Goal: Task Accomplishment & Management: Manage account settings

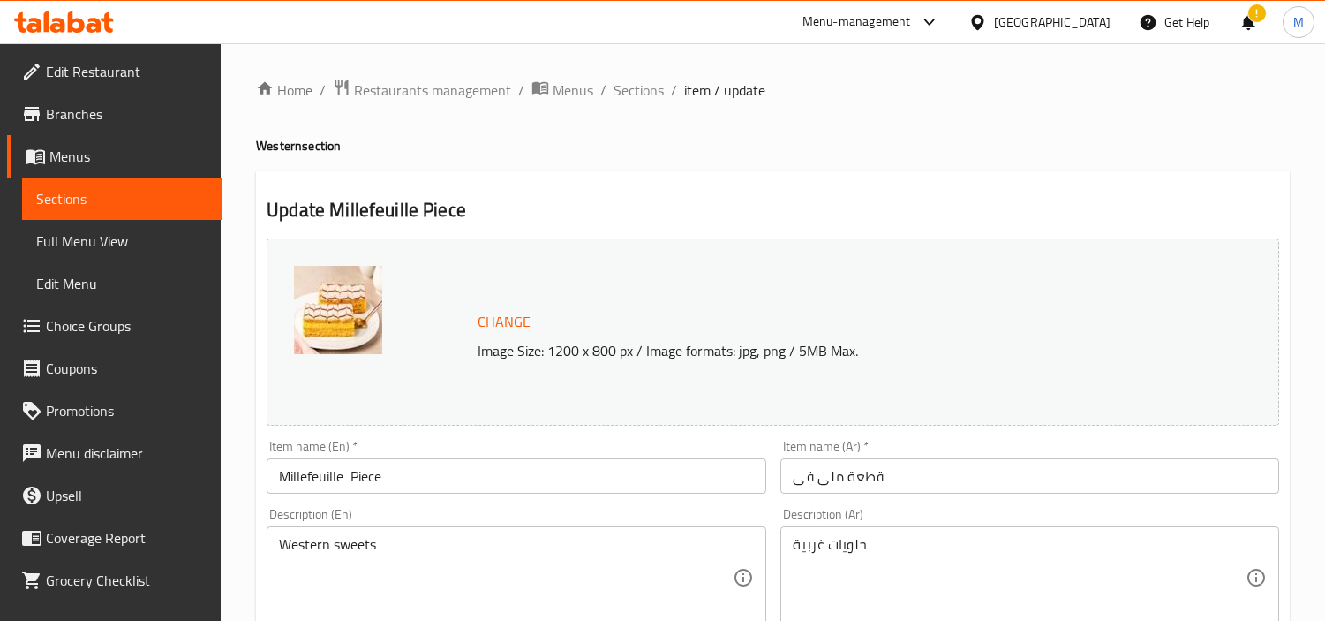
scroll to position [1097, 0]
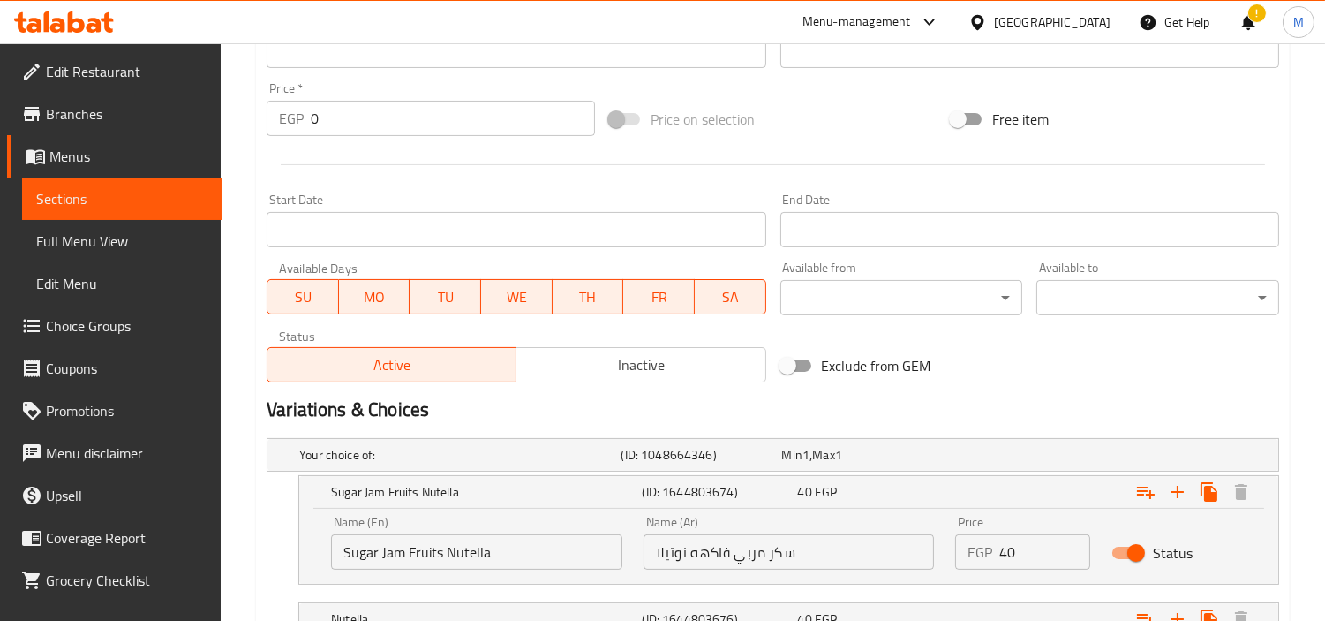
scroll to position [607, 0]
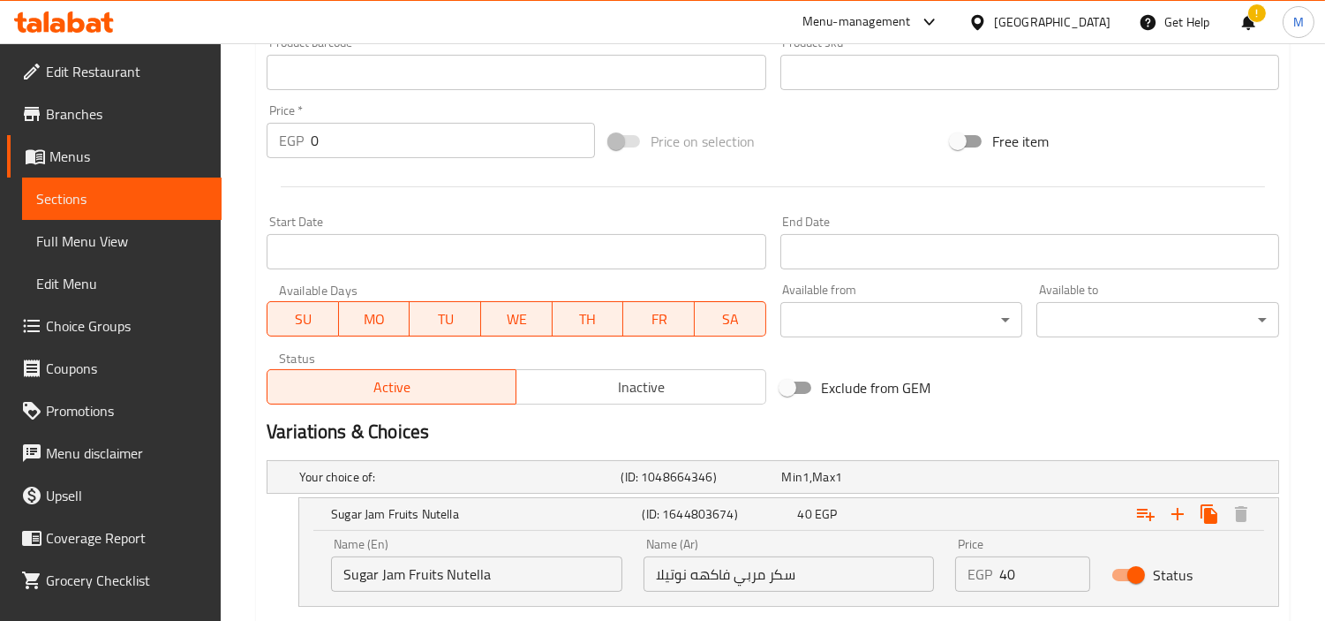
click at [1087, 15] on div "Egypt" at bounding box center [1052, 21] width 117 height 19
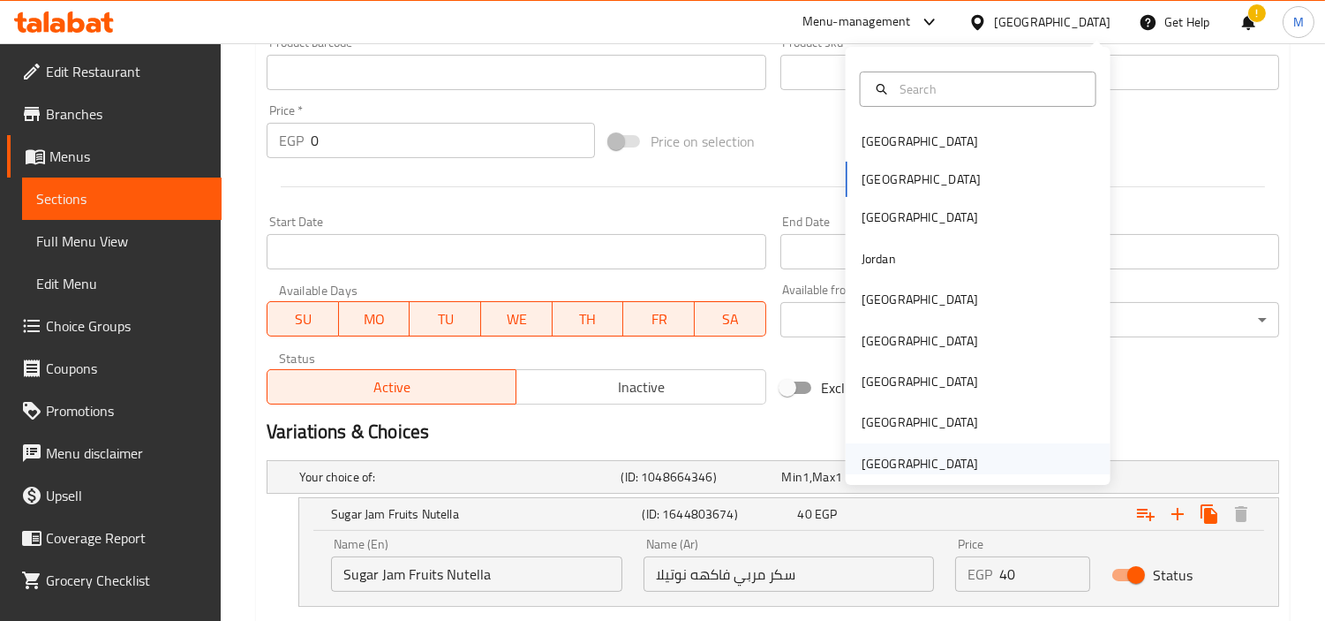
click at [947, 456] on div "[GEOGRAPHIC_DATA]" at bounding box center [920, 463] width 117 height 19
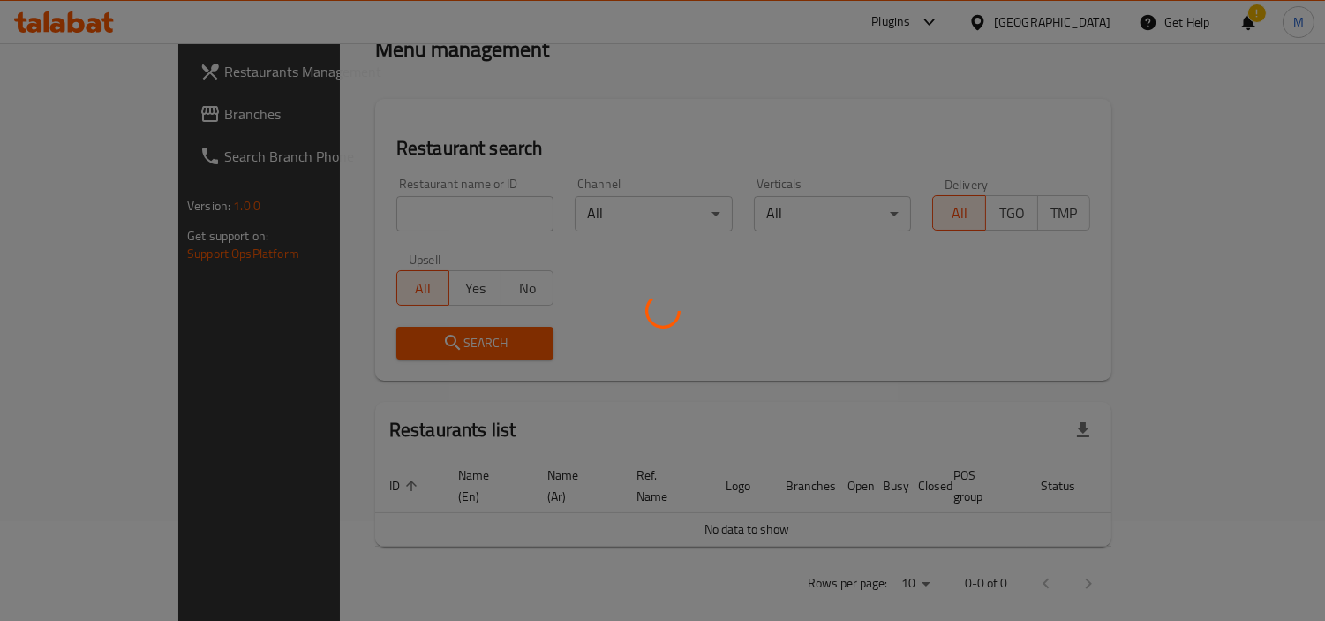
scroll to position [607, 0]
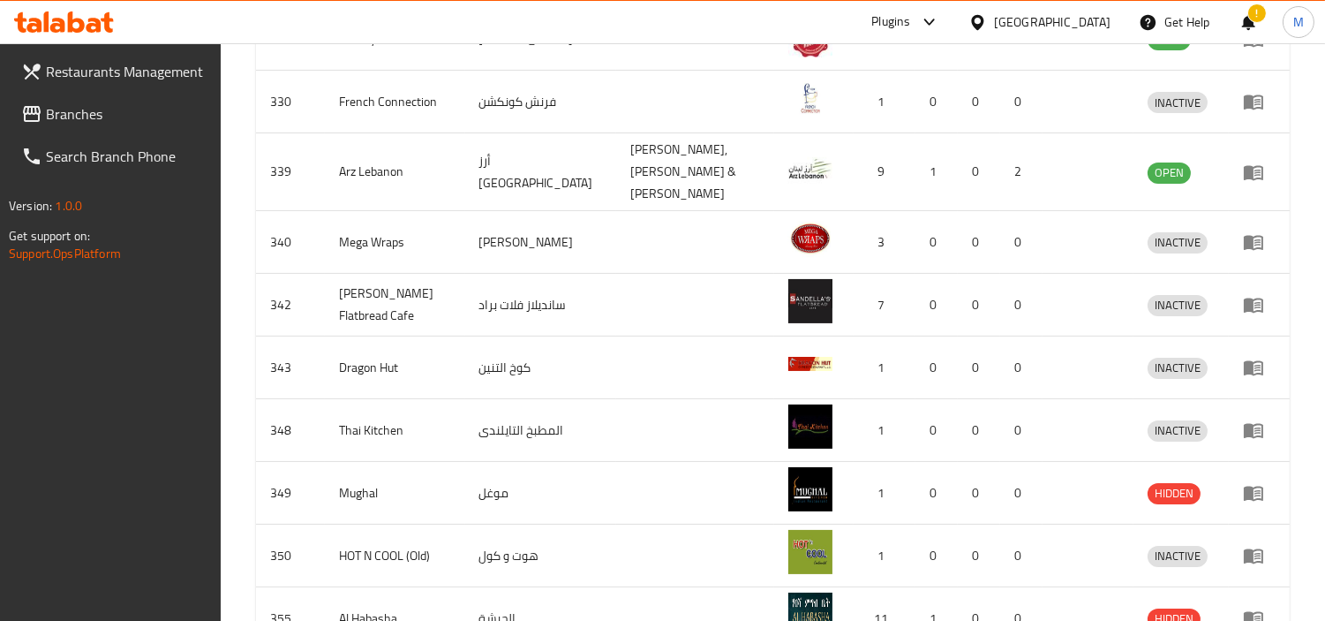
click at [83, 115] on span "Branches" at bounding box center [127, 113] width 162 height 21
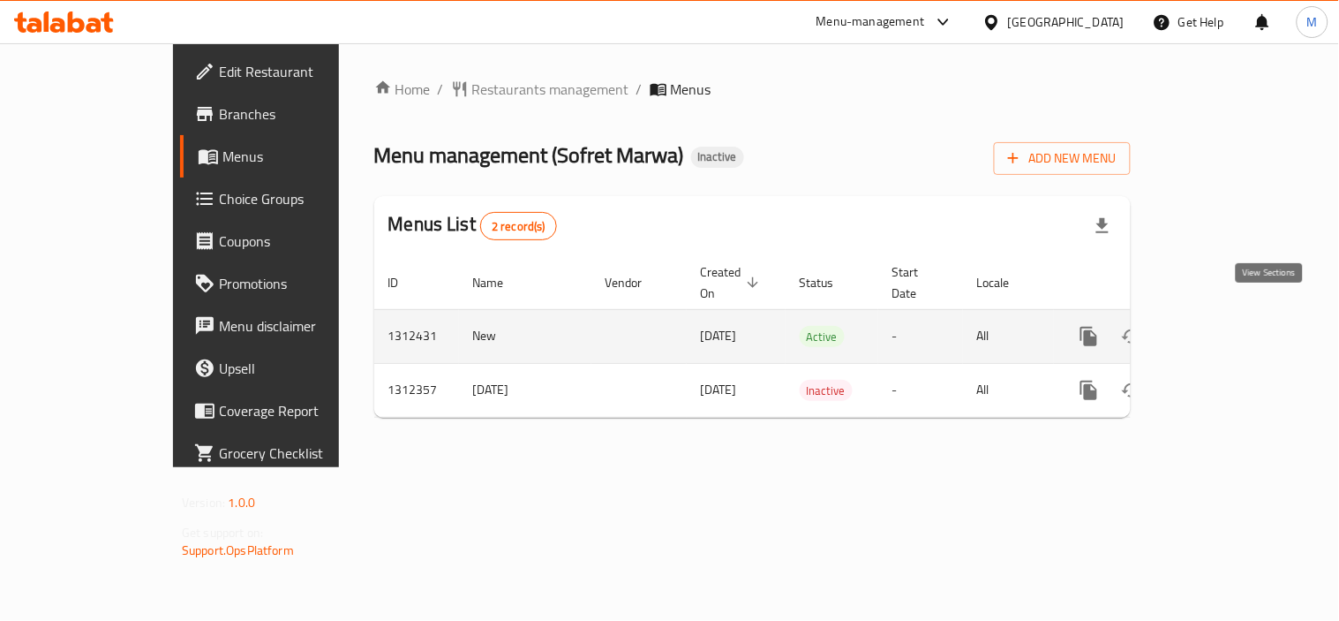
click at [1227, 326] on icon "enhanced table" at bounding box center [1216, 336] width 21 height 21
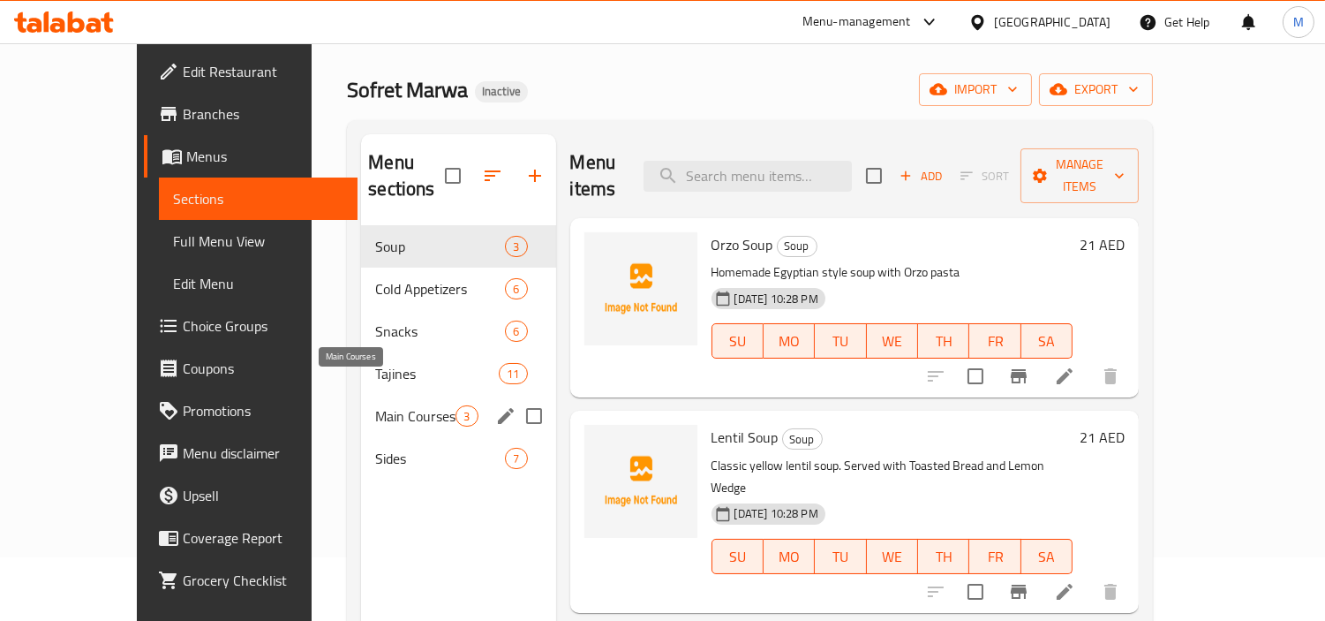
scroll to position [98, 0]
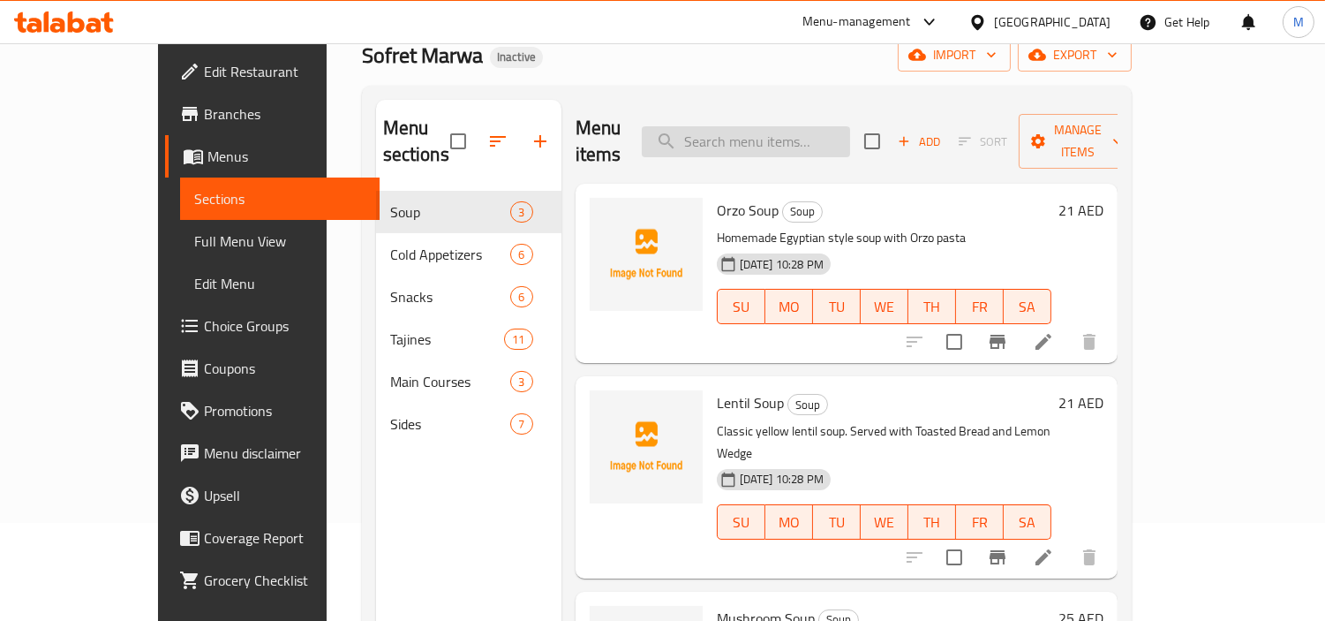
click at [777, 131] on input "search" at bounding box center [746, 141] width 208 height 31
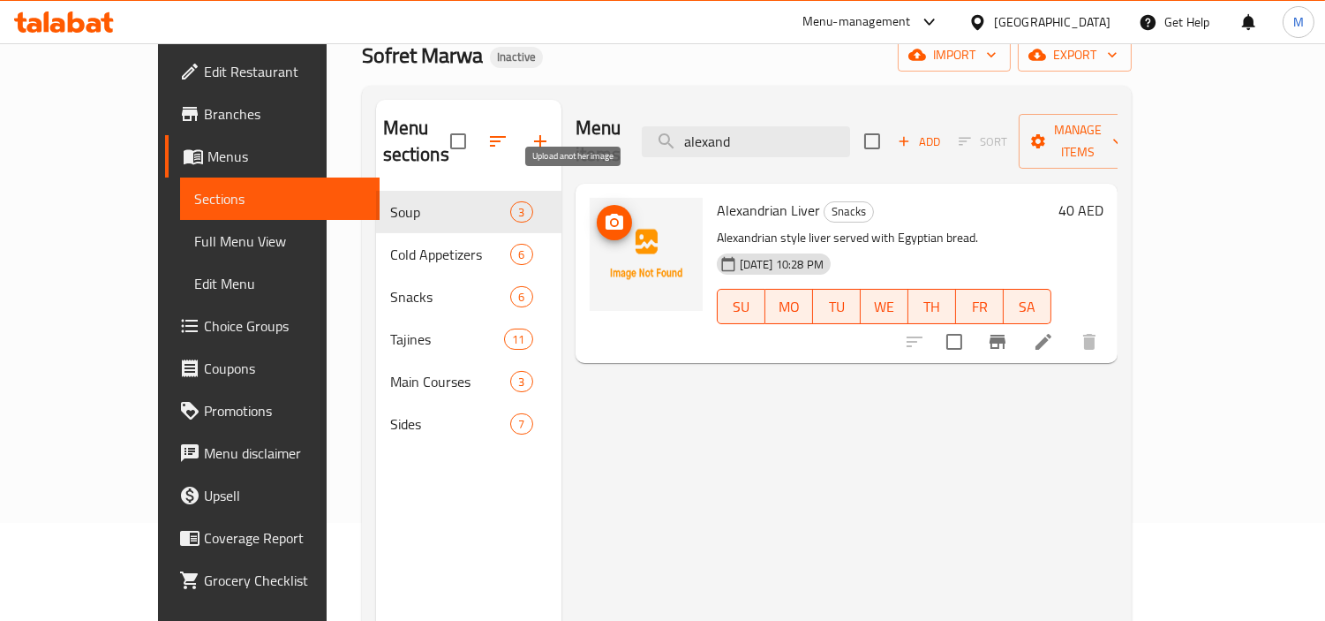
type input "alexand"
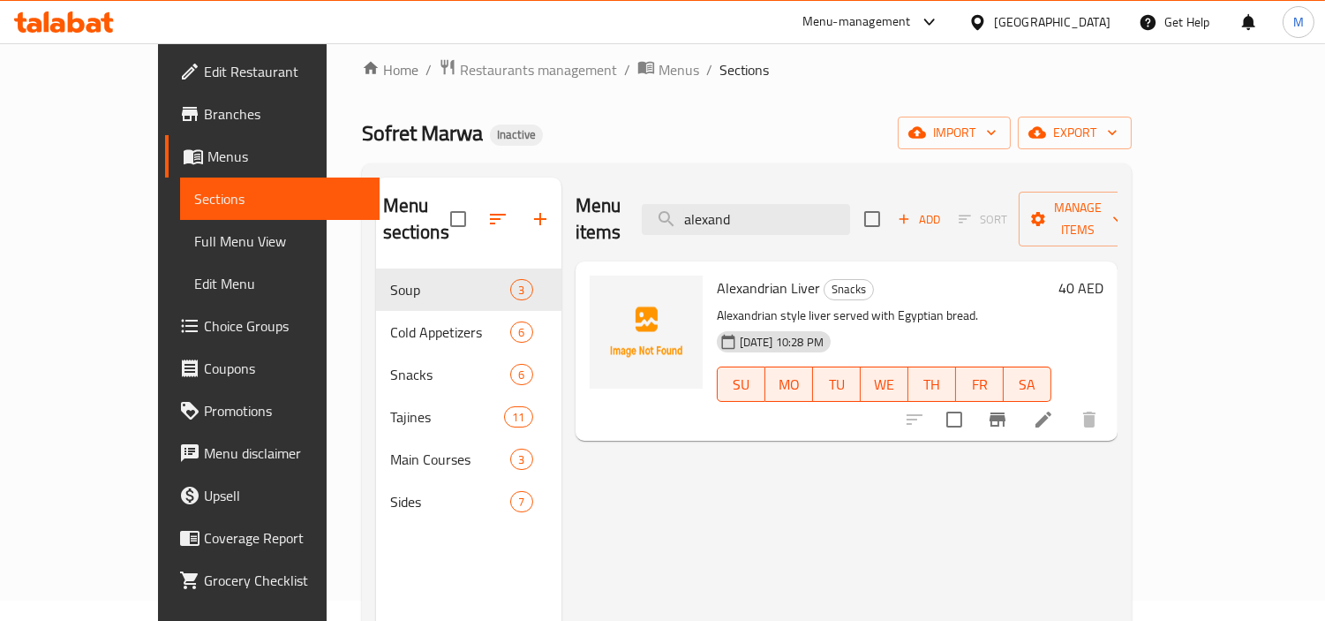
scroll to position [0, 0]
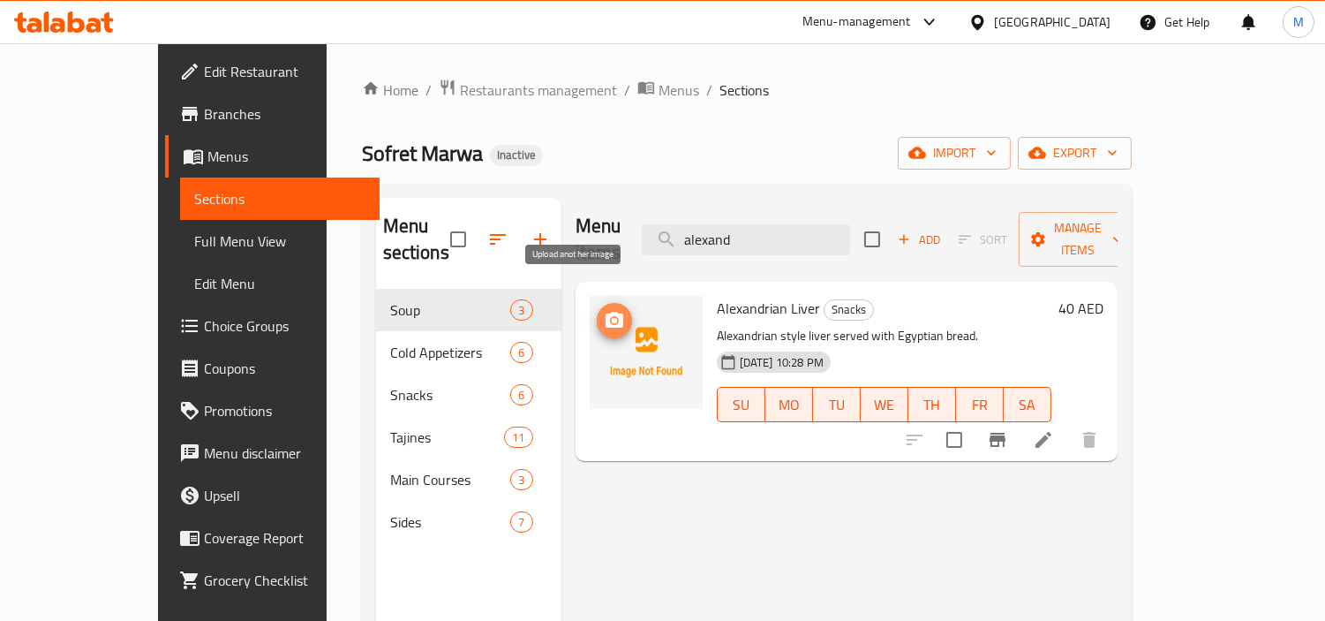
click at [606, 312] on icon "upload picture" at bounding box center [615, 320] width 18 height 16
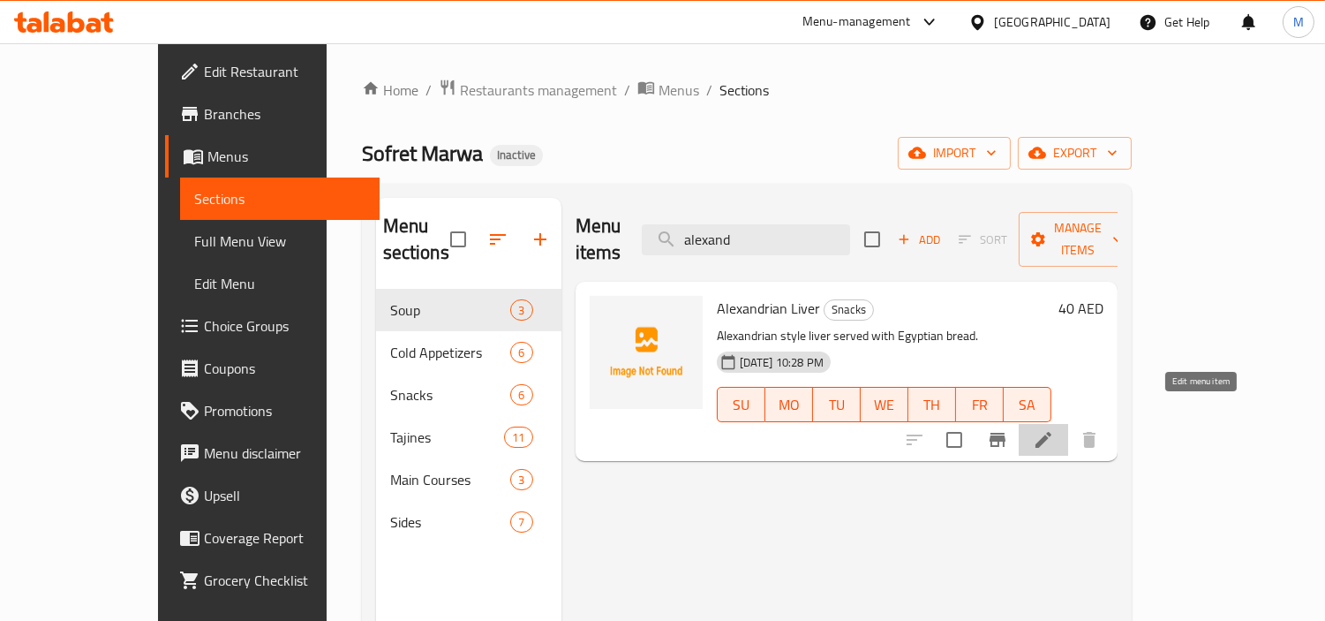
click at [1054, 429] on icon at bounding box center [1043, 439] width 21 height 21
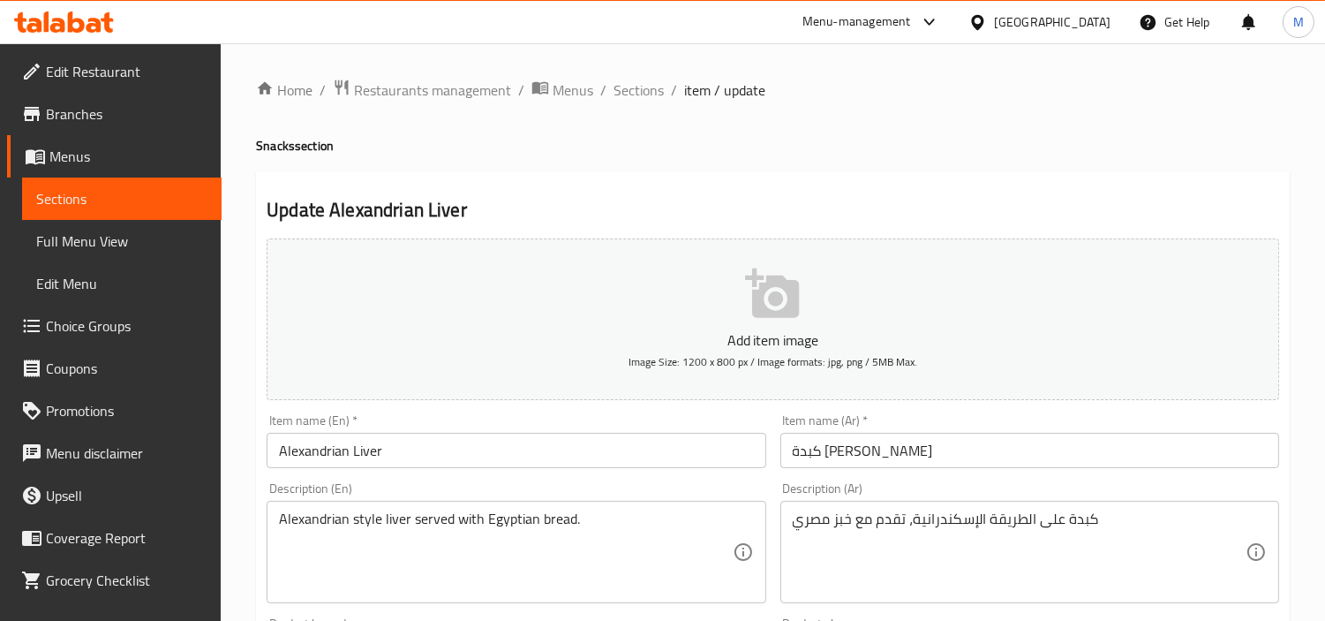
click at [774, 313] on icon "button" at bounding box center [772, 292] width 54 height 49
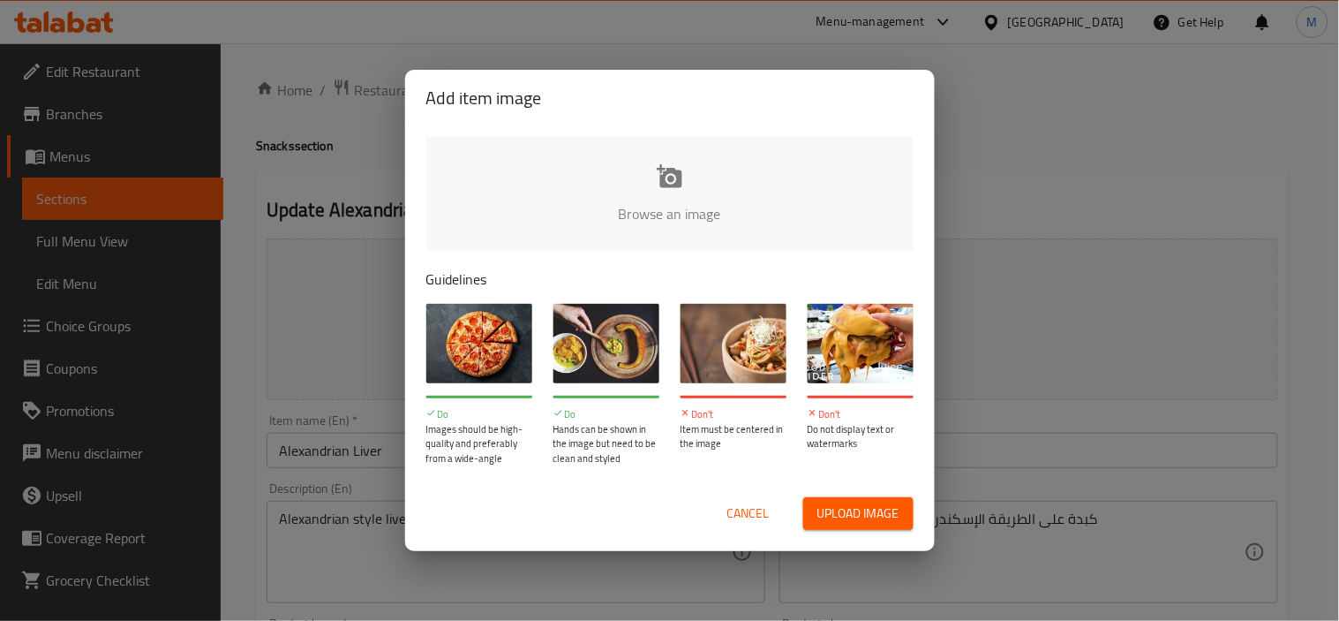
click at [748, 526] on button "Cancel" at bounding box center [748, 513] width 57 height 33
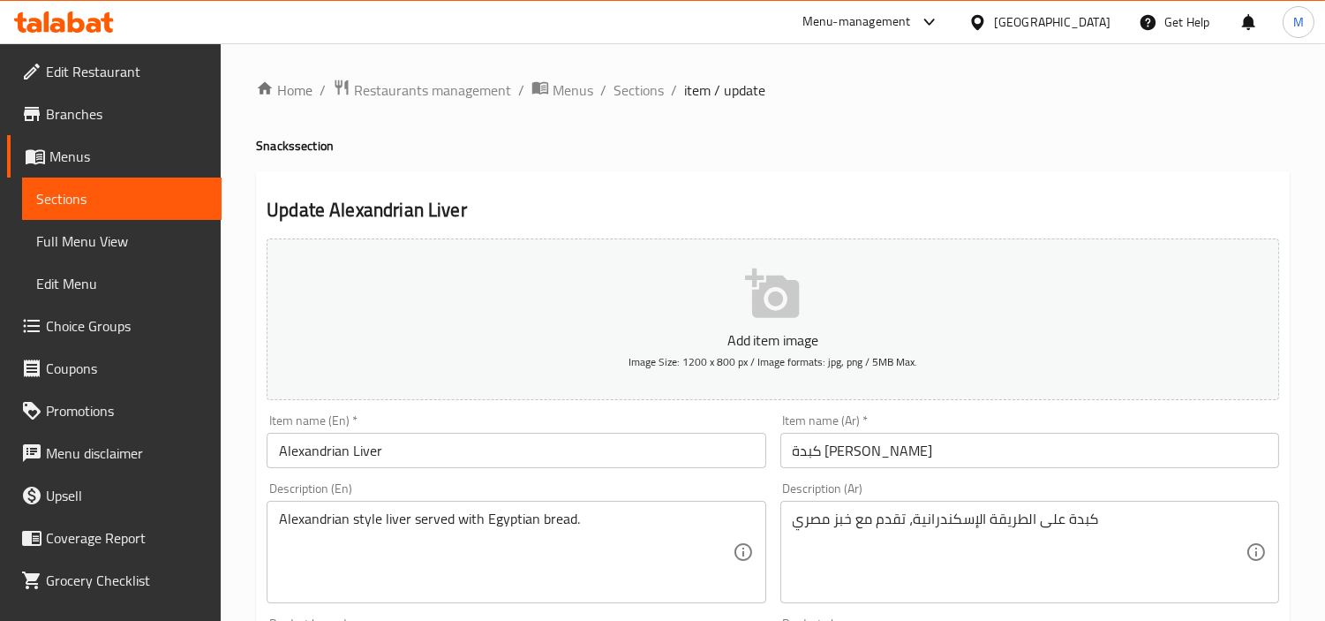
click at [313, 473] on div "Item name (En)   * Alexandrian Liver Item name (En) *" at bounding box center [516, 441] width 513 height 68
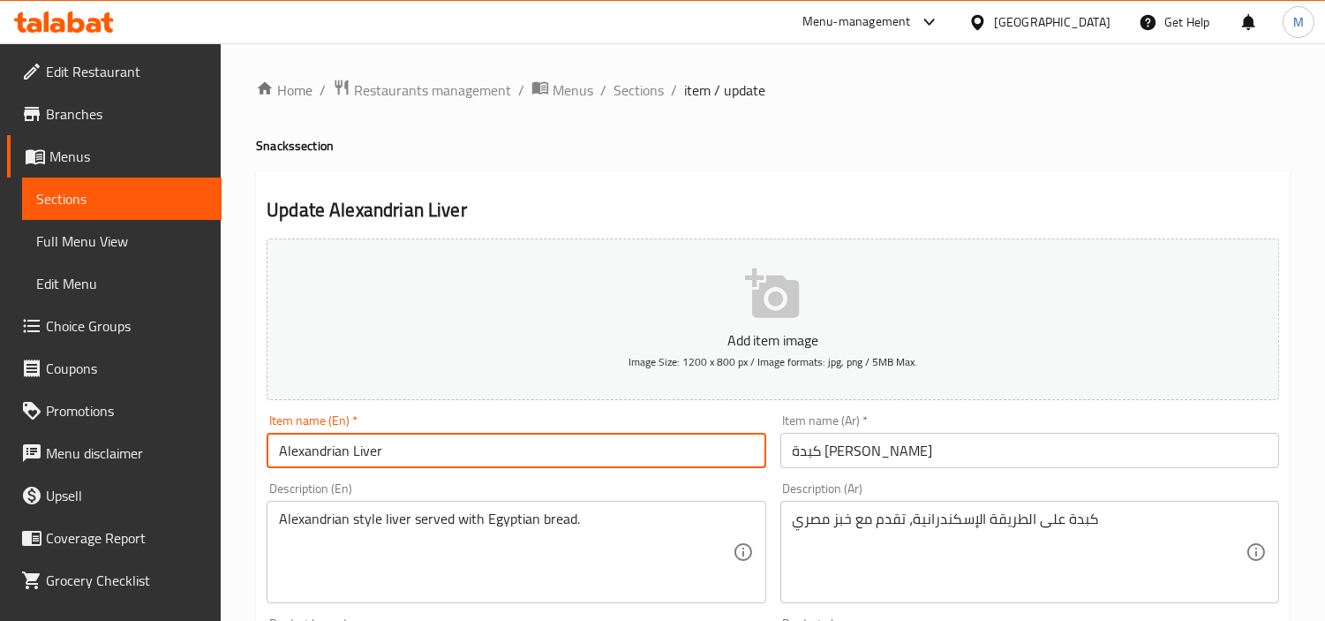
click at [323, 451] on input "Alexandrian Liver" at bounding box center [516, 450] width 499 height 35
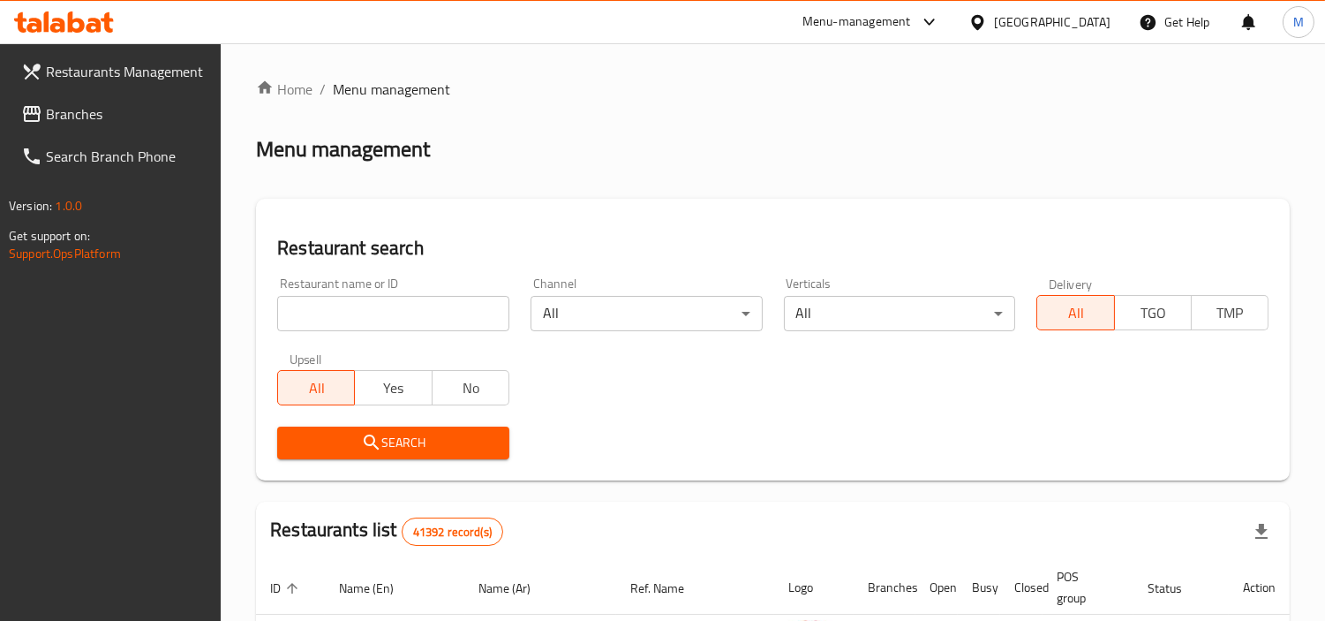
click at [65, 110] on span "Branches" at bounding box center [127, 113] width 162 height 21
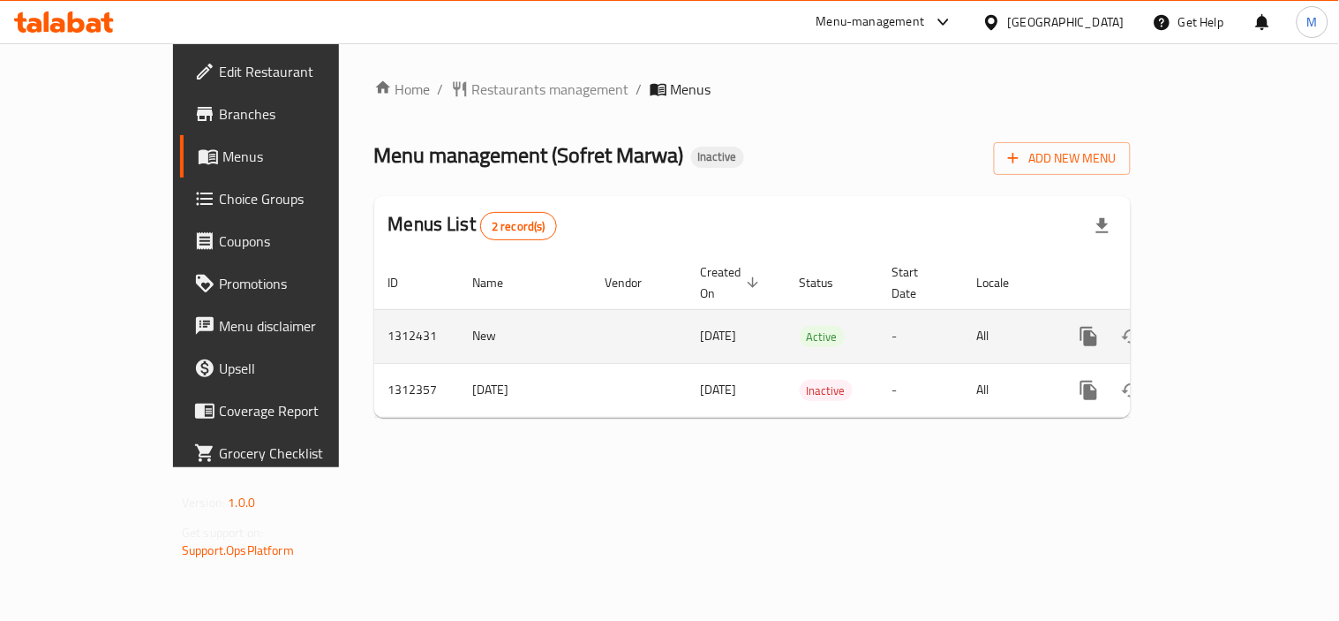
click at [1227, 326] on icon "enhanced table" at bounding box center [1216, 336] width 21 height 21
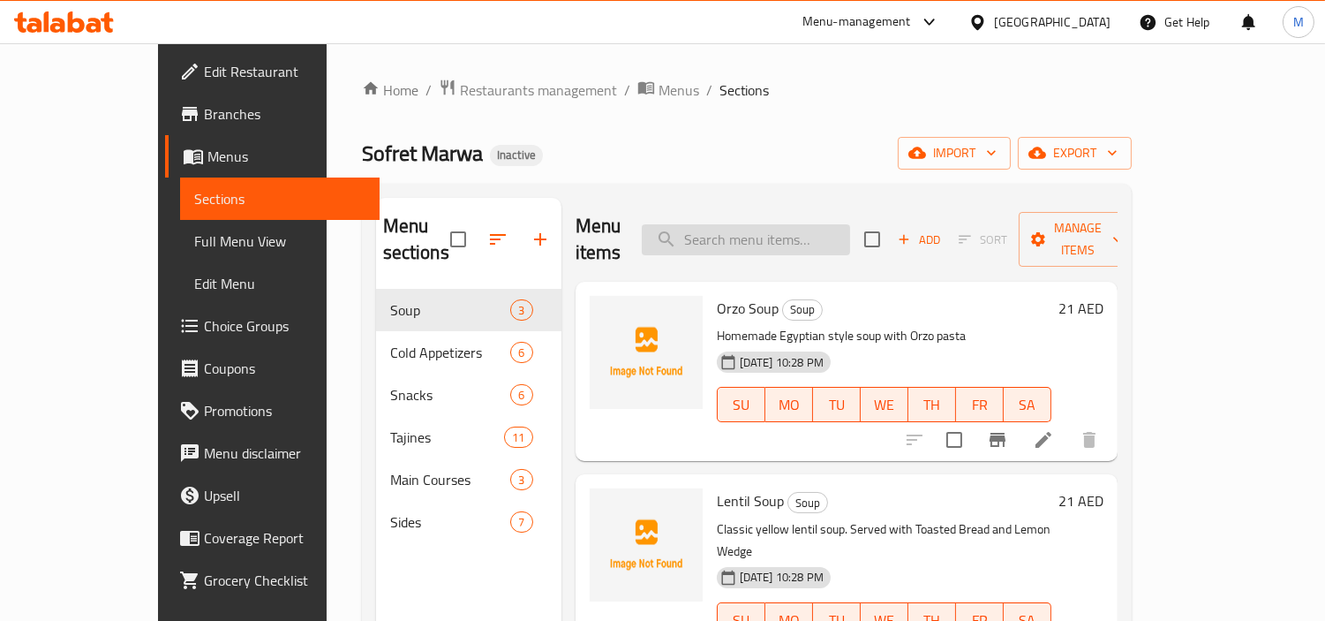
click at [772, 233] on input "search" at bounding box center [746, 239] width 208 height 31
type input "hero"
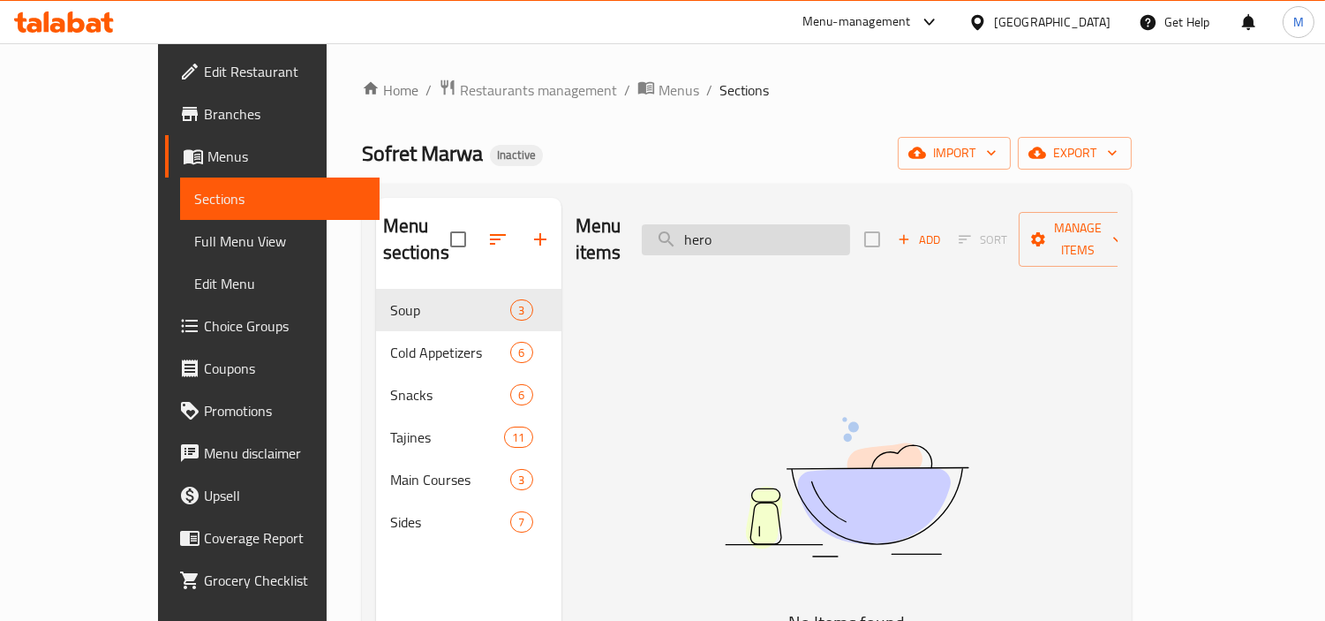
click at [772, 233] on input "hero" at bounding box center [746, 239] width 208 height 31
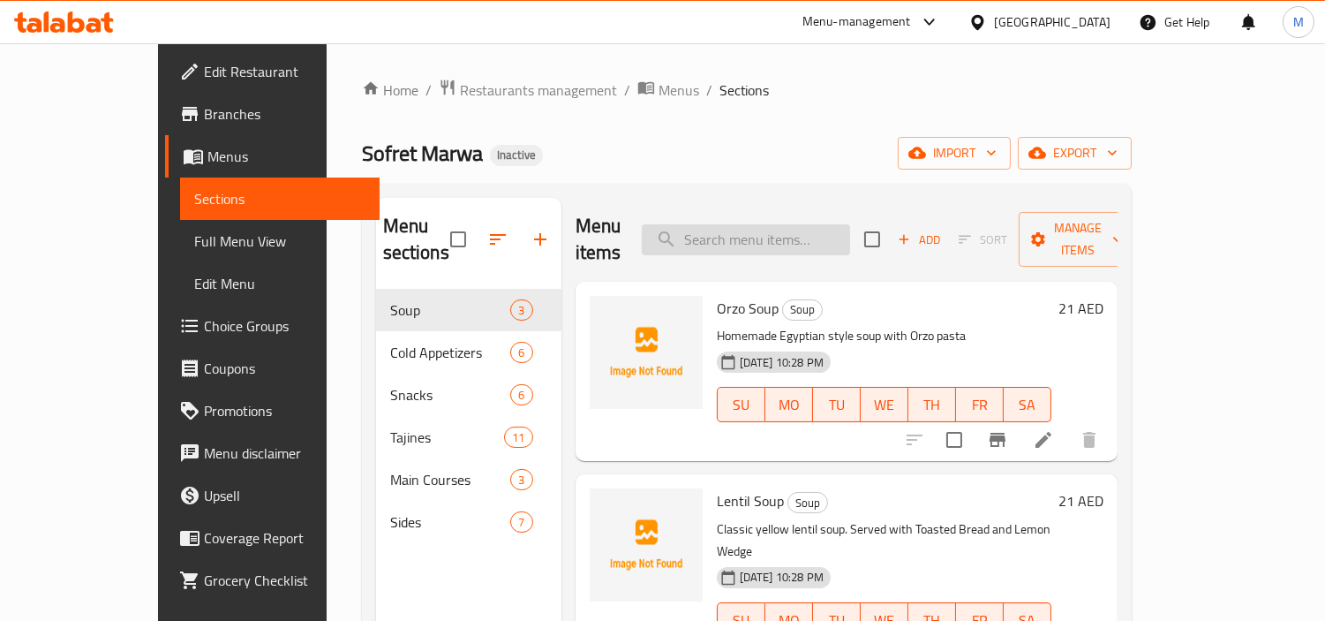
click at [802, 224] on input "search" at bounding box center [746, 239] width 208 height 31
type input "h"
click at [780, 228] on input "search" at bounding box center [746, 239] width 208 height 31
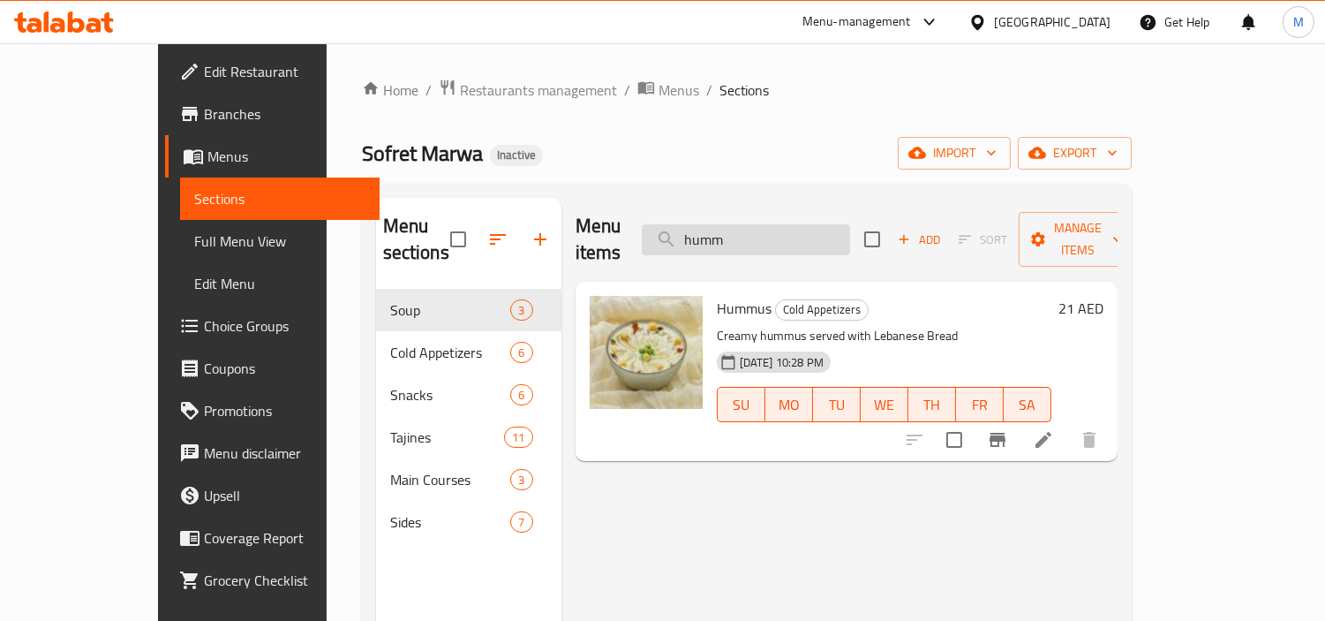
click at [805, 224] on input "humm" at bounding box center [746, 239] width 208 height 31
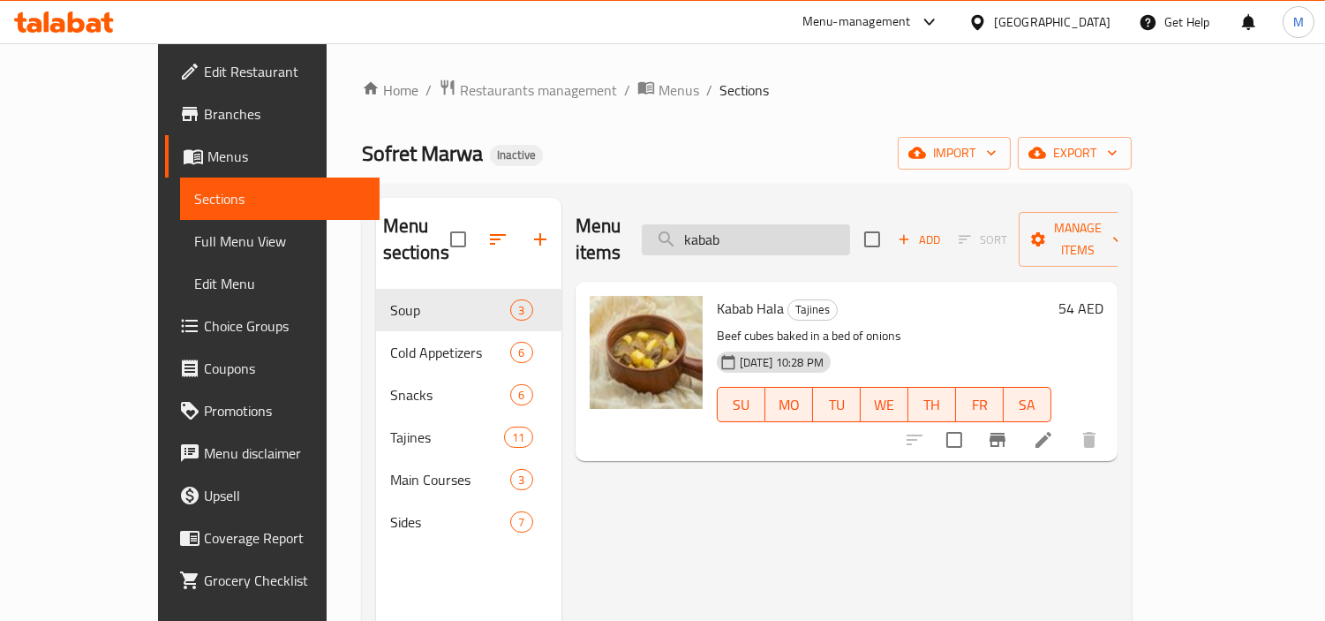
click at [801, 233] on input "kabab" at bounding box center [746, 239] width 208 height 31
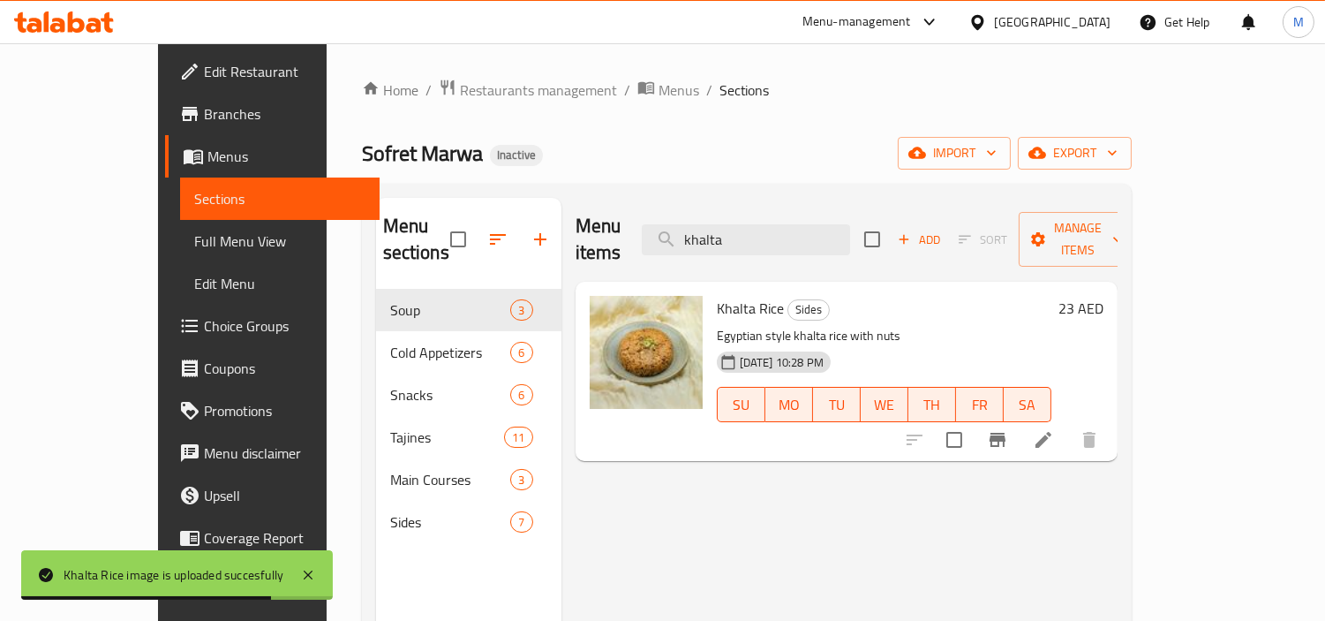
click at [788, 205] on div "Menu items khalta Add Sort Manage items" at bounding box center [847, 240] width 542 height 84
click at [799, 224] on input "khalta" at bounding box center [746, 239] width 208 height 31
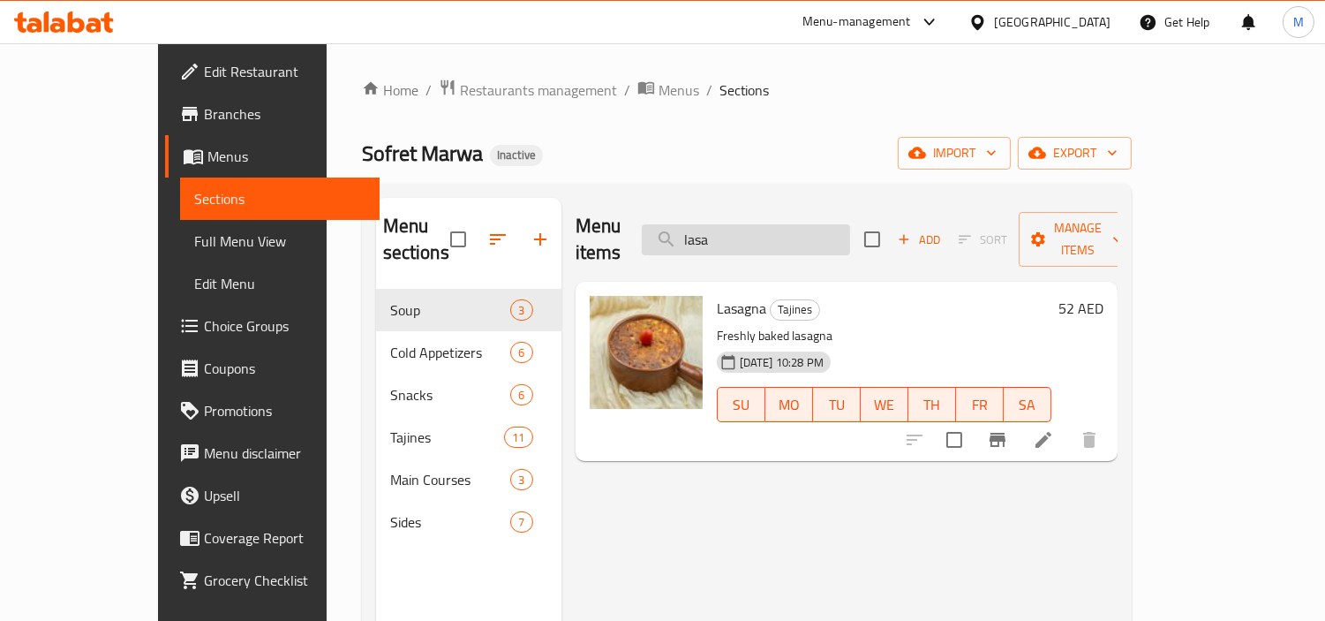
click at [815, 226] on input "lasa" at bounding box center [746, 239] width 208 height 31
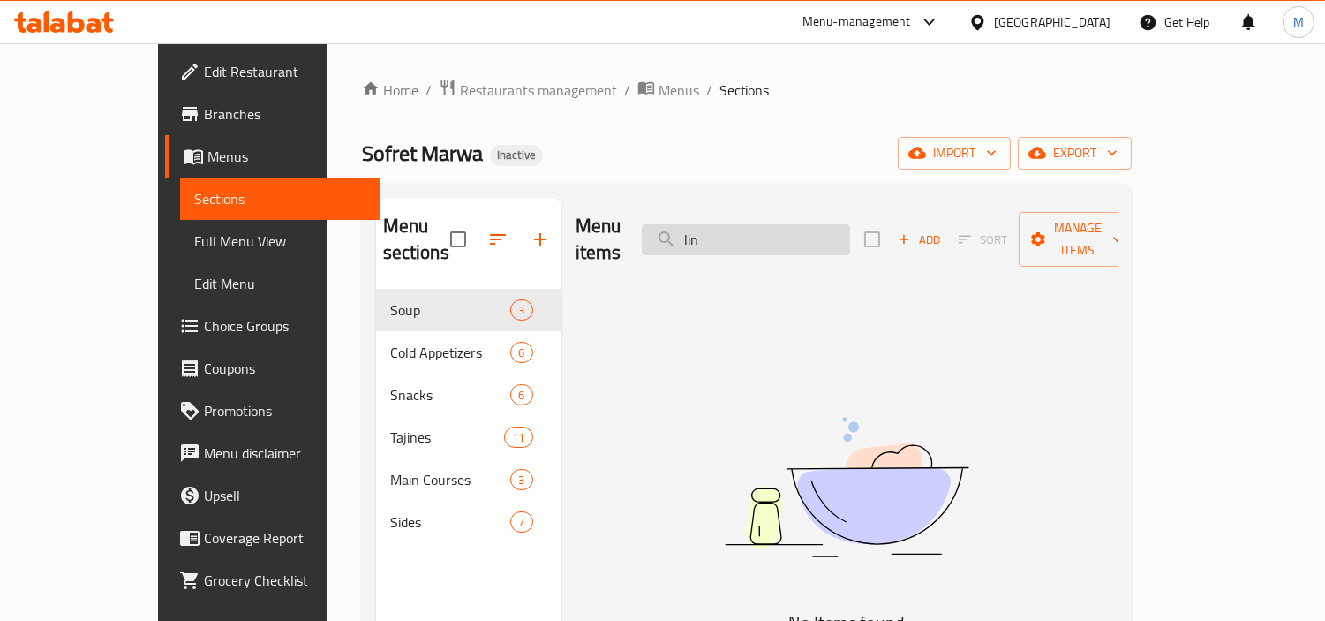
click at [815, 226] on input "lin" at bounding box center [746, 239] width 208 height 31
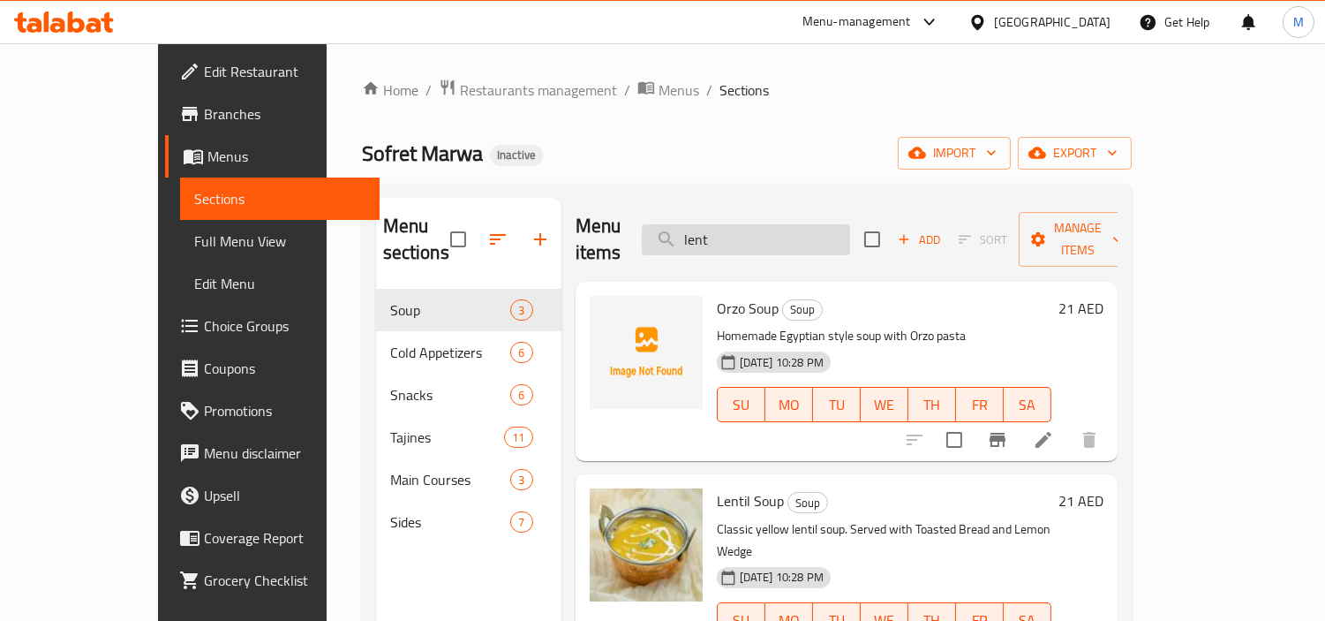
click at [774, 230] on input "lent" at bounding box center [746, 239] width 208 height 31
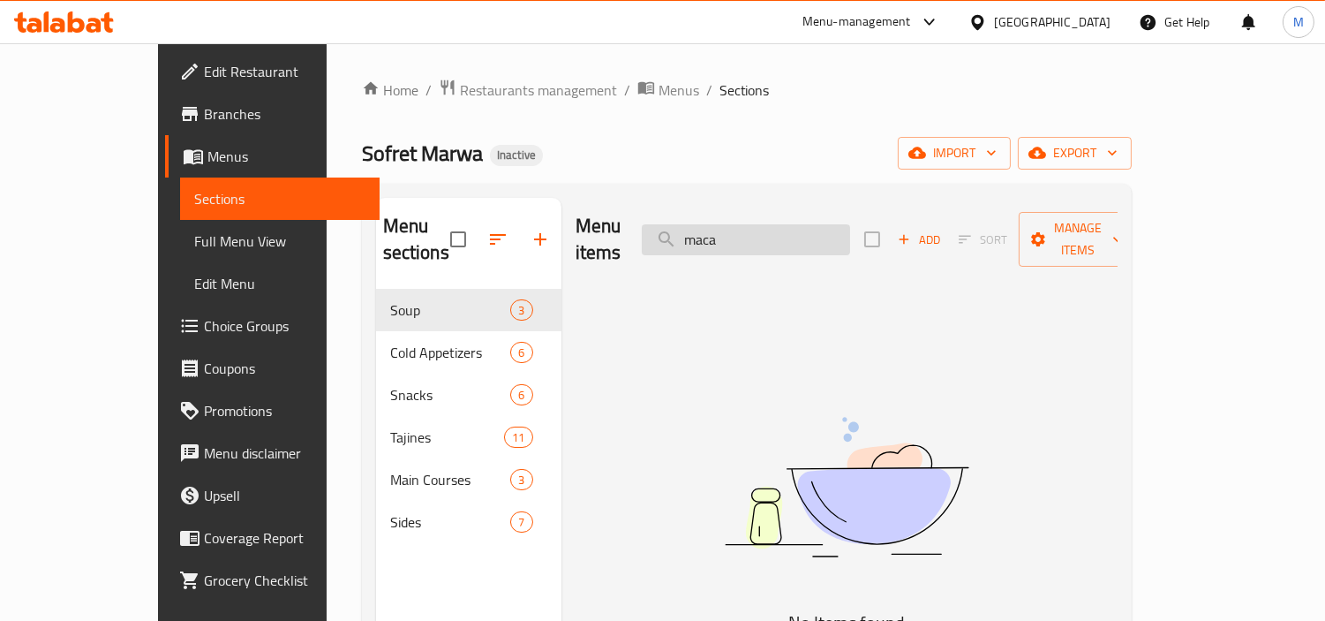
type input "macar"
click at [784, 233] on input "macar" at bounding box center [746, 239] width 208 height 31
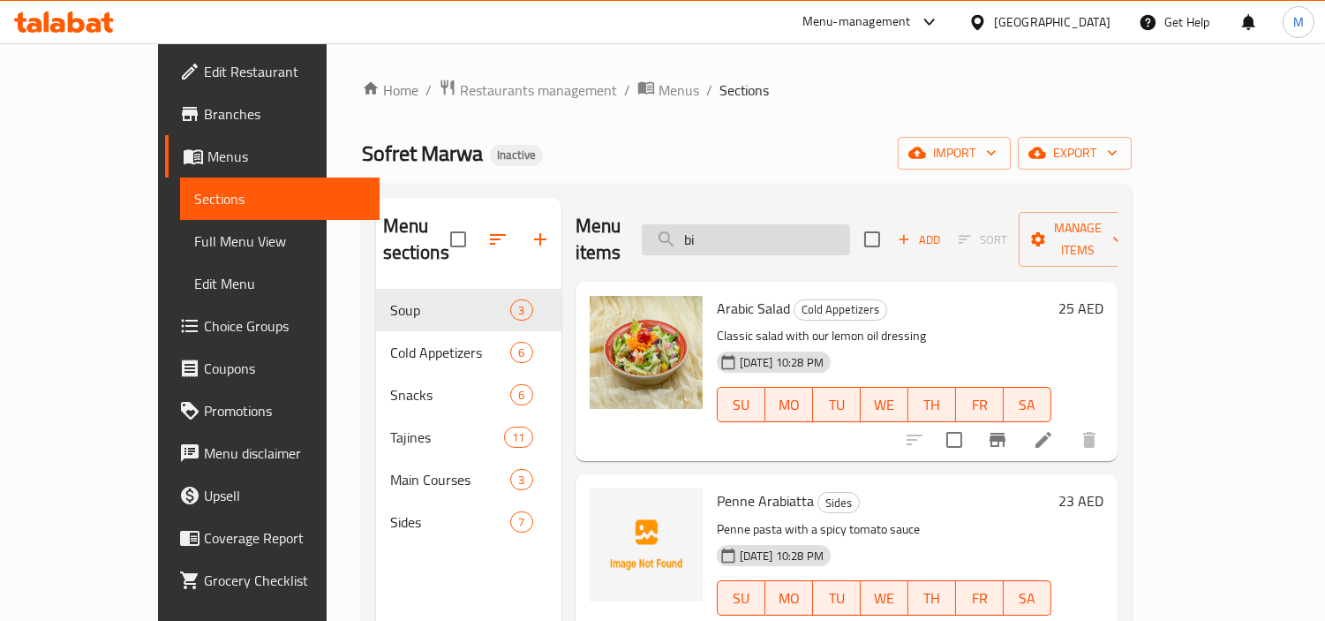
type input "b"
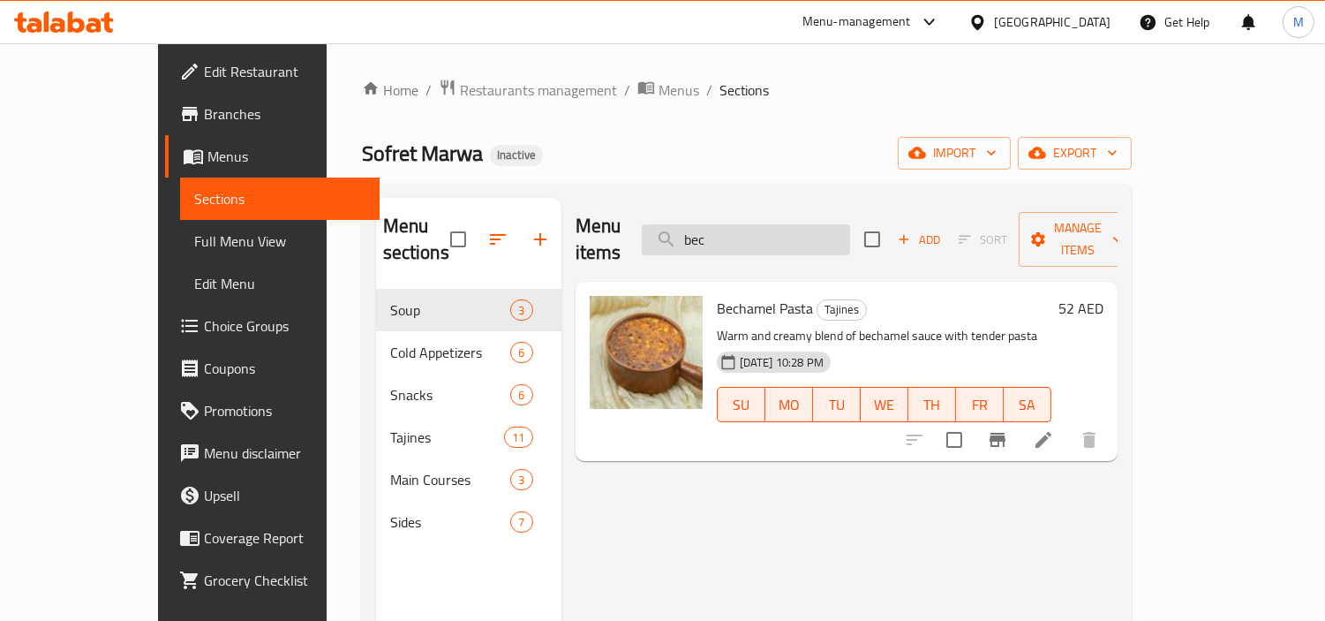
click at [782, 224] on input "bec" at bounding box center [746, 239] width 208 height 31
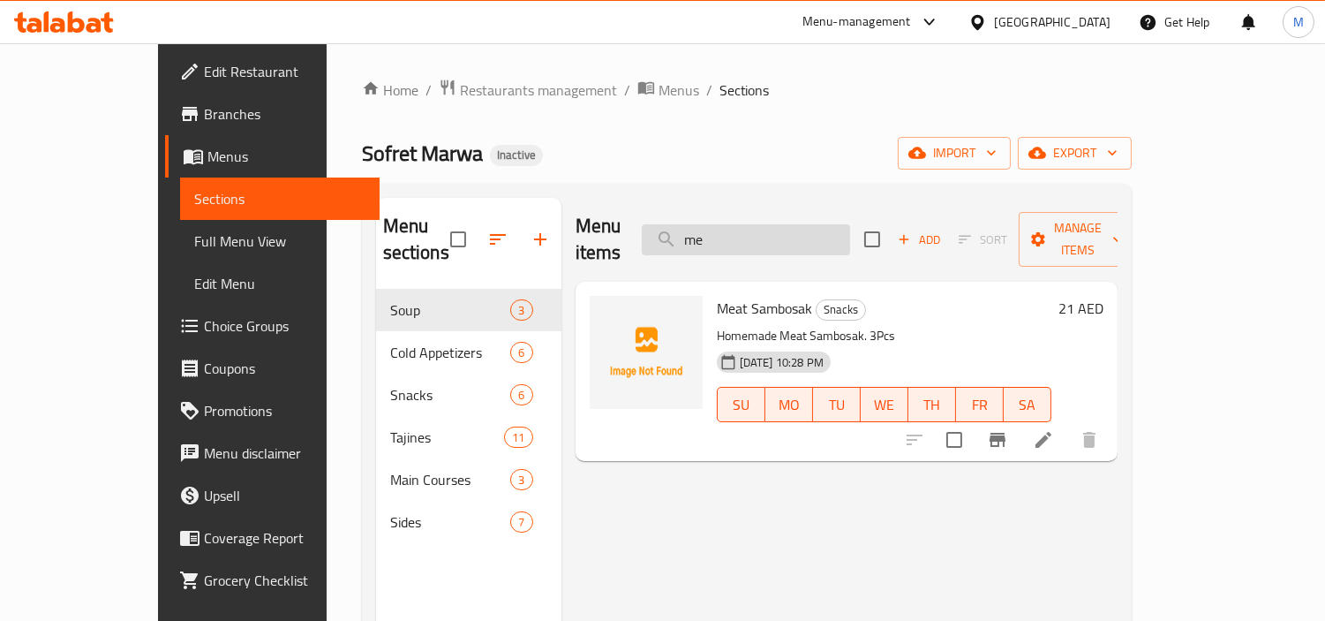
type input "m"
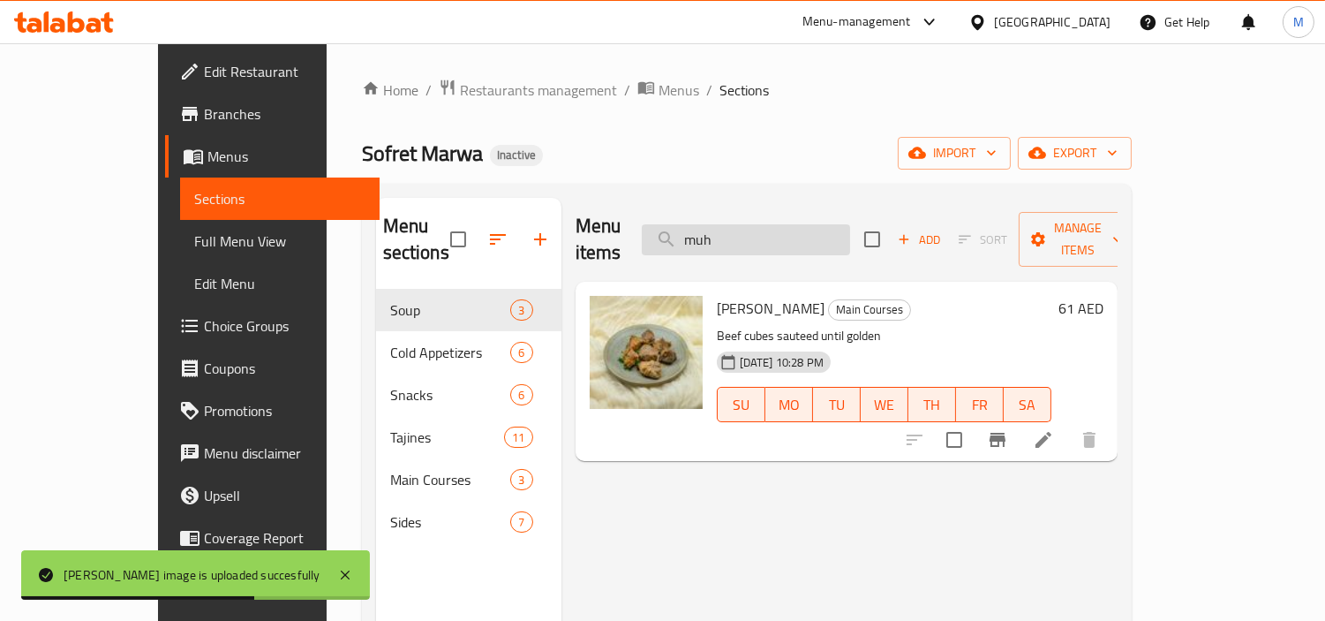
click at [802, 235] on input "muh" at bounding box center [746, 239] width 208 height 31
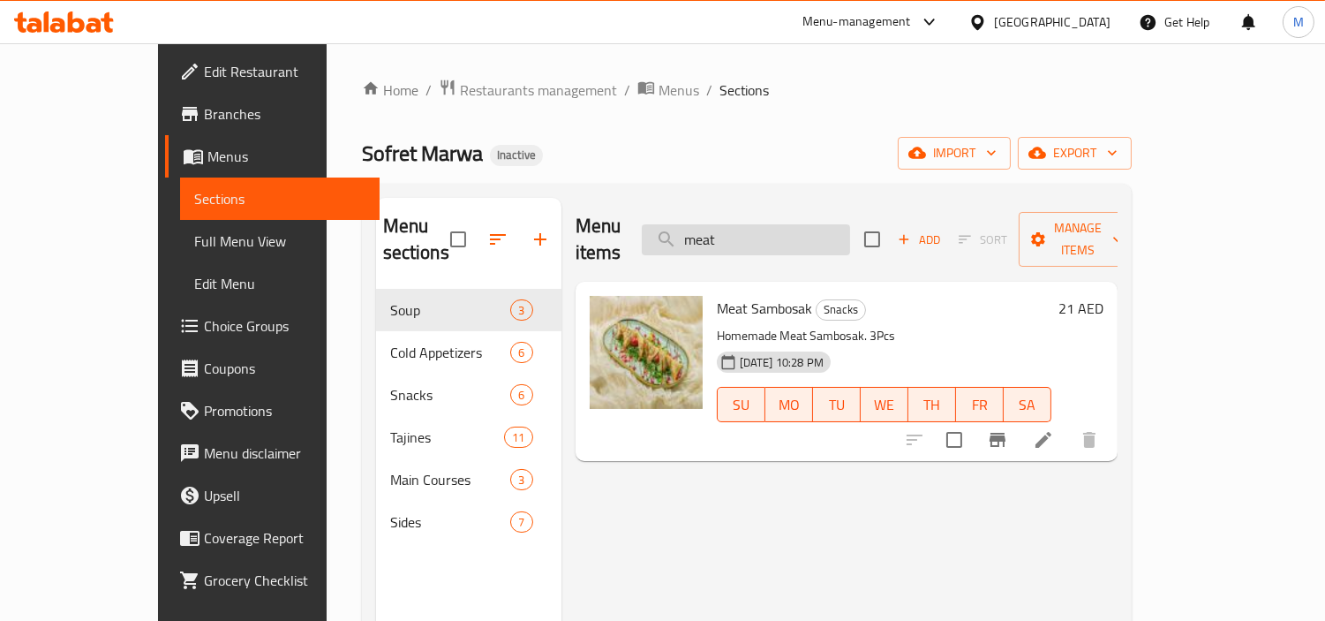
click at [808, 230] on input "meat" at bounding box center [746, 239] width 208 height 31
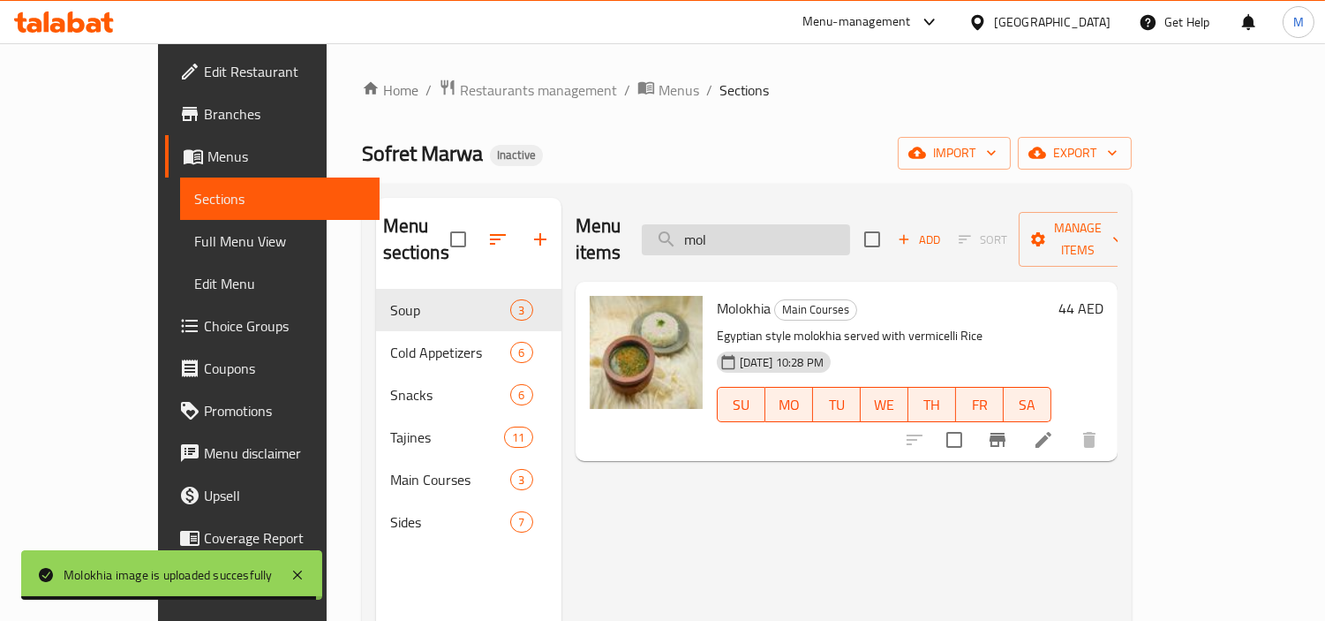
click at [803, 230] on input "mol" at bounding box center [746, 239] width 208 height 31
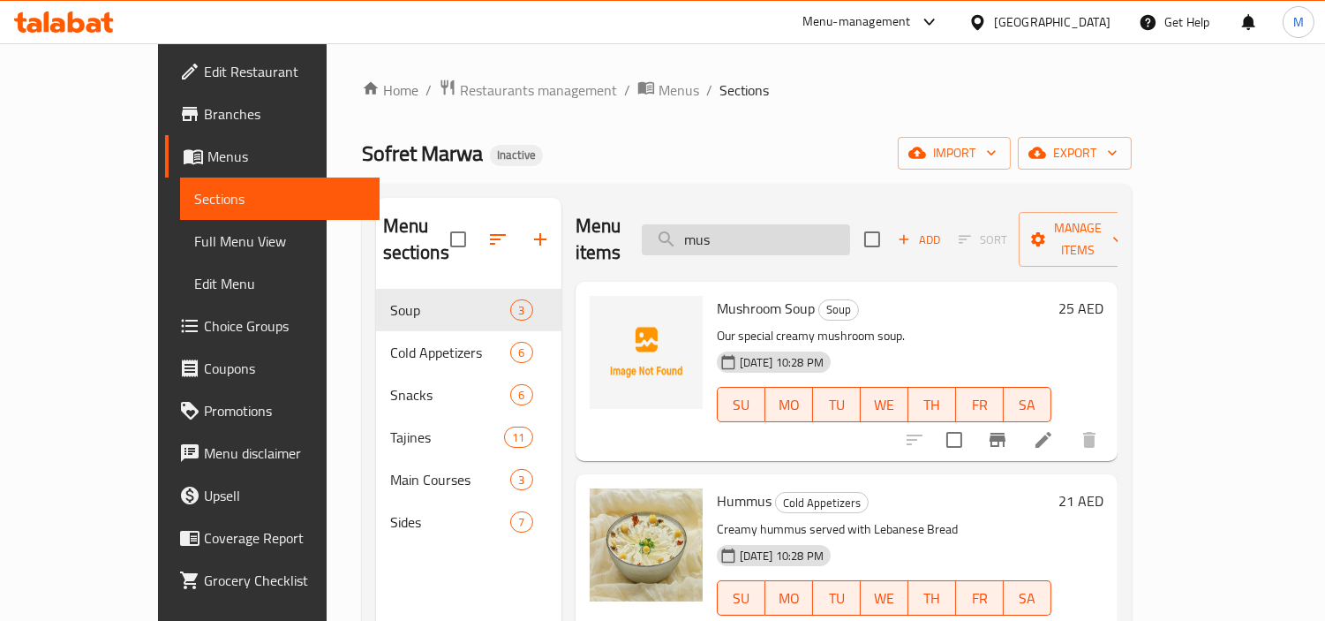
click at [821, 230] on input "mus" at bounding box center [746, 239] width 208 height 31
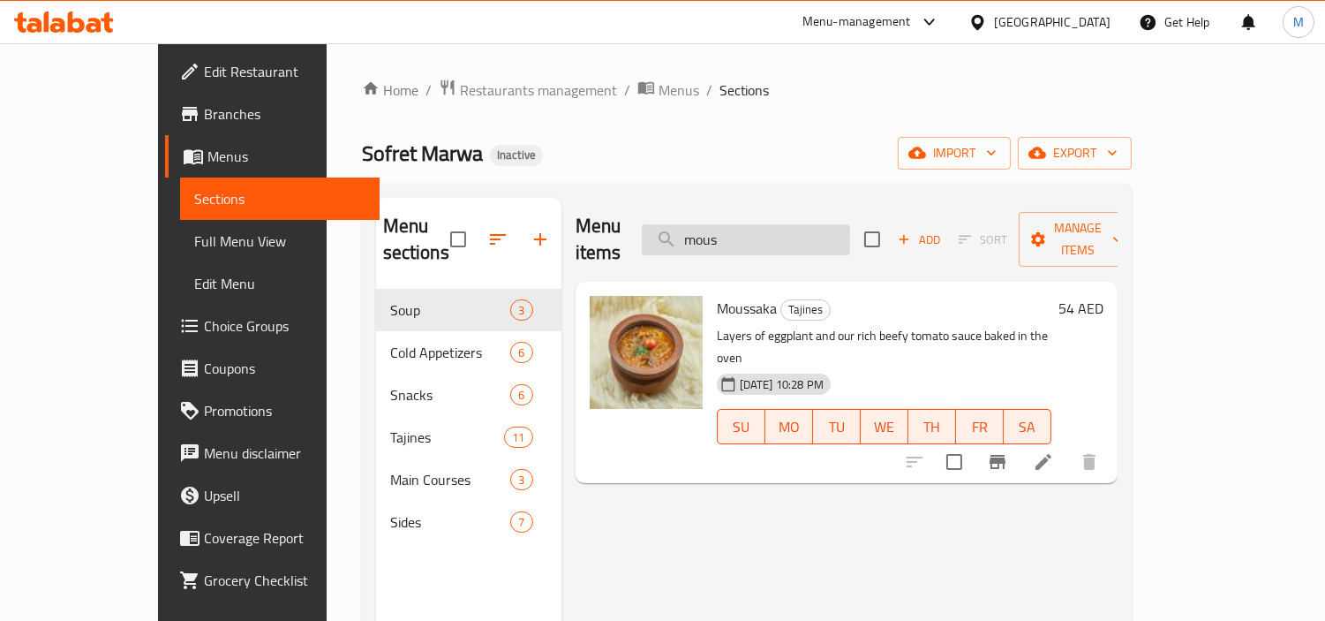
click at [809, 230] on input "mous" at bounding box center [746, 239] width 208 height 31
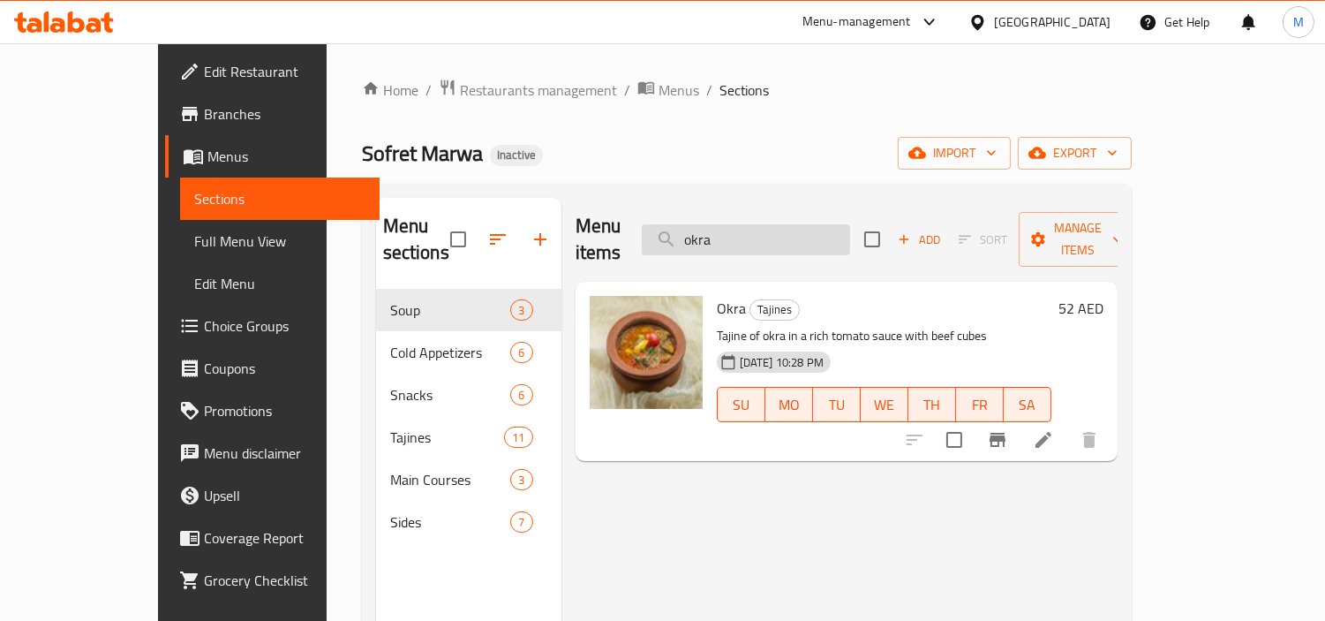
click at [790, 227] on input "okra" at bounding box center [746, 239] width 208 height 31
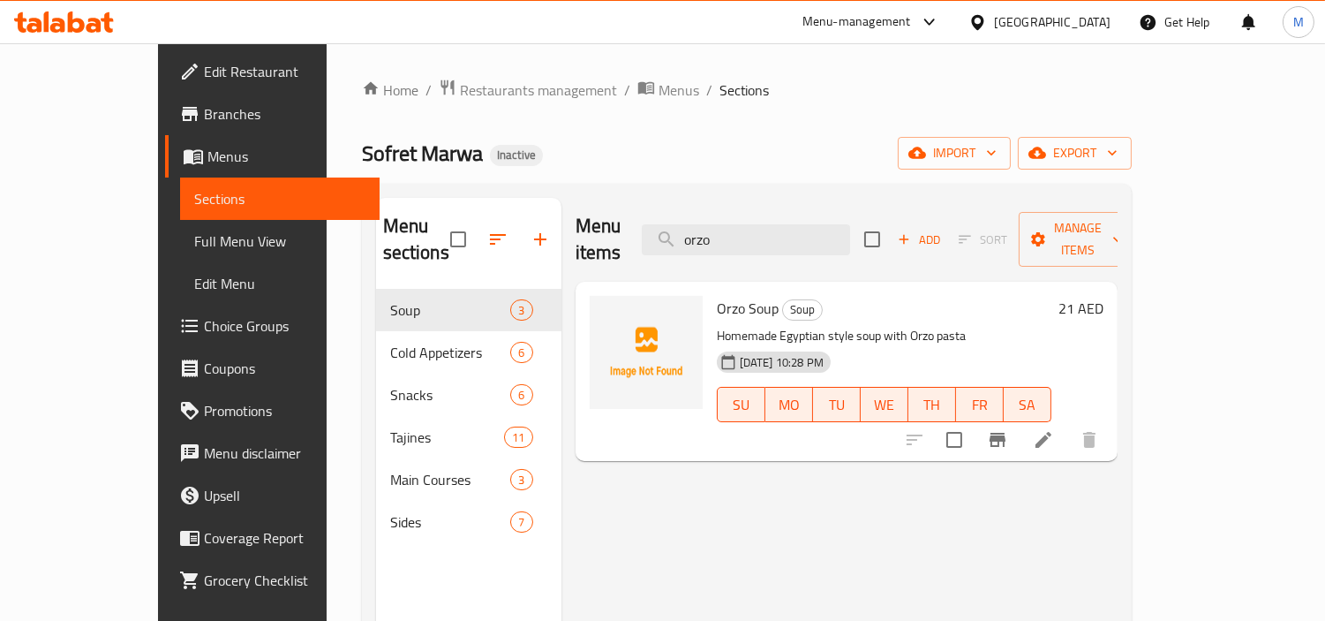
type input "orzo"
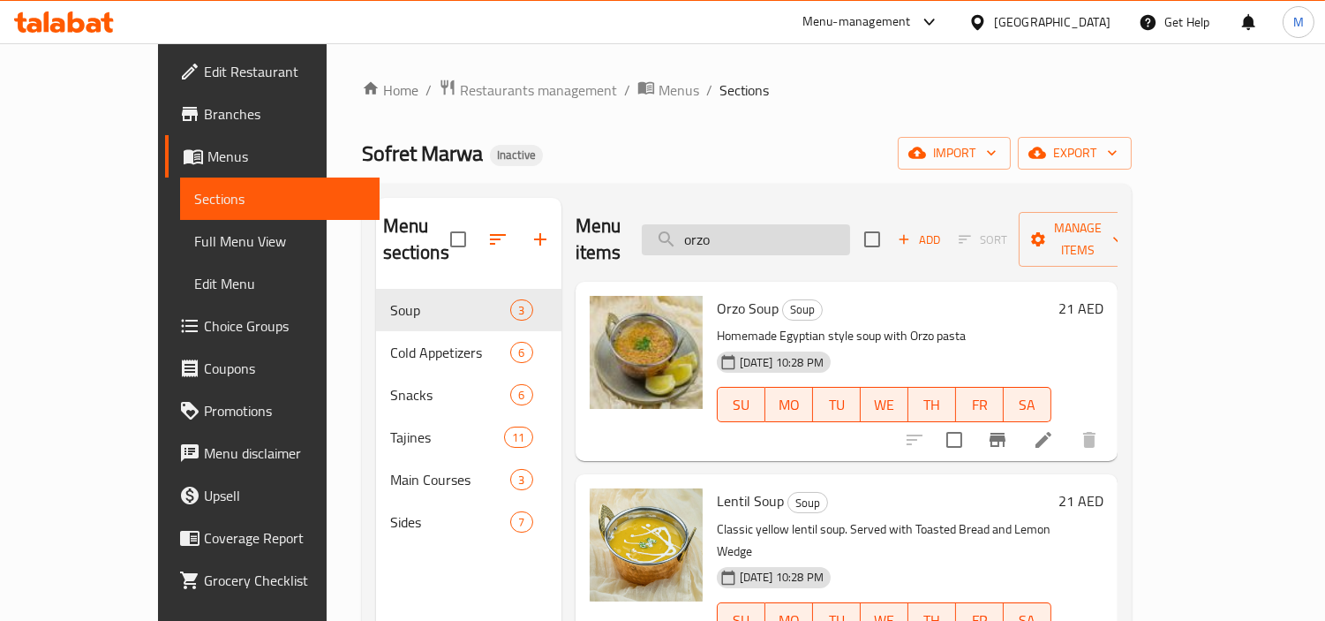
click at [784, 234] on input "orzo" at bounding box center [746, 239] width 208 height 31
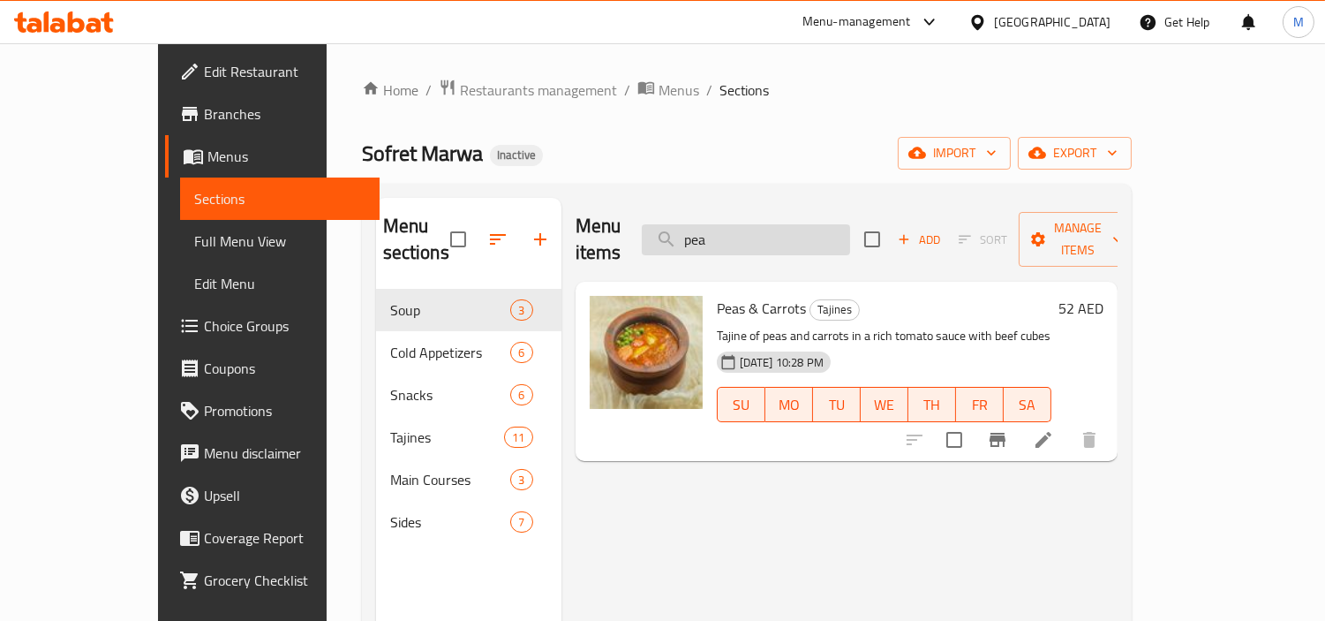
click at [781, 225] on input "pea" at bounding box center [746, 239] width 208 height 31
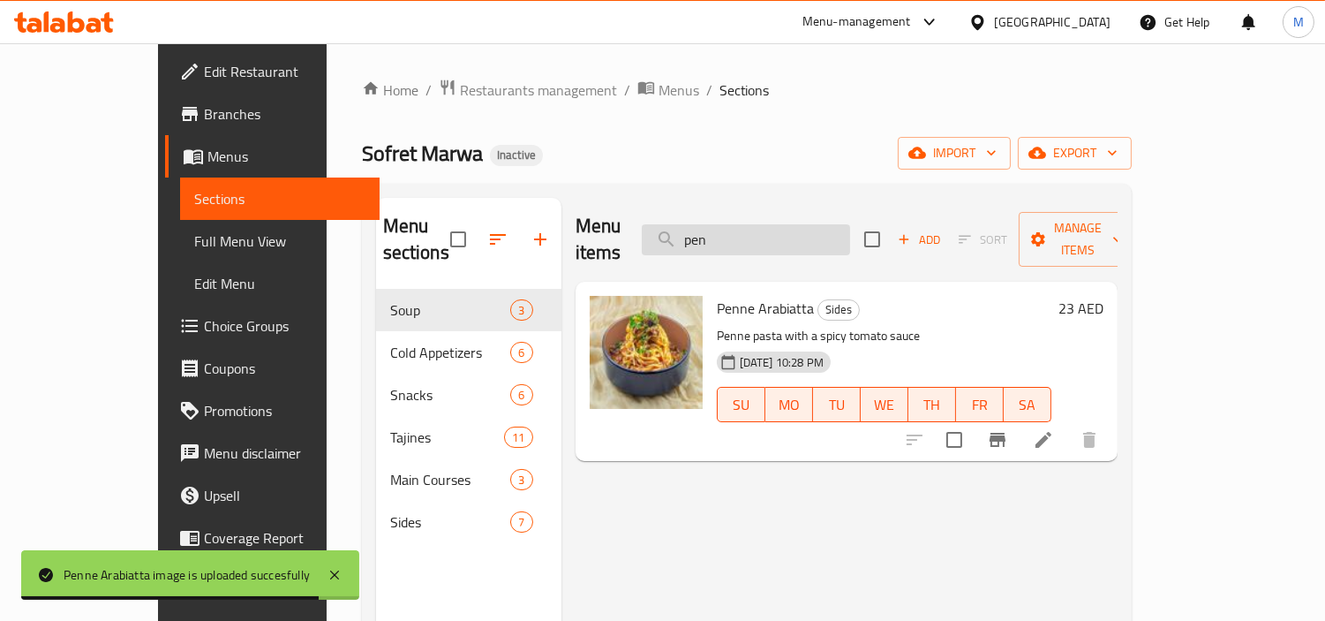
click at [787, 232] on input "pen" at bounding box center [746, 239] width 208 height 31
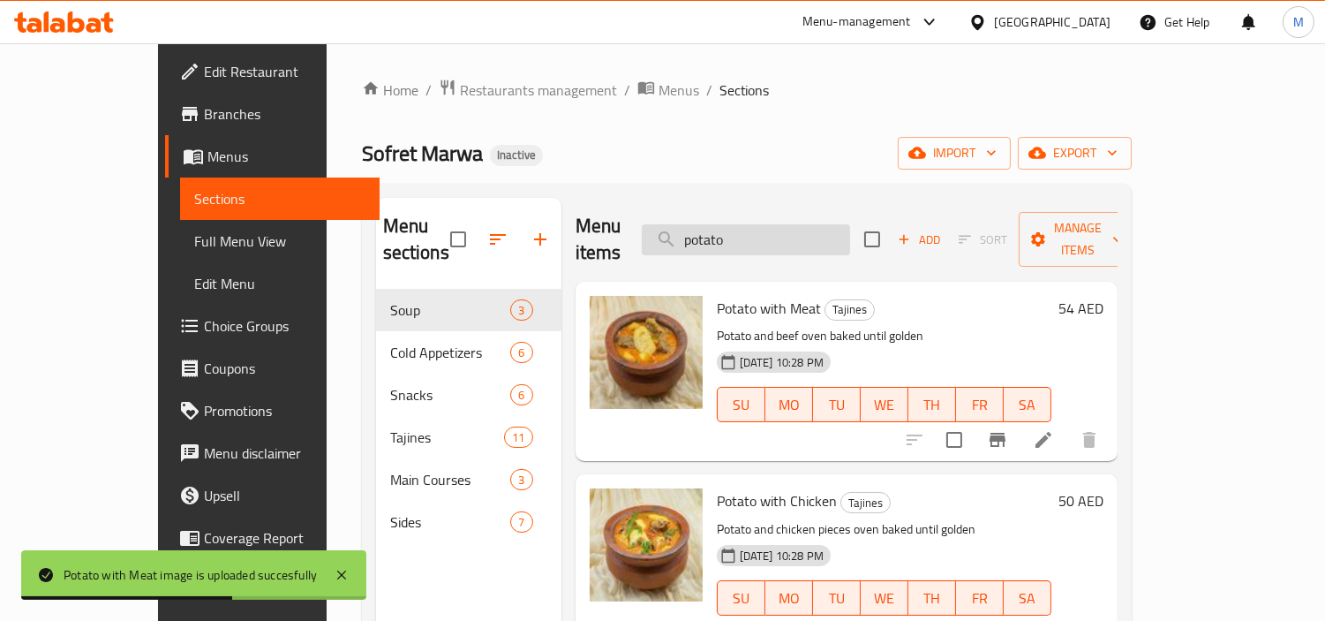
click at [804, 224] on input "potato" at bounding box center [746, 239] width 208 height 31
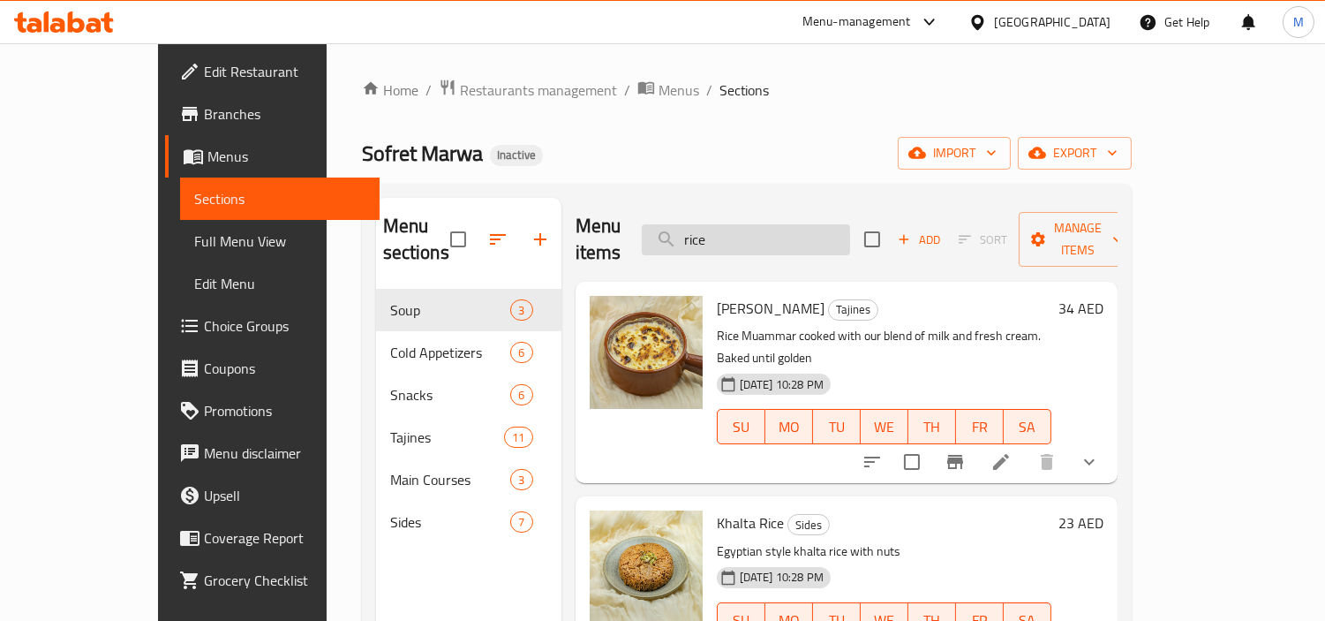
click at [804, 224] on input "rice" at bounding box center [746, 239] width 208 height 31
click at [791, 228] on input "rice" at bounding box center [746, 239] width 208 height 31
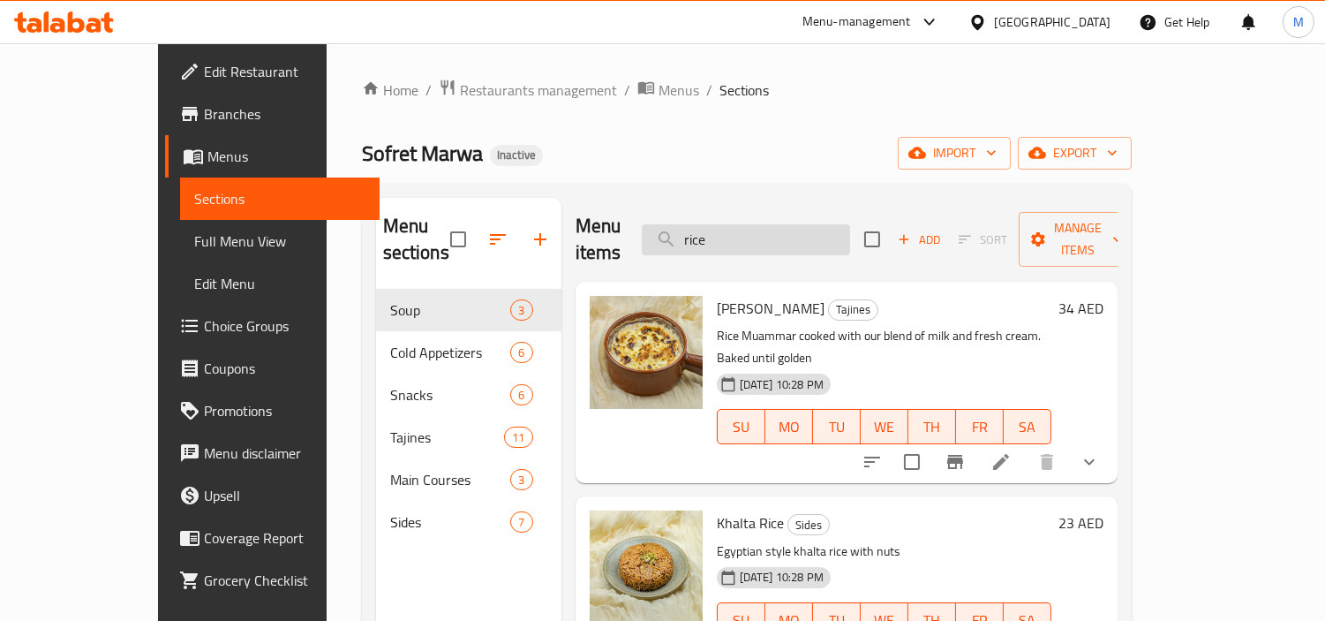
type input "rice"
click at [790, 228] on input "rice" at bounding box center [746, 239] width 208 height 31
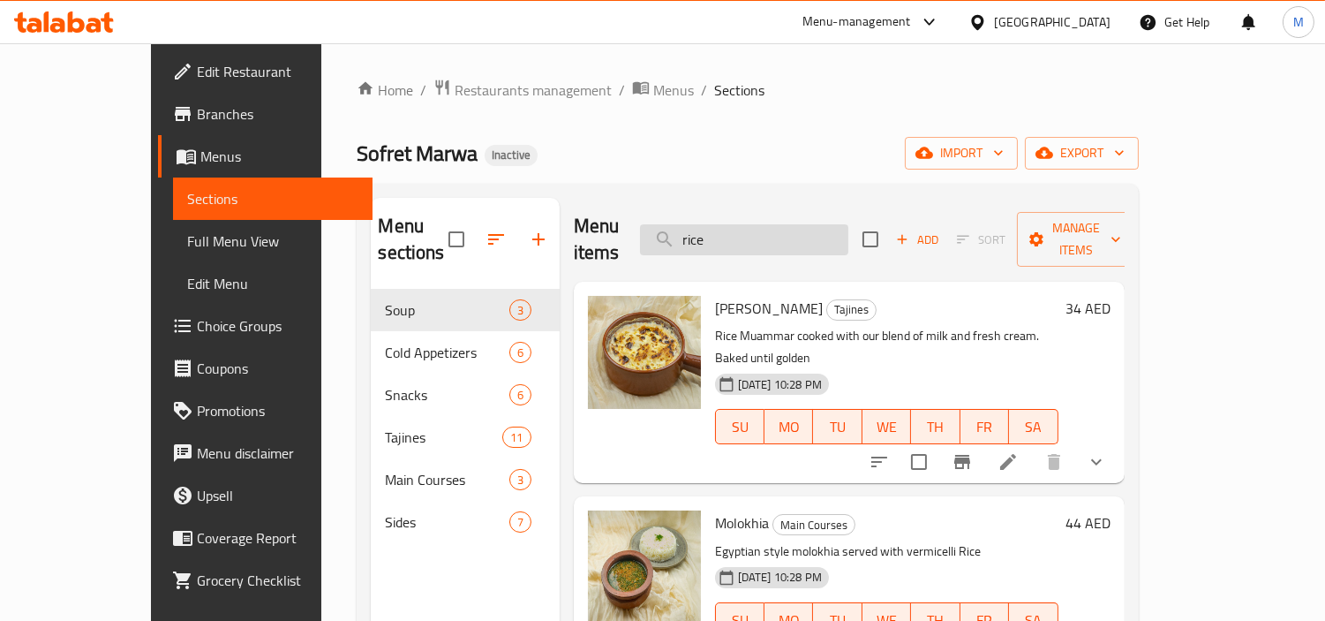
click at [790, 228] on input "rice" at bounding box center [744, 239] width 208 height 31
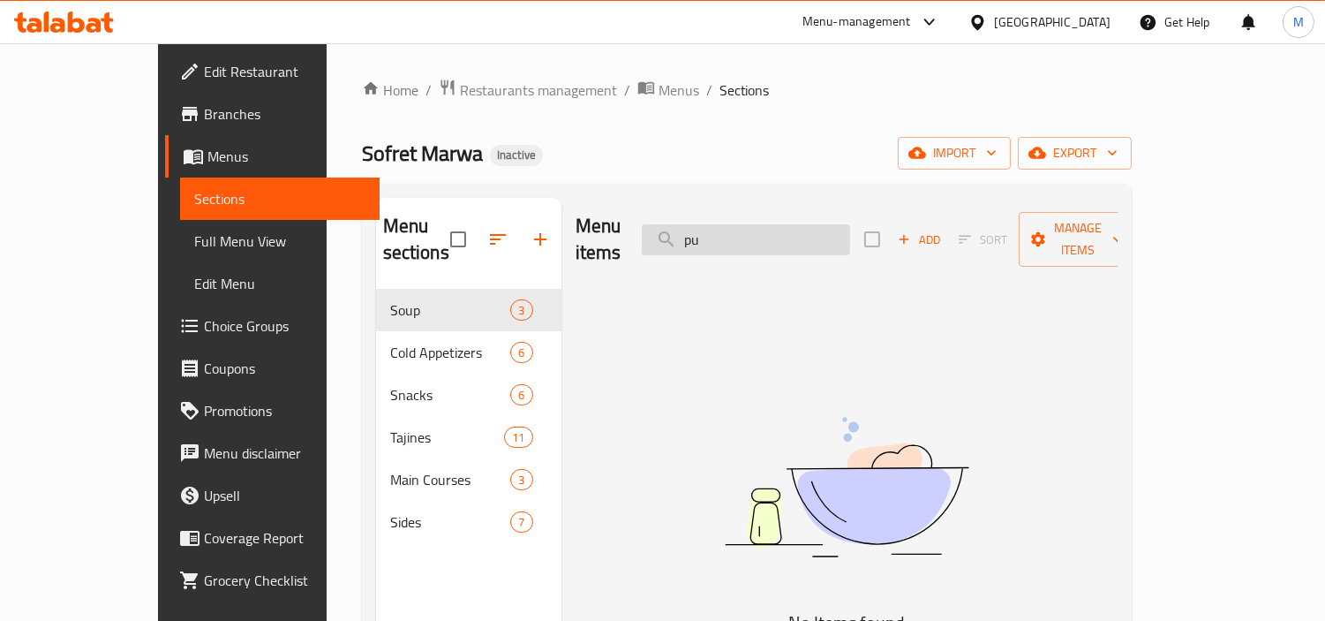
type input "p"
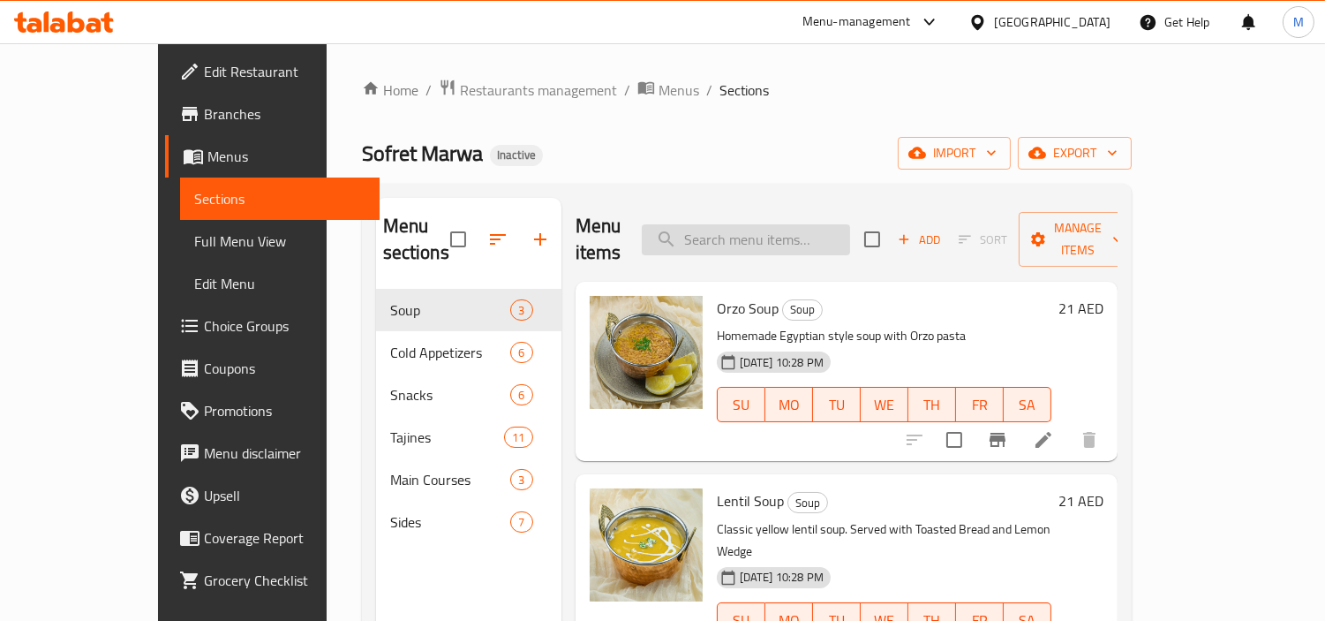
click at [837, 224] on input "search" at bounding box center [746, 239] width 208 height 31
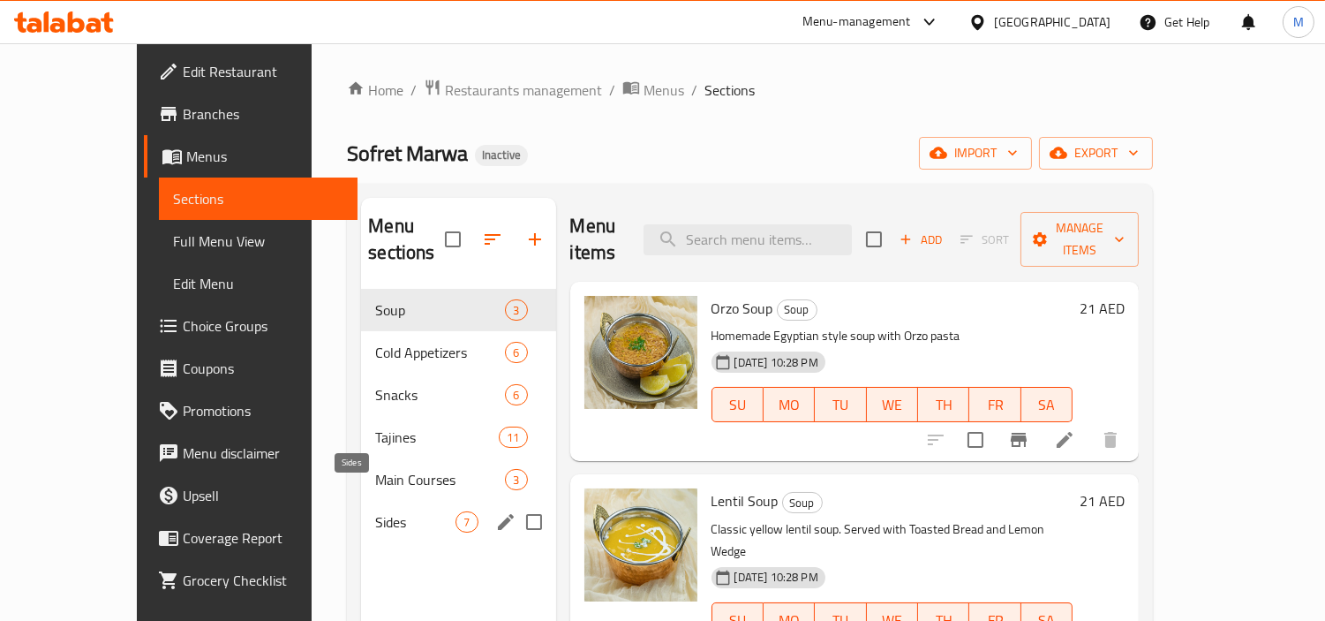
click at [375, 511] on span "Sides" at bounding box center [415, 521] width 80 height 21
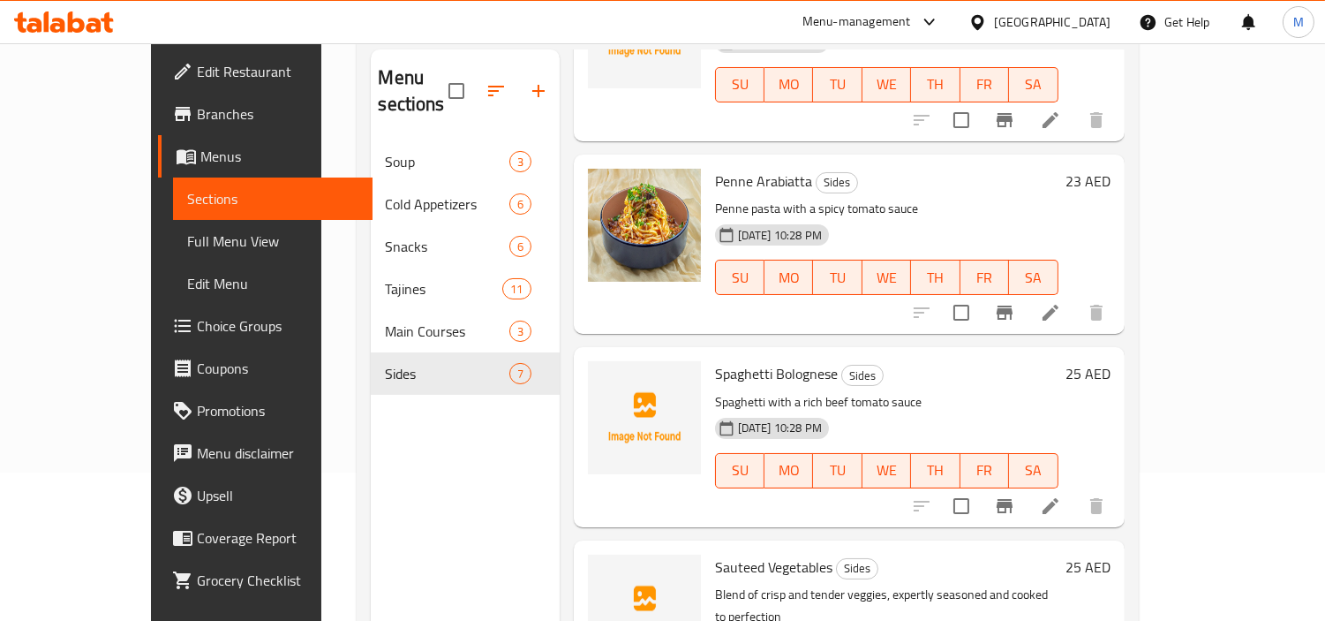
scroll to position [50, 0]
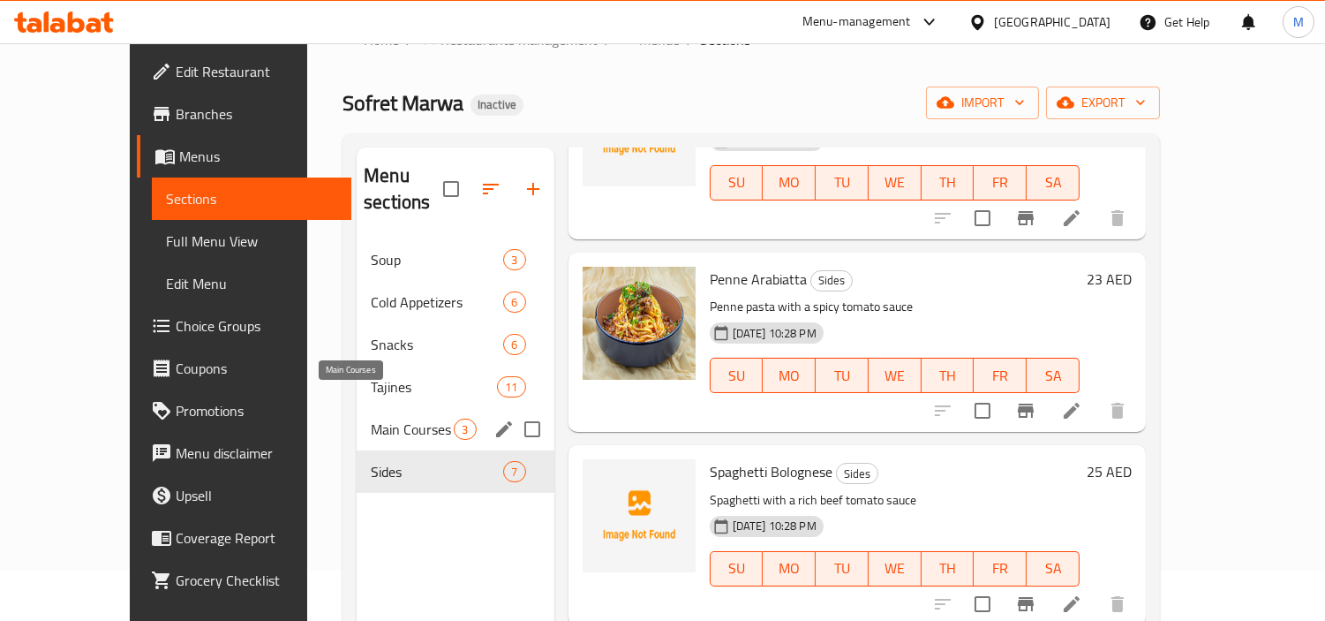
click at [371, 418] on span "Main Courses" at bounding box center [412, 428] width 83 height 21
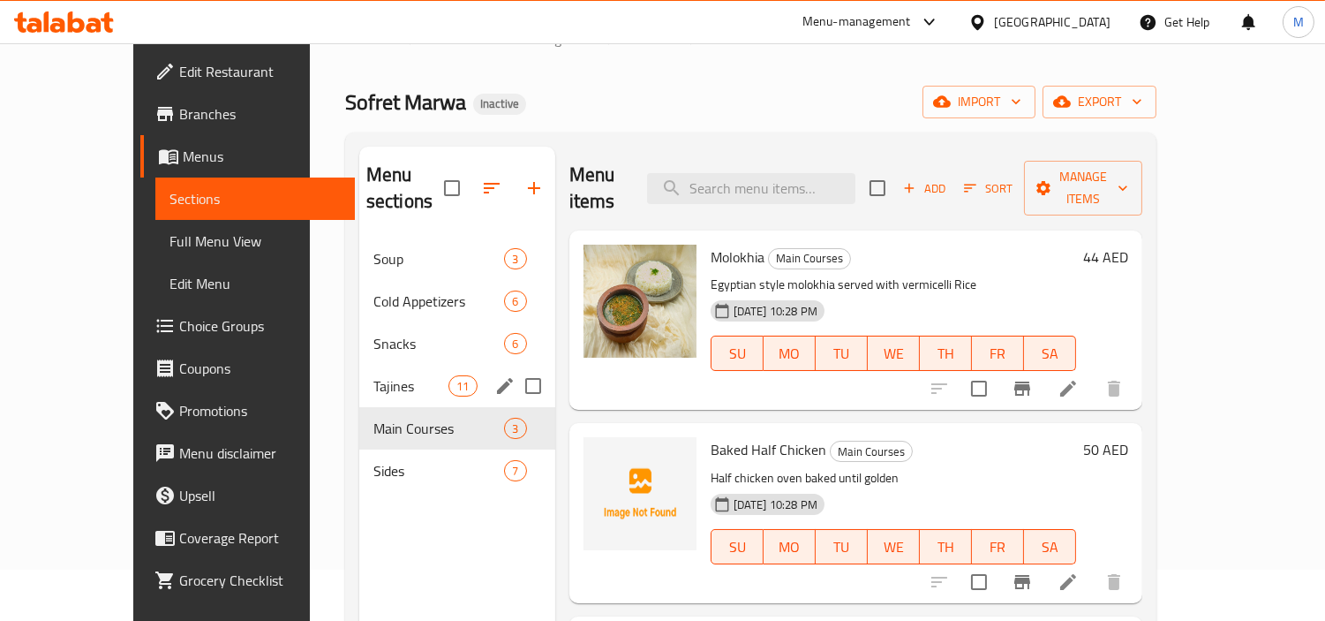
scroll to position [50, 0]
click at [373, 376] on span "Tajines" at bounding box center [410, 386] width 75 height 21
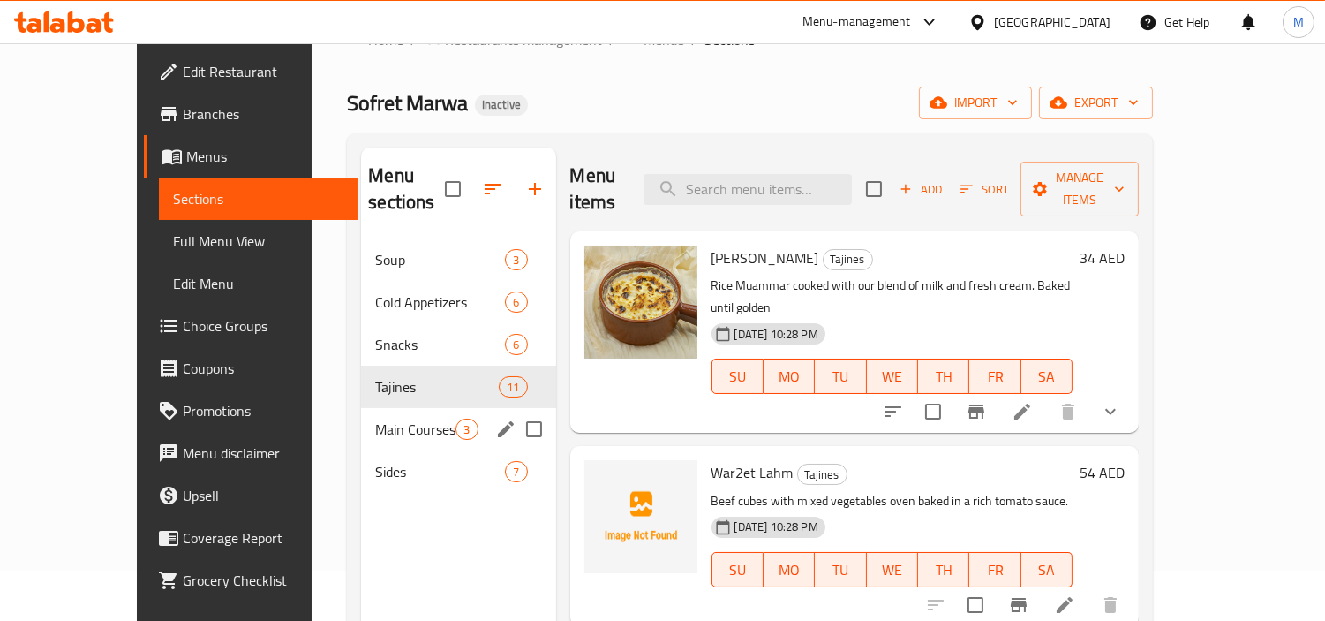
click at [375, 418] on span "Main Courses" at bounding box center [415, 428] width 80 height 21
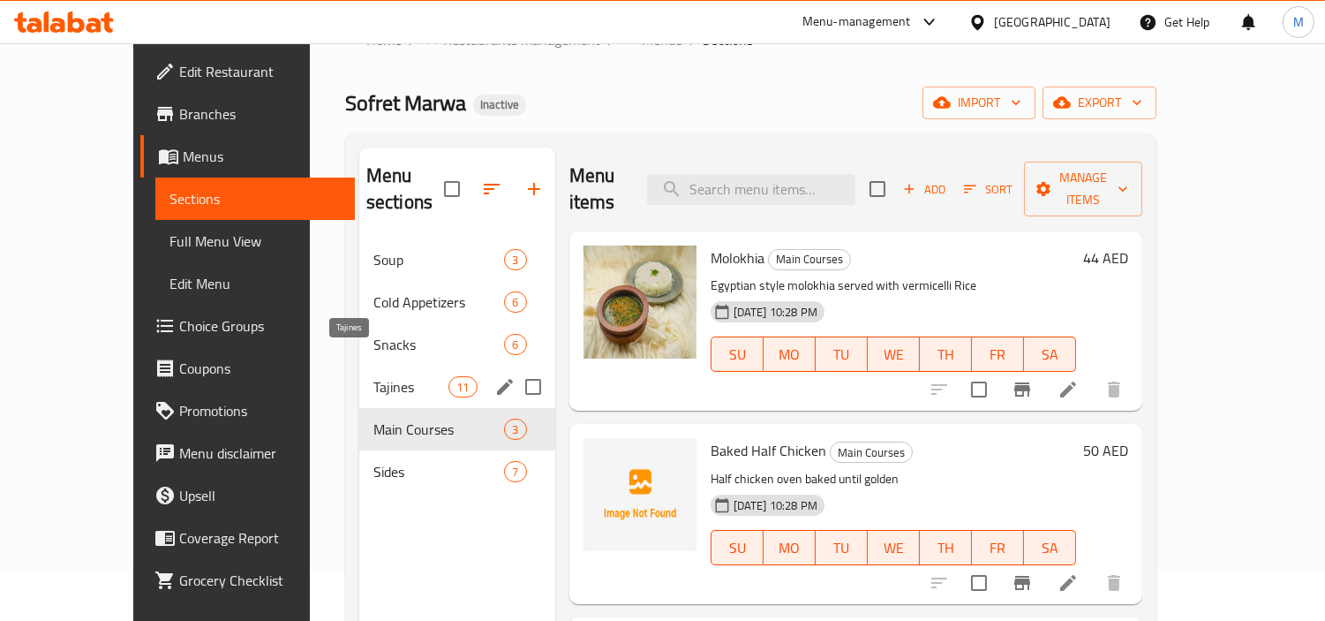
click at [373, 376] on span "Tajines" at bounding box center [410, 386] width 75 height 21
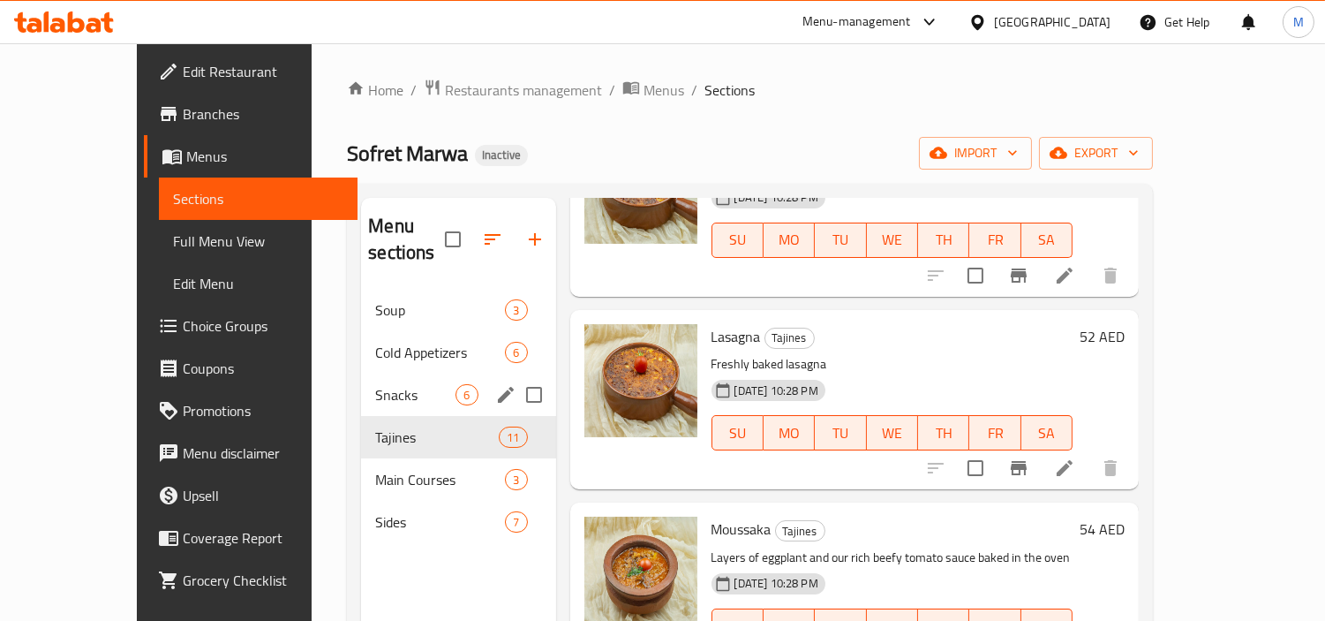
click at [375, 384] on span "Snacks" at bounding box center [415, 394] width 80 height 21
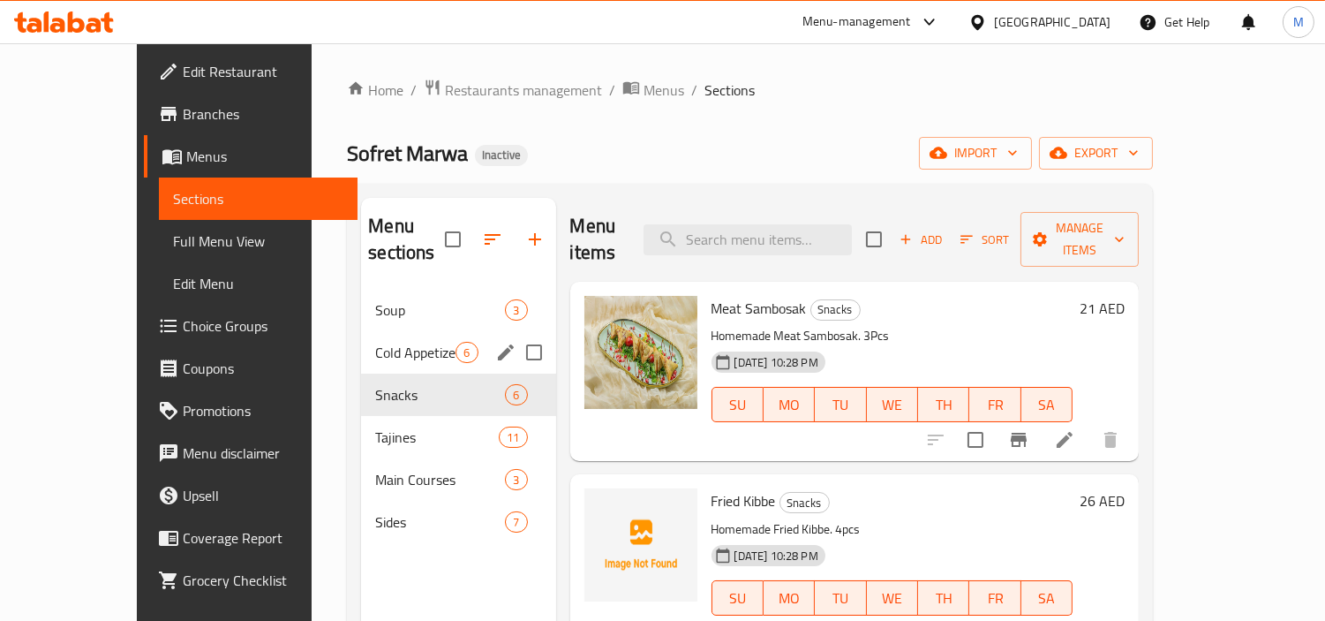
click at [375, 342] on span "Cold Appetizers" at bounding box center [415, 352] width 80 height 21
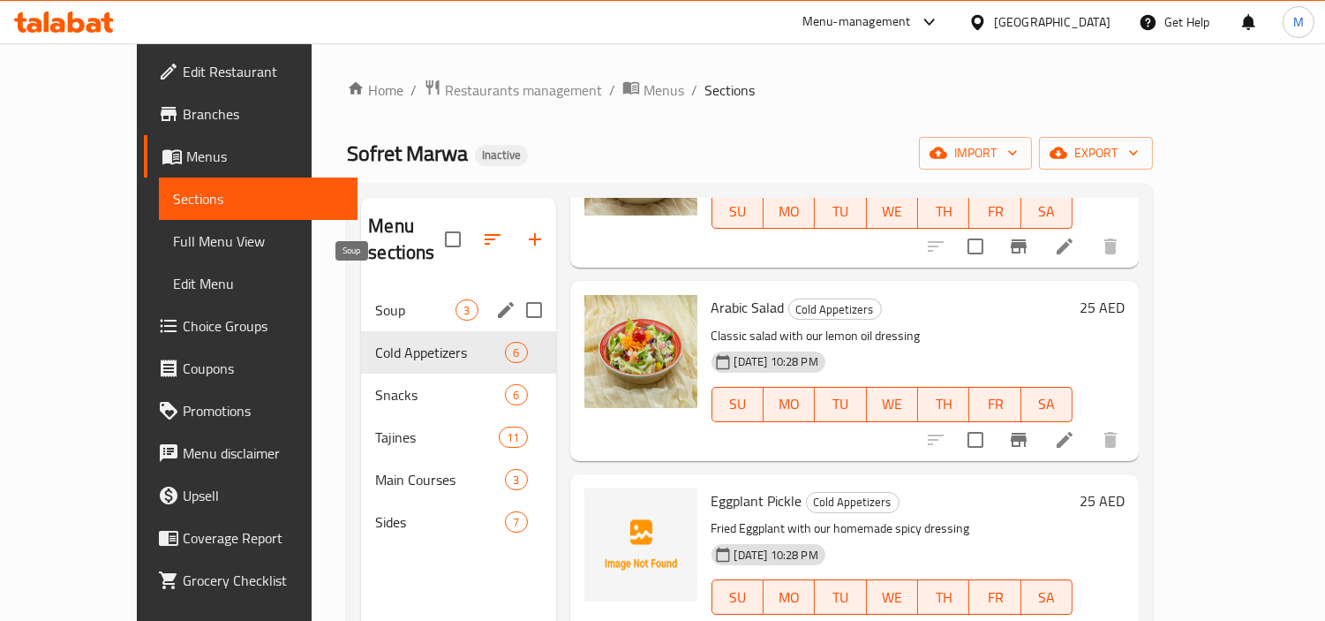
click at [375, 299] on span "Soup" at bounding box center [415, 309] width 80 height 21
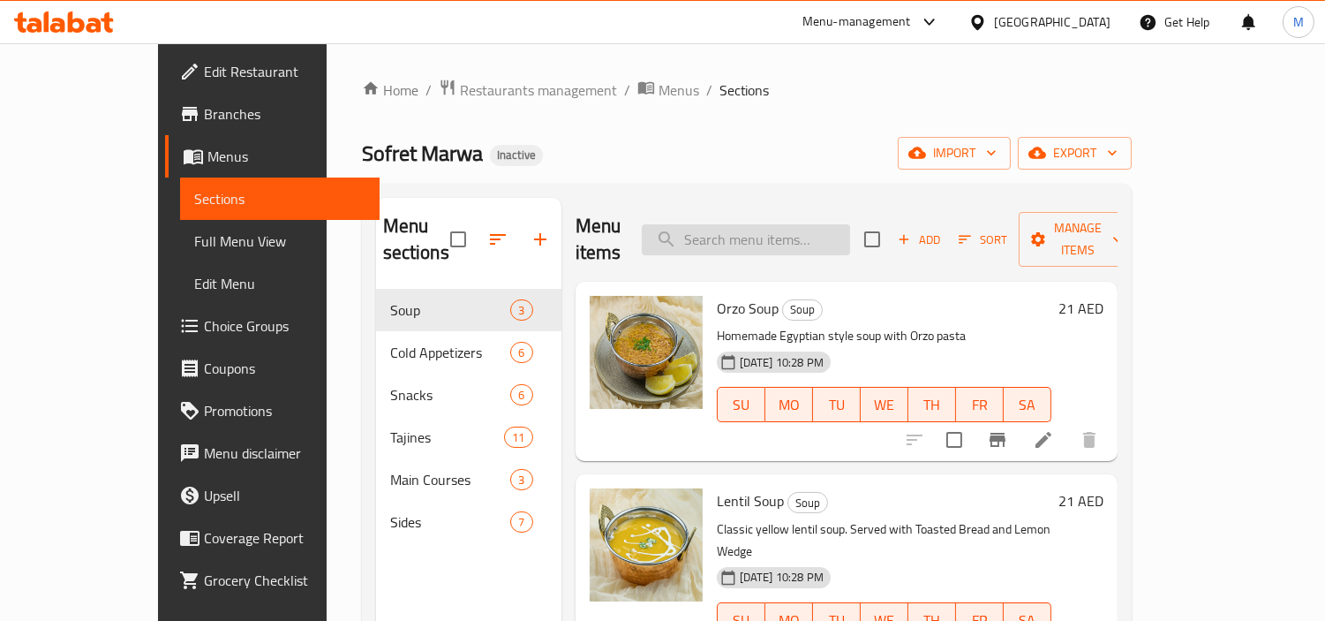
drag, startPoint x: 768, startPoint y: 242, endPoint x: 769, endPoint y: 227, distance: 15.0
click at [768, 242] on div "Menu items Add Sort Manage items" at bounding box center [847, 240] width 542 height 84
click at [769, 226] on input "search" at bounding box center [746, 239] width 208 height 31
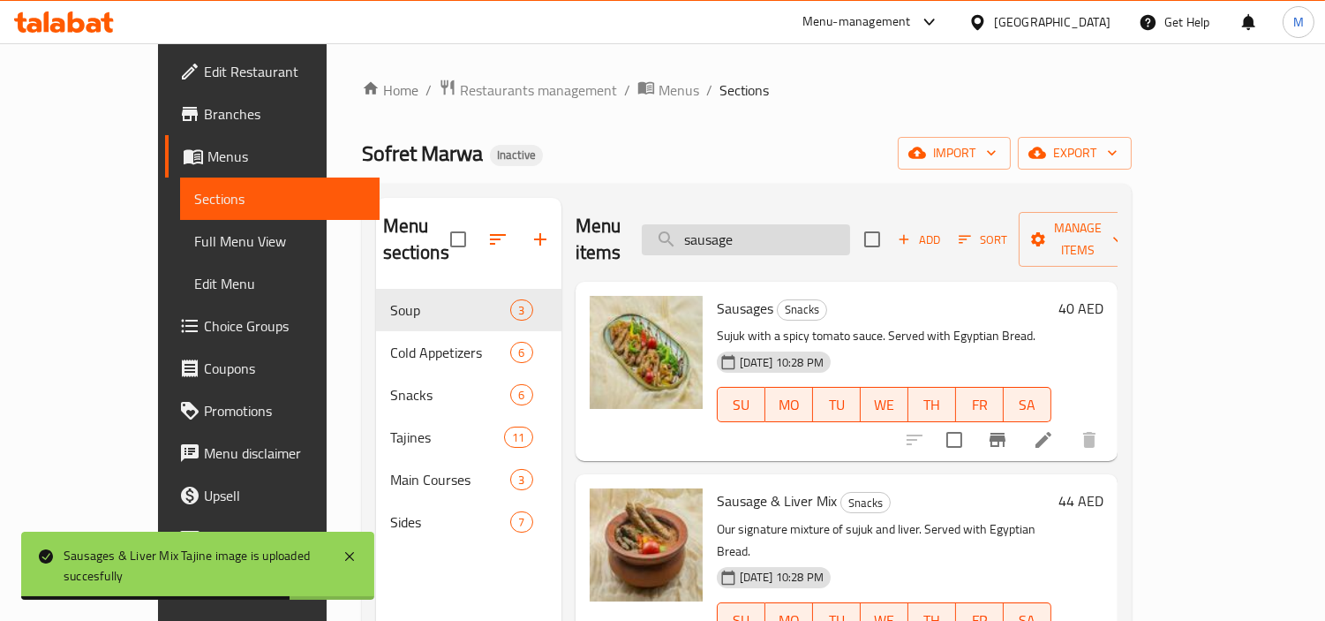
click at [806, 232] on input "sausage" at bounding box center [746, 239] width 208 height 31
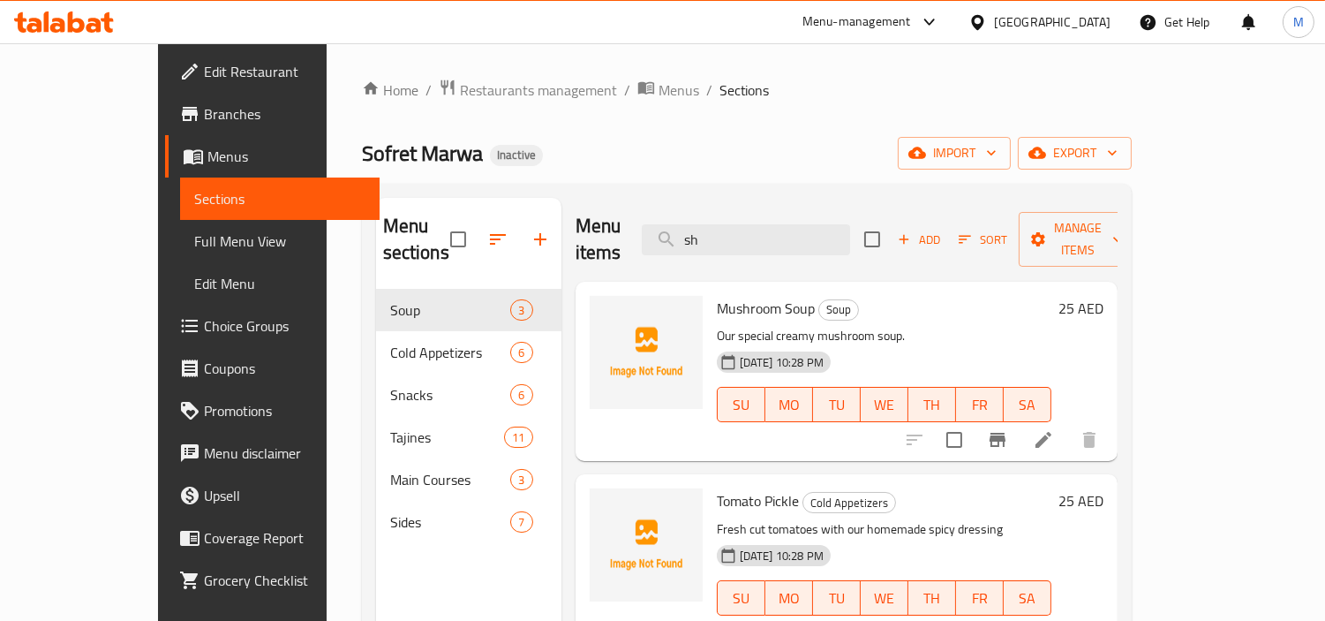
type input "s"
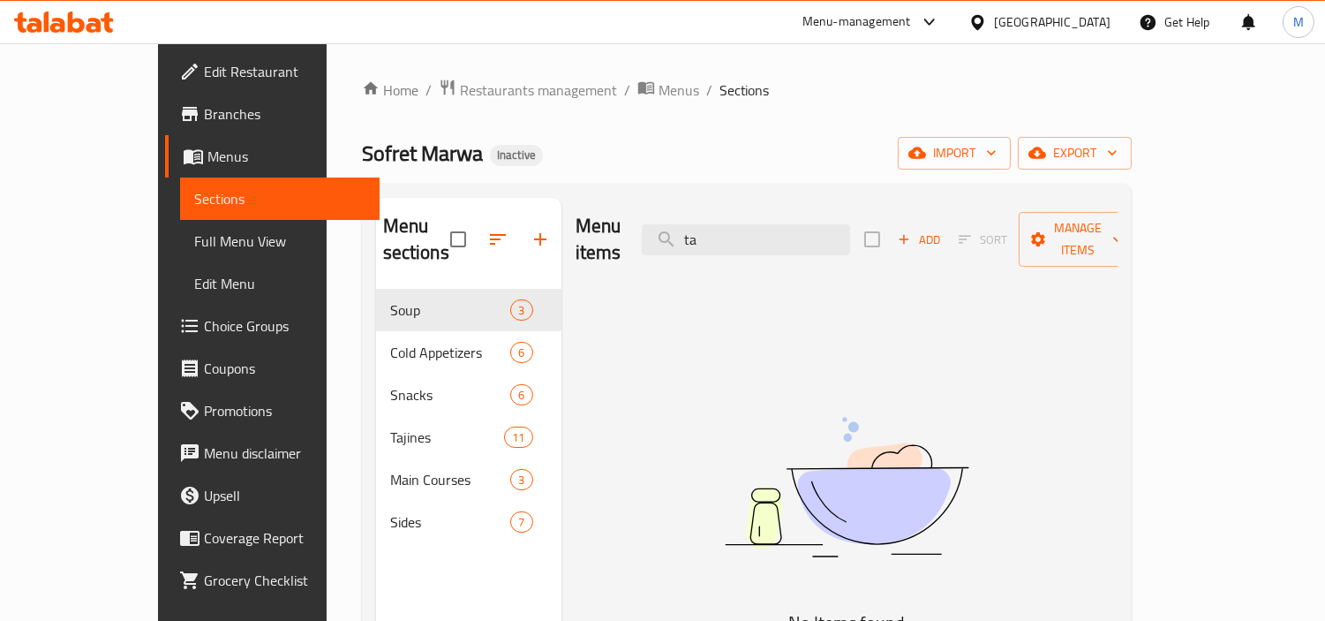
type input "t"
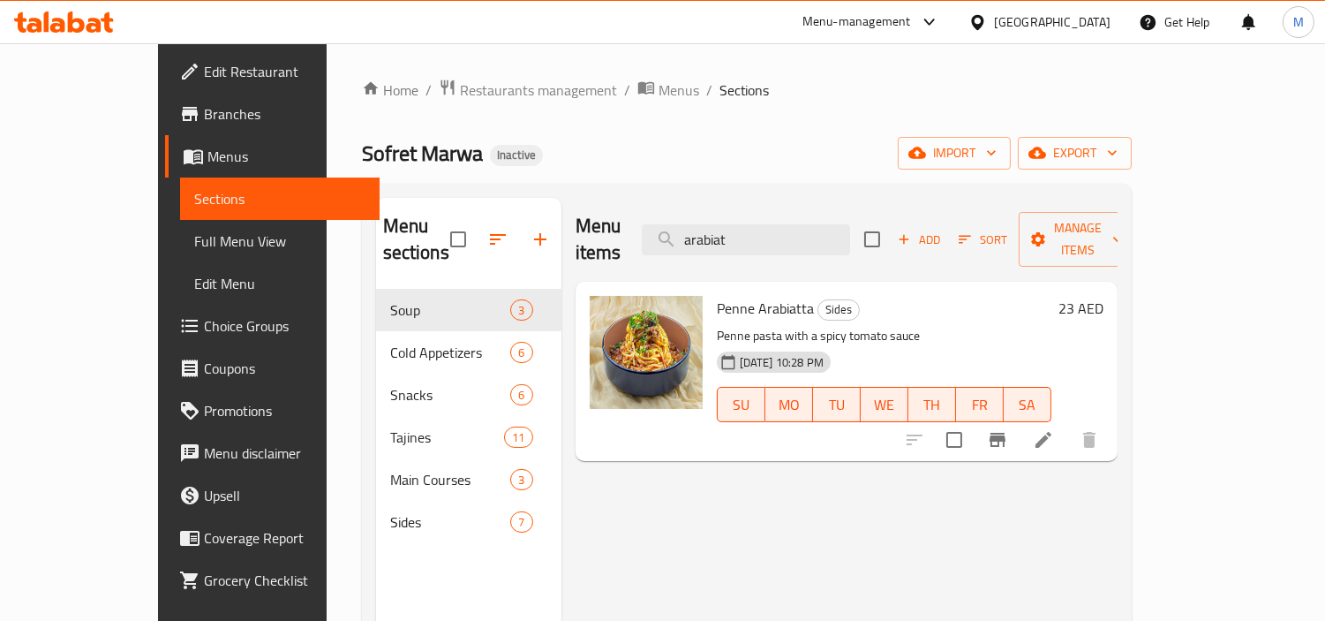
type input "arabiat"
click at [806, 235] on input "arabiat" at bounding box center [746, 239] width 208 height 31
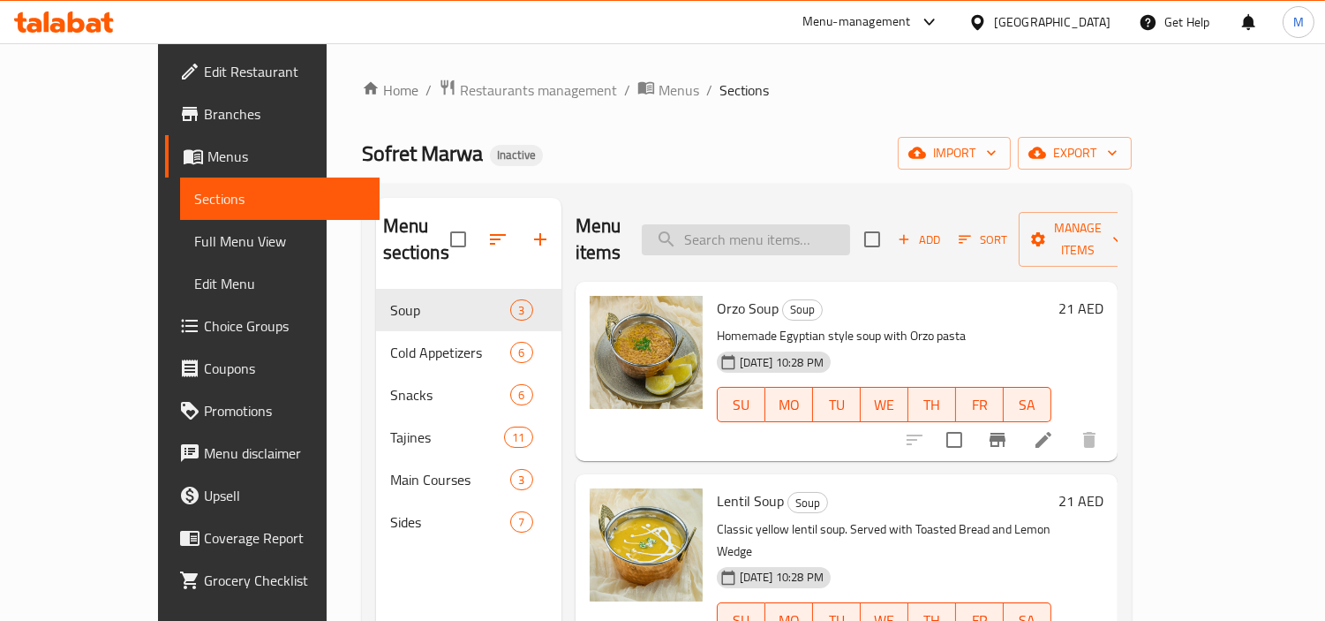
click at [810, 224] on input "search" at bounding box center [746, 239] width 208 height 31
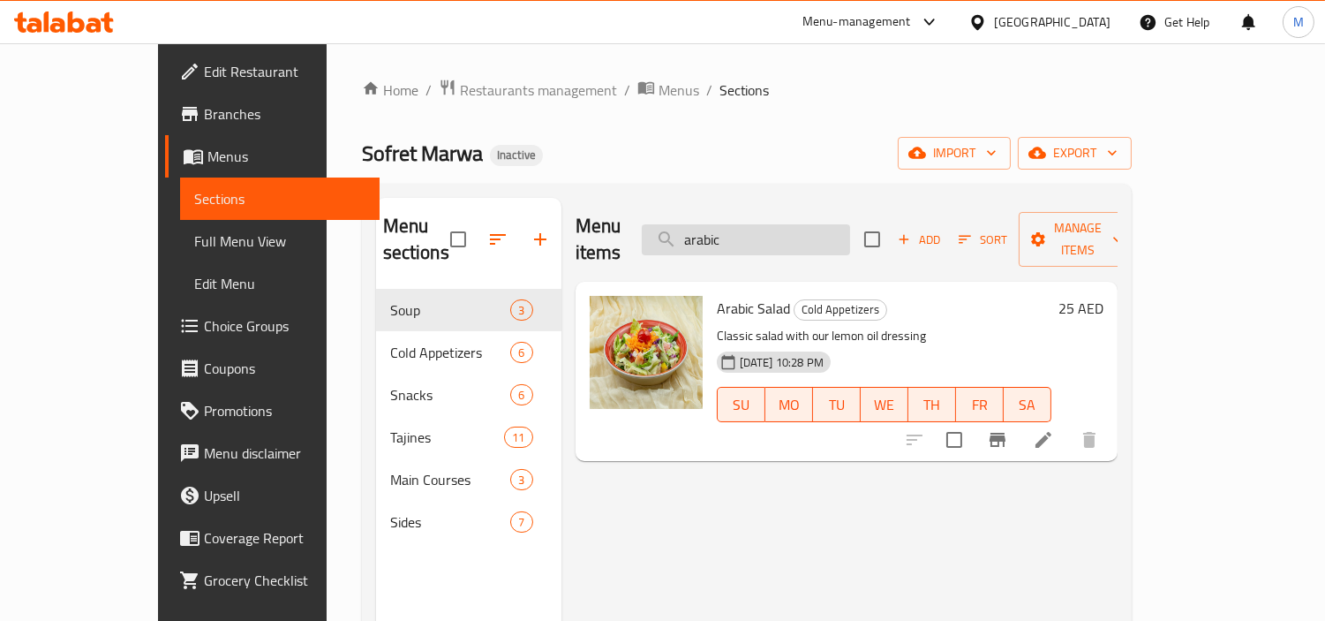
click at [802, 226] on input "arabic" at bounding box center [746, 239] width 208 height 31
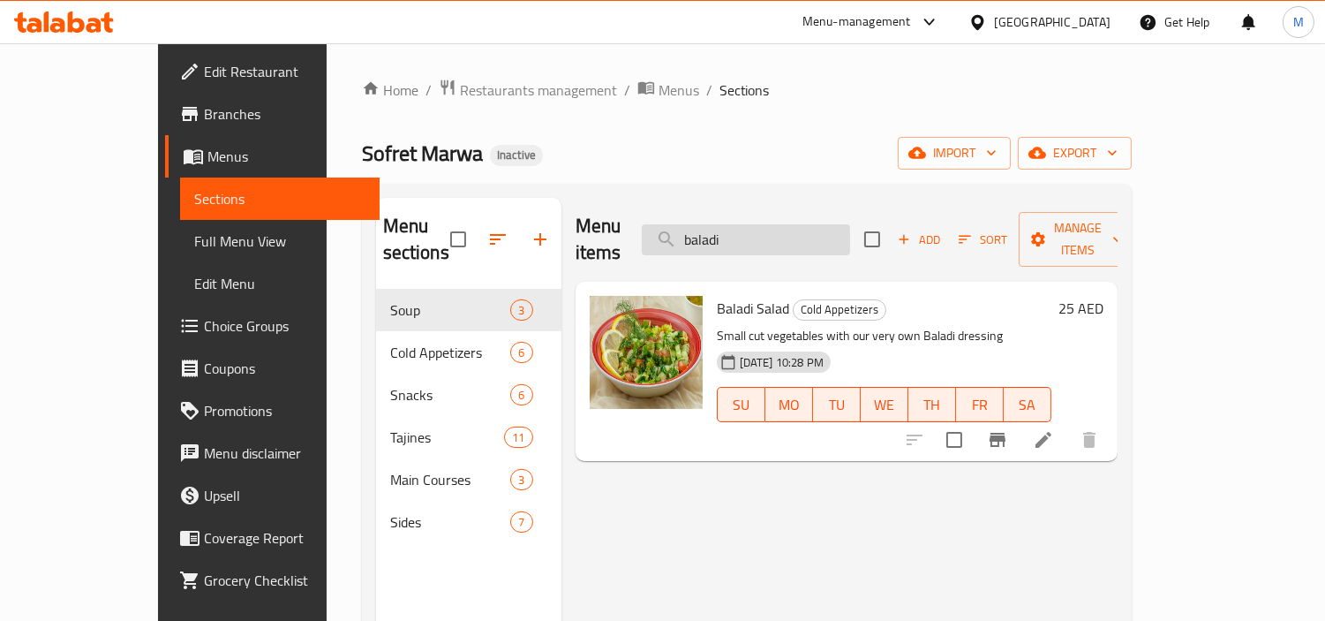
click at [793, 231] on input "baladi" at bounding box center [746, 239] width 208 height 31
type input "beef"
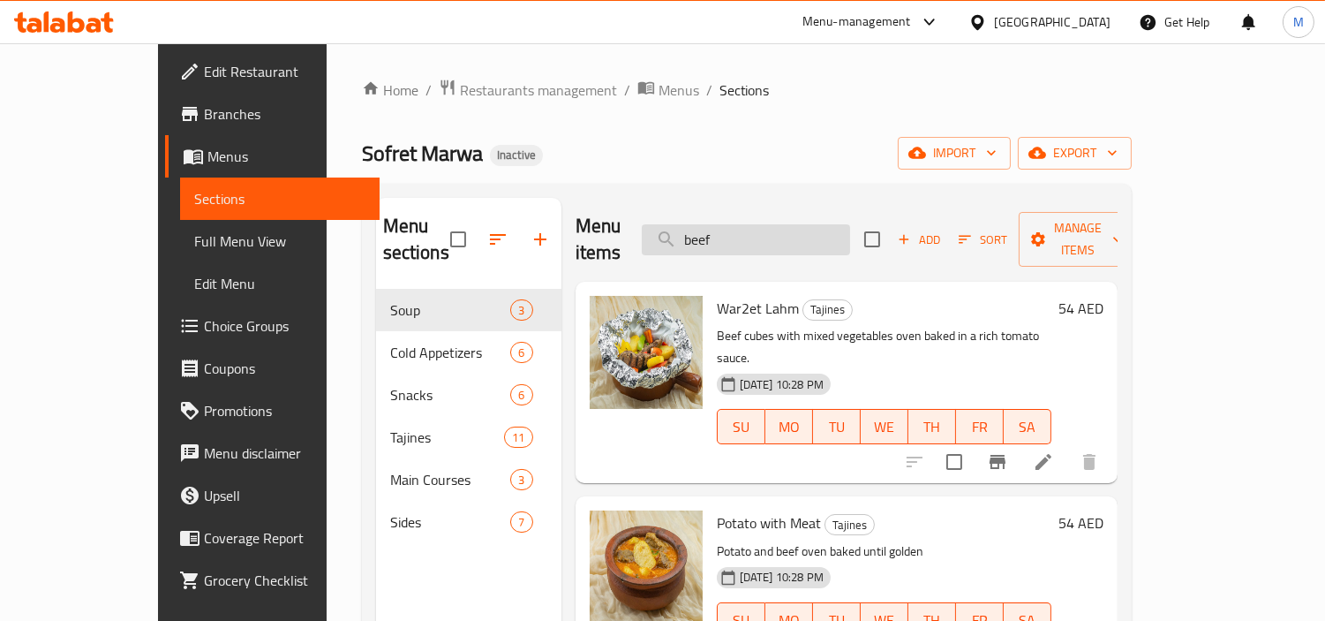
click at [769, 230] on input "beef" at bounding box center [746, 239] width 208 height 31
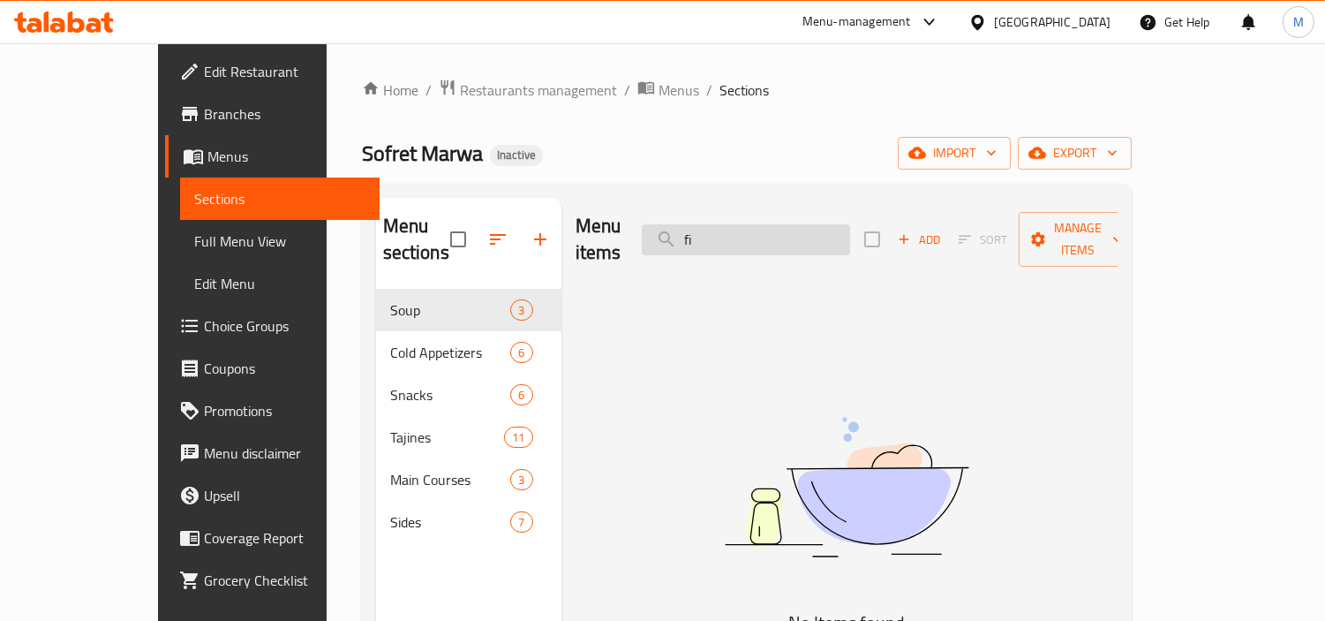
type input "f"
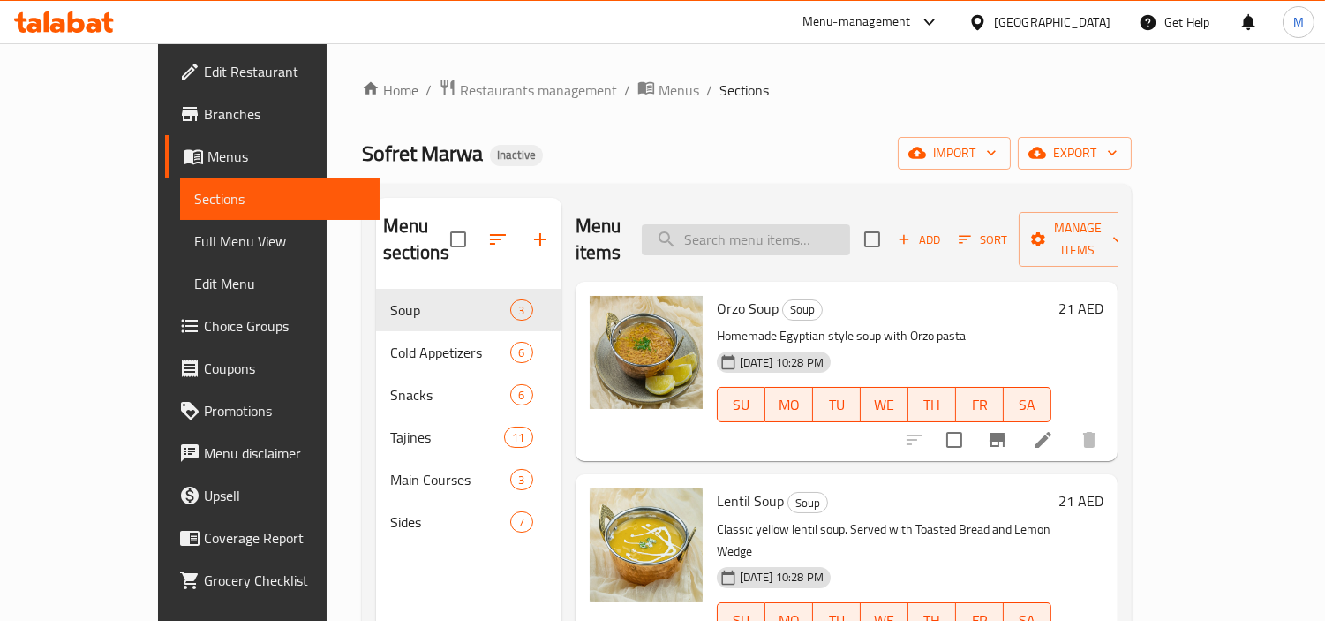
click at [833, 225] on input "search" at bounding box center [746, 239] width 208 height 31
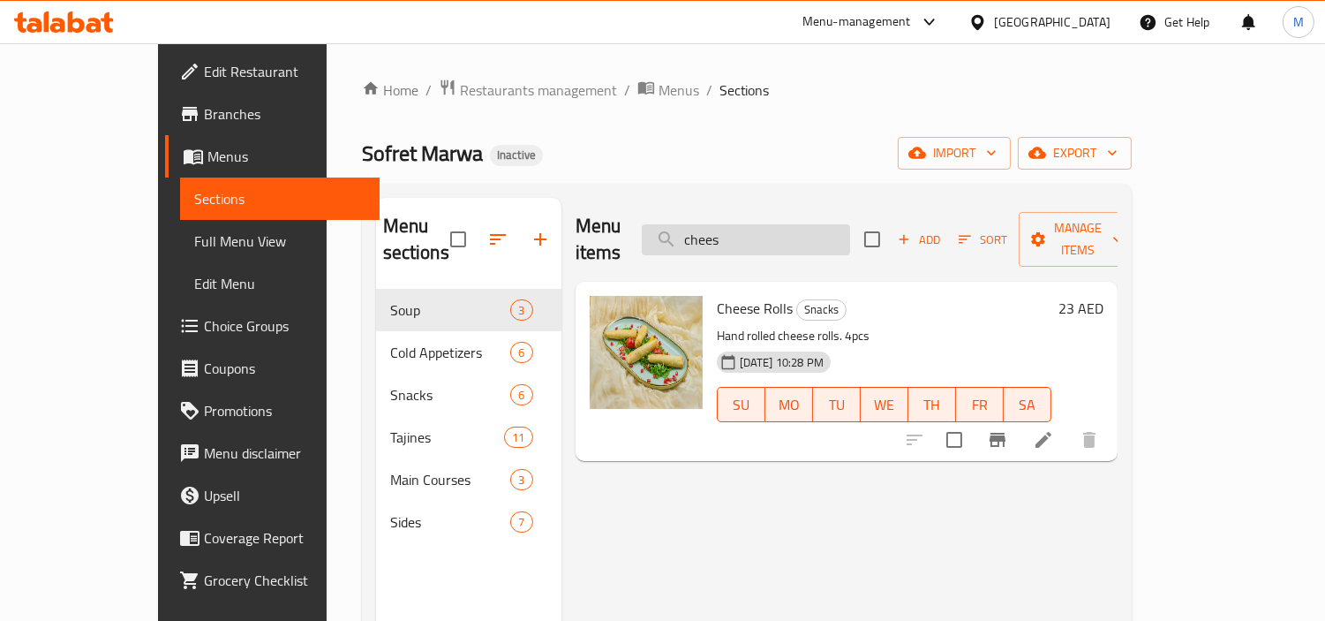
click at [813, 224] on input "chees" at bounding box center [746, 239] width 208 height 31
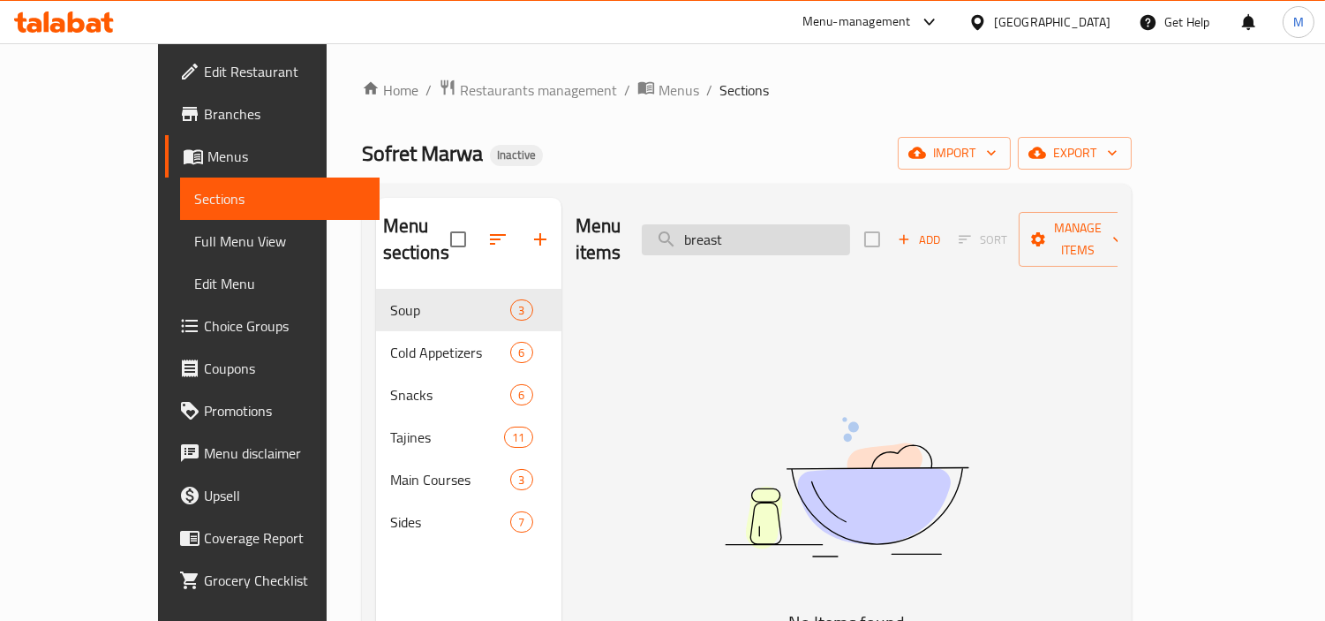
click at [796, 232] on input "breast" at bounding box center [746, 239] width 208 height 31
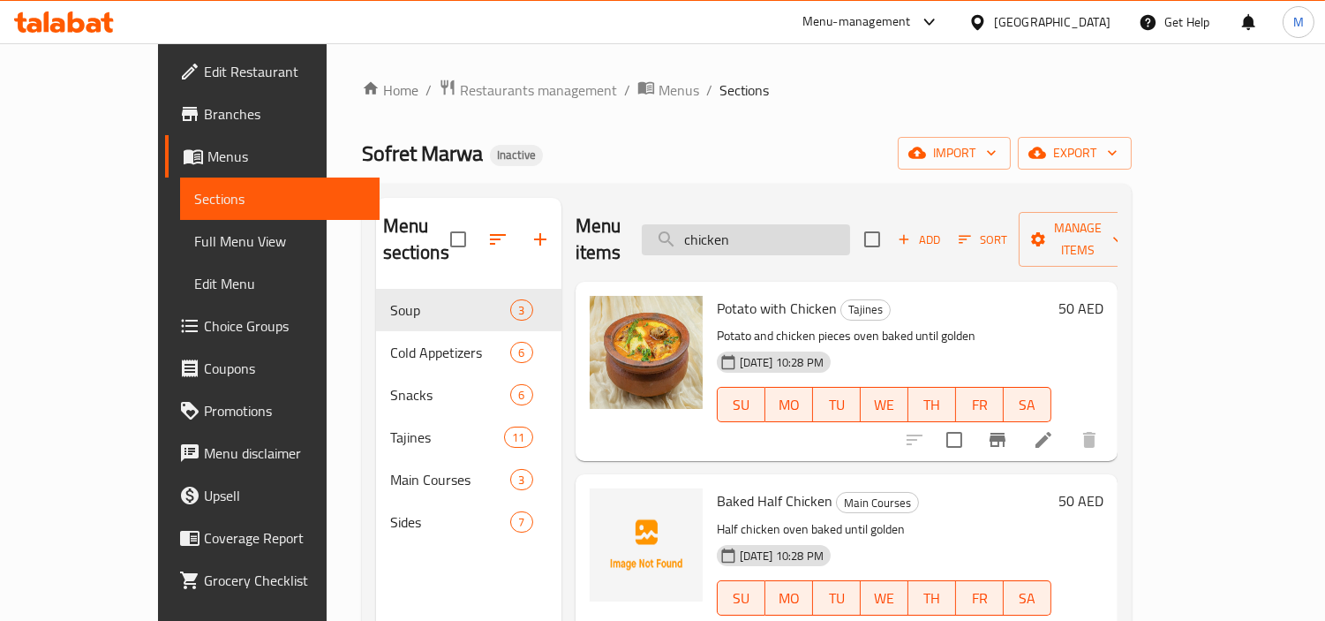
click at [804, 224] on input "chicken" at bounding box center [746, 239] width 208 height 31
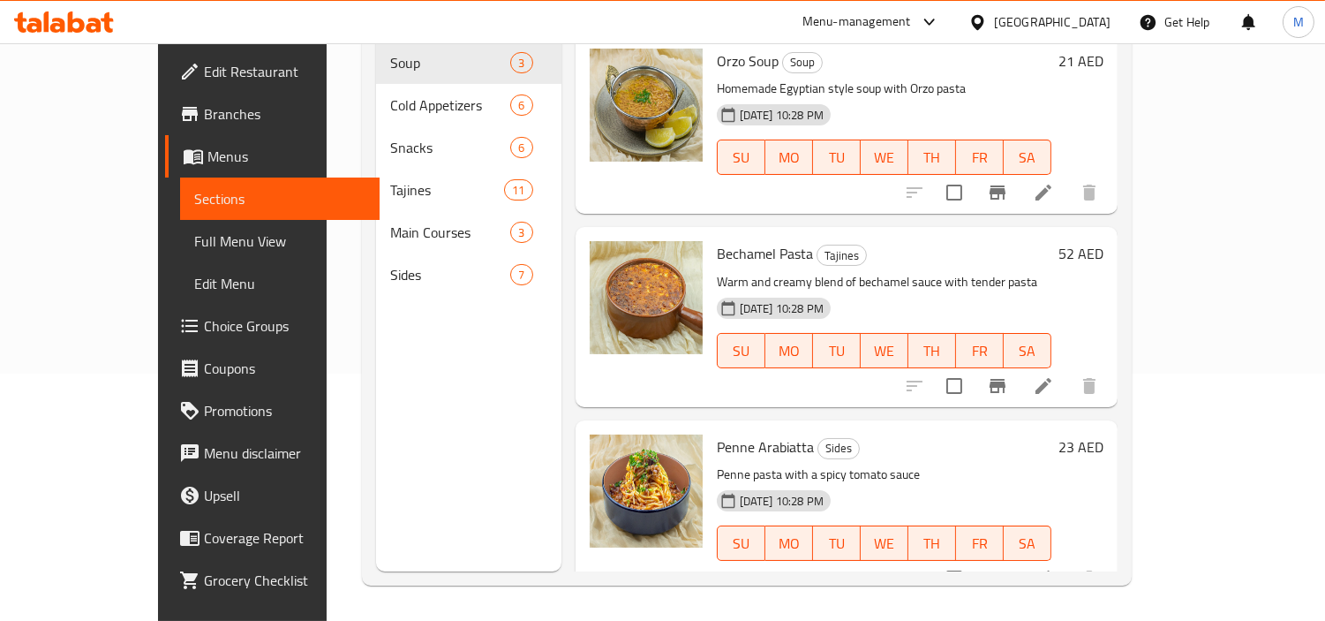
type input "p"
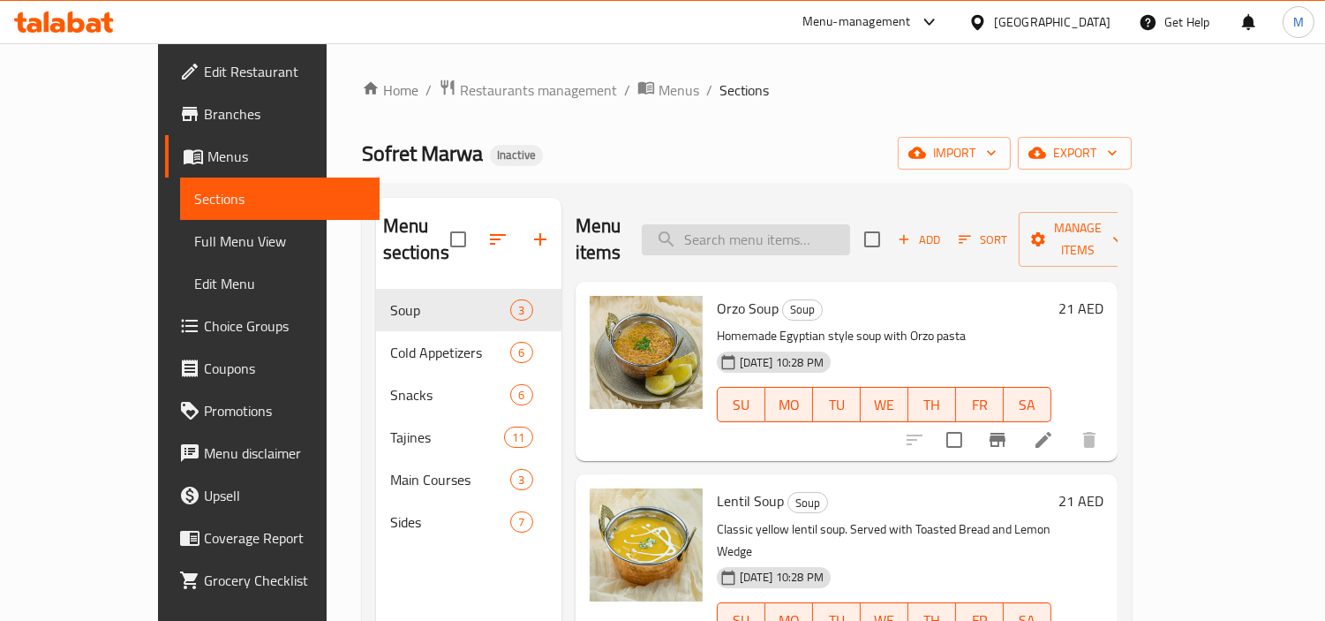
click at [796, 224] on input "search" at bounding box center [746, 239] width 208 height 31
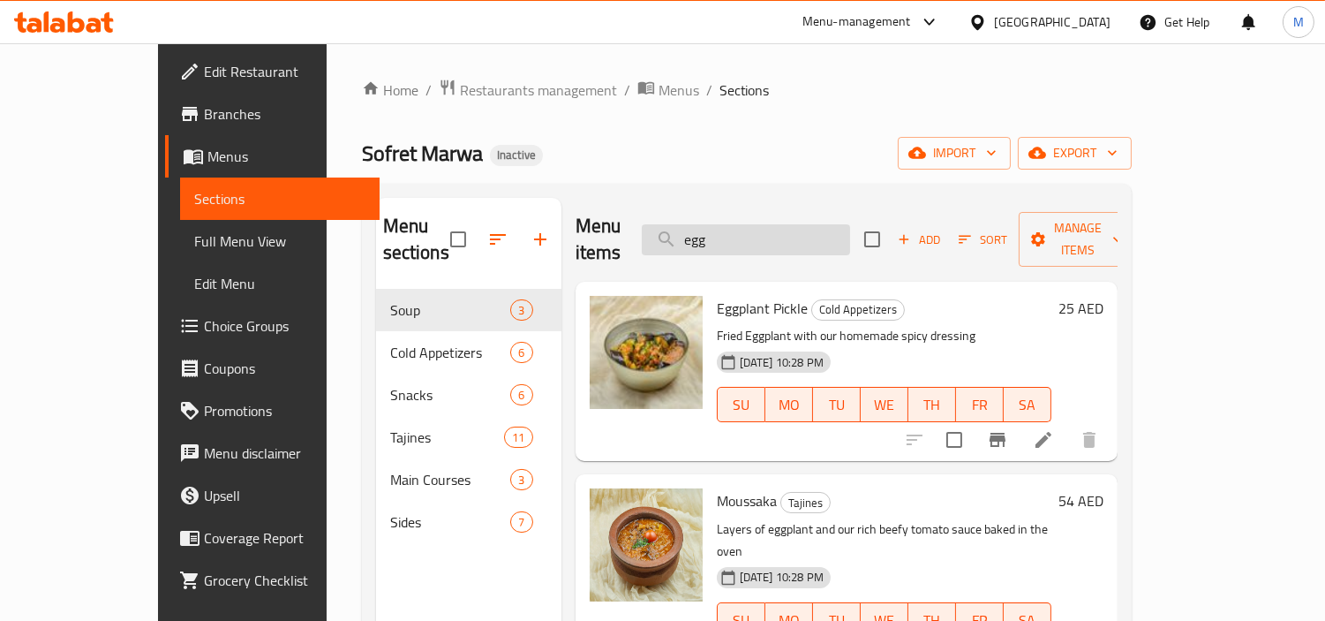
click at [784, 227] on input "egg" at bounding box center [746, 239] width 208 height 31
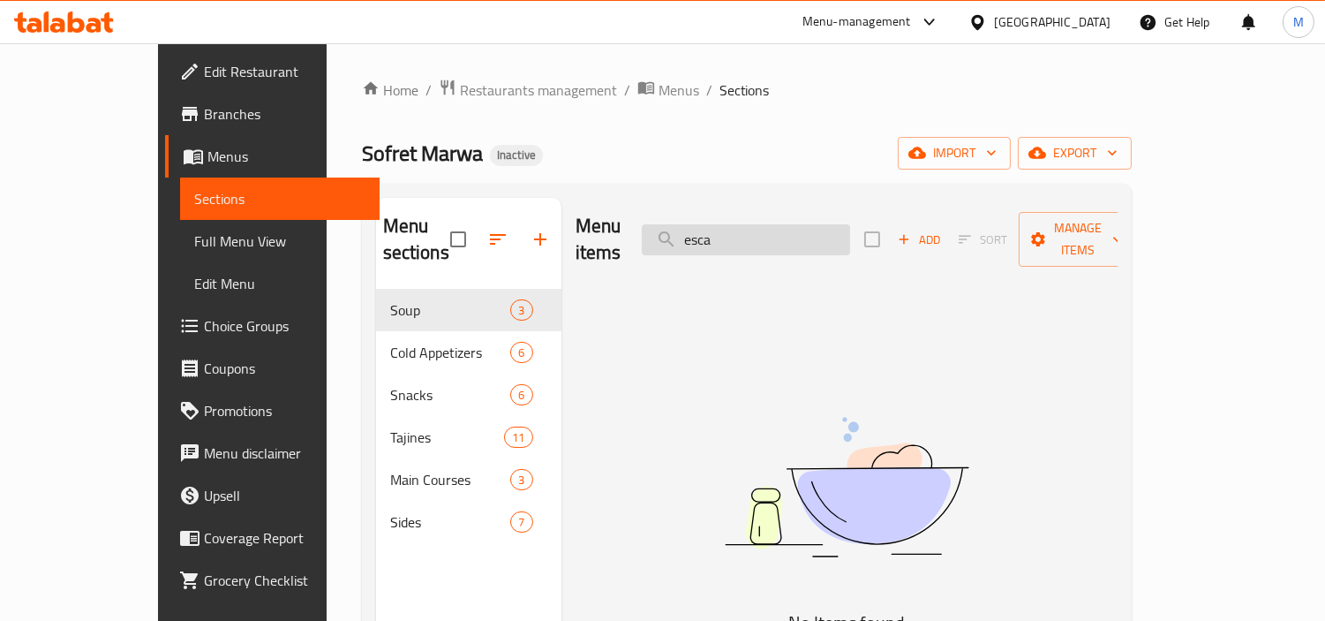
click at [784, 227] on input "esca" at bounding box center [746, 239] width 208 height 31
type input "es"
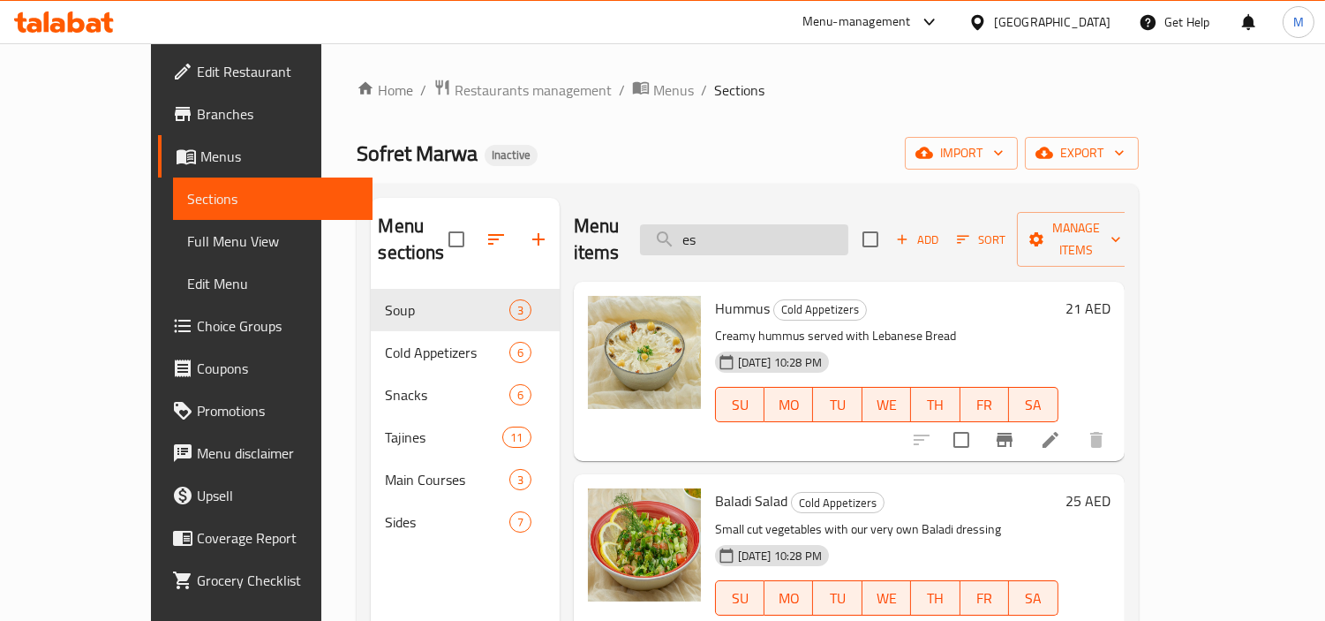
click at [797, 230] on input "es" at bounding box center [744, 239] width 208 height 31
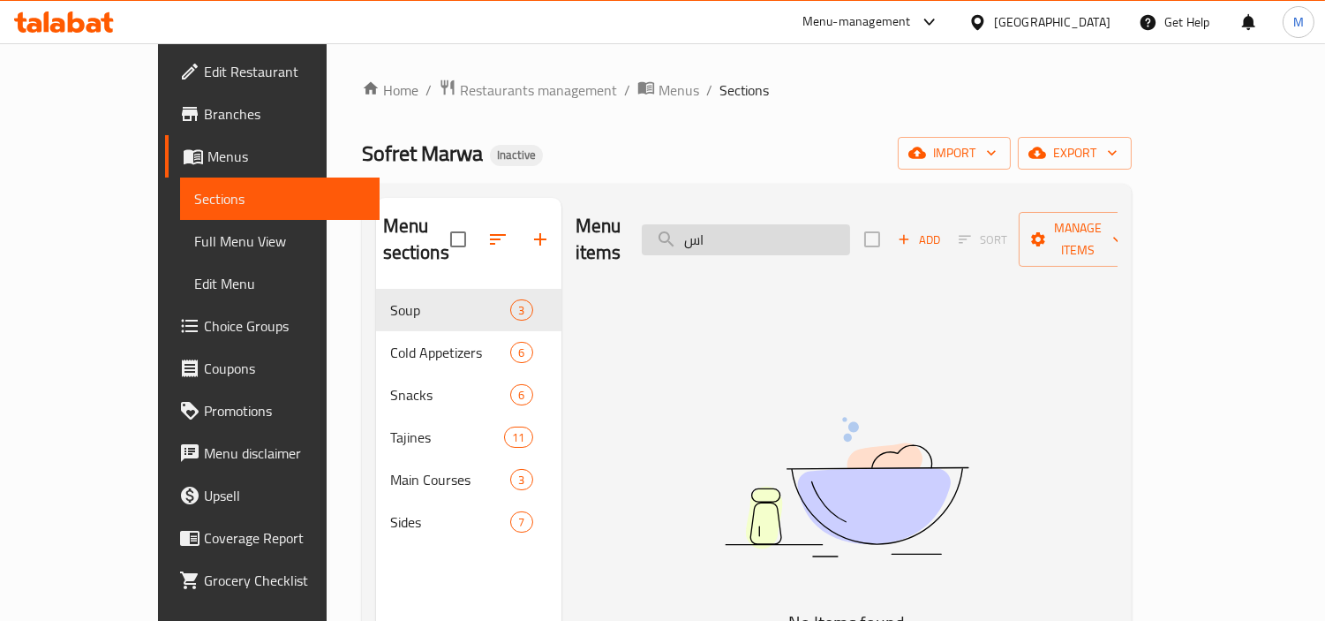
type input "ا"
type input "س"
type input "ب"
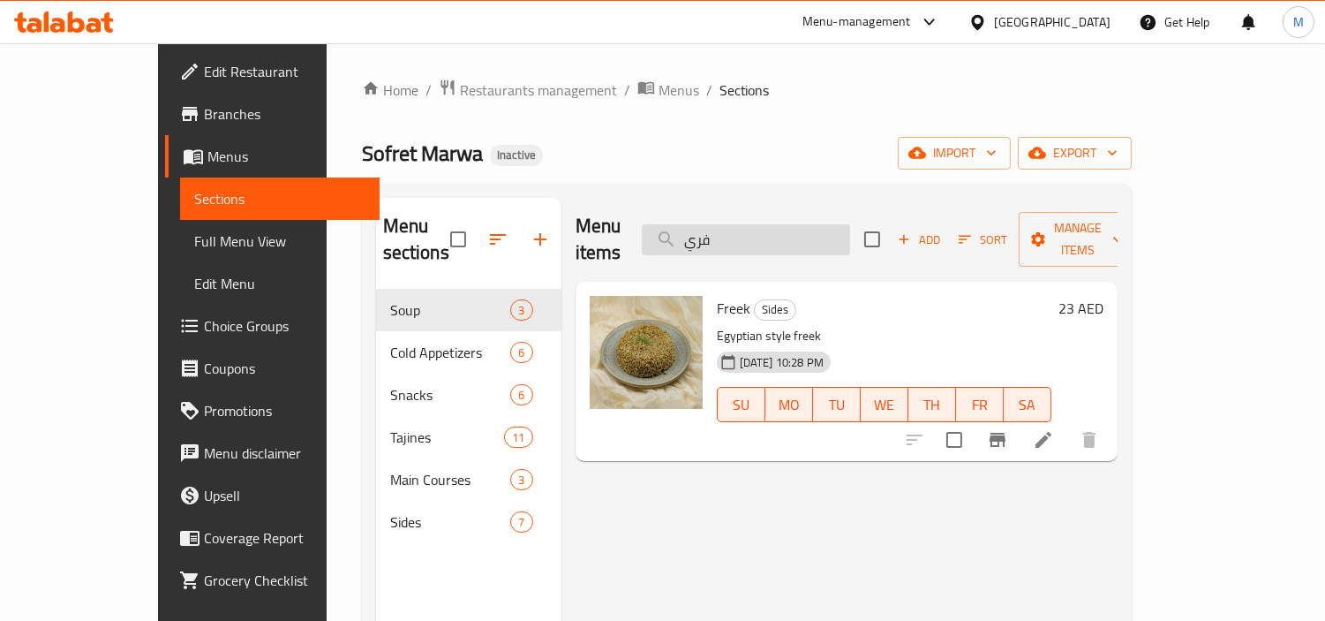
click at [797, 224] on input "فري" at bounding box center [746, 239] width 208 height 31
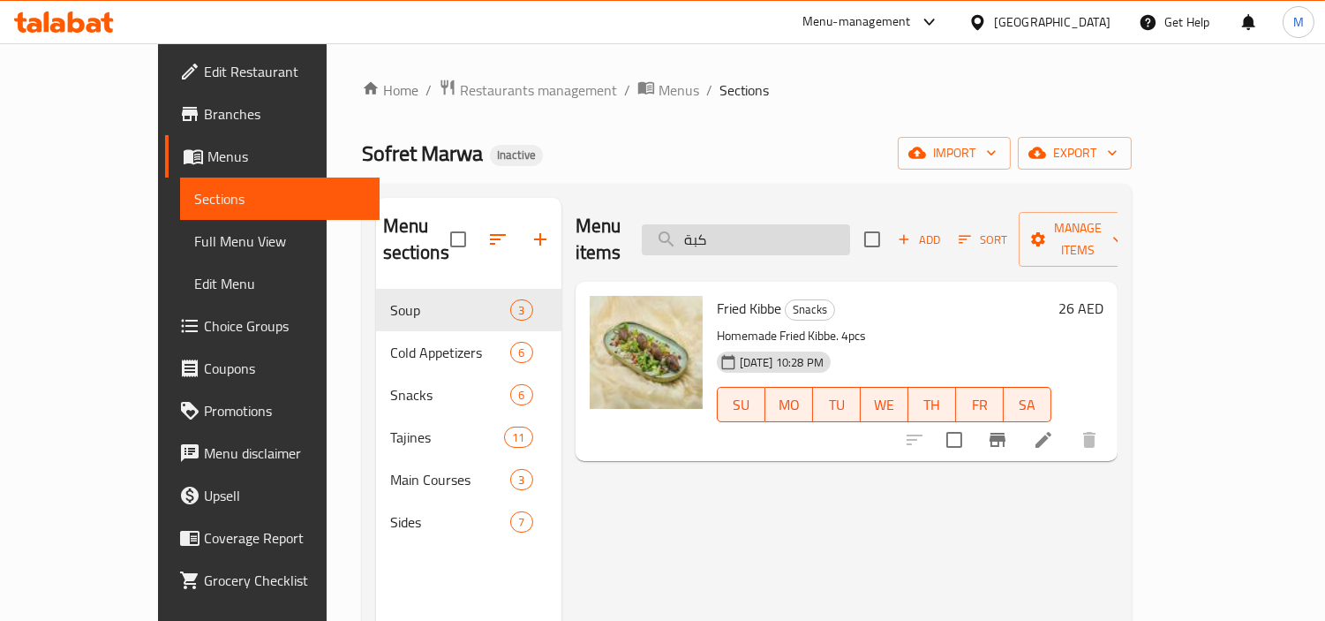
click at [798, 240] on input "كبة" at bounding box center [746, 239] width 208 height 31
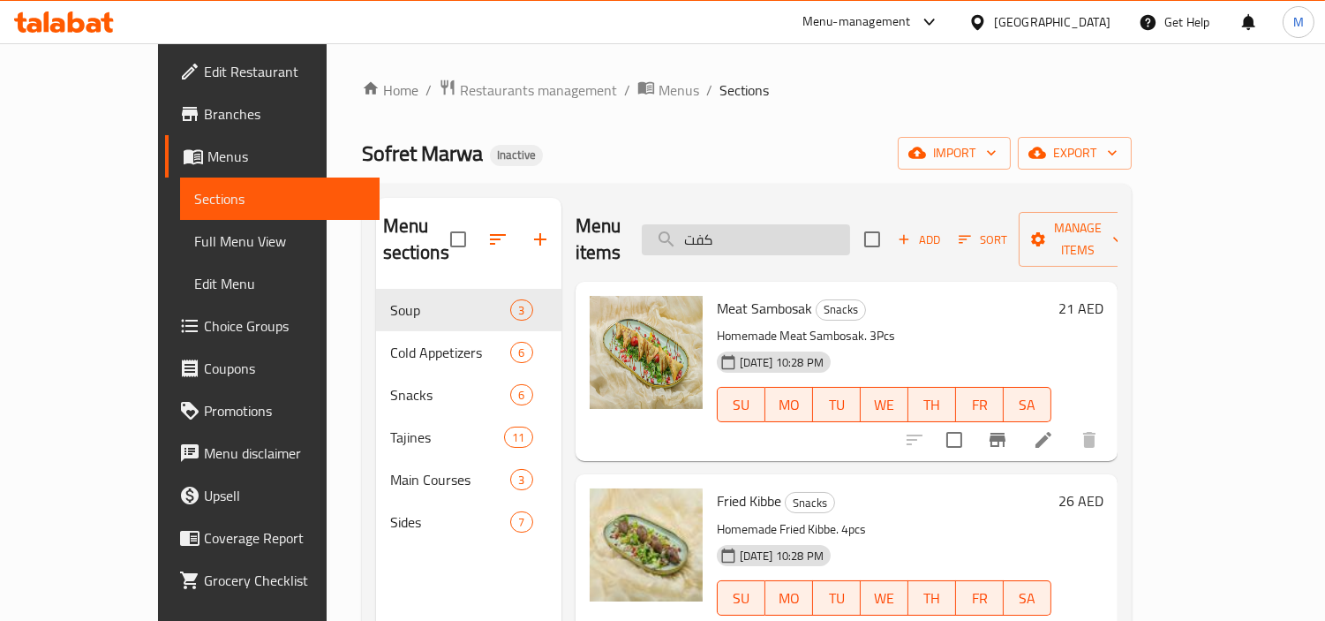
type input "كفتة"
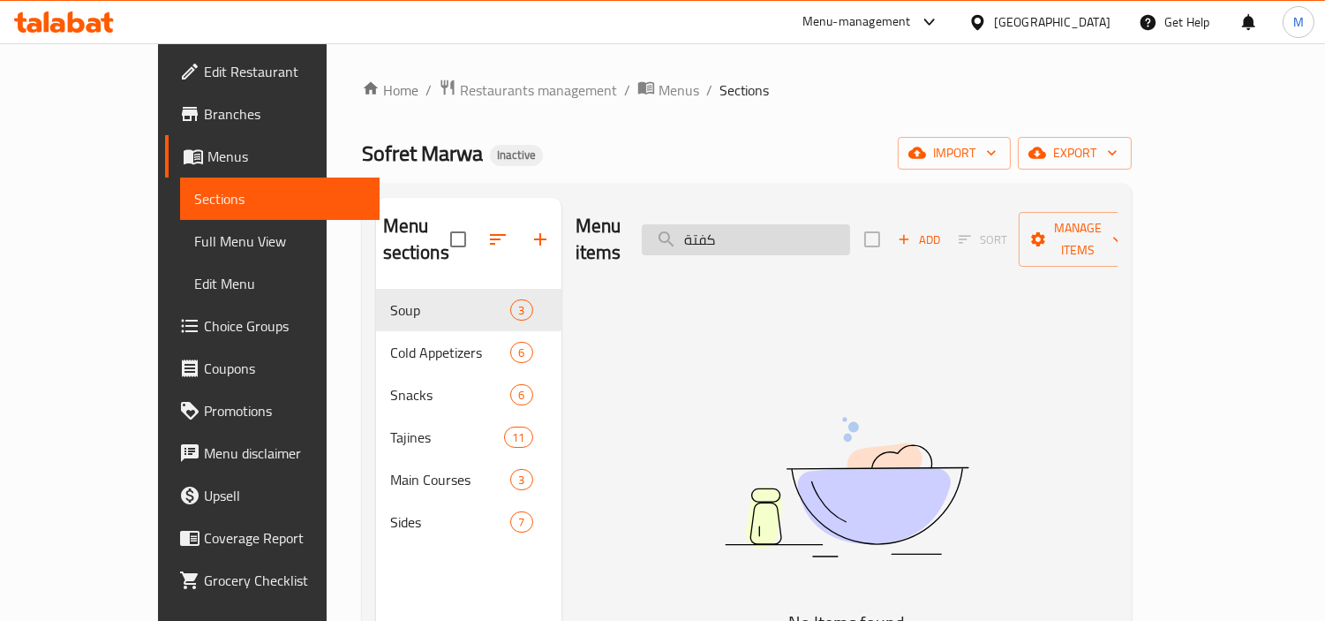
click at [799, 228] on input "كفتة" at bounding box center [746, 239] width 208 height 31
type input "g"
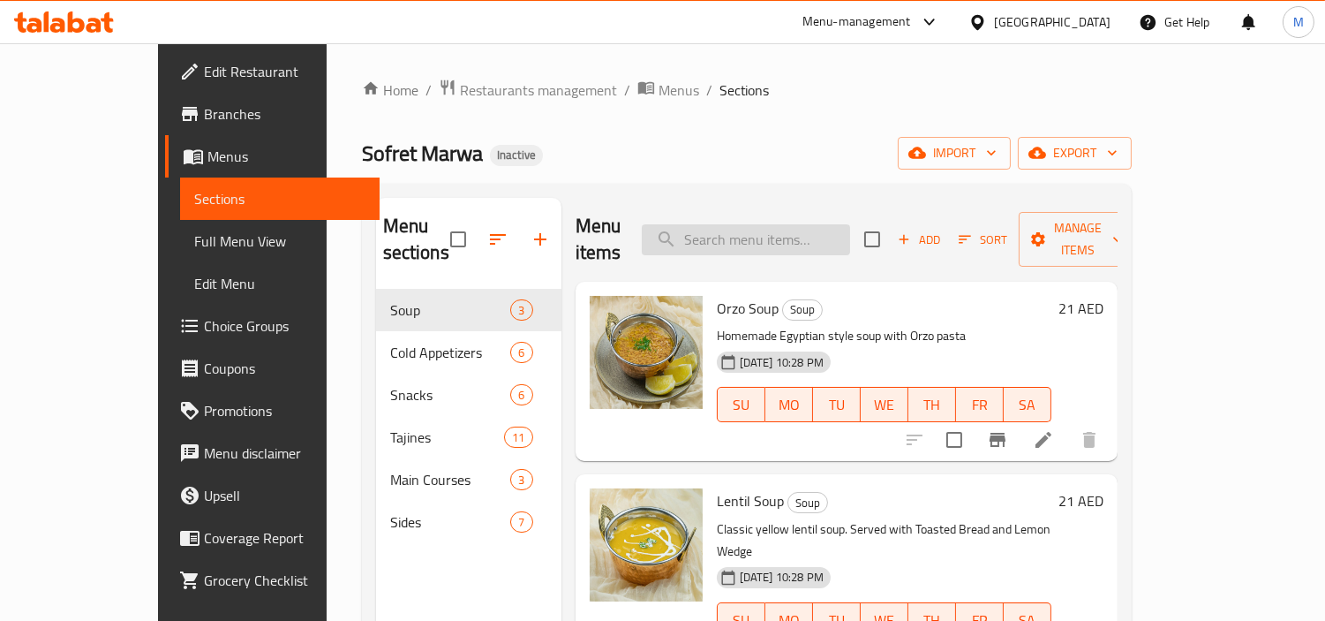
click at [831, 228] on input "search" at bounding box center [746, 239] width 208 height 31
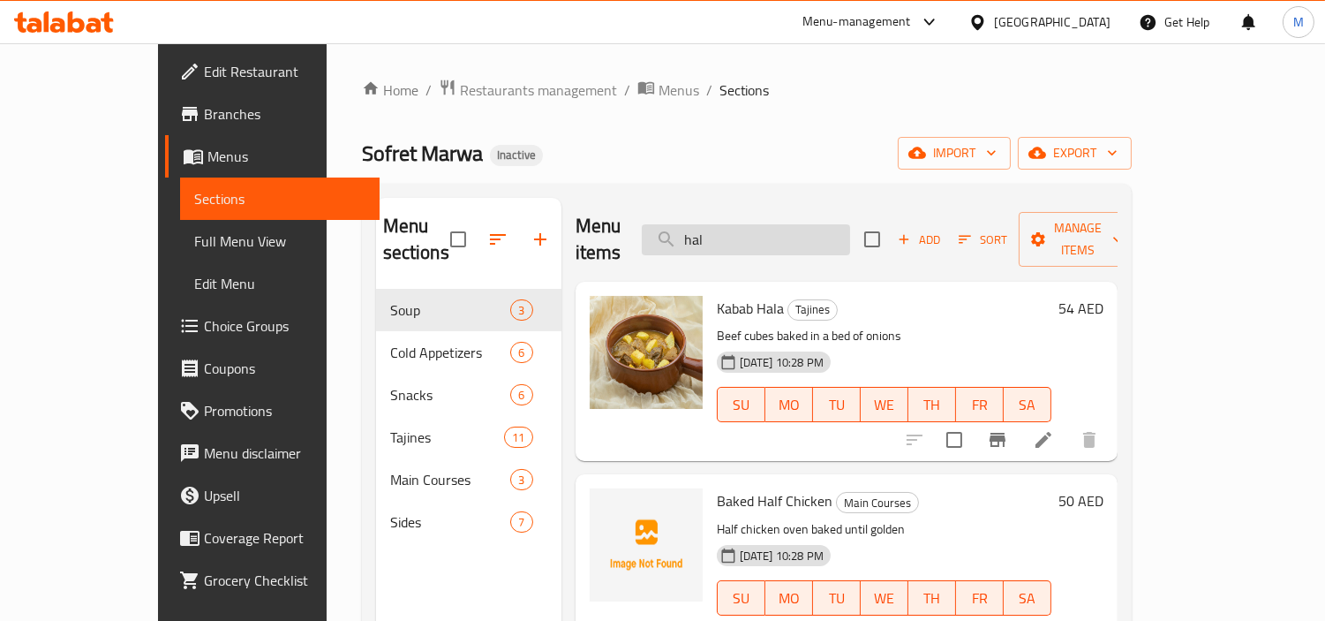
click at [788, 226] on input "hal" at bounding box center [746, 239] width 208 height 31
type input "ha"
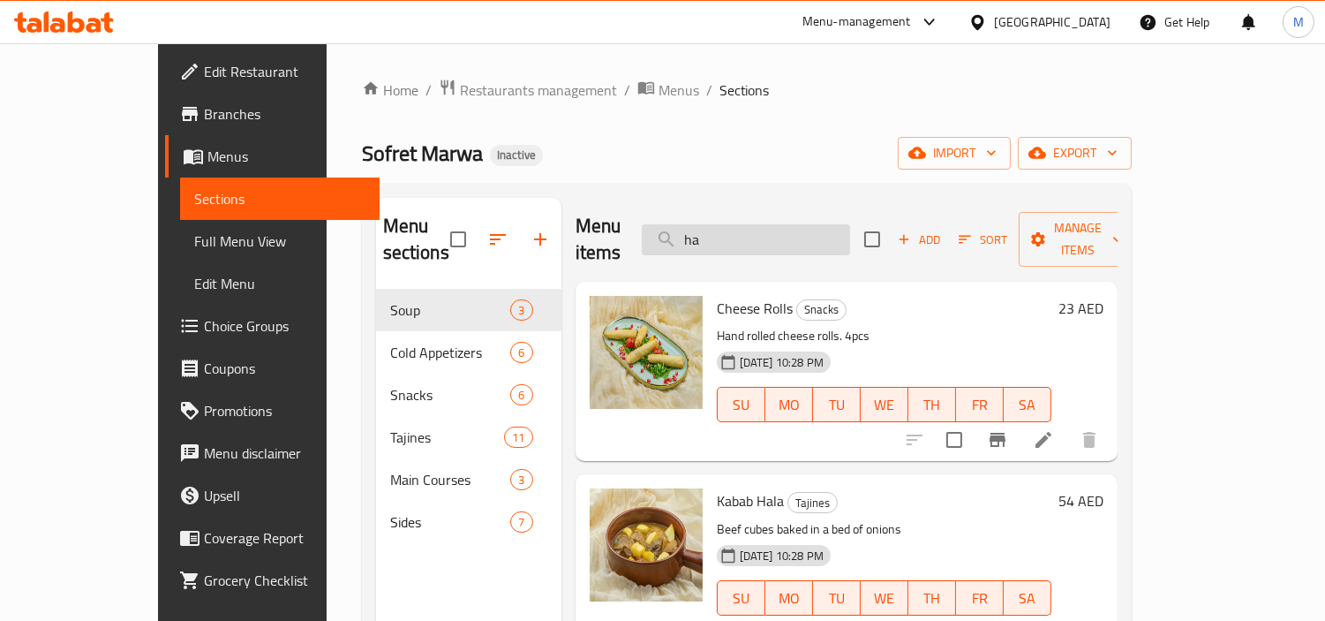
click at [783, 224] on input "ha" at bounding box center [746, 239] width 208 height 31
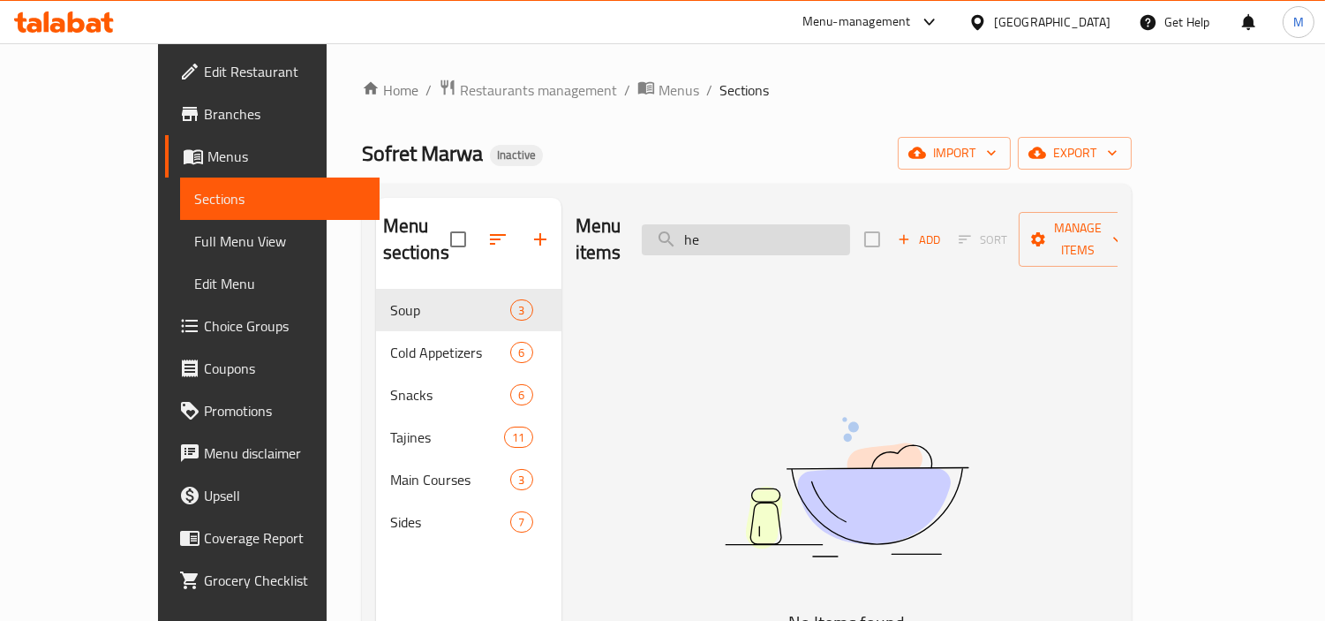
type input "h"
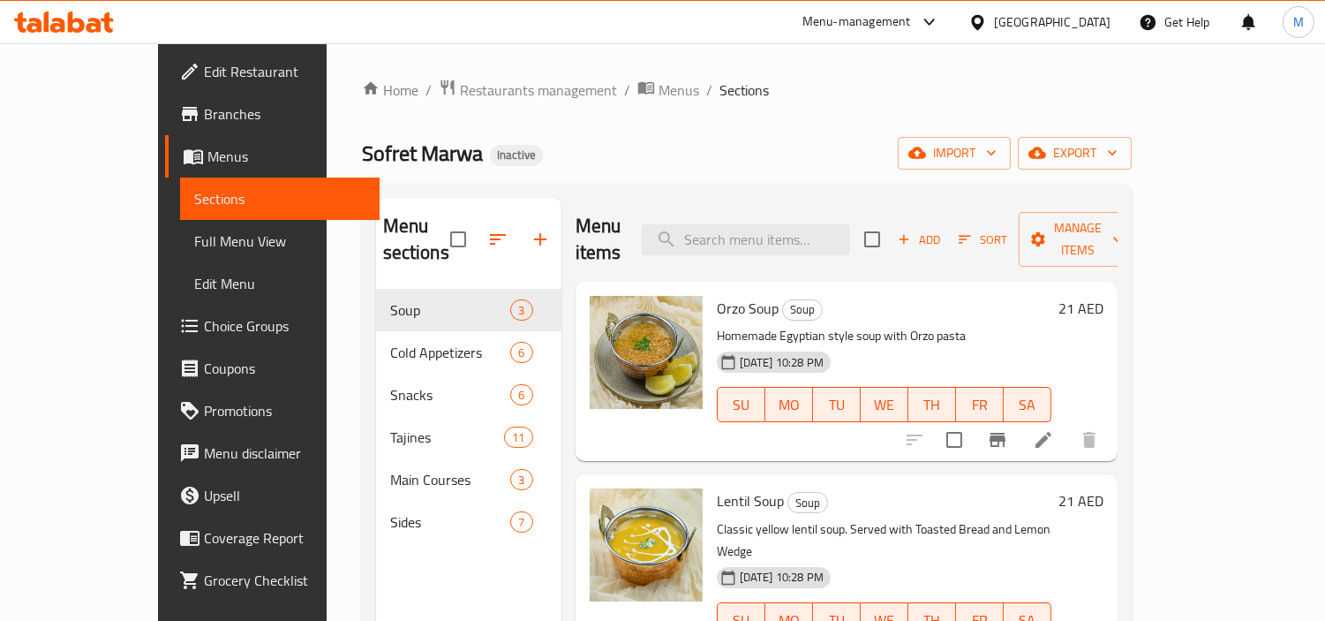
click at [194, 231] on span "Full Menu View" at bounding box center [279, 240] width 171 height 21
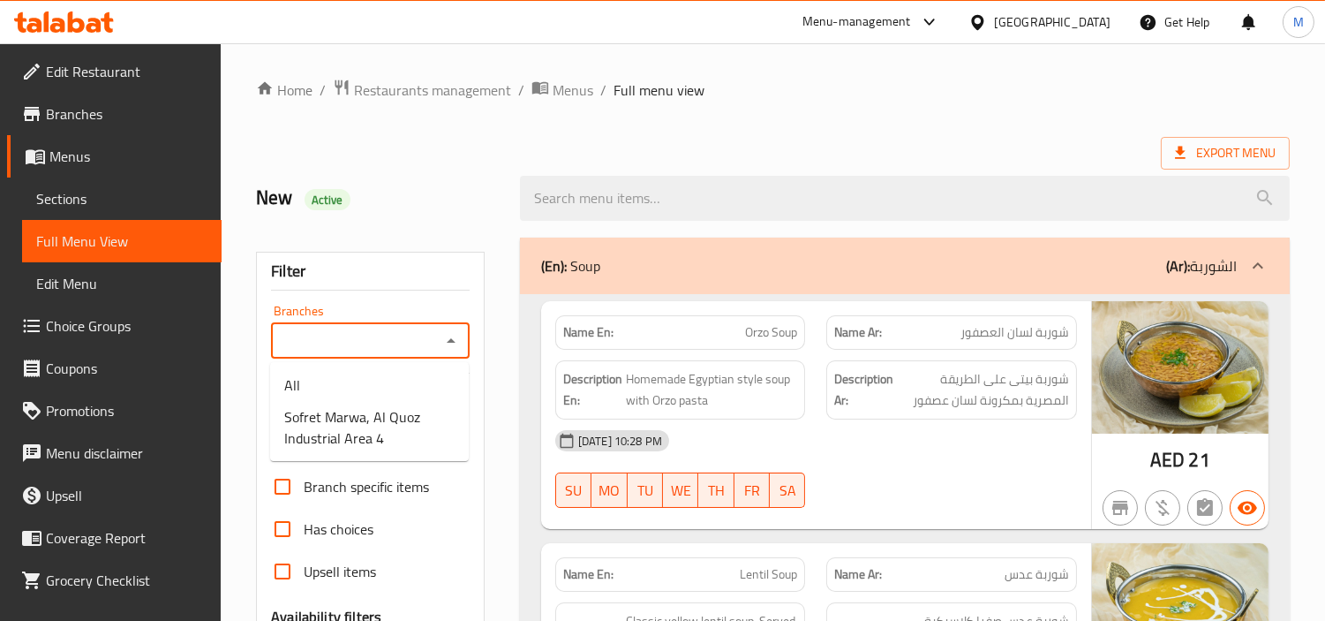
click at [419, 329] on input "Branches" at bounding box center [355, 340] width 159 height 25
click at [375, 428] on span "Sofret Marwa, Al Quoz Industrial Area 4" at bounding box center [369, 427] width 170 height 42
type input "Sofret Marwa, Al Quoz Industrial Area 4"
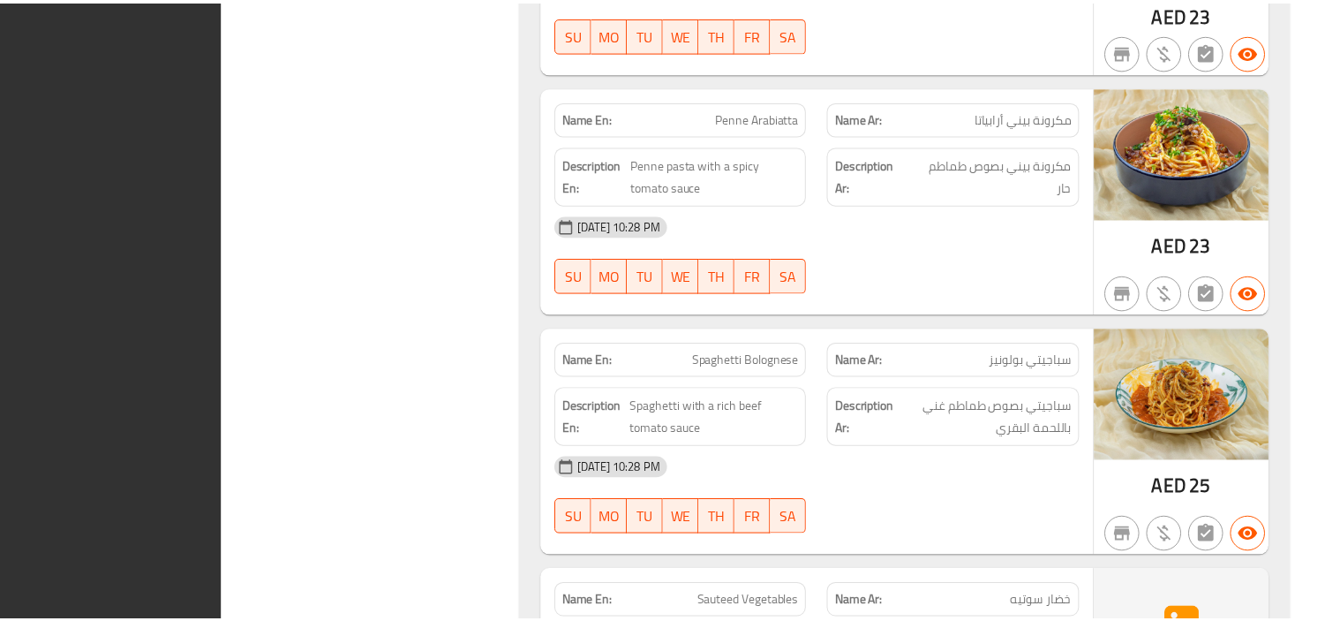
scroll to position [9127, 0]
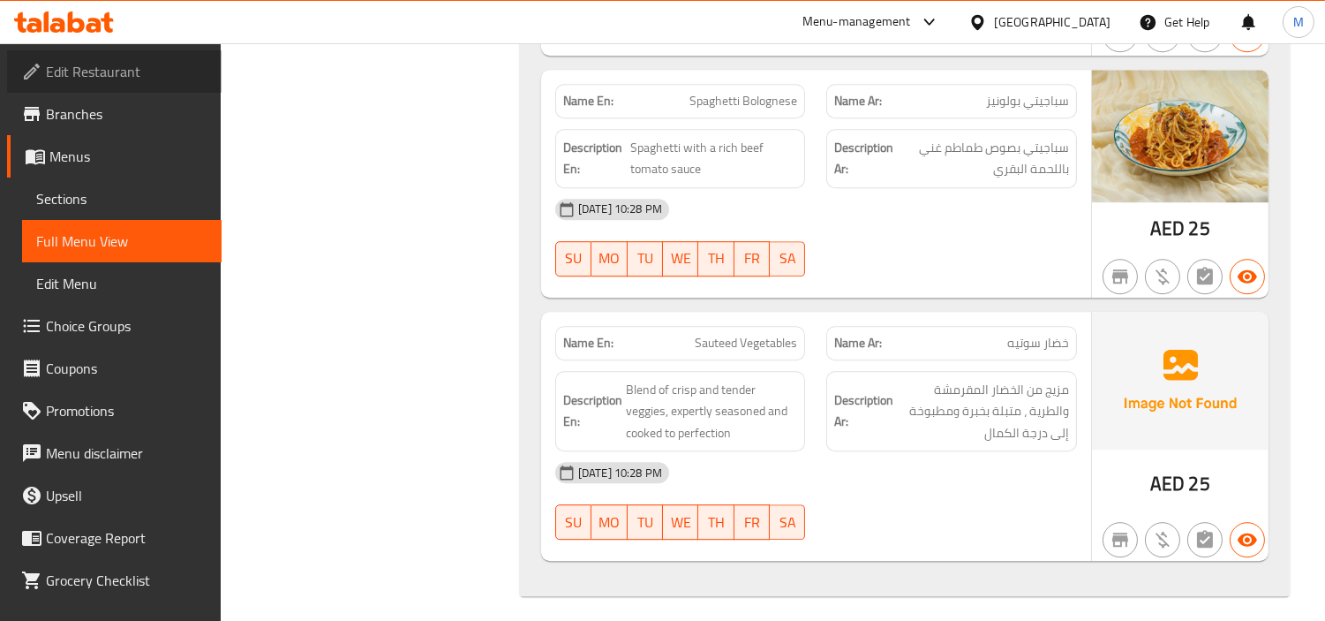
click at [139, 75] on span "Edit Restaurant" at bounding box center [127, 71] width 162 height 21
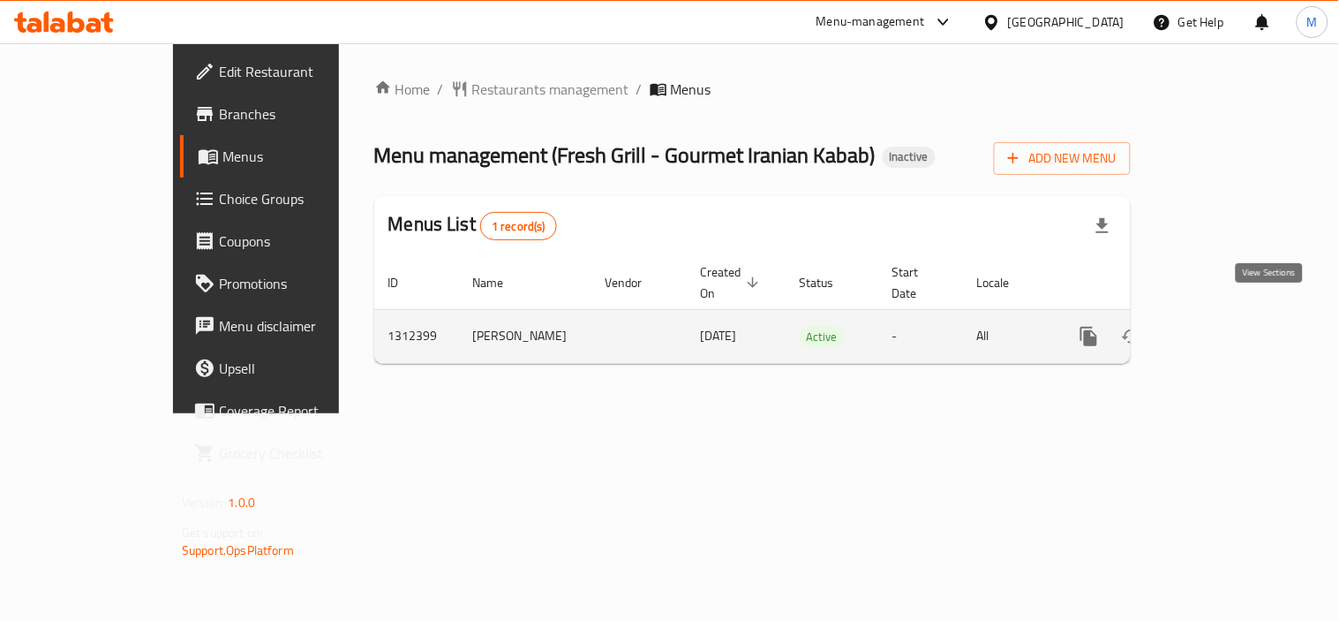
click at [1227, 326] on icon "enhanced table" at bounding box center [1216, 336] width 21 height 21
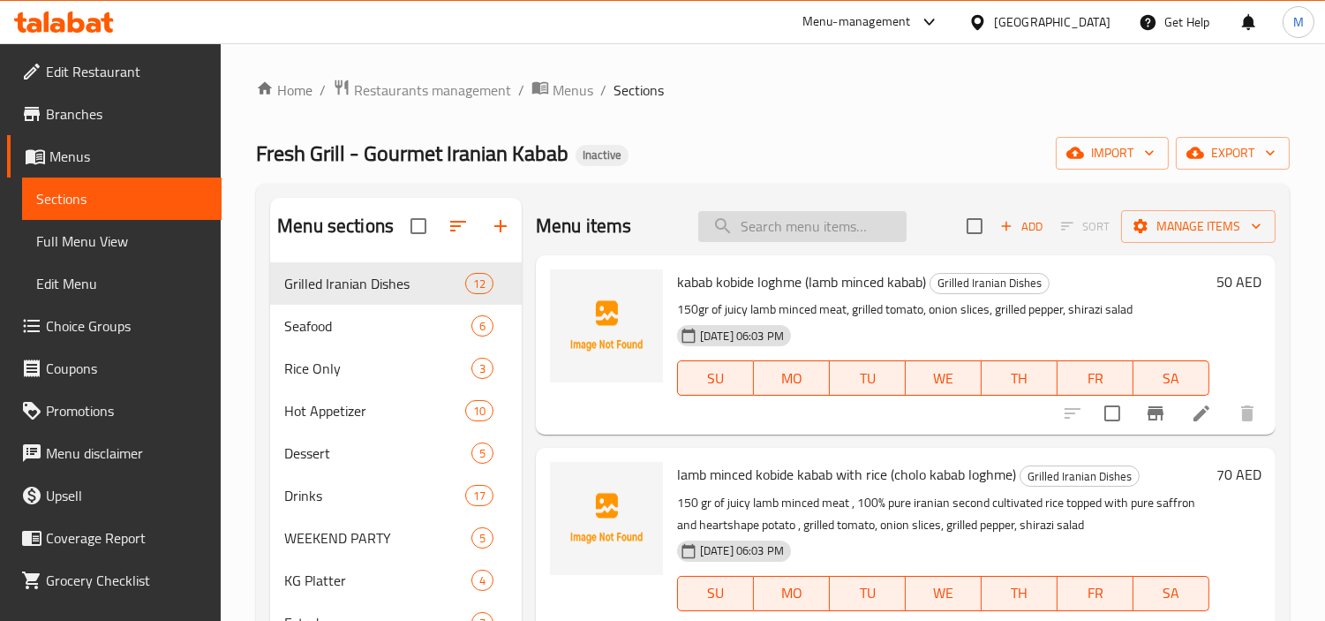
click at [789, 224] on input "search" at bounding box center [802, 226] width 208 height 31
click at [801, 235] on input "mixed" at bounding box center [802, 226] width 208 height 31
paste input "shishlik"
click at [801, 235] on input "shishlik" at bounding box center [802, 226] width 208 height 31
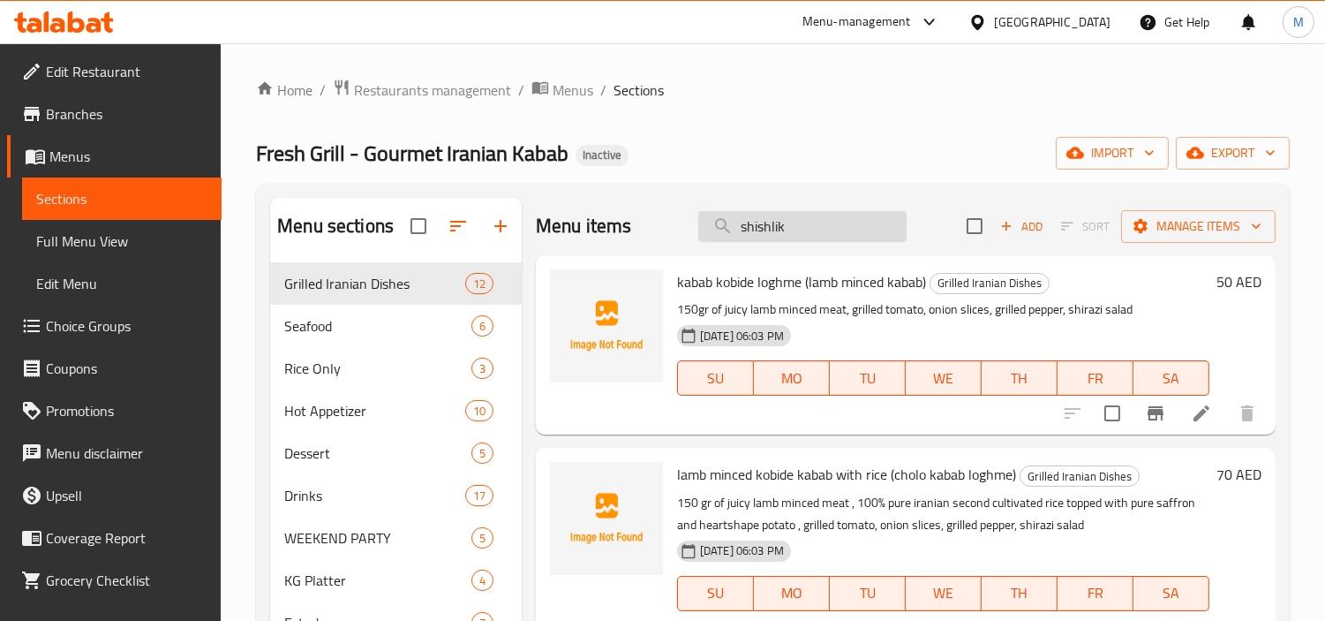
click at [782, 228] on input "shishlik" at bounding box center [802, 226] width 208 height 31
paste input "cholo shishlik"
click at [782, 228] on input "shishlik" at bounding box center [802, 226] width 208 height 31
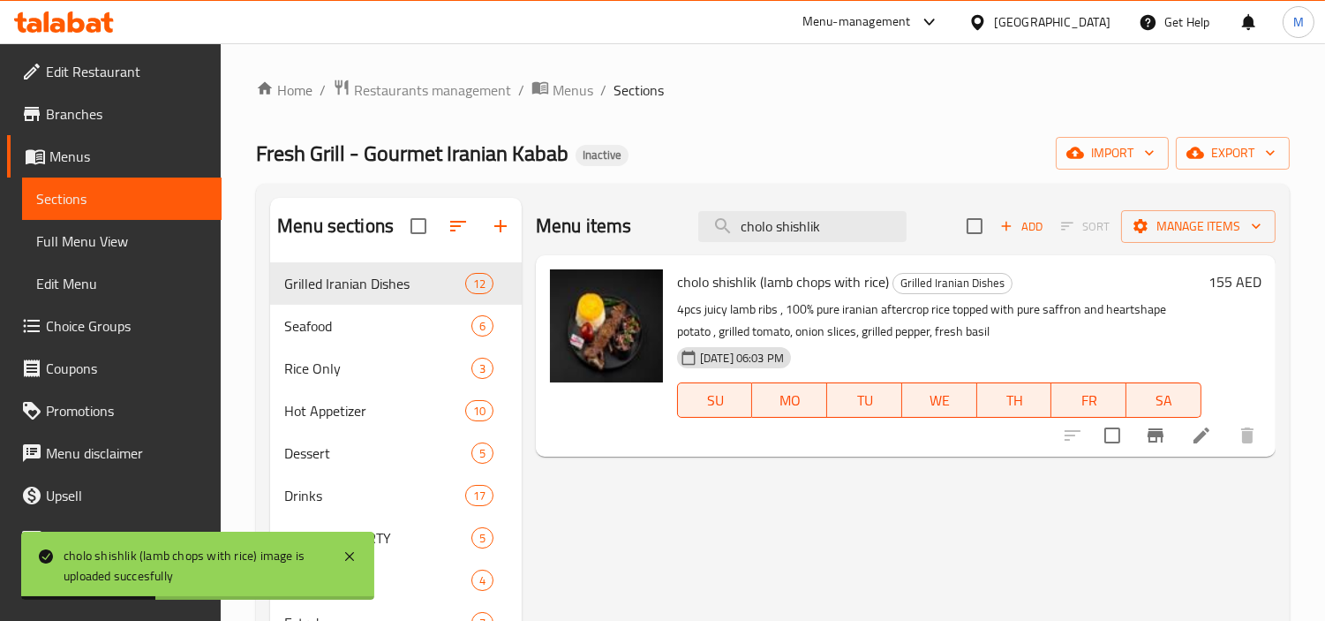
click at [840, 207] on div "Menu items cholo shishlik Add Sort Manage items" at bounding box center [906, 226] width 740 height 57
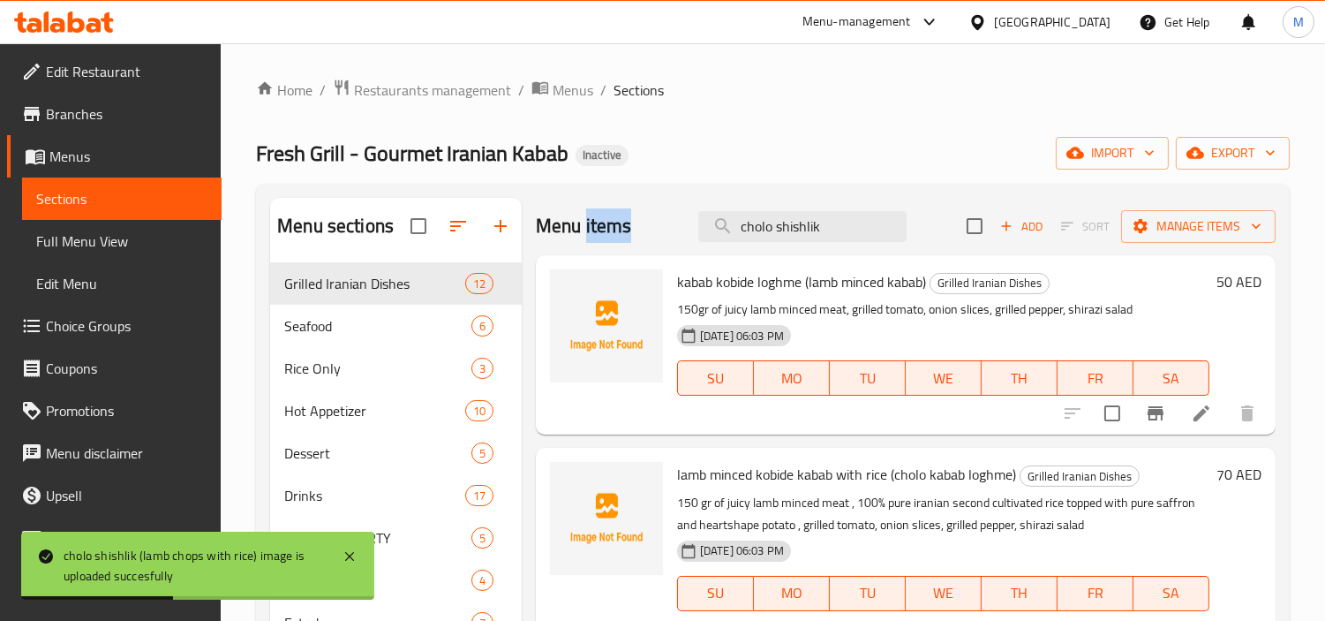
click at [840, 207] on div "Menu items cholo shishlik Add Sort Manage items" at bounding box center [906, 226] width 740 height 57
click at [840, 217] on input "cholo shishlik" at bounding box center [802, 226] width 208 height 31
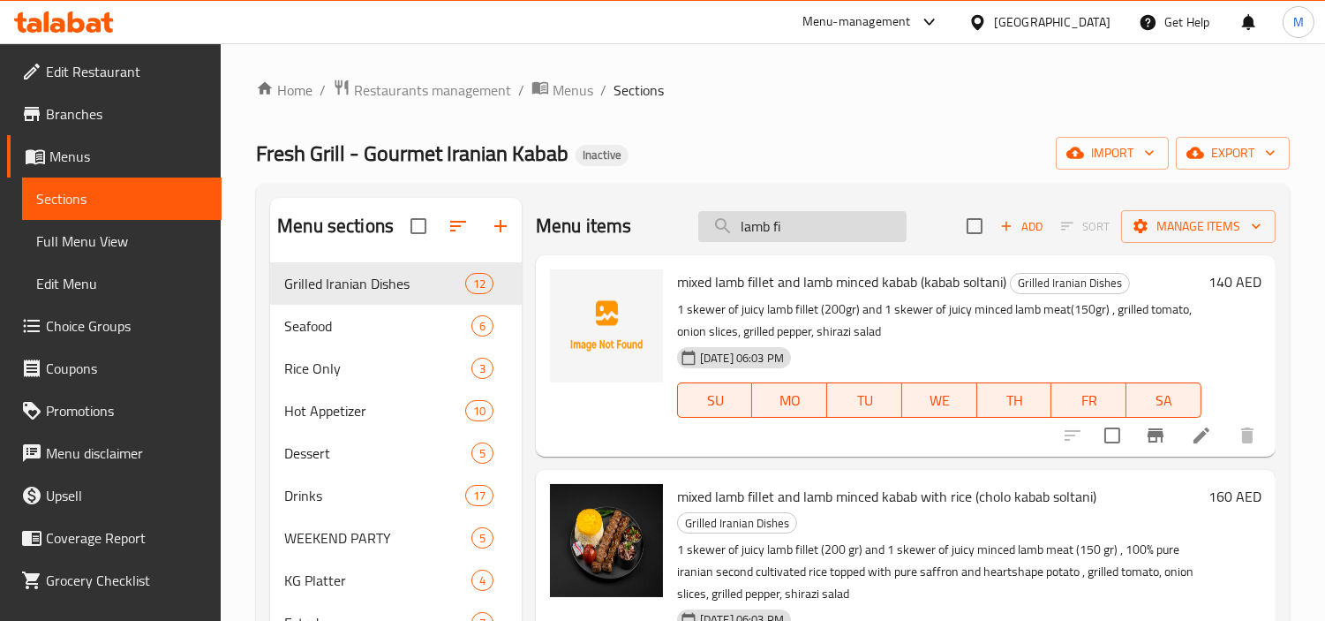
click at [840, 228] on input "lamb fi" at bounding box center [802, 226] width 208 height 31
paste input "llet kabab (kabab [PERSON_NAME])"
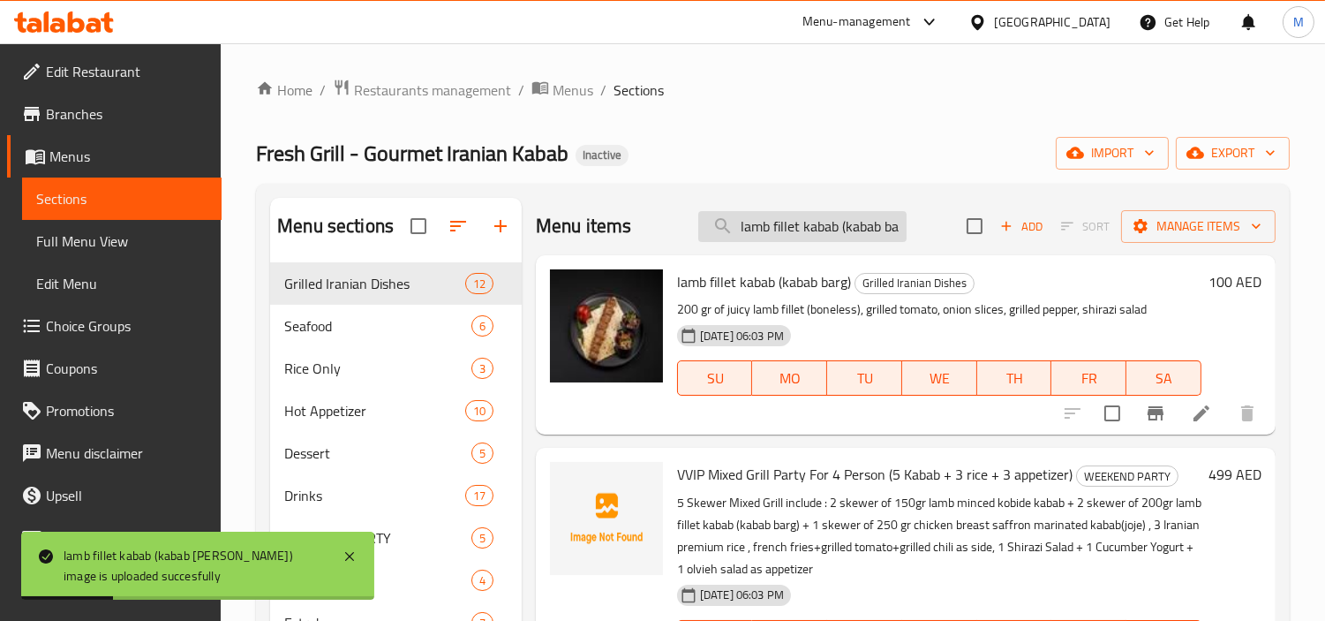
click at [780, 222] on input "lamb fillet kabab (kabab barg)" at bounding box center [802, 226] width 208 height 31
paste input "with rice (cholo"
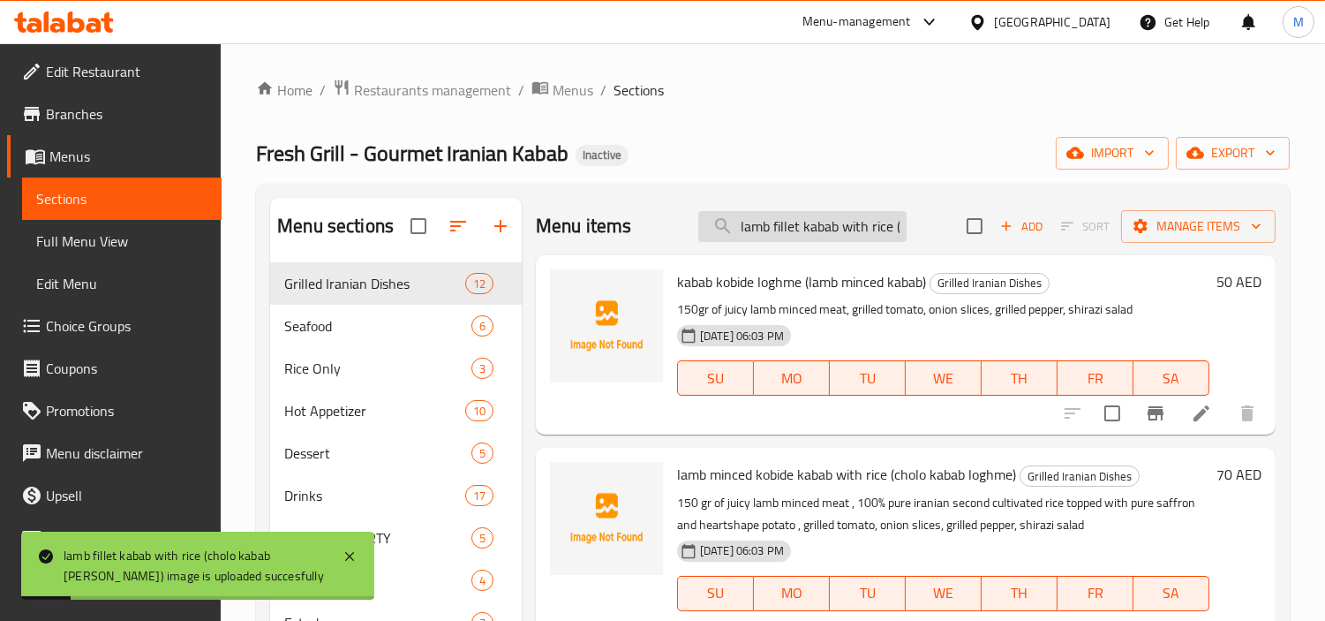
click at [894, 225] on input "lamb fillet kabab with rice (cholo kabab barg)" at bounding box center [802, 226] width 208 height 31
click at [879, 225] on input "lamb fillet kabab with rice (cholo kabab barg)" at bounding box center [802, 226] width 208 height 31
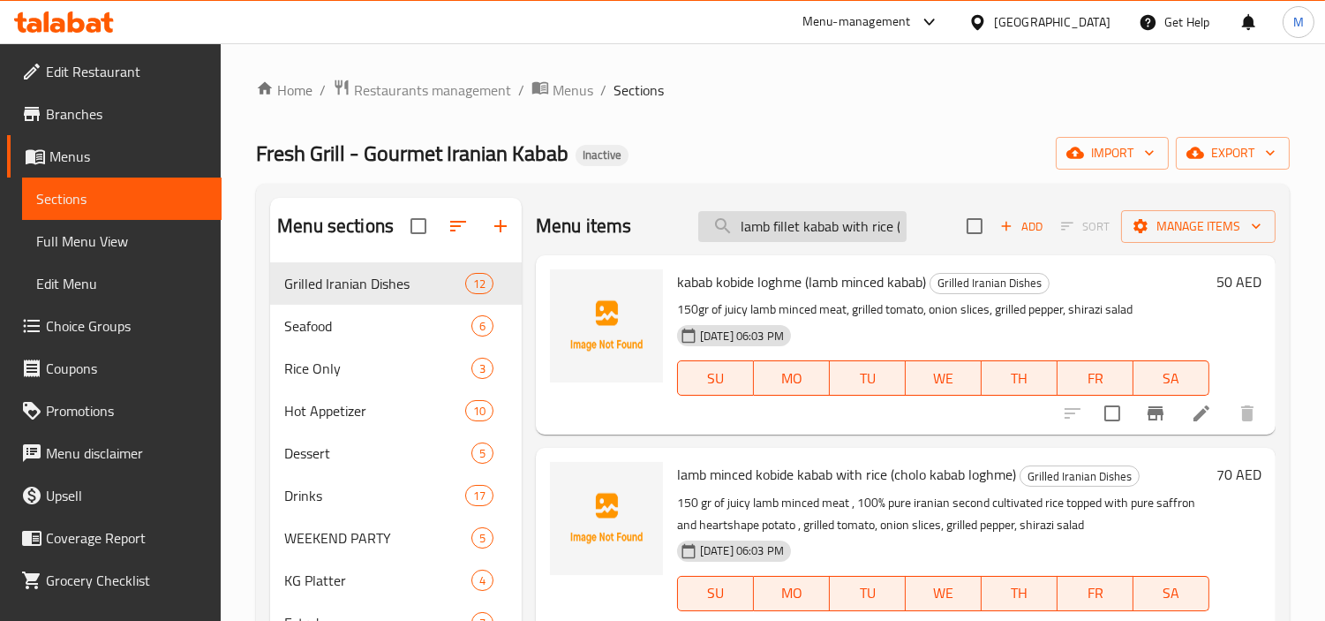
click at [807, 224] on input "lamb fillet kabab with rice ([PERSON_NAME] [PERSON_NAME]" at bounding box center [802, 226] width 208 height 31
paste input "mixed lamb fillet and chicken breast (bakhtiari kabab)"
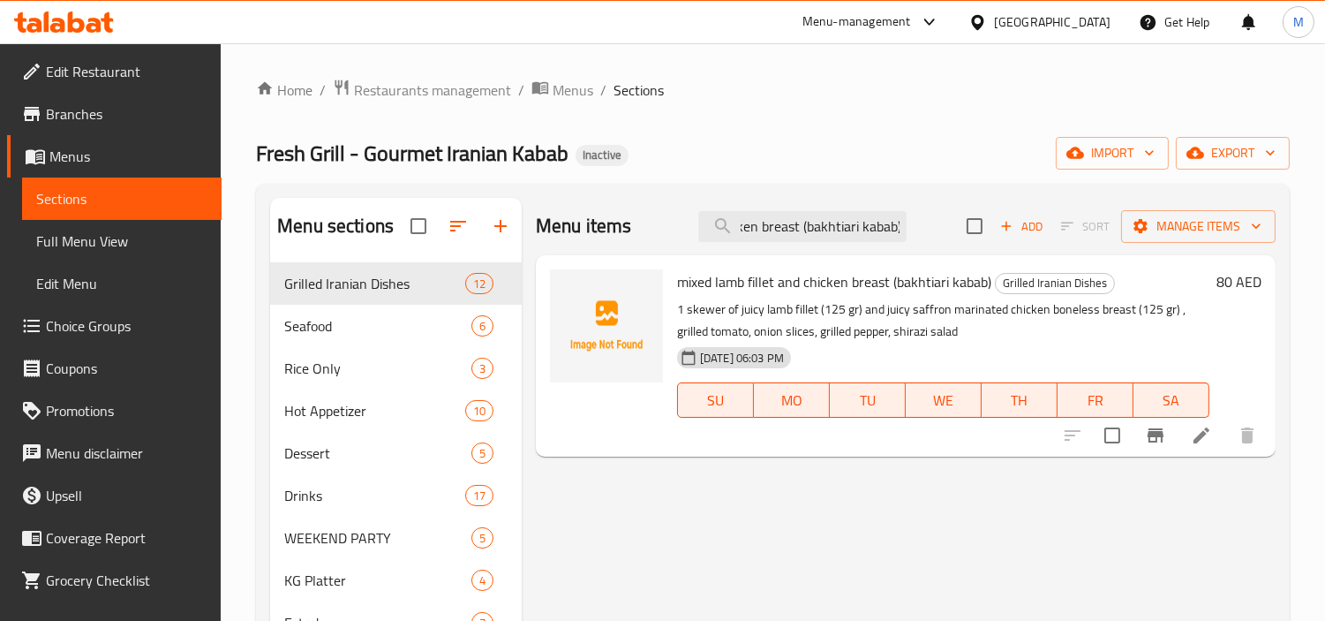
type input "mixed lamb fillet and chicken breast (bakhtiari kabab)"
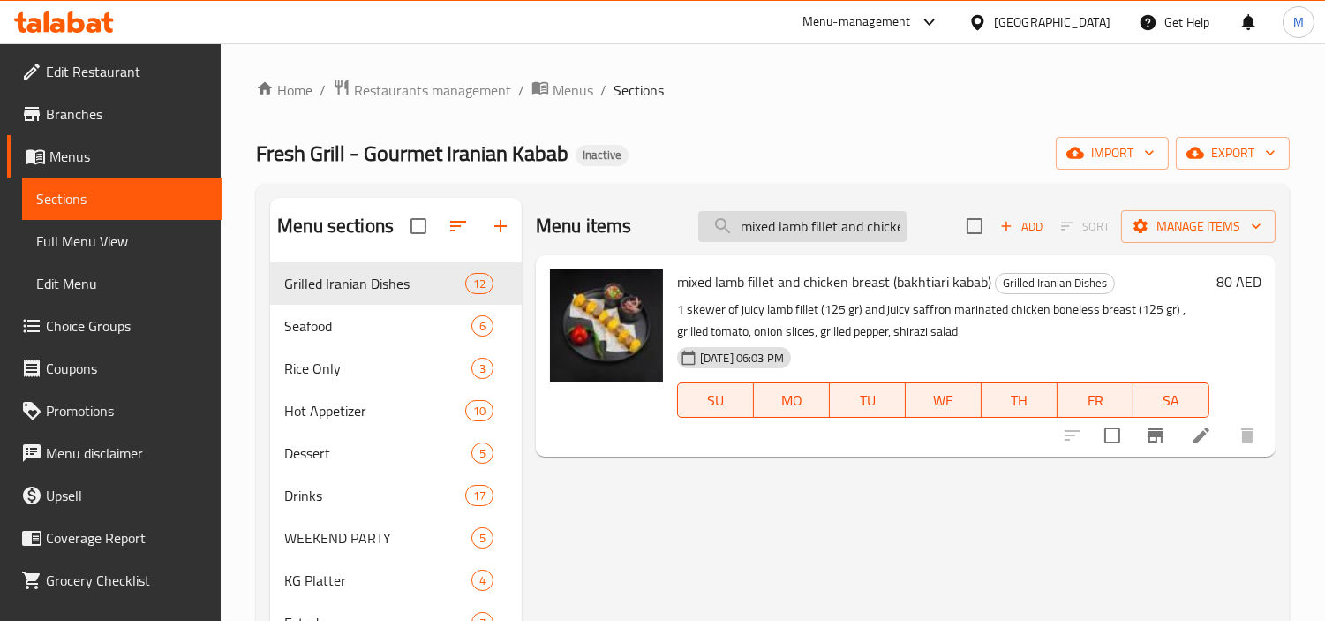
click at [866, 230] on input "mixed lamb fillet and chicken breast (bakhtiari kabab)" at bounding box center [802, 226] width 208 height 31
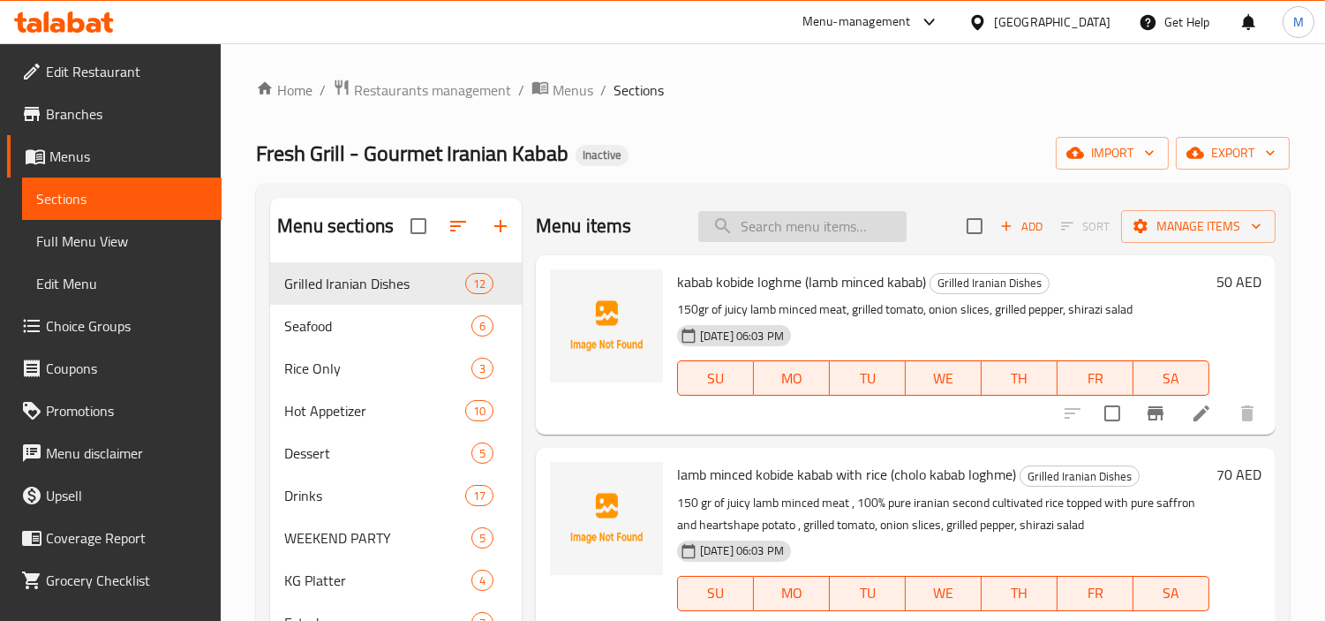
click at [819, 231] on input "search" at bounding box center [802, 226] width 208 height 31
paste input "mixed lamb fillet and chicken breast (bakhtiari kabab)"
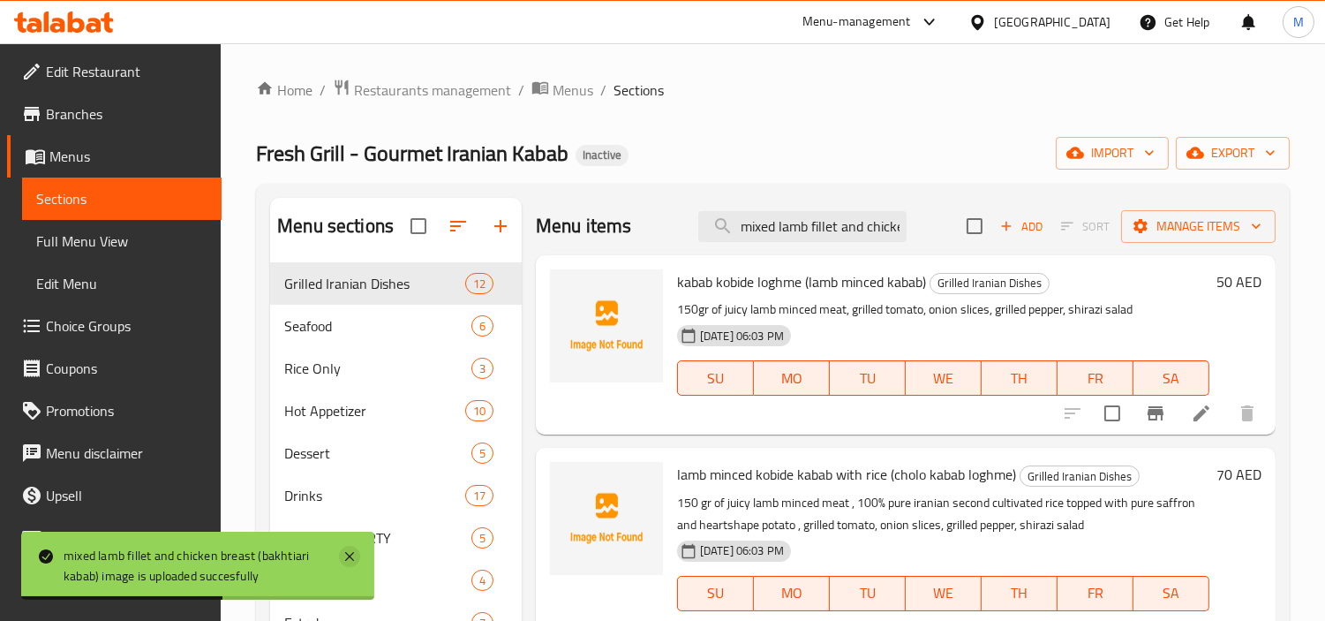
click at [346, 560] on icon at bounding box center [349, 556] width 9 height 9
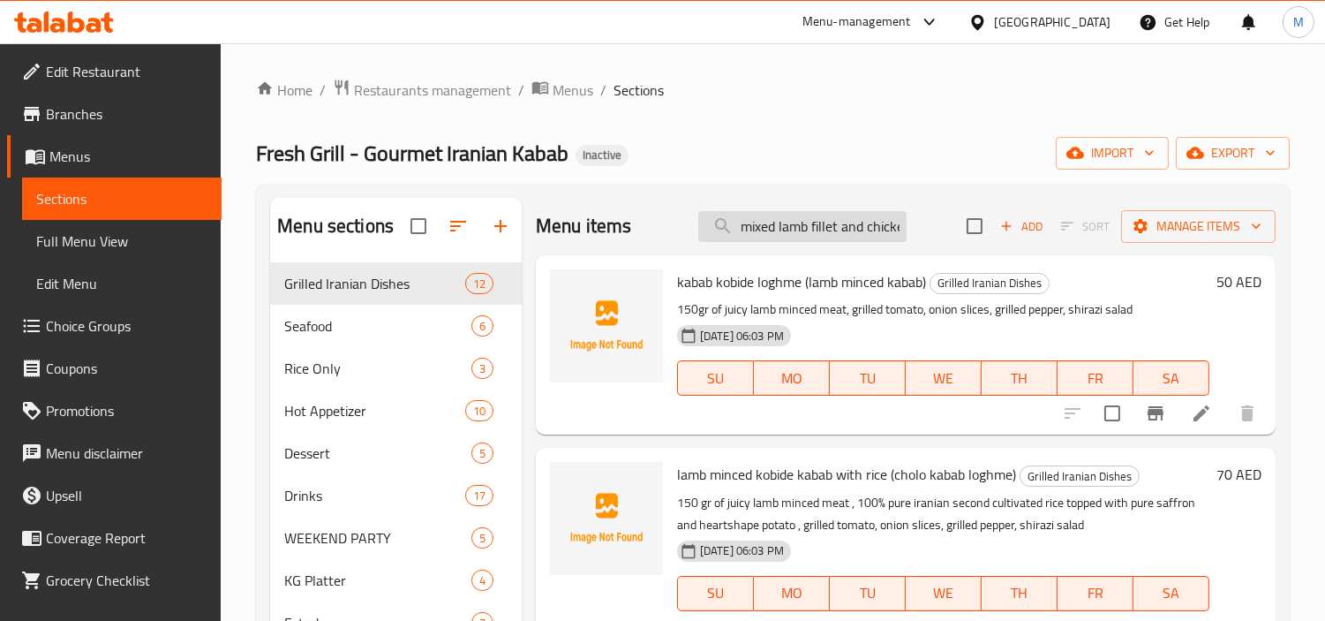
click at [850, 232] on input "mixed lamb fillet and chicken breast (bakhtiari kabab)" at bounding box center [802, 226] width 208 height 31
paste input "cholo kabab bakhtiari"
click at [779, 232] on input "mixed lamb fillet and chicken breast (cholo kabab bakhtiari)" at bounding box center [802, 226] width 208 height 31
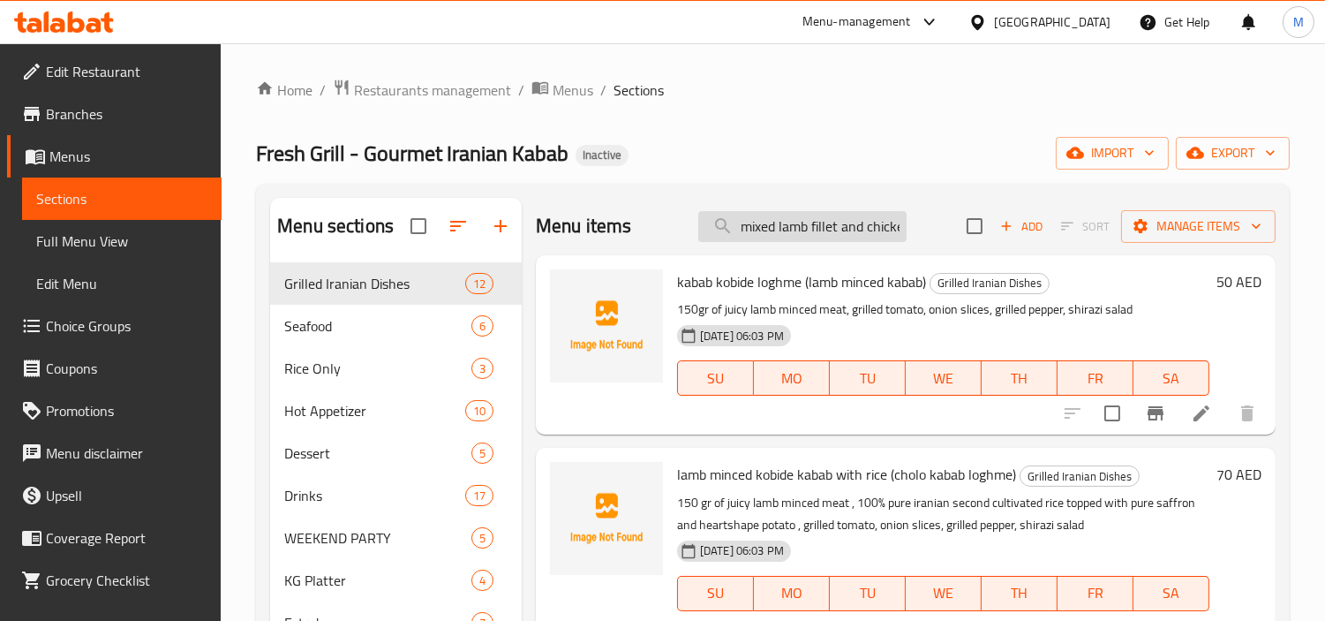
click at [779, 232] on input "mixed lamb fillet and chicken breast (cholo kabab bakhtiari)" at bounding box center [802, 226] width 208 height 31
paste input "[PERSON_NAME] Kabab (mixed grill lamb minced kobide and chicken boneless kabab"
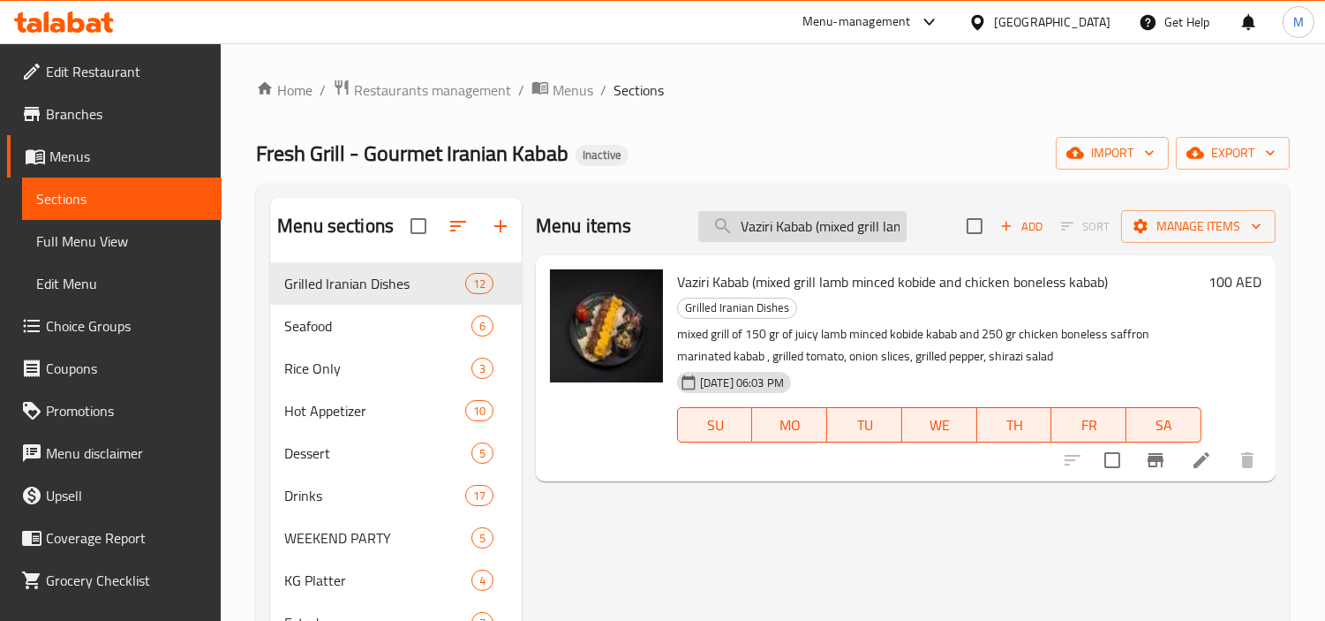
click at [848, 236] on input "Vaziri Kabab (mixed grill lamb minced kobide and chicken boneless kabab)" at bounding box center [802, 226] width 208 height 31
paste input "Cholo Kabab [PERSON_NAME] (mixed grill lamb minced kobide and chicken boneless …"
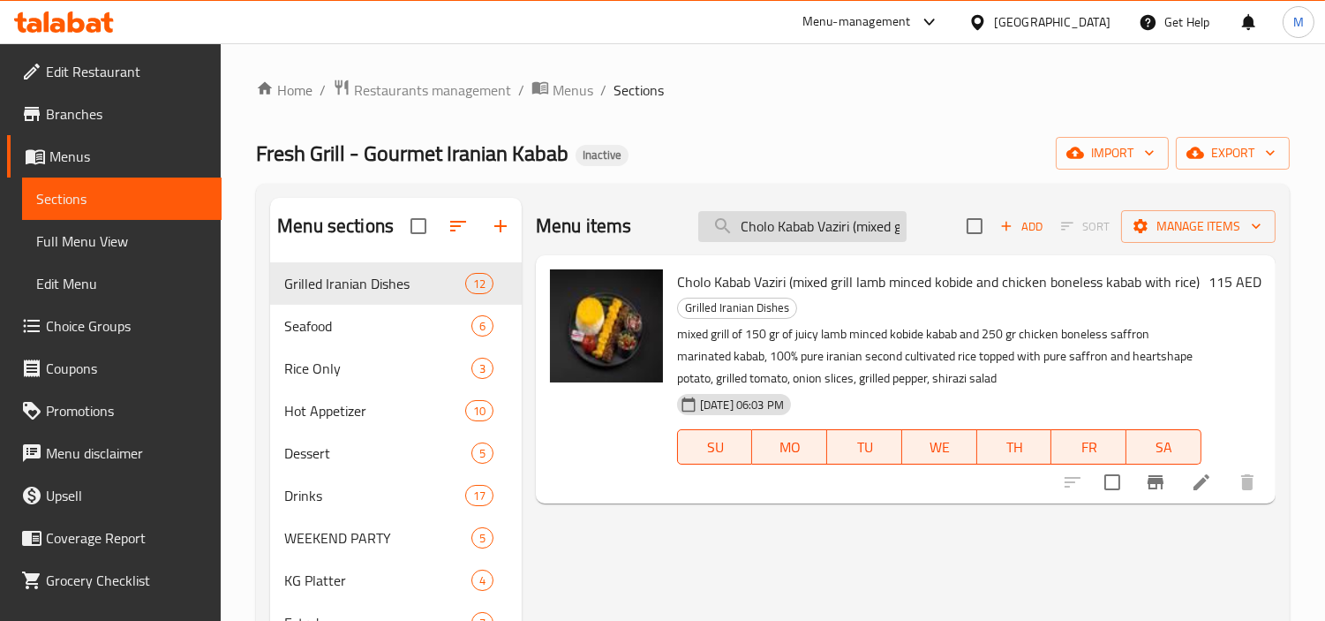
click at [843, 225] on input "Cholo Kabab Vaziri (mixed grill lamb minced kobide and chicken boneless kabab w…" at bounding box center [802, 226] width 208 height 31
paste input "Meygo kababi (grilled shrimp)"
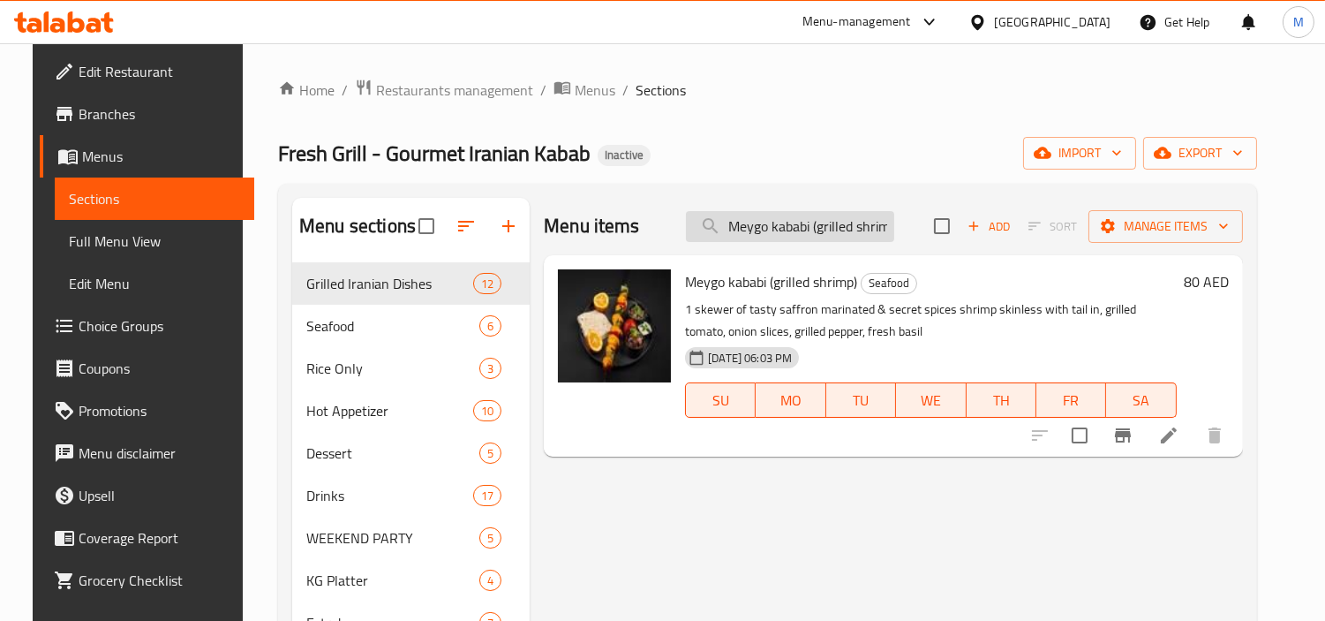
click at [810, 222] on input "Meygo kababi (grilled shrimp)" at bounding box center [790, 226] width 208 height 31
paste input "Polo meygo kababi (Grilled Shrimp with Rice)"
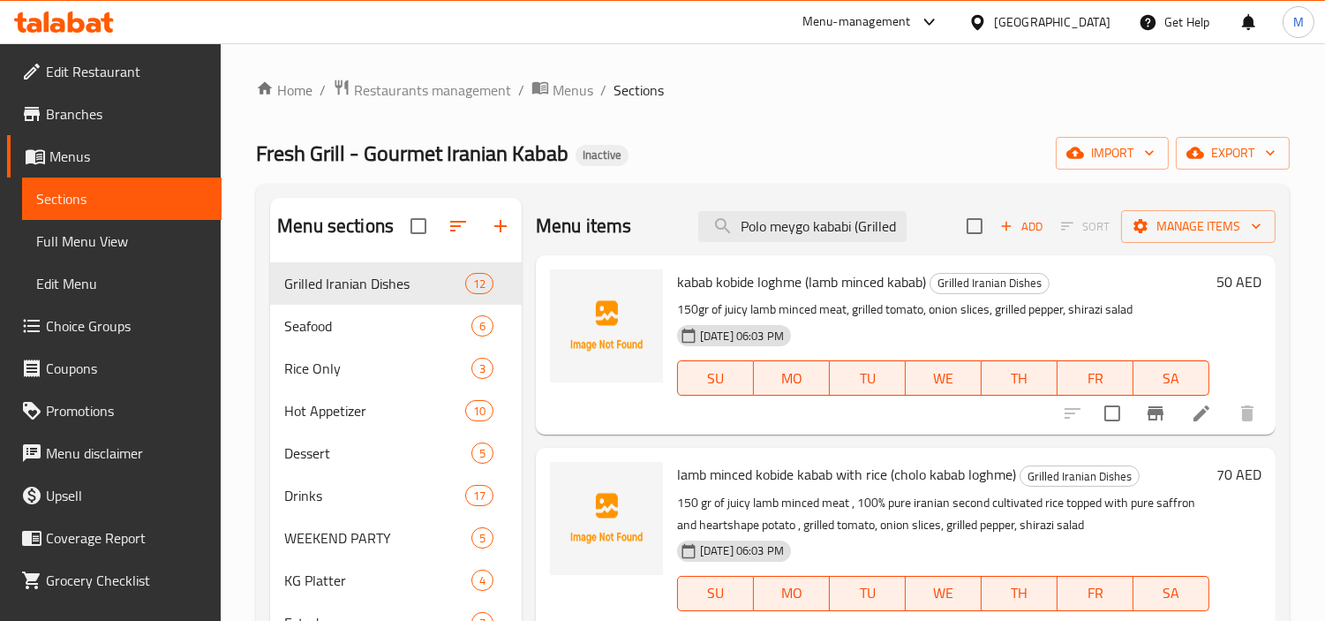
click at [899, 231] on div "Menu items Polo meygo kababi (Grilled Shrimp with Rice) Add Sort Manage items" at bounding box center [906, 226] width 740 height 57
click at [894, 235] on input "Polo meygo kababi (Grilled Shrimp with Rice)" at bounding box center [802, 226] width 208 height 31
click at [889, 230] on input "Polo meygo kababi (Grilled Shrimp with Rice)" at bounding box center [802, 226] width 208 height 31
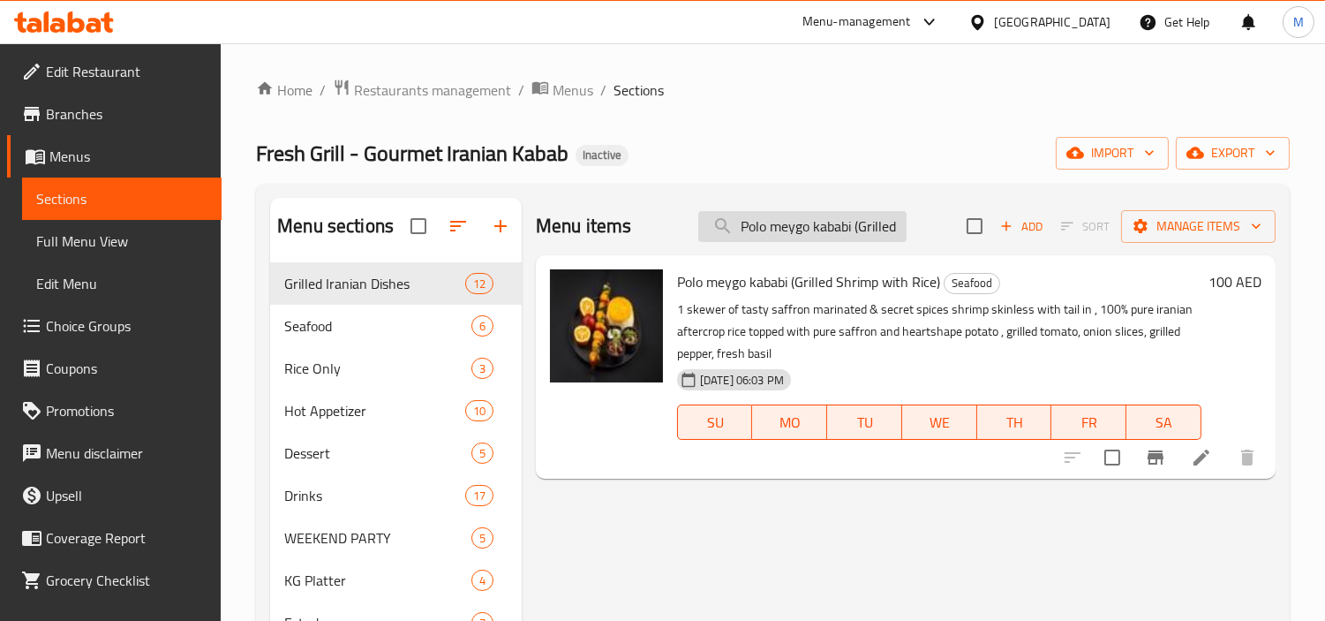
click at [846, 231] on input "Polo meygo kababi (Grilled Shrimp with Rice" at bounding box center [802, 226] width 208 height 31
paste input "mahi salmon sokhari (fried salmon fish fillet)"
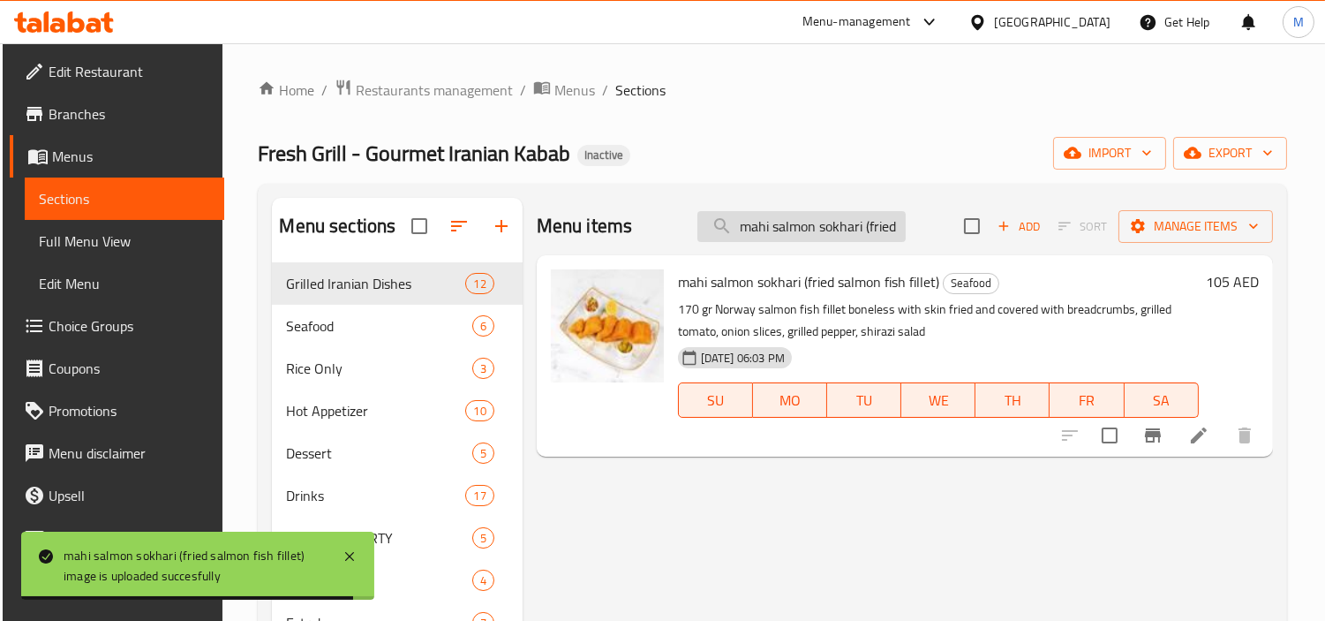
click at [825, 231] on input "mahi salmon sokhari (fried salmon fish fillet)" at bounding box center [801, 226] width 208 height 31
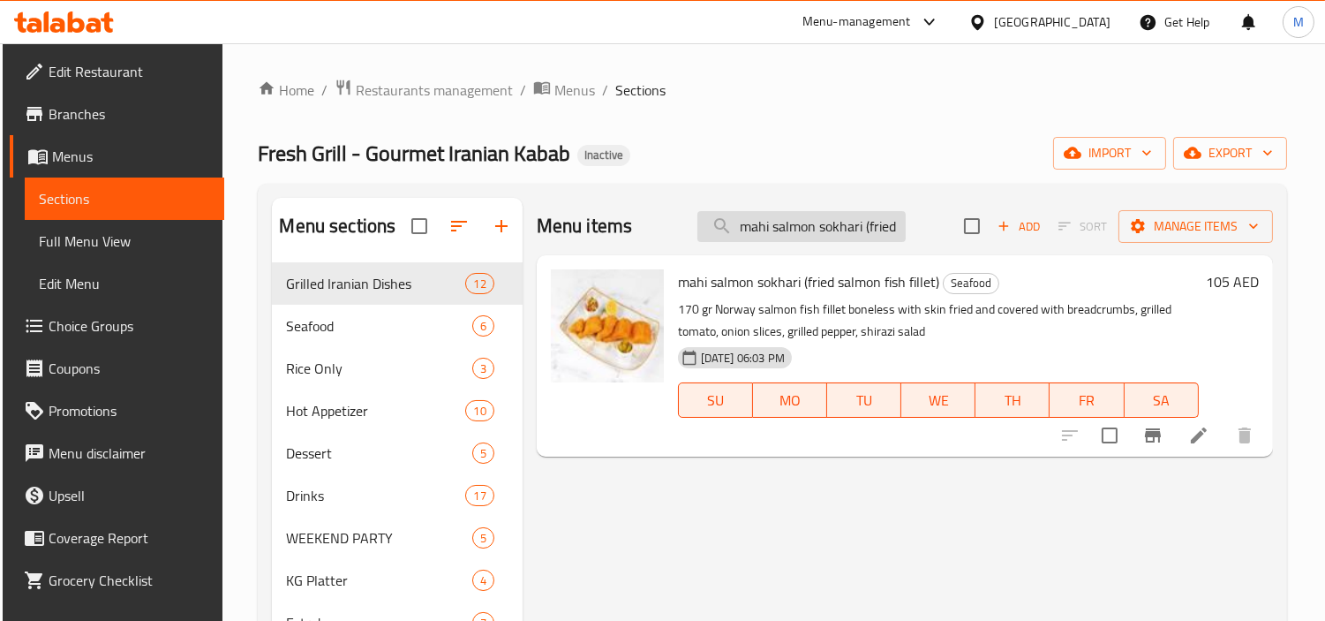
click at [825, 231] on input "mahi salmon sokhari (fried salmon fish fillet)" at bounding box center [801, 226] width 208 height 31
paste input "cholo mahi salmon sokhari (Fried Salmon Fillet with Rice"
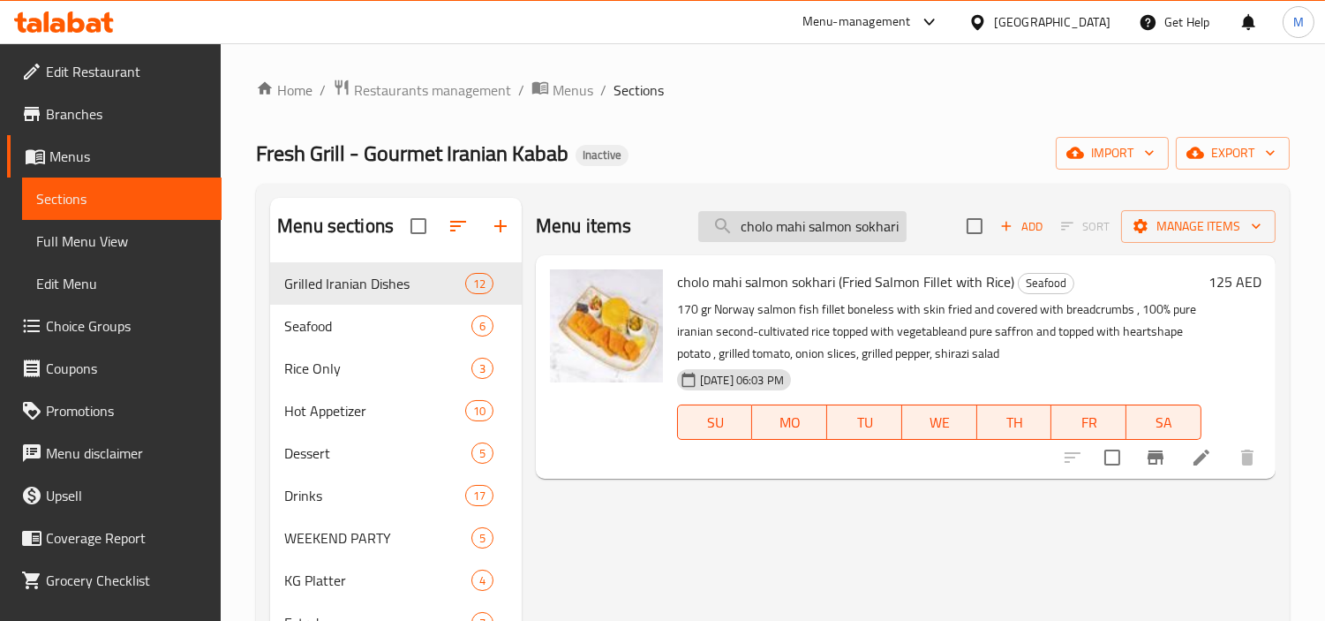
click at [837, 223] on input "cholo mahi salmon sokhari (Fried Salmon Fillet with Rice)" at bounding box center [802, 226] width 208 height 31
paste input "Mahi Salmon kababi (grilled Salmon fillet"
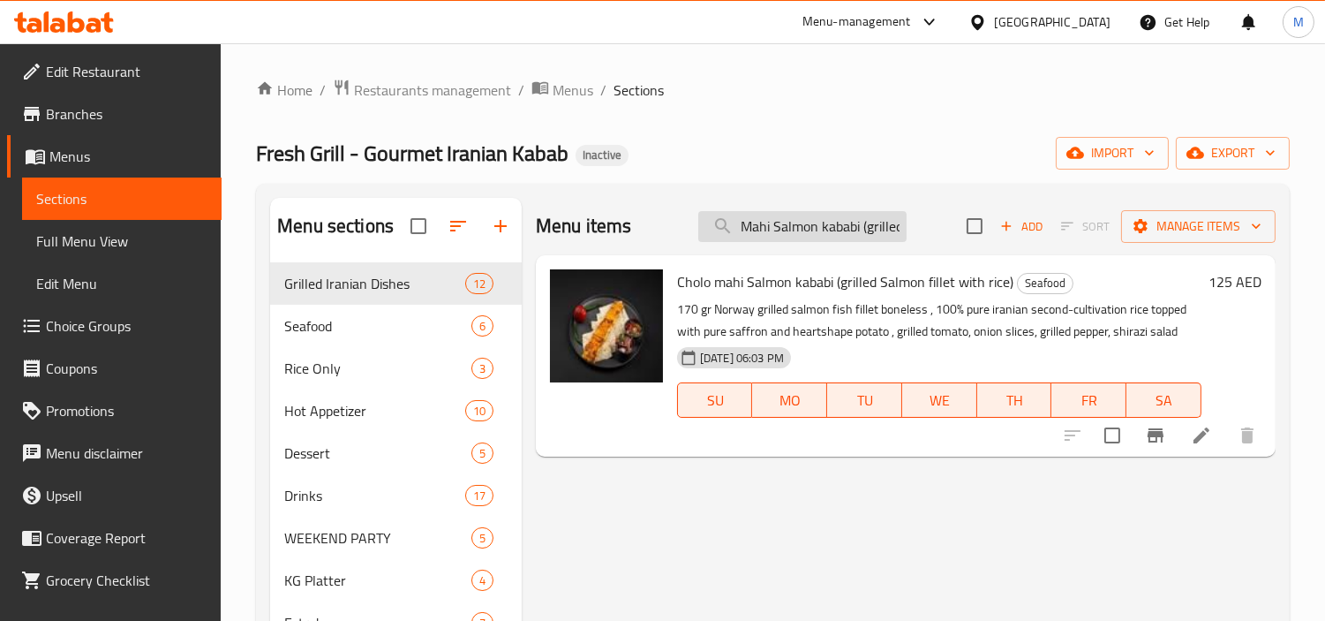
click at [862, 235] on input "Mahi Salmon kababi (grilled Salmon fillet" at bounding box center [802, 226] width 208 height 31
paste input "Cholo mahi Salmon kababi (grilled Salmon fillet with rice)"
click at [897, 231] on input "Cholo mahi Salmon kababi (grilled Salmon fillet with rice)" at bounding box center [802, 226] width 208 height 31
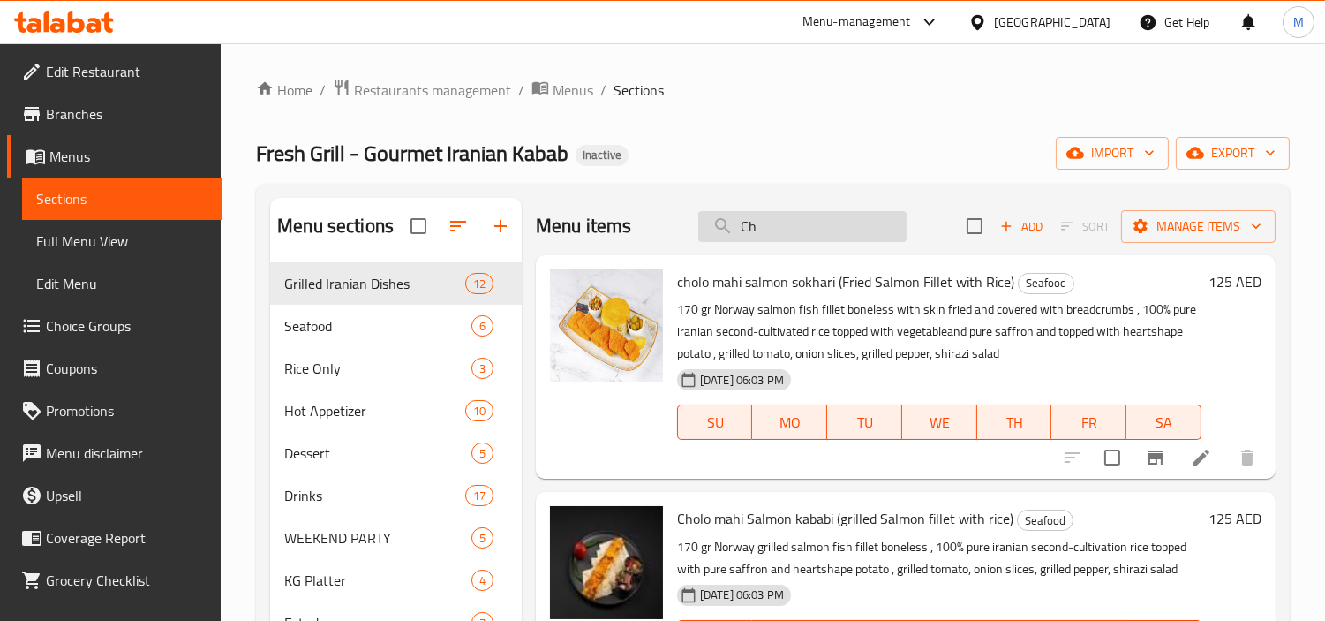
type input "C"
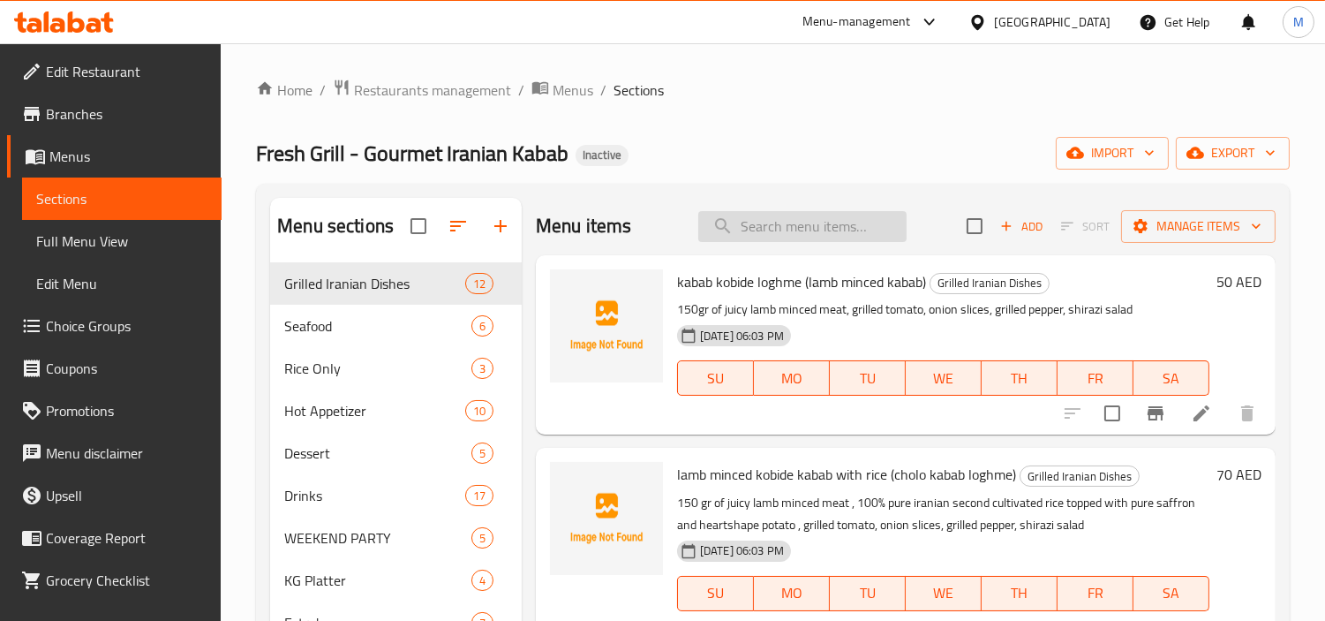
click at [764, 230] on input "search" at bounding box center [802, 226] width 208 height 31
paste input "Iranian rice with [PERSON_NAME] (berenj)"
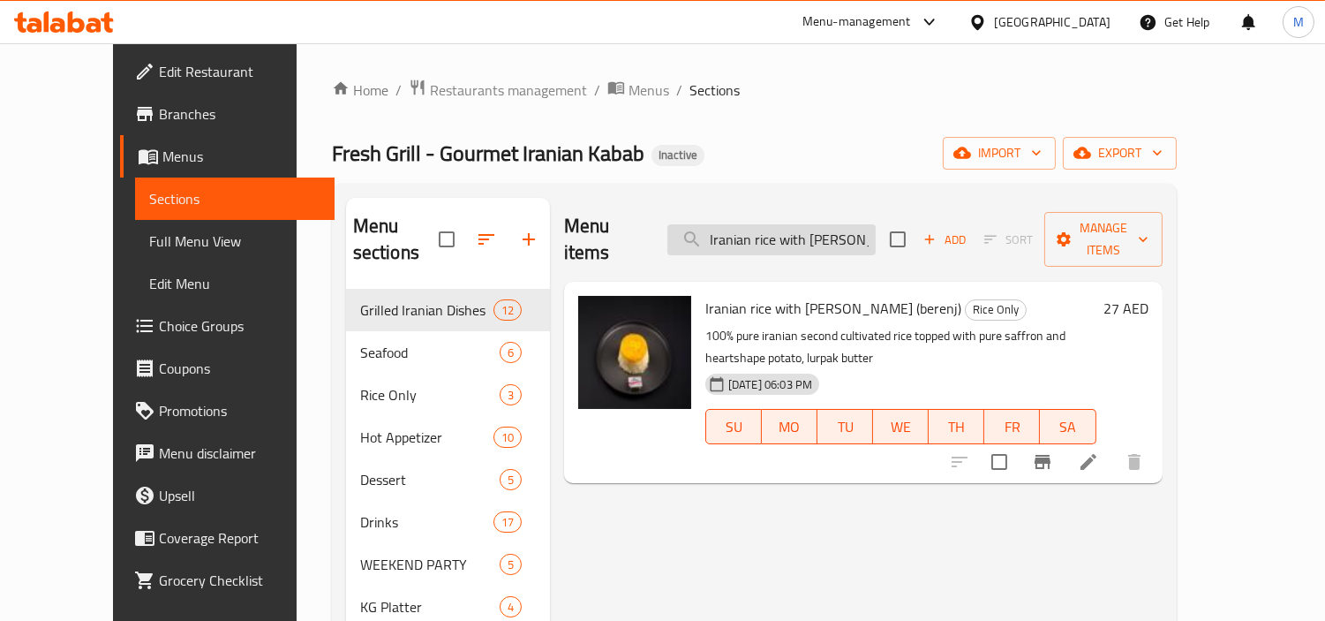
click at [863, 224] on input "Iranian rice with [PERSON_NAME] (berenj)" at bounding box center [771, 239] width 208 height 31
paste input "vegetable (sabzi polo"
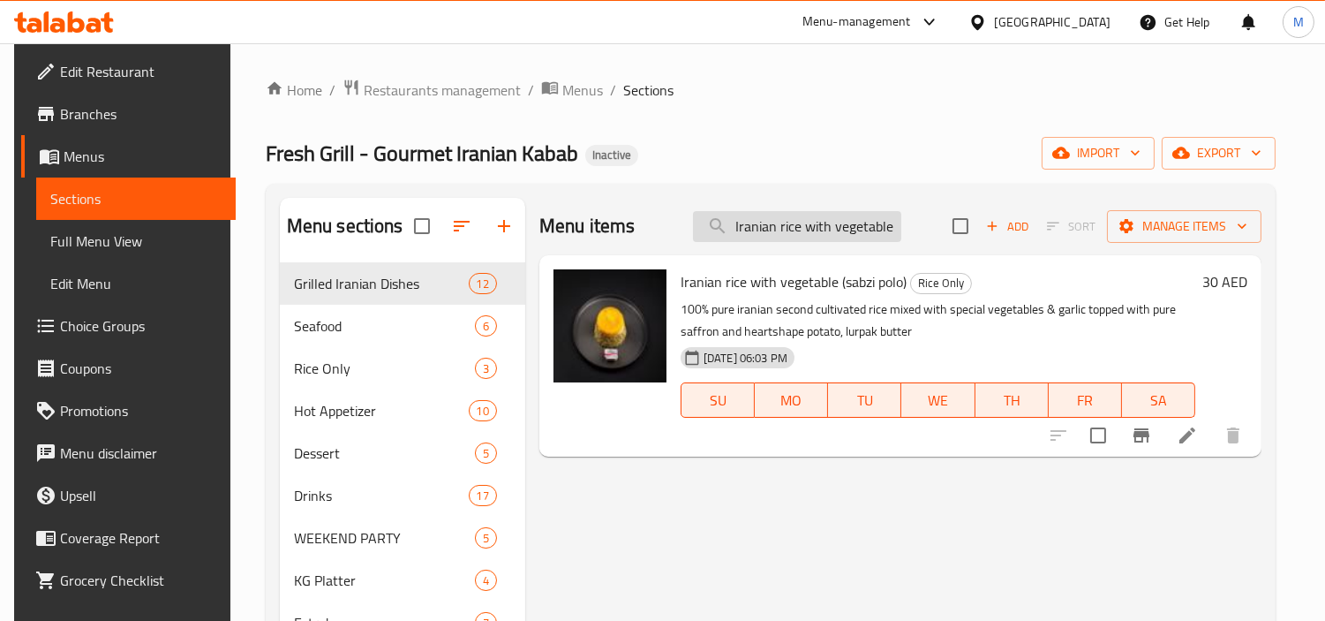
click at [814, 228] on input "Iranian rice with vegetable (sabzi polo)" at bounding box center [797, 226] width 208 height 31
paste input "Soup Jo (Barley Iranian Soup"
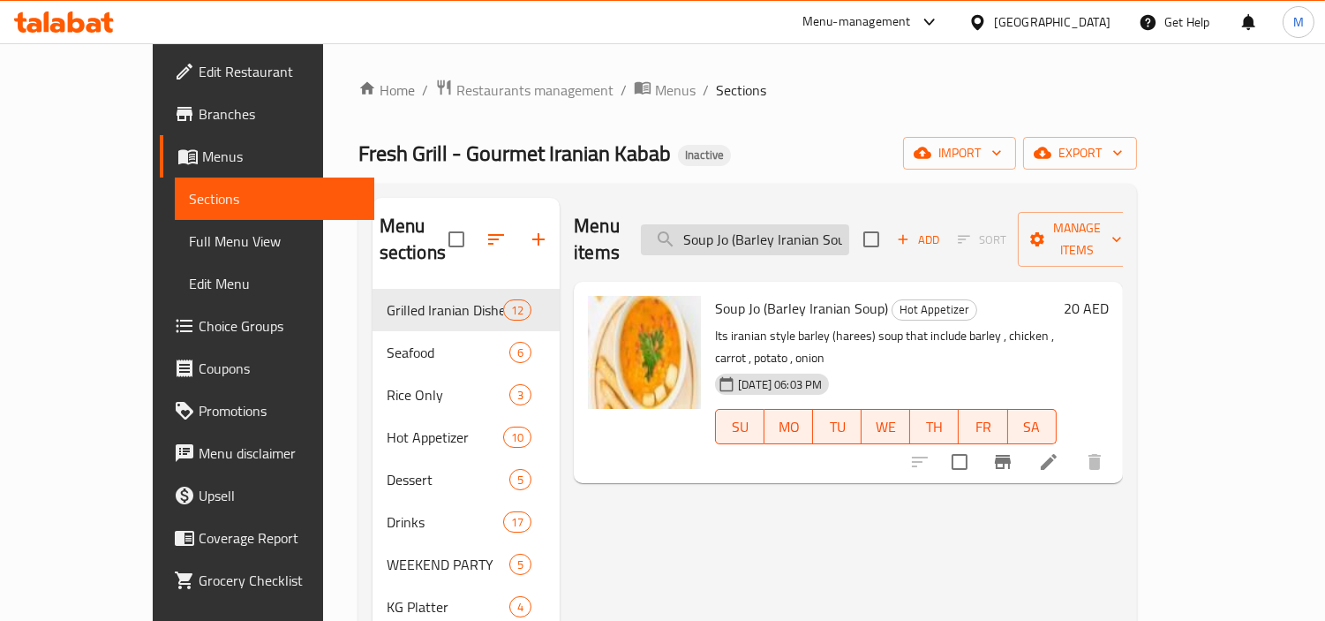
click at [844, 230] on input "Soup Jo (Barley Iranian Soup)" at bounding box center [745, 239] width 208 height 31
paste input "Ash Reshteh (Persian Famous Noodle Soup)"
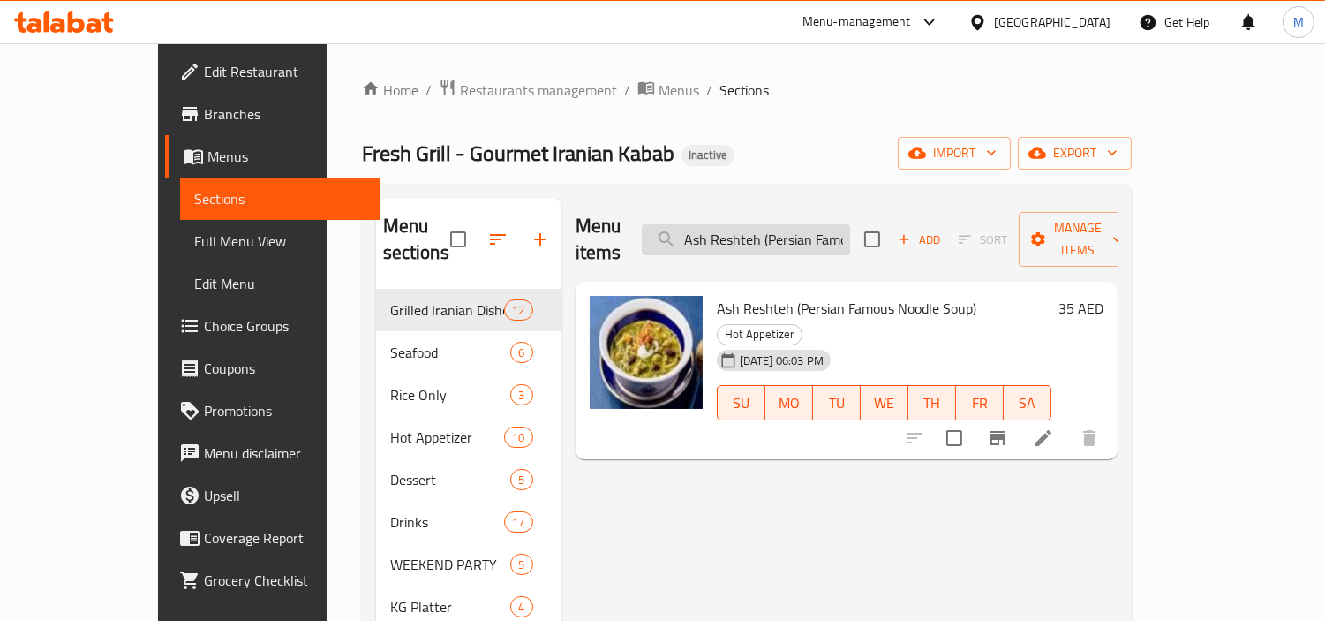
click at [850, 224] on input "Ash Reshteh (Persian Famous Noodle Soup)" at bounding box center [746, 239] width 208 height 31
paste input "Kashk E [PERSON_NAME]"
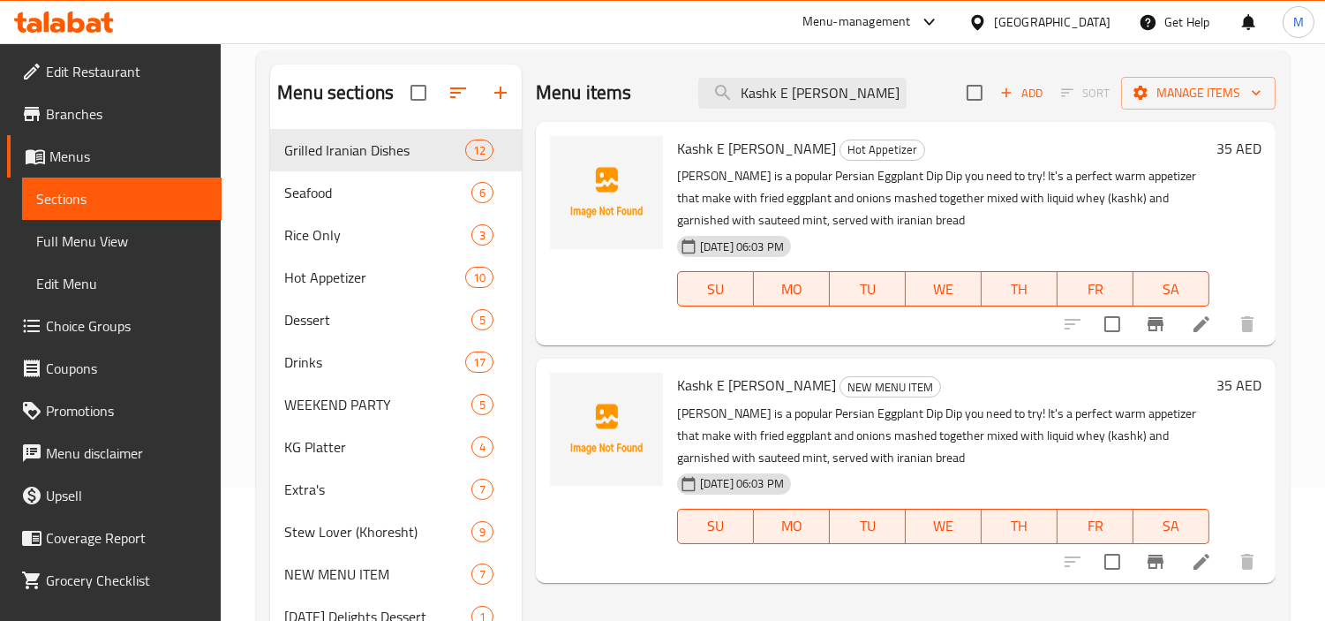
scroll to position [98, 0]
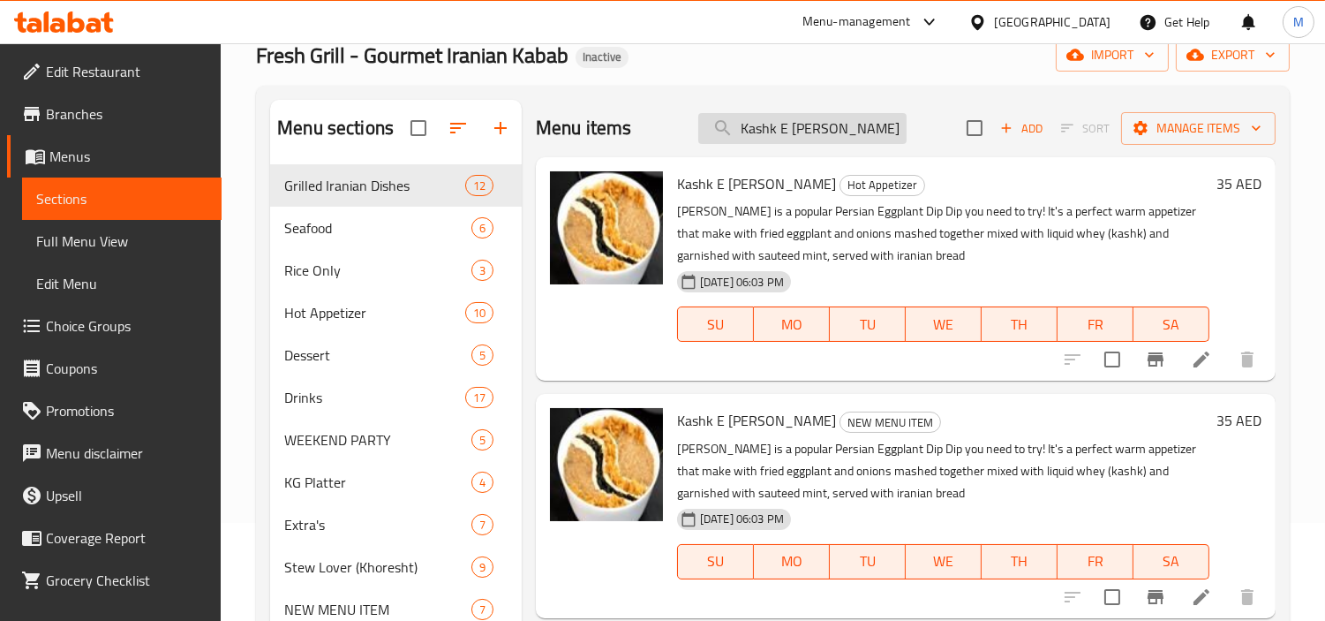
click at [874, 132] on input "Kashk E [PERSON_NAME]" at bounding box center [802, 128] width 208 height 31
paste input "[PERSON_NAME]"
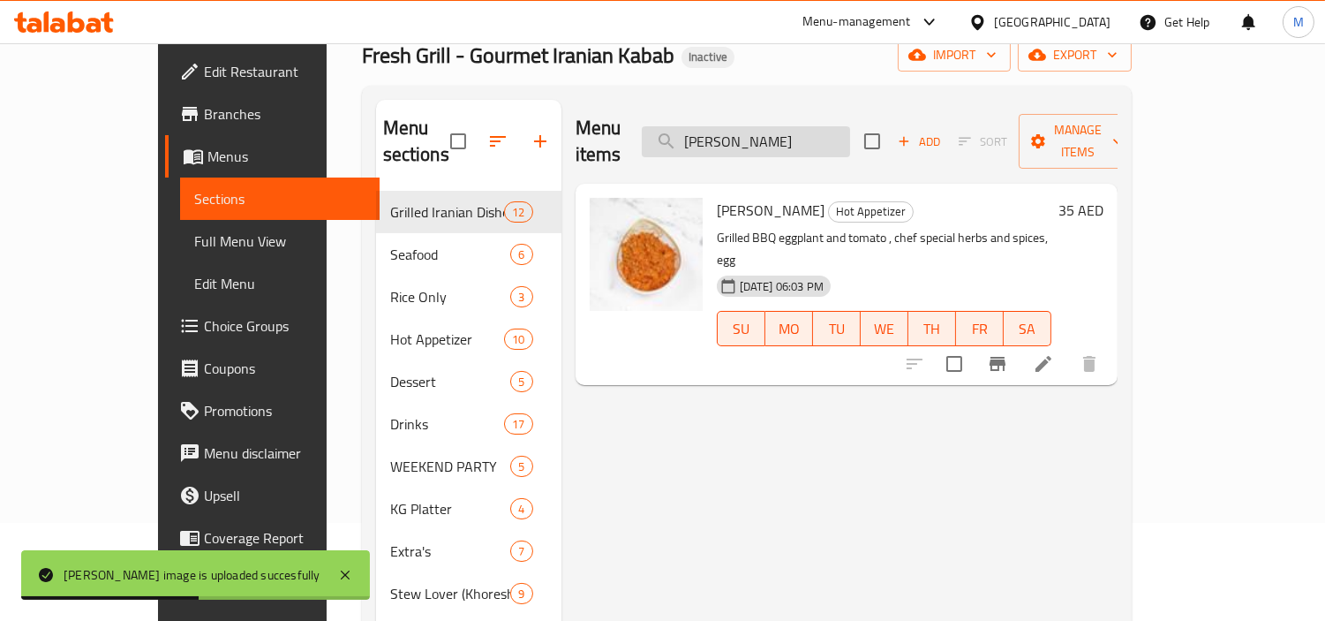
click at [849, 134] on input "[PERSON_NAME]" at bounding box center [746, 141] width 208 height 31
paste input "French Fries"
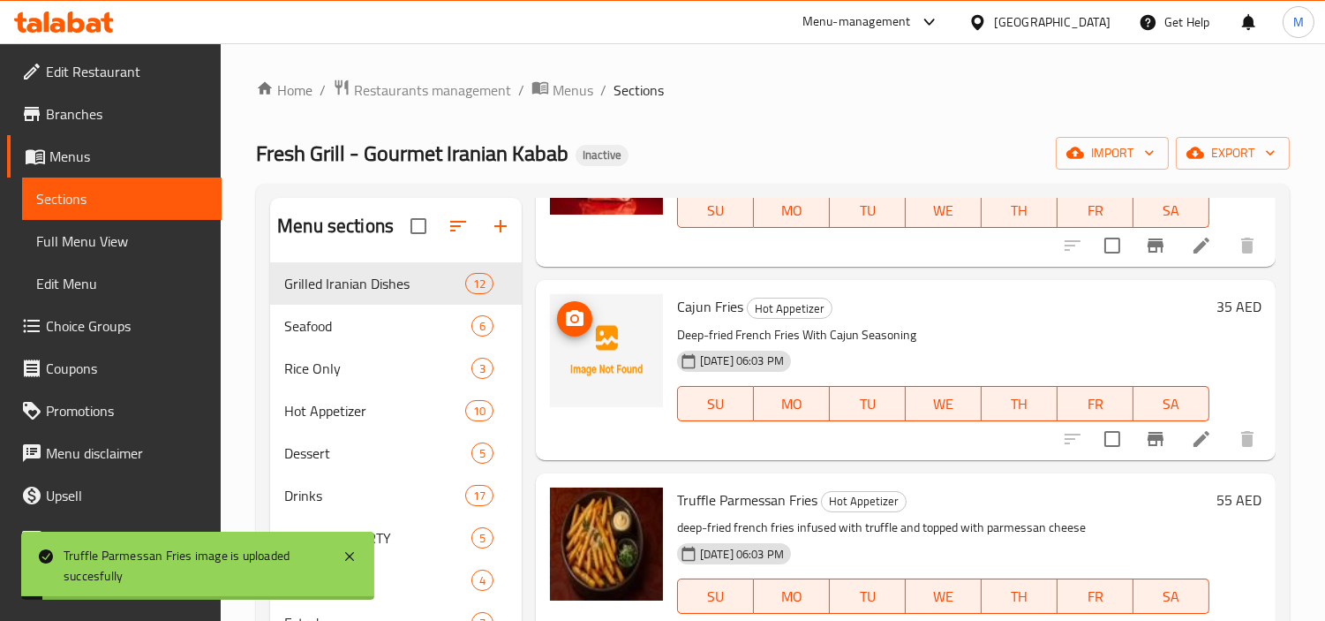
scroll to position [0, 0]
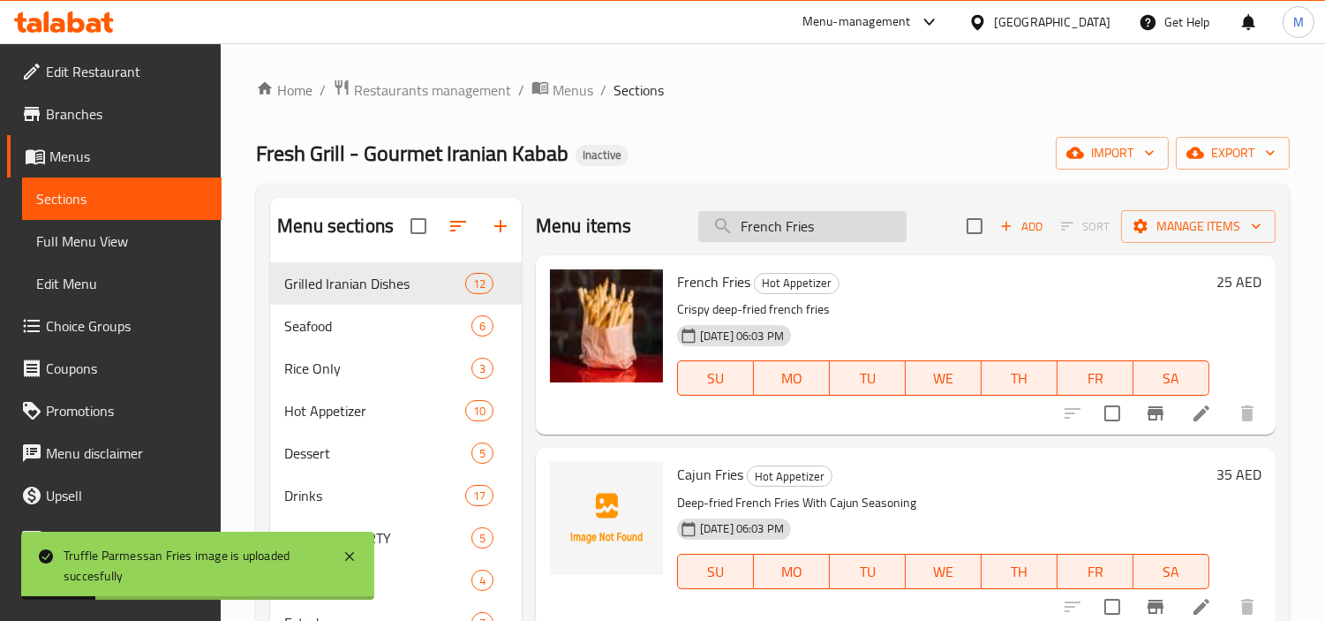
click at [813, 230] on input "French Fries" at bounding box center [802, 226] width 208 height 31
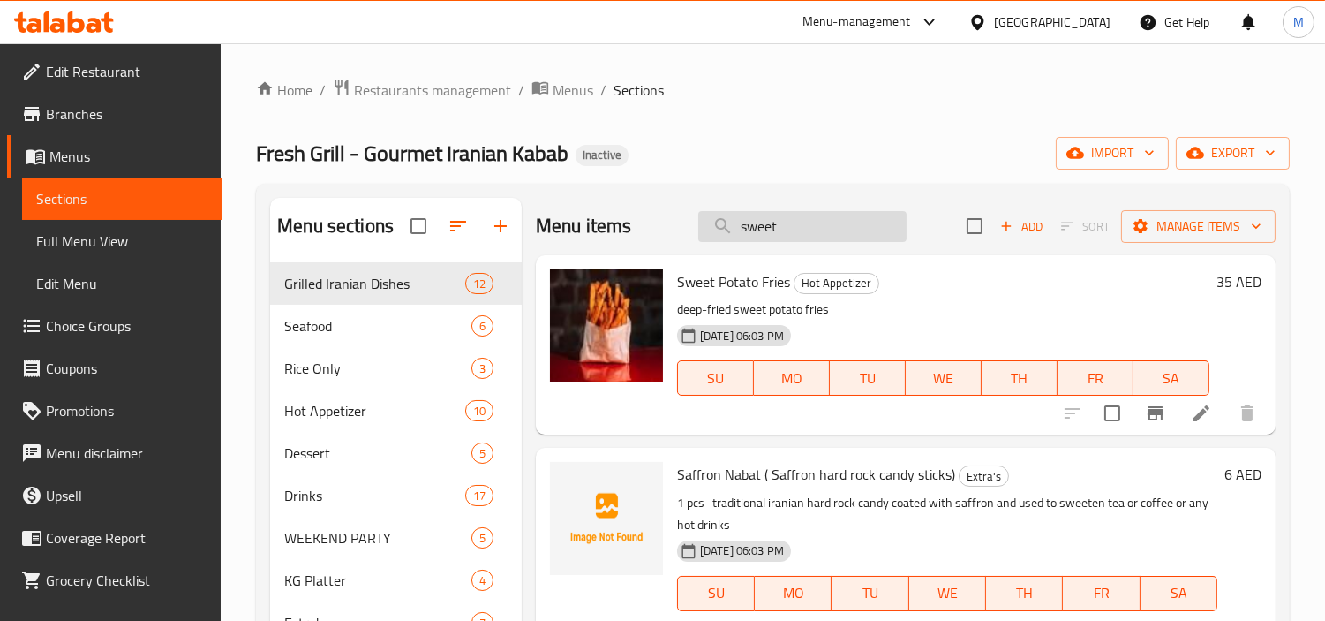
click at [799, 237] on input "sweet" at bounding box center [802, 226] width 208 height 31
paste input "caesar salad"
click at [799, 237] on input "sweet" at bounding box center [802, 226] width 208 height 31
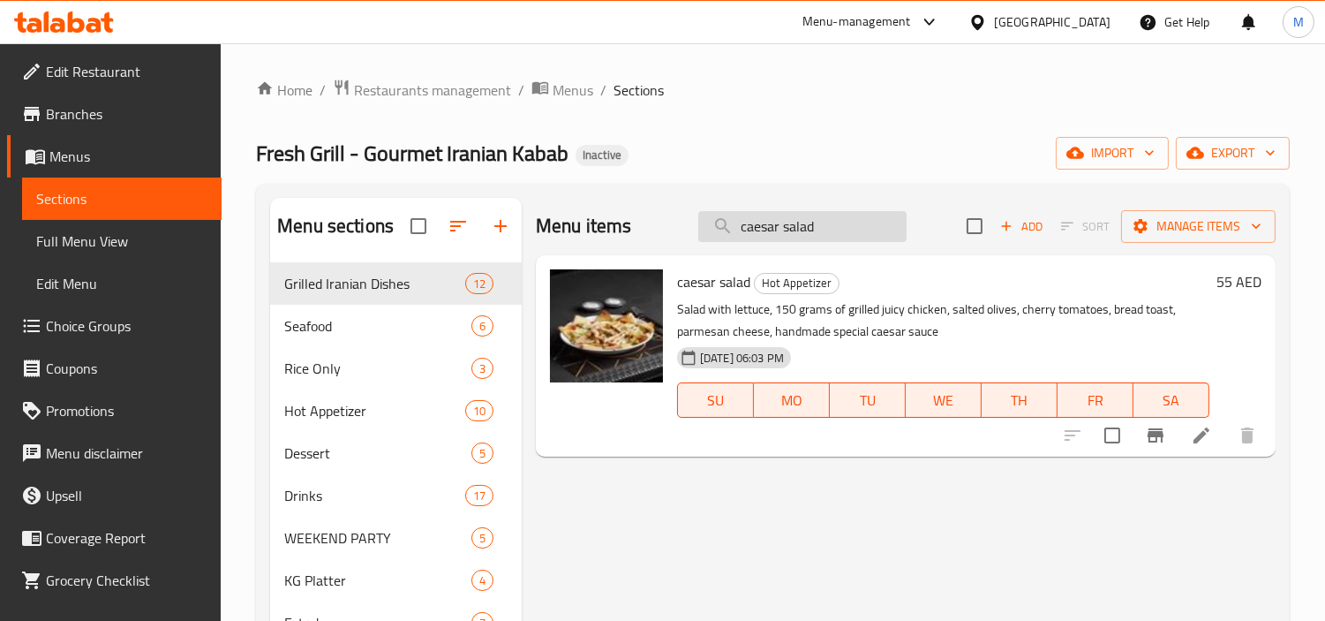
click at [848, 227] on input "caesar salad" at bounding box center [802, 226] width 208 height 31
paste input "Buffalo wings"
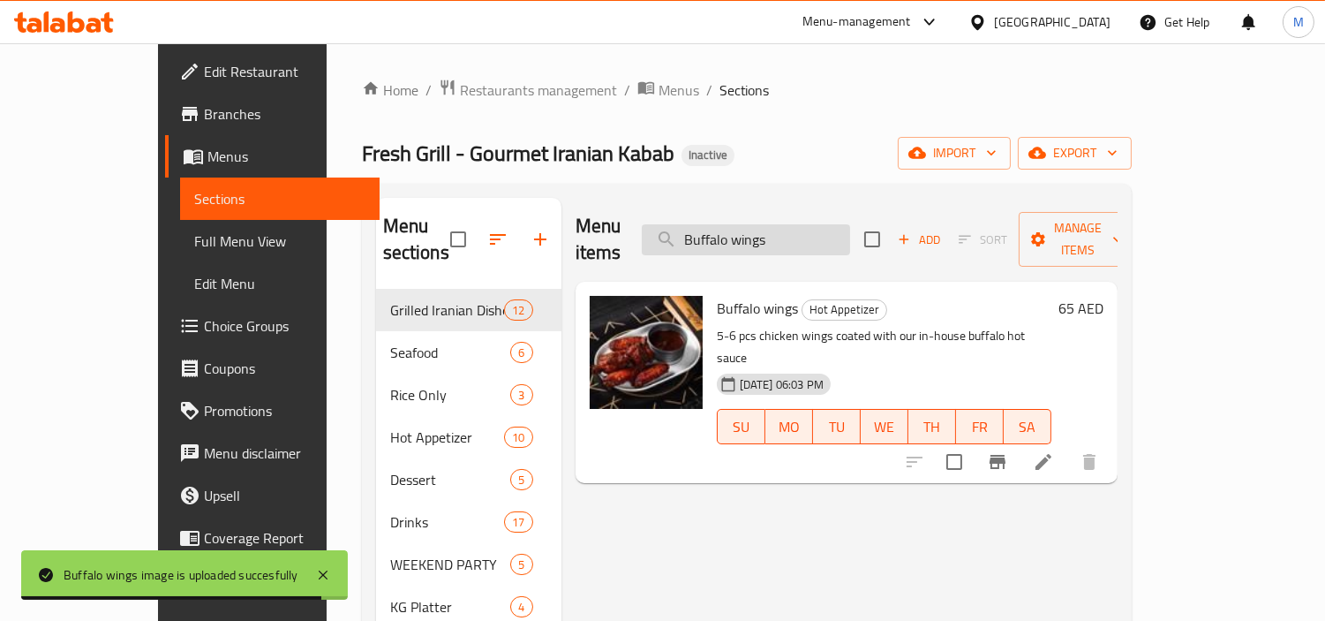
click at [825, 238] on input "Buffalo wings" at bounding box center [746, 239] width 208 height 31
paste input "[US_STATE] Style Cheese Cake"
click at [825, 238] on input "Buffalo wings" at bounding box center [746, 239] width 208 height 31
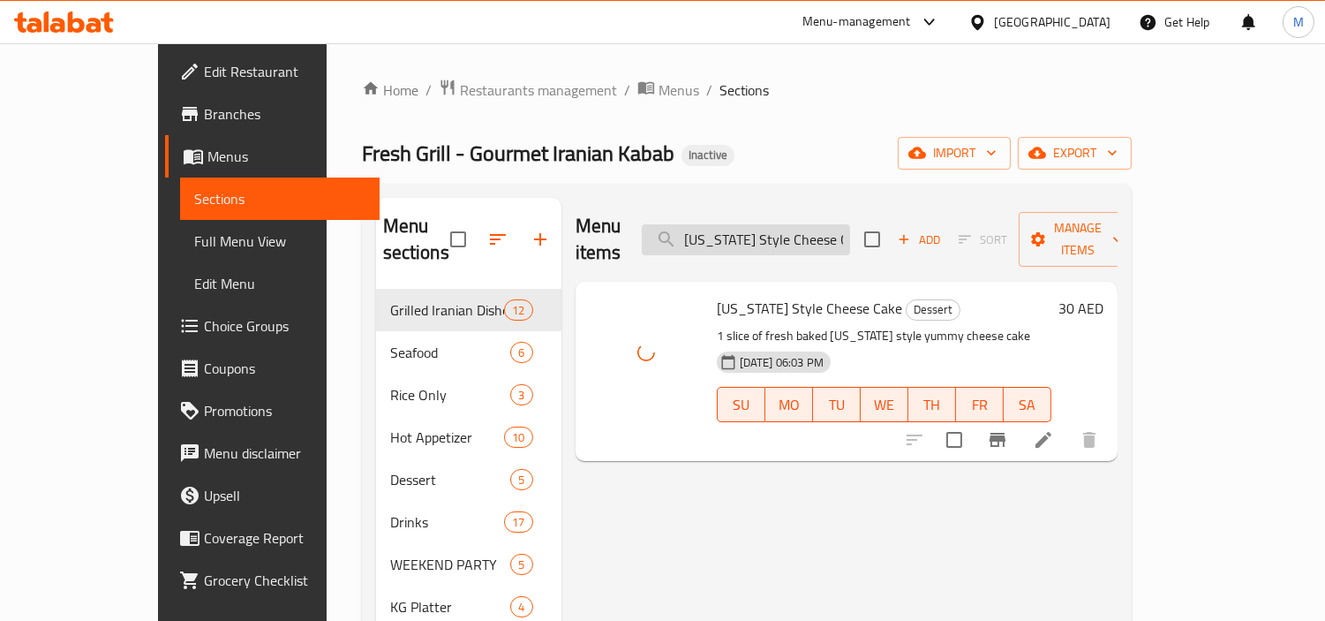
click at [827, 232] on input "[US_STATE] Style Cheese Cake" at bounding box center [746, 239] width 208 height 31
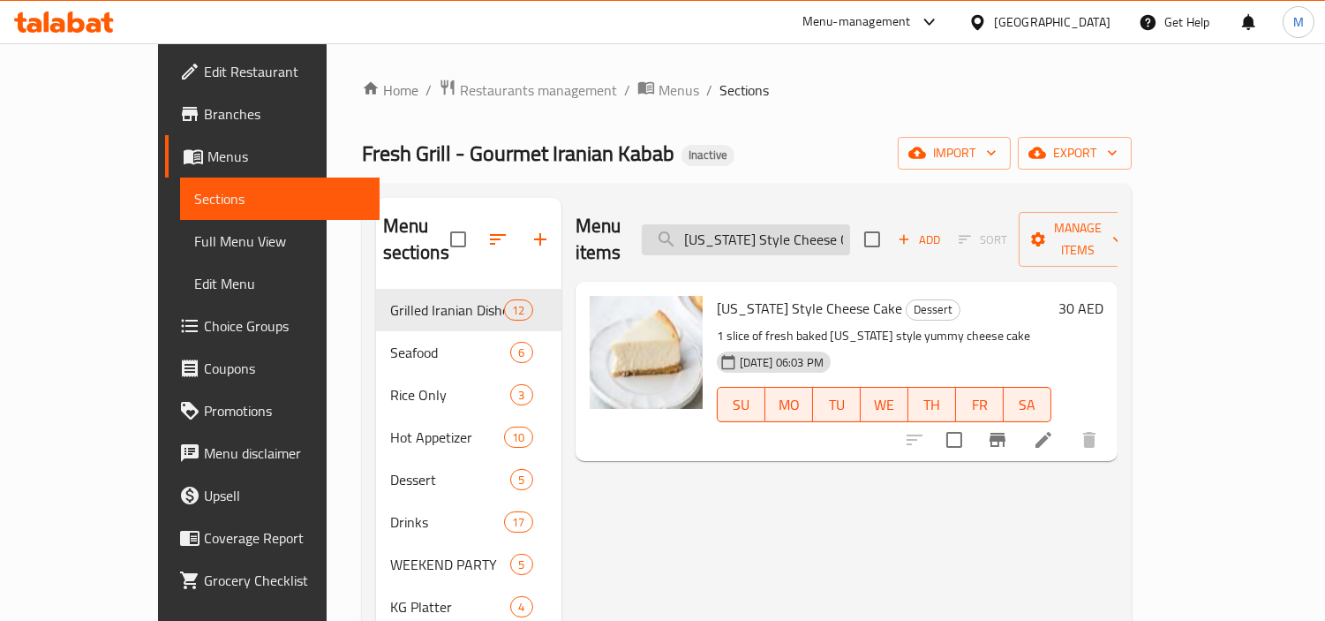
paste input "Sotlava ( Fusion Bakvala ) 3 Piec"
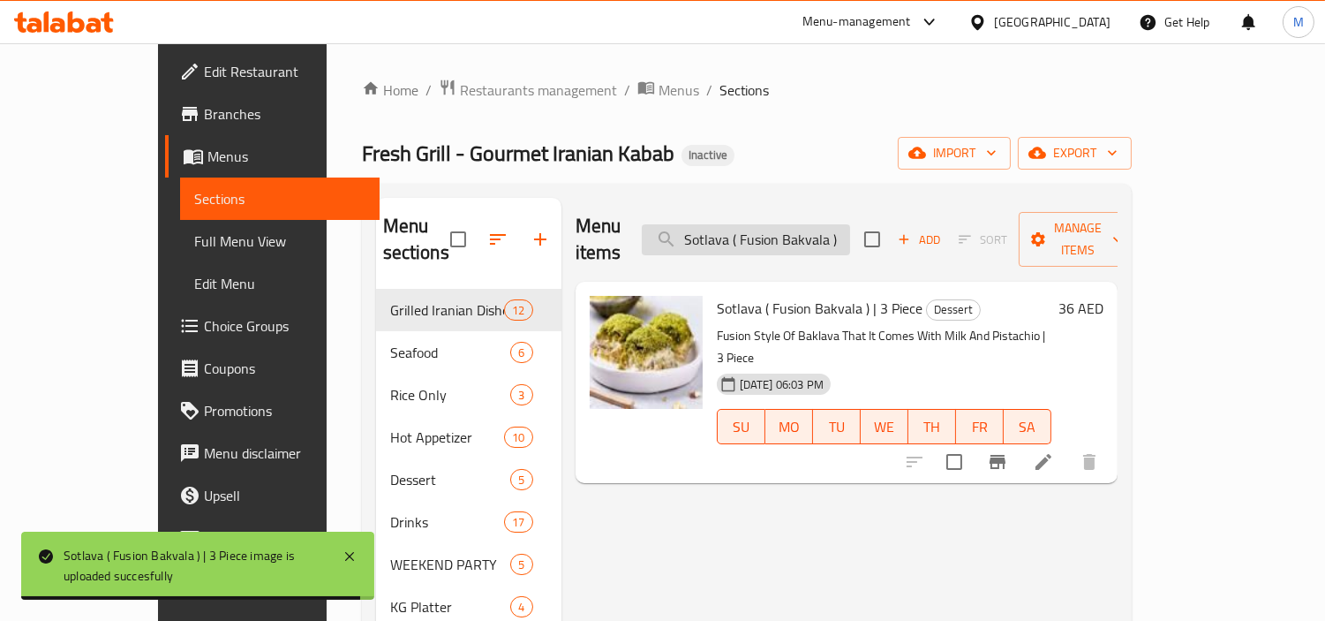
click at [807, 230] on input "Sotlava ( Fusion Bakvala )" at bounding box center [746, 239] width 208 height 31
paste input "Creamy Roullet Pastry 3pcs"
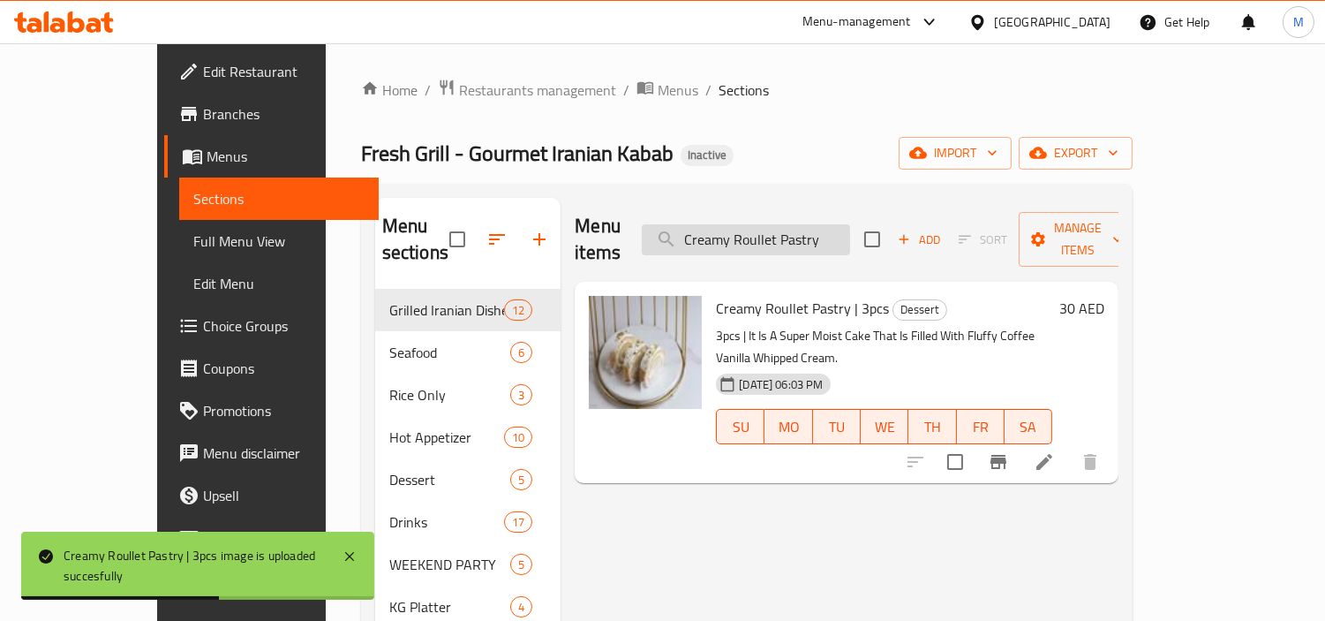
click at [850, 225] on input "Creamy Roullet Pastry" at bounding box center [746, 239] width 208 height 31
paste input "Noon Khame_ei (Creamy choux pastry) 3pcs"
click at [850, 225] on input "Creamy Roullet Pastry" at bounding box center [746, 239] width 208 height 31
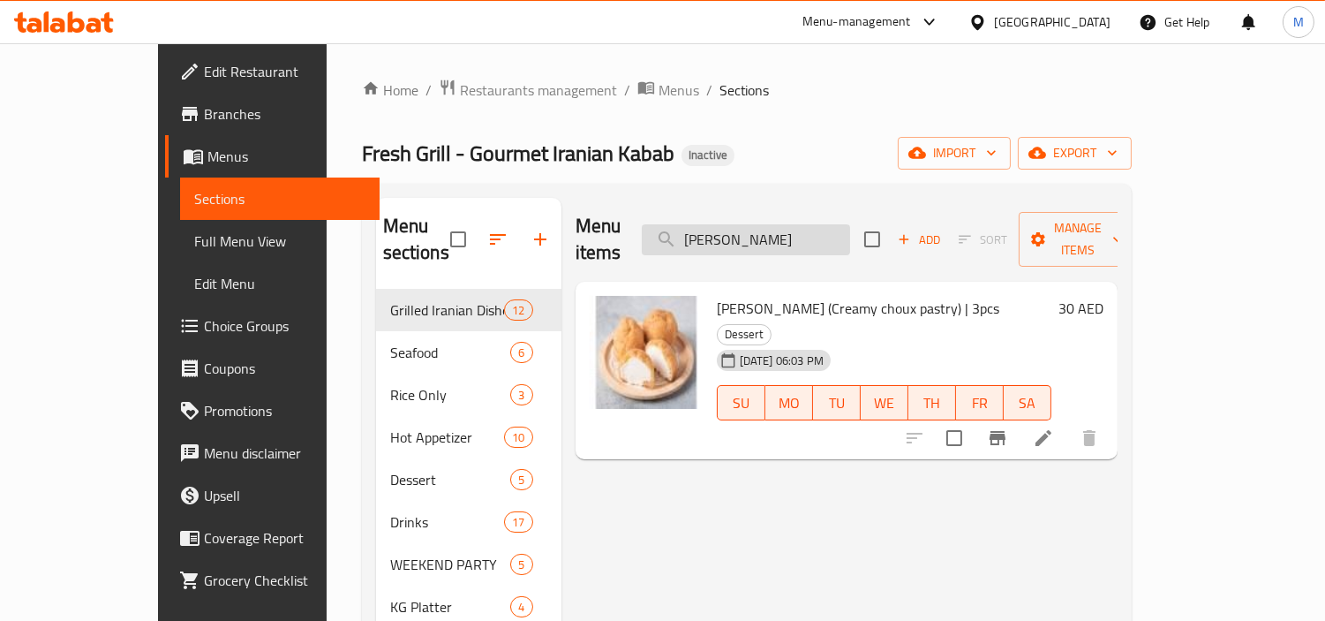
click at [831, 238] on input "[PERSON_NAME]" at bounding box center [746, 239] width 208 height 31
paste input "Iranian Saffron Zolbia Bamieh 8 pcs.1"
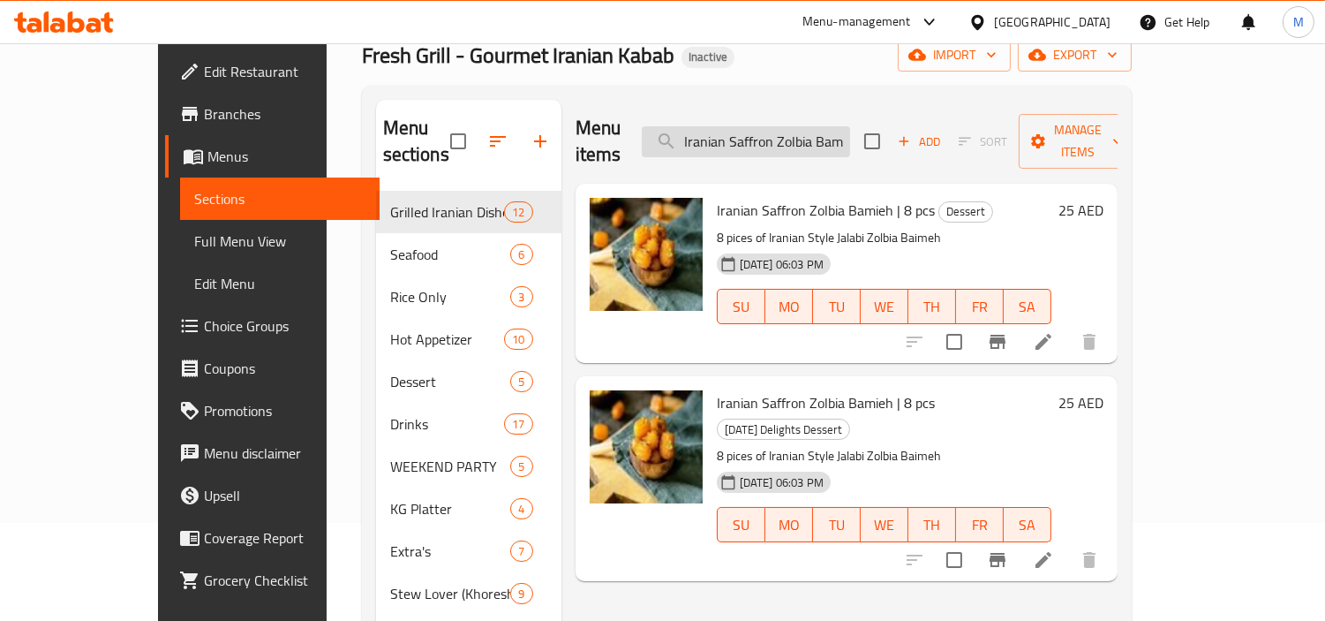
click at [815, 131] on input "Iranian Saffron Zolbia Bamieh" at bounding box center [746, 141] width 208 height 31
paste input "Orange Juice ( Freshly Squeezed )"
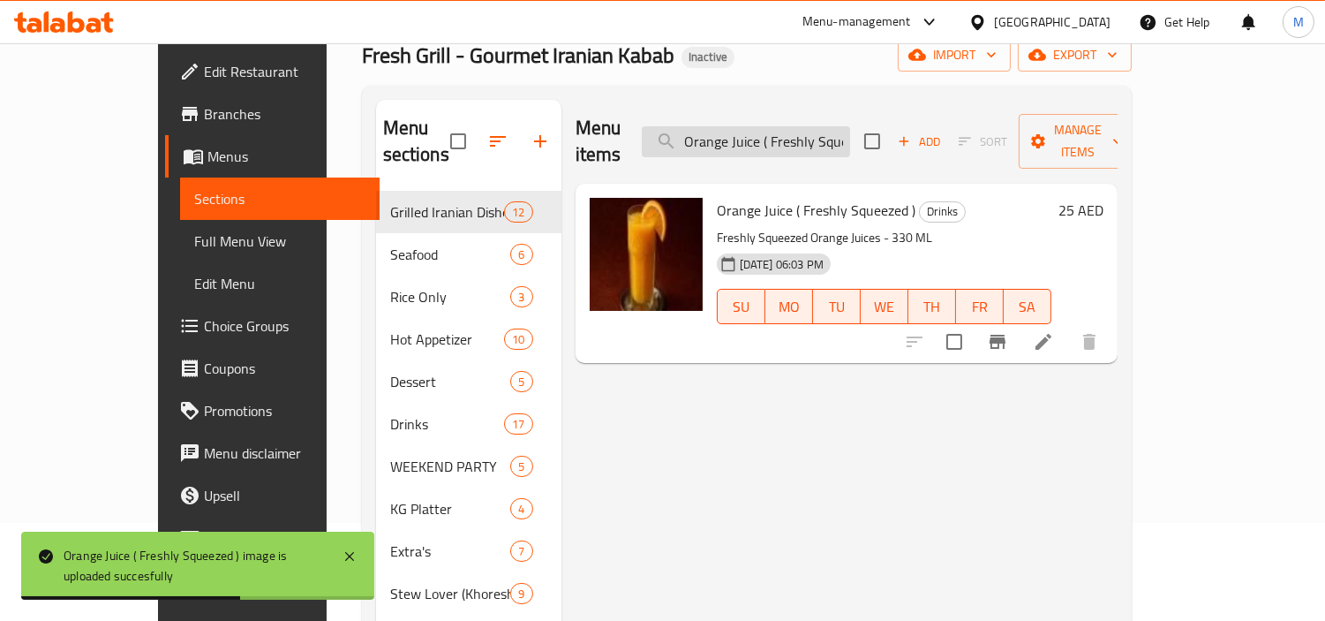
click at [793, 135] on input "Orange Juice ( Freshly Squeezed" at bounding box center [746, 141] width 208 height 31
paste input "[PERSON_NAME] ([PERSON_NAME])"
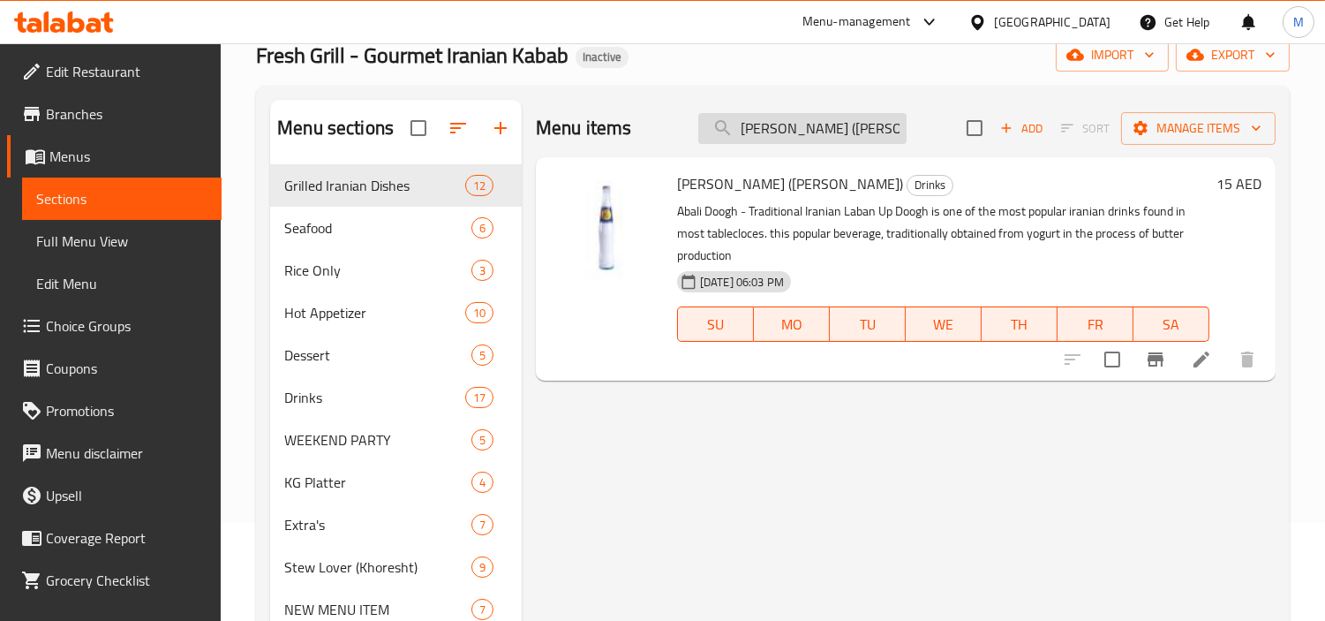
click at [834, 125] on input "[PERSON_NAME] ([PERSON_NAME])" at bounding box center [802, 128] width 208 height 31
paste input "Iranian Nostalgic Lemonade"
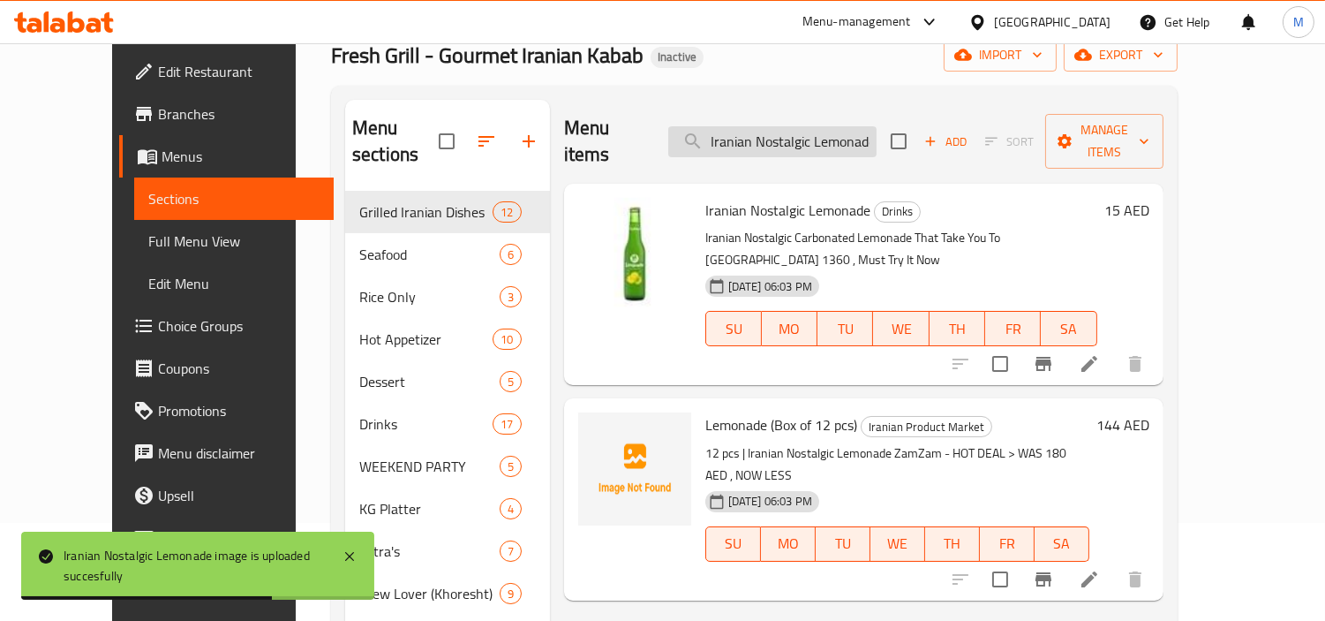
click at [819, 129] on input "Iranian Nostalgic Lemonade" at bounding box center [772, 141] width 208 height 31
paste input "Sparkling Water Perrier"
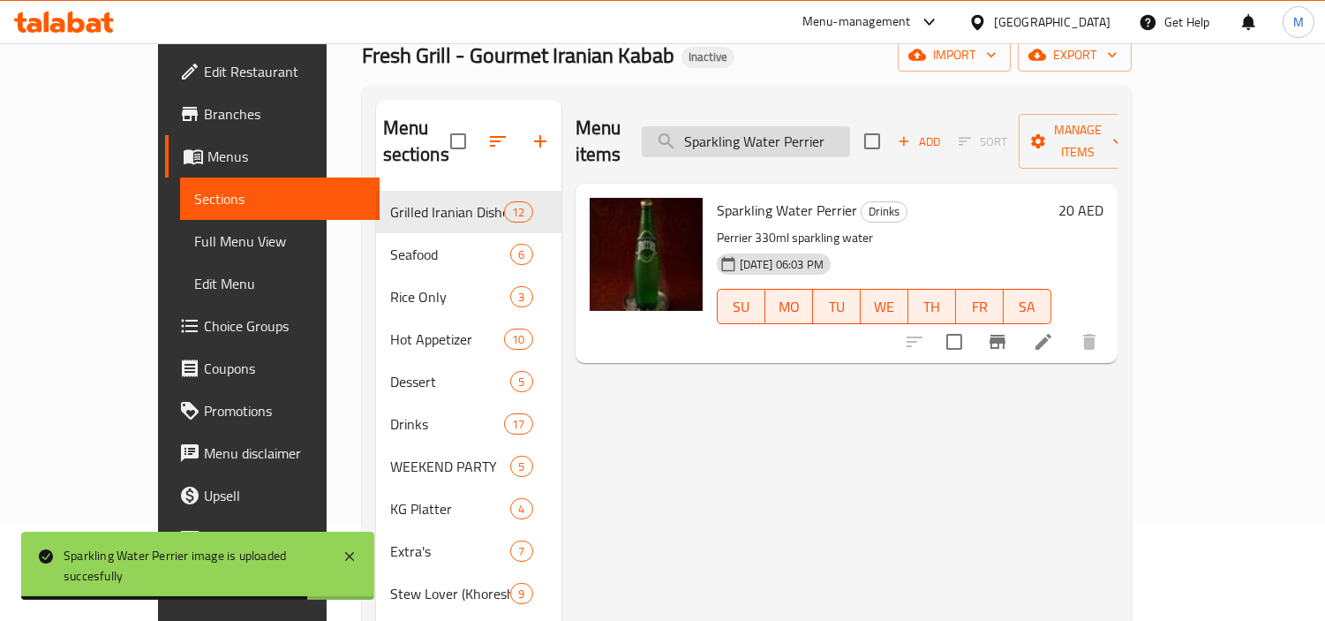
click at [770, 137] on input "Sparkling Water Perrier" at bounding box center [746, 141] width 208 height 31
paste input "Ginger Ale"
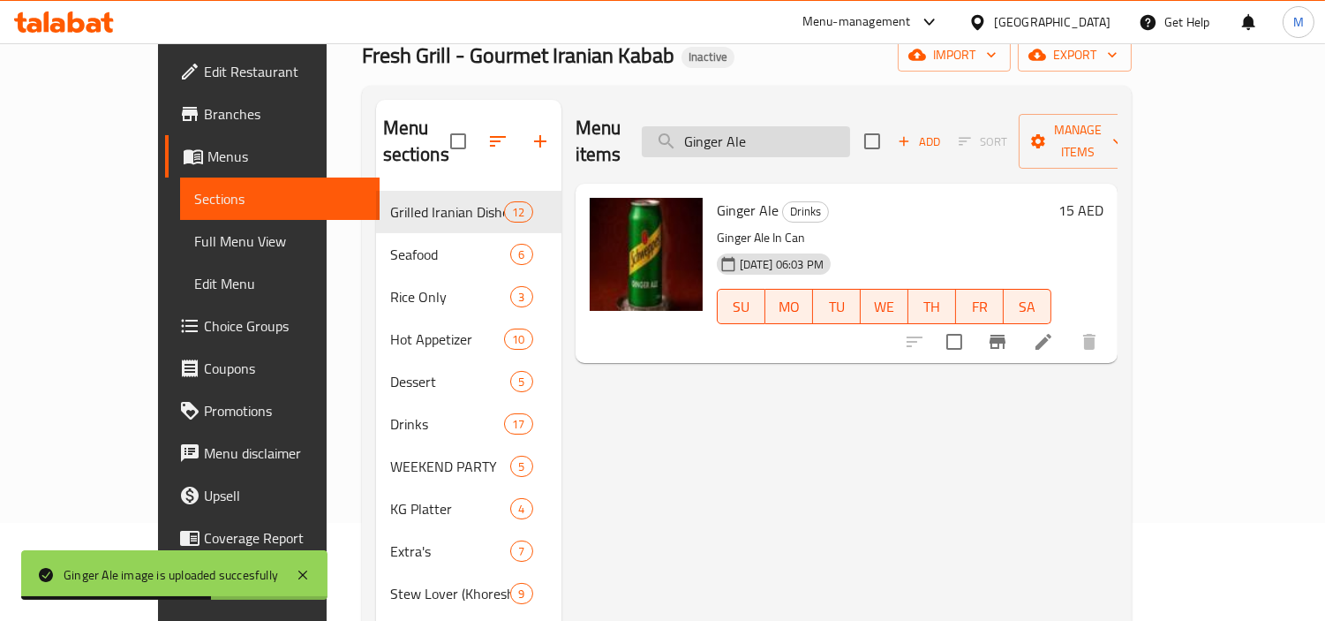
click at [850, 126] on input "Ginger Ale" at bounding box center [746, 141] width 208 height 31
paste input "Pepsi"
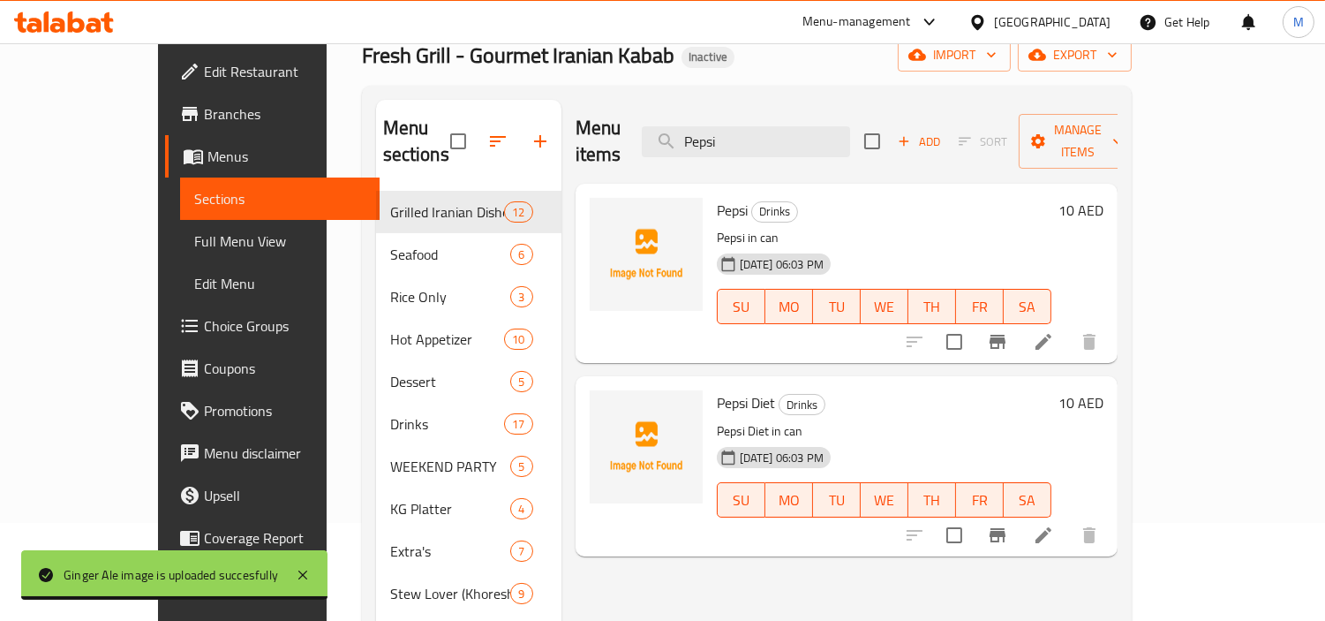
type input "Pepsi"
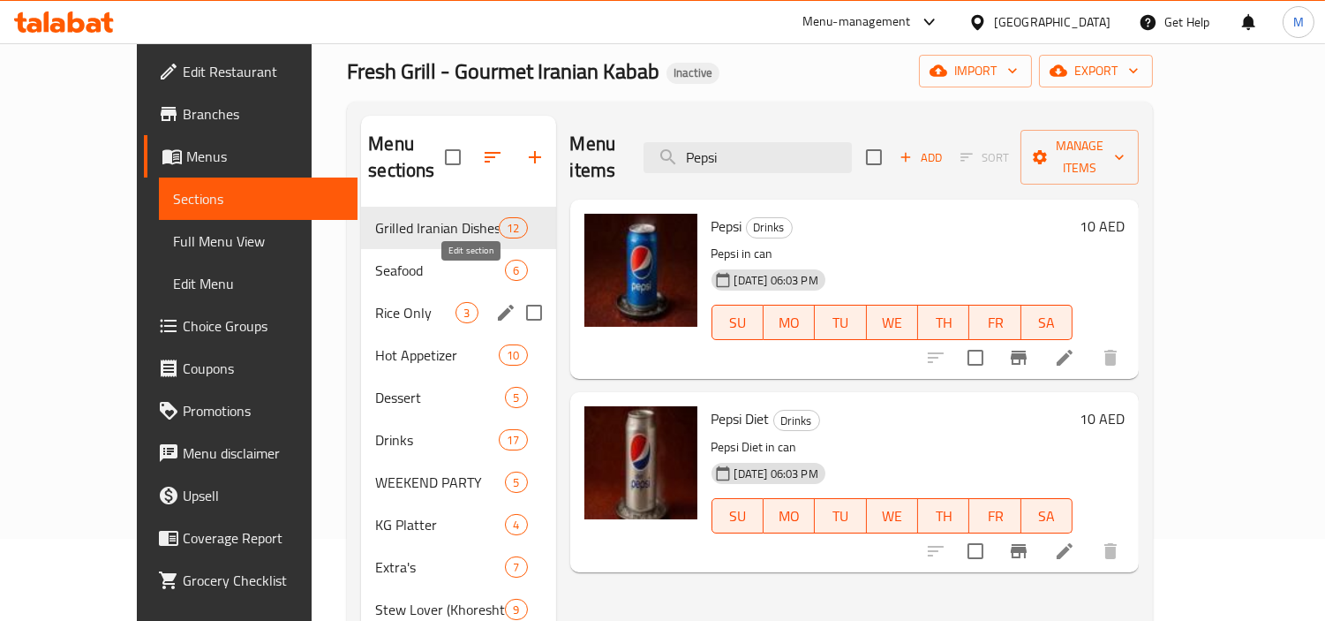
scroll to position [196, 0]
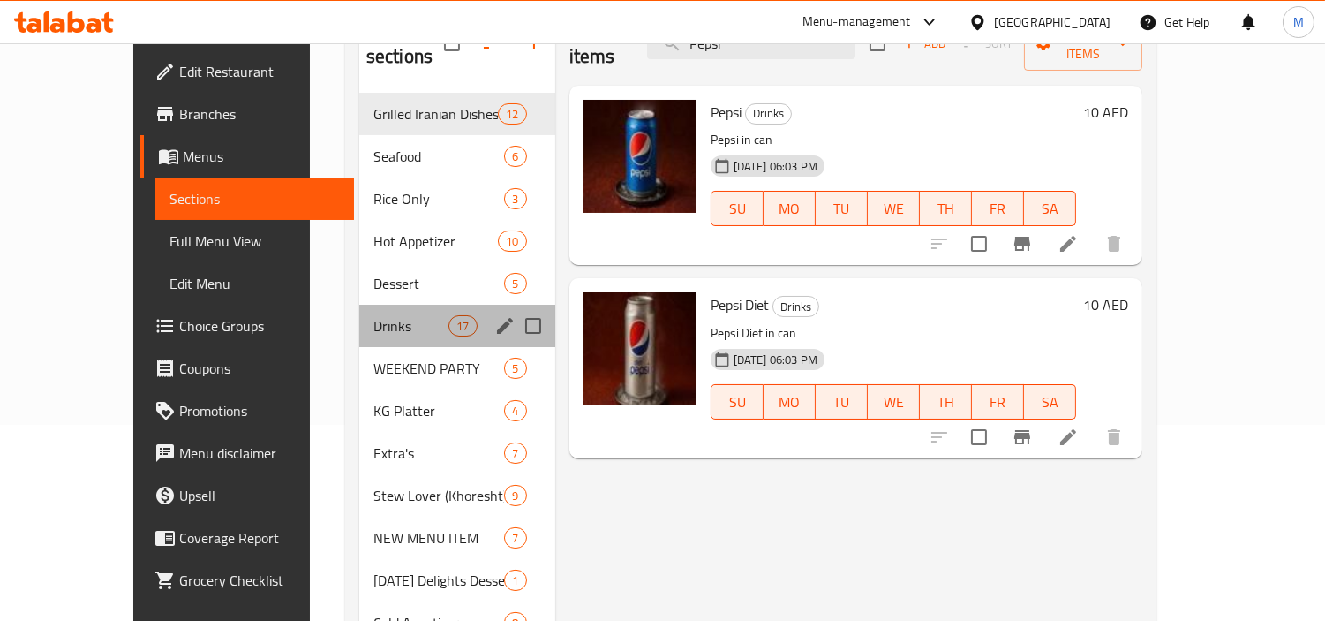
click at [359, 312] on div "Drinks 17" at bounding box center [457, 326] width 196 height 42
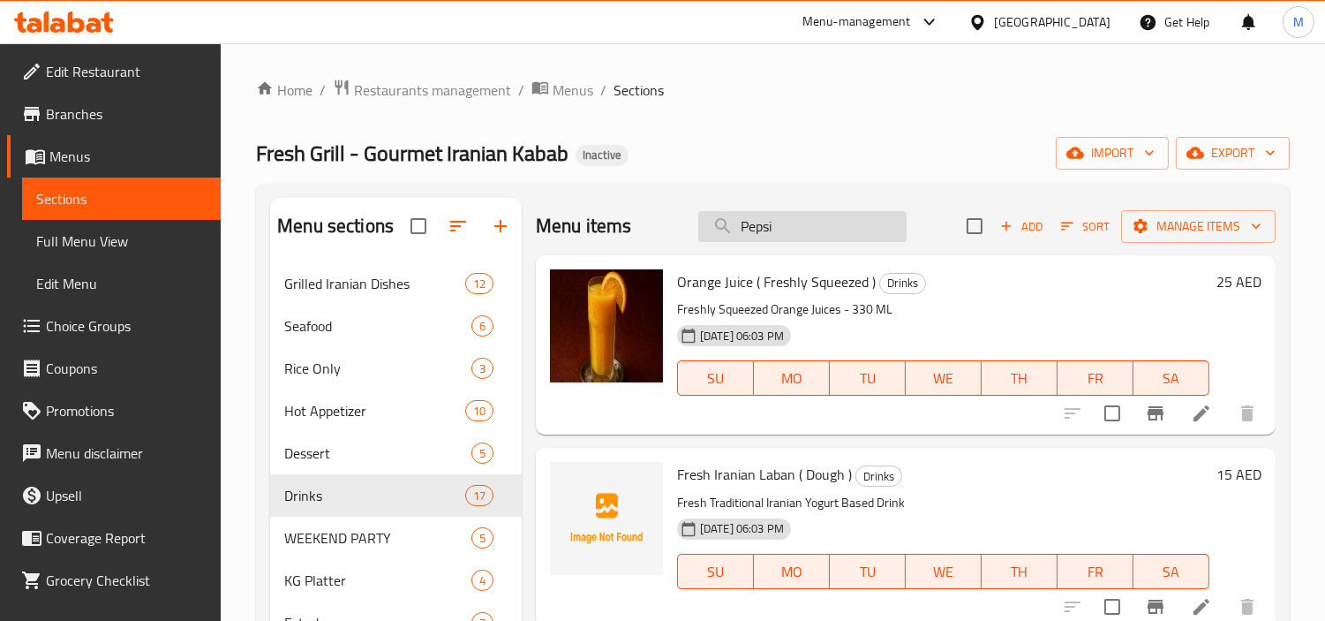
click at [814, 219] on input "Pepsi" at bounding box center [802, 226] width 208 height 31
click at [830, 236] on input "search" at bounding box center [802, 226] width 208 height 31
paste input "Mixed Grill Party For 3 Person (4 kabab+2rice+2 appetizer)"
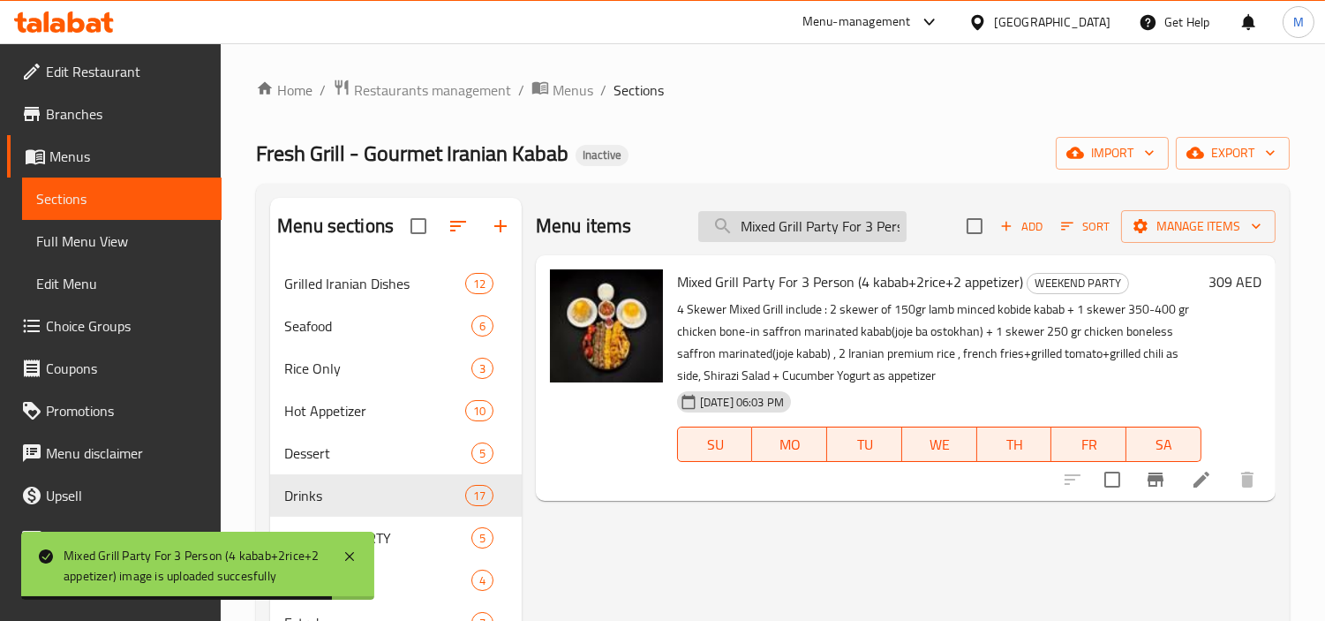
click at [840, 224] on input "Mixed Grill Party For 3 Person (4 kabab+2rice+2 appetizer)" at bounding box center [802, 226] width 208 height 31
paste input "VVIP Mixed Grill Party For 4 Person (5 Kabab + 3 rice + 3"
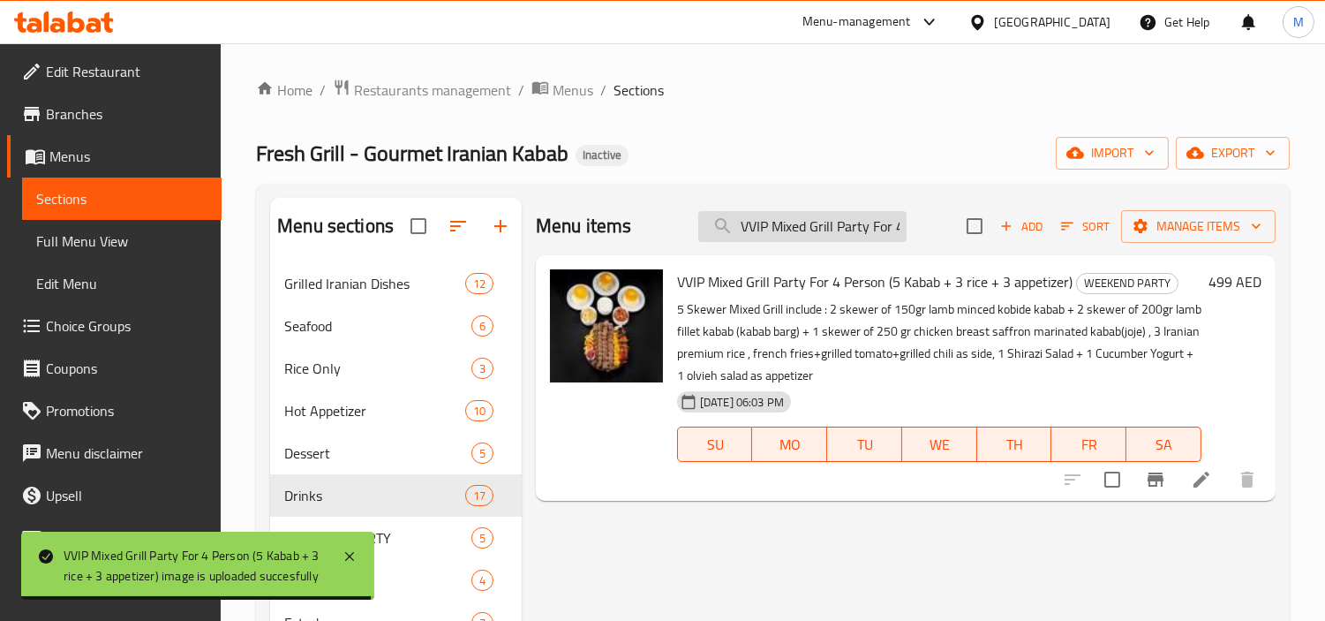
click at [823, 225] on input "VVIP Mixed Grill Party For 4 Person (5 Kabab + 3 rice + 3 appetizer)" at bounding box center [802, 226] width 208 height 31
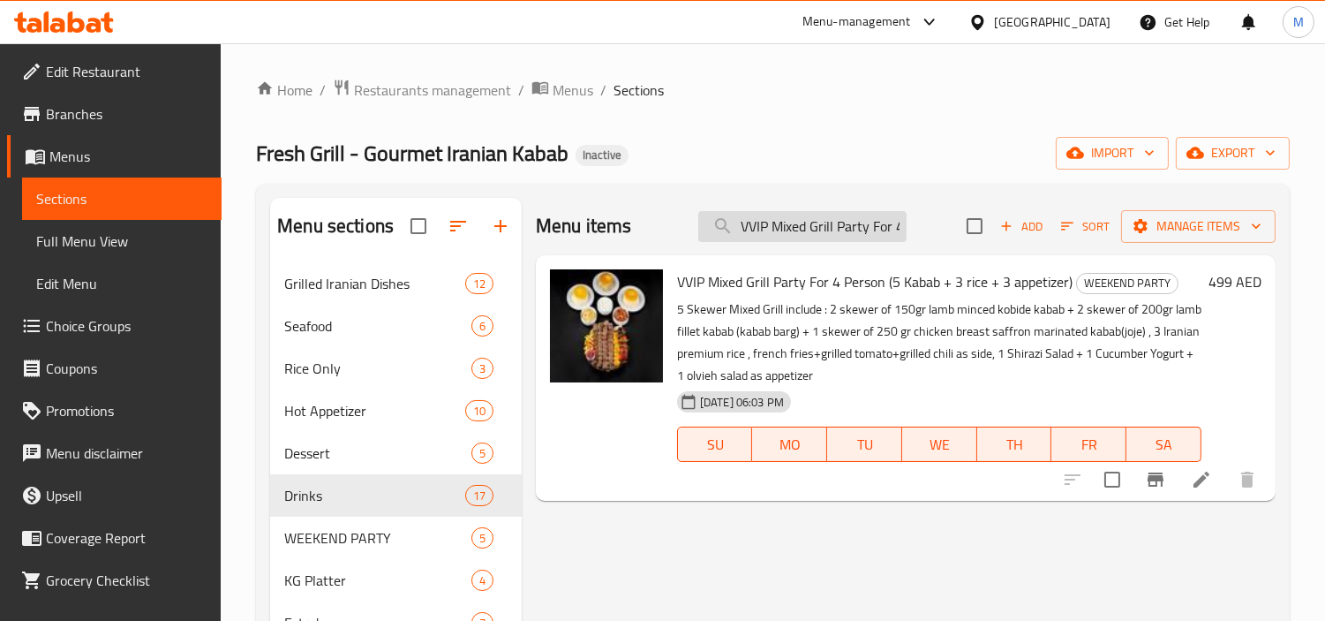
click at [823, 225] on input "VVIP Mixed Grill Party For 4 Person (5 Kabab + 3 rice + 3 appetizer)" at bounding box center [802, 226] width 208 height 31
paste input "IP Mixed Grill Party 🎊 For 8 Person (10 kabab+6 rice+ 6"
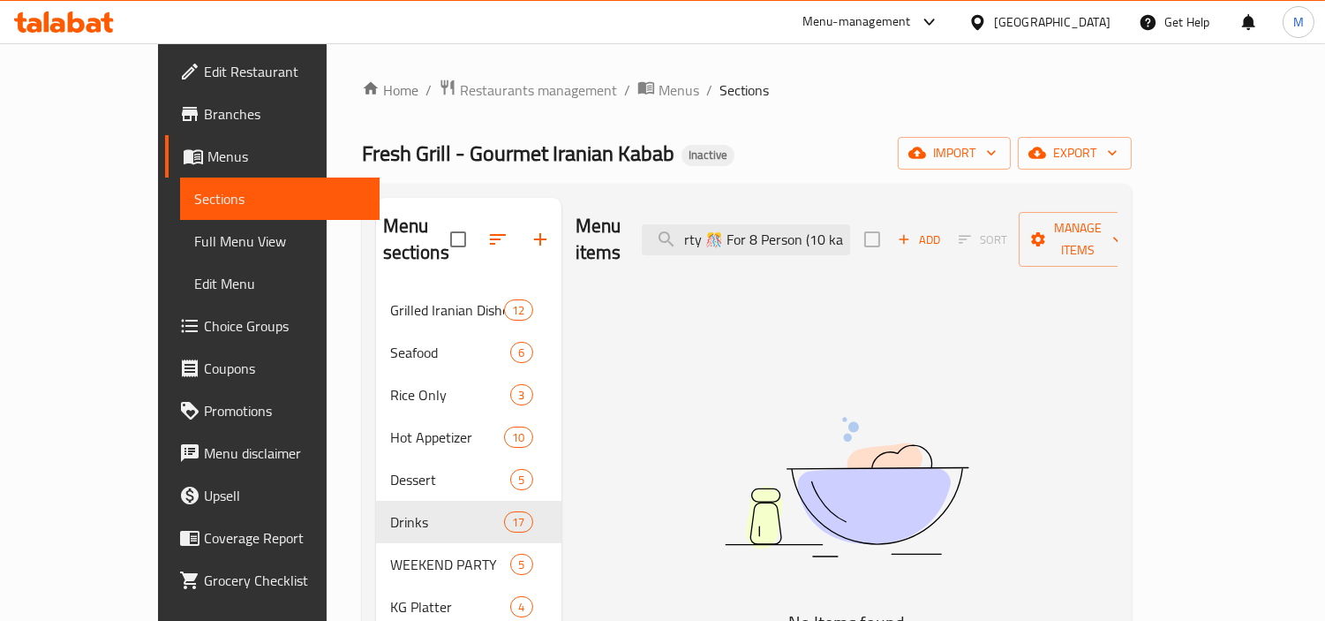
scroll to position [0, 102]
click at [781, 226] on input "VIP Mixed Grill Party 🎊 For 8 Person (10 ka" at bounding box center [746, 239] width 208 height 31
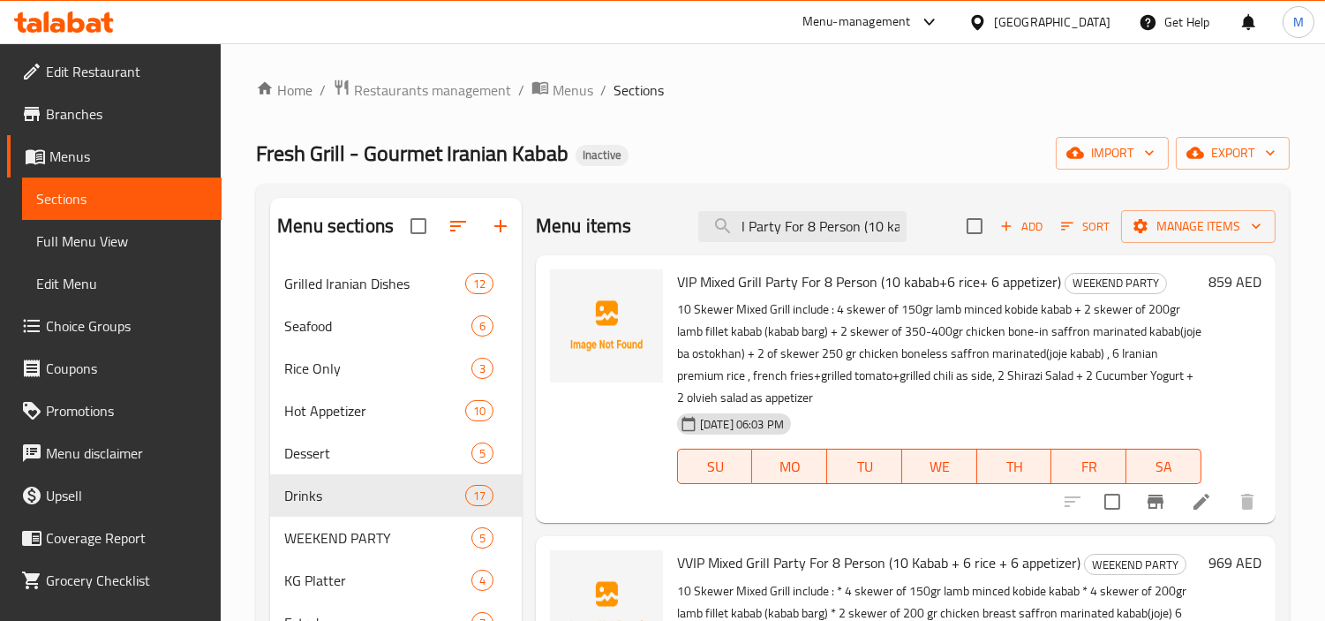
scroll to position [0, 0]
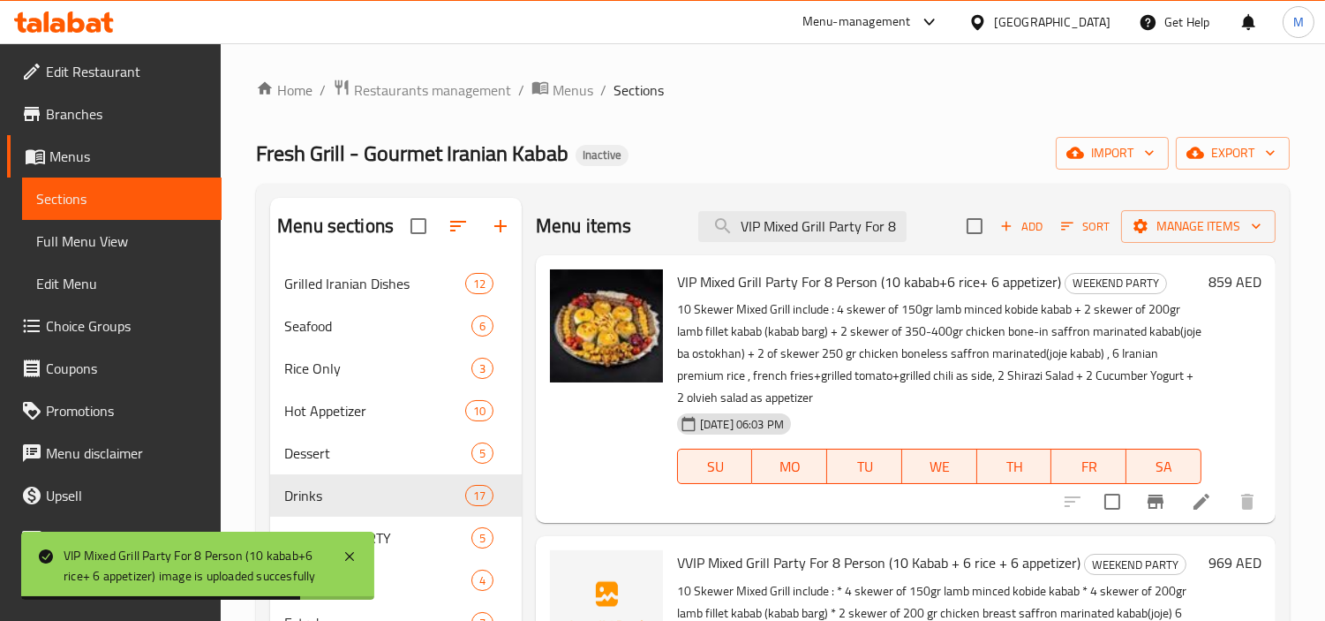
click at [832, 245] on div "Menu items VIP Mixed Grill Party For 8 Person (10 ka Add Sort Manage items" at bounding box center [906, 226] width 740 height 57
click at [831, 222] on input "VIP Mixed Grill Party For 8 Person (10 ka" at bounding box center [802, 226] width 208 height 31
paste input "VIP Mixed Grill Party For 8 Person (10 Kabab + 6 rice + 6 appetizer)"
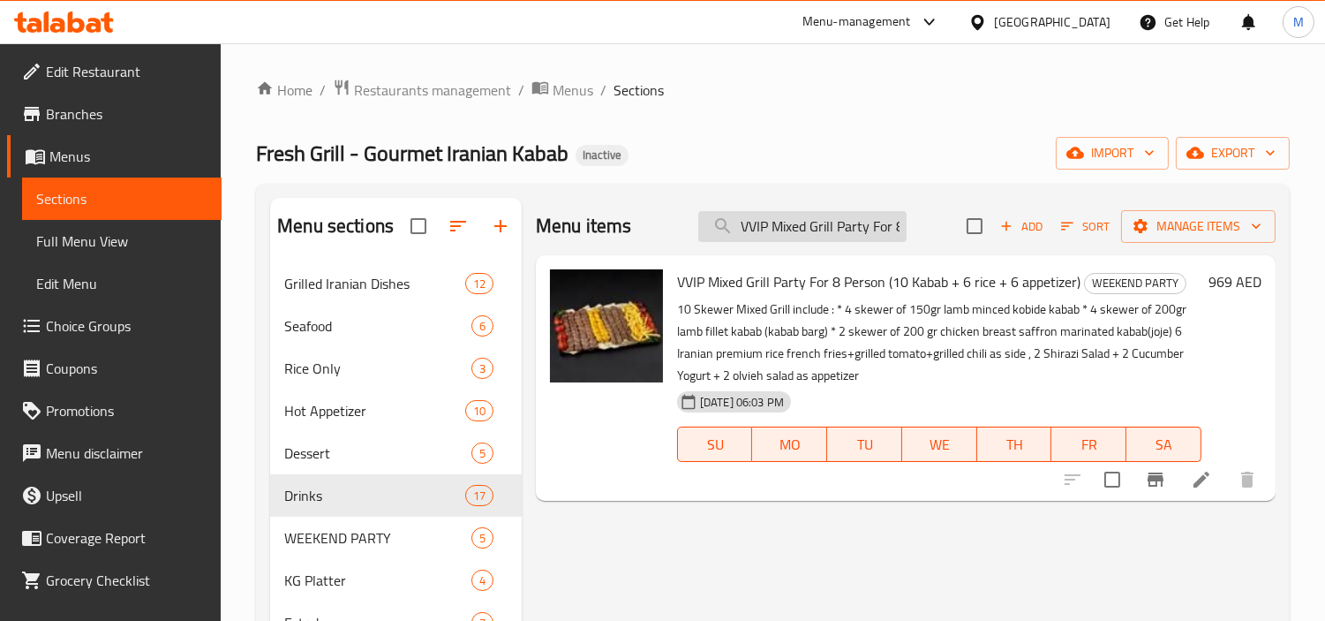
click at [881, 218] on input "VVIP Mixed Grill Party For 8 Person (10 Kabab + 6 rice + 6 appetizer)" at bounding box center [802, 226] width 208 height 31
paste input "ROYAL Mixed Grill Party for 8 Person (10 Kabab + 6 Rice + 6 Appetizer)"
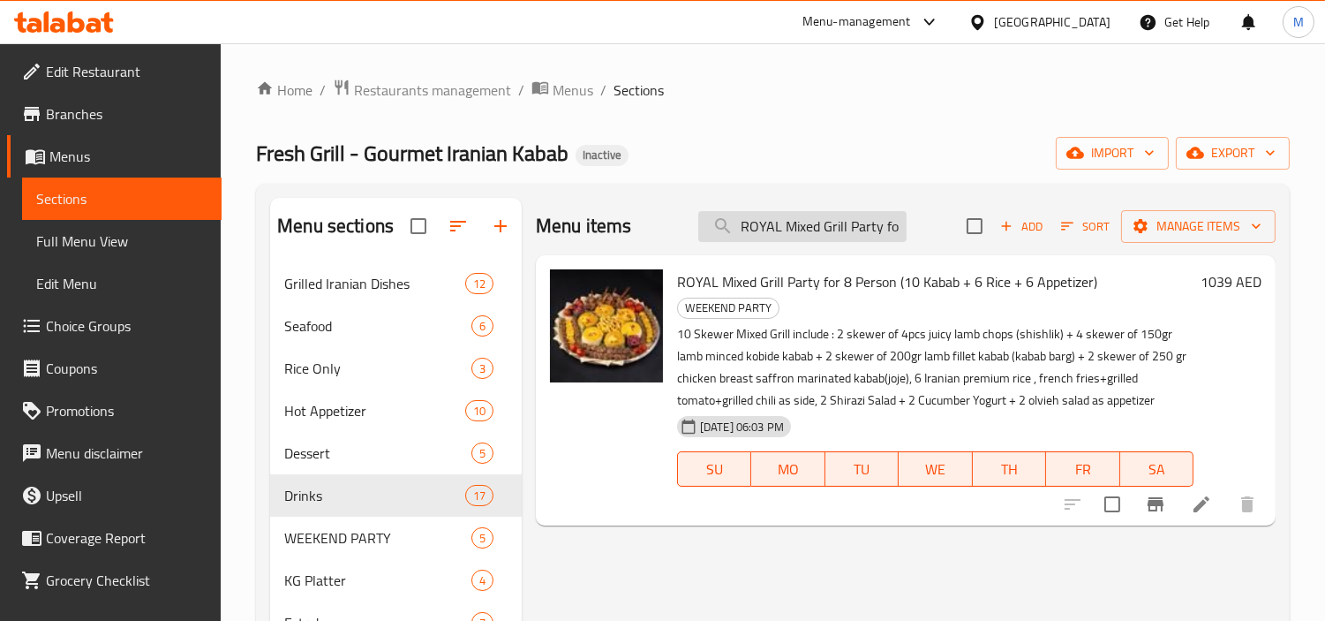
click at [843, 223] on input "ROYAL Mixed Grill Party for 8 Person (10 Kabab + 6 Rice + 6 Appetizer)" at bounding box center [802, 226] width 208 height 31
paste input "kobide kabab (lamb minced) Kilo Platter KG"
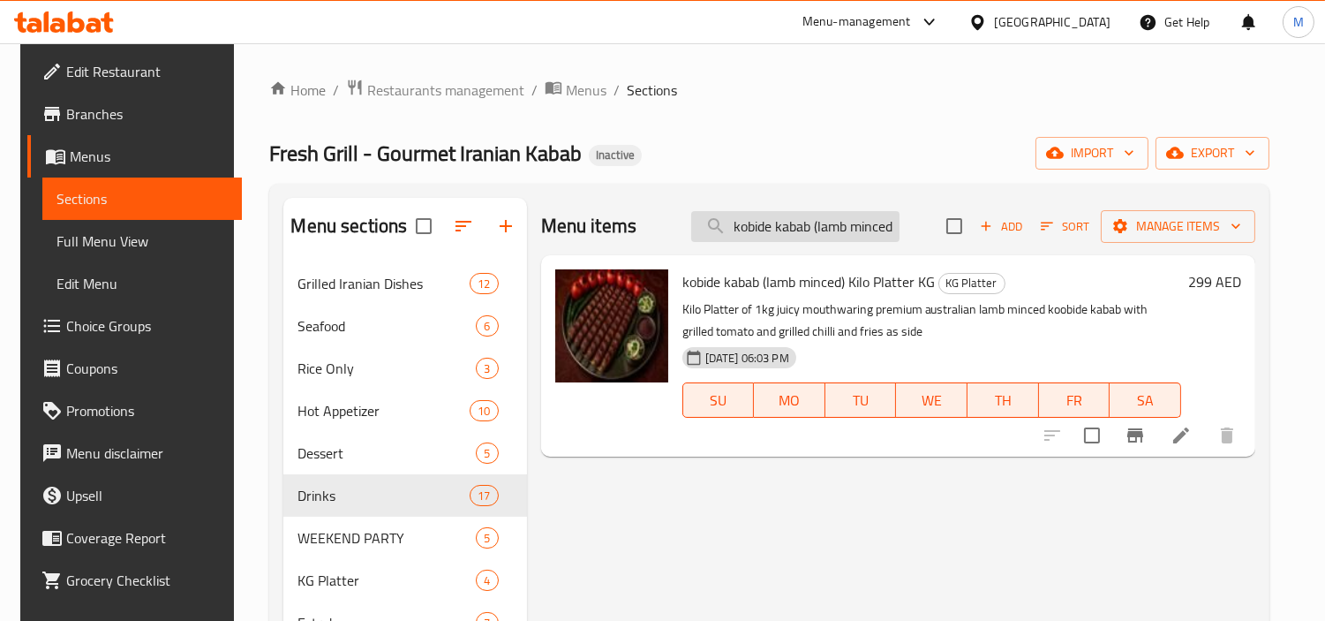
click at [791, 222] on input "kobide kabab (lamb minced) Kilo Platter KG" at bounding box center [795, 226] width 208 height 31
paste input "Fresh Iranian Taftoon Bread"
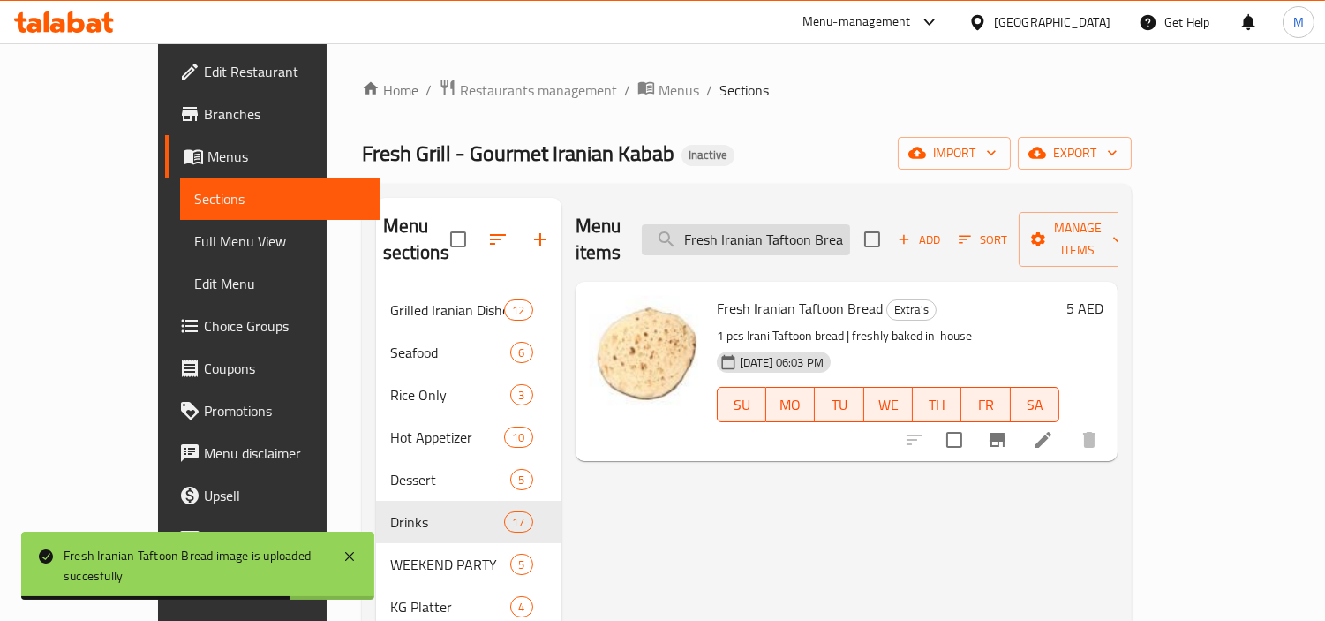
click at [780, 225] on input "Fresh Iranian Taftoon Bread" at bounding box center [746, 239] width 208 height 31
paste input "Zereshk (Red barberies)"
click at [780, 225] on input "Fresh Zereshk (Red barberies)Taftoon Bread" at bounding box center [746, 239] width 208 height 31
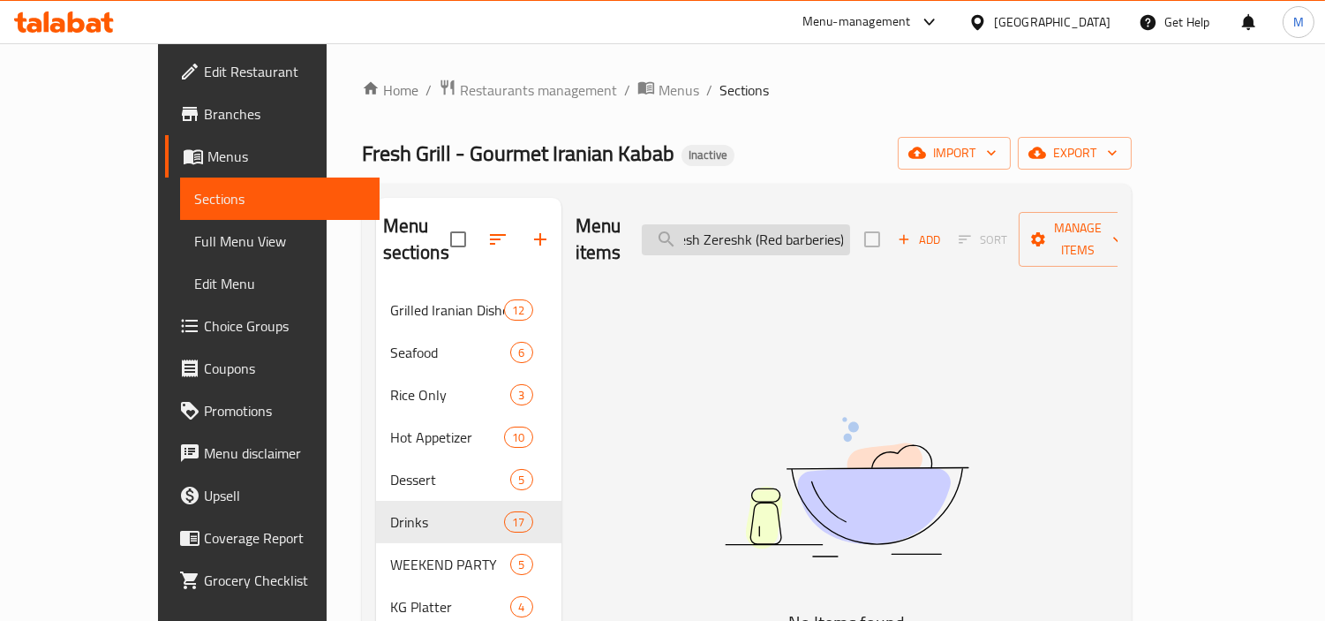
paste input "Zereshk (Red barberies)"
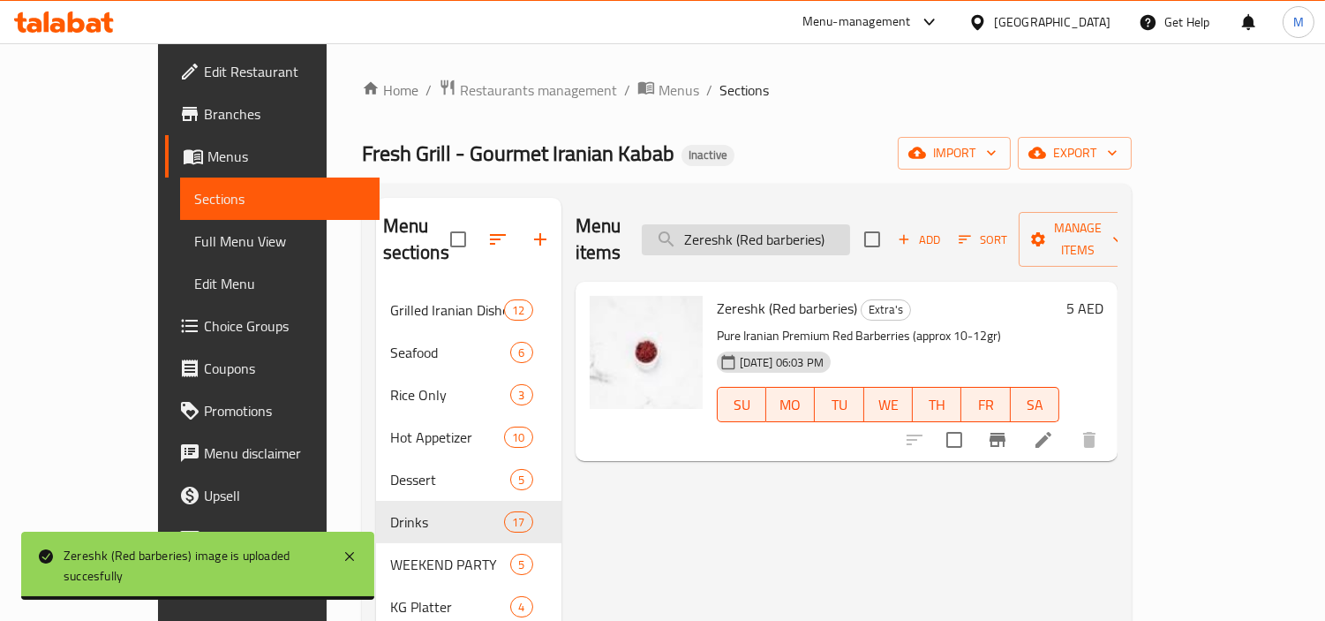
click at [780, 227] on input "Zereshk (Red barberies)" at bounding box center [746, 239] width 208 height 31
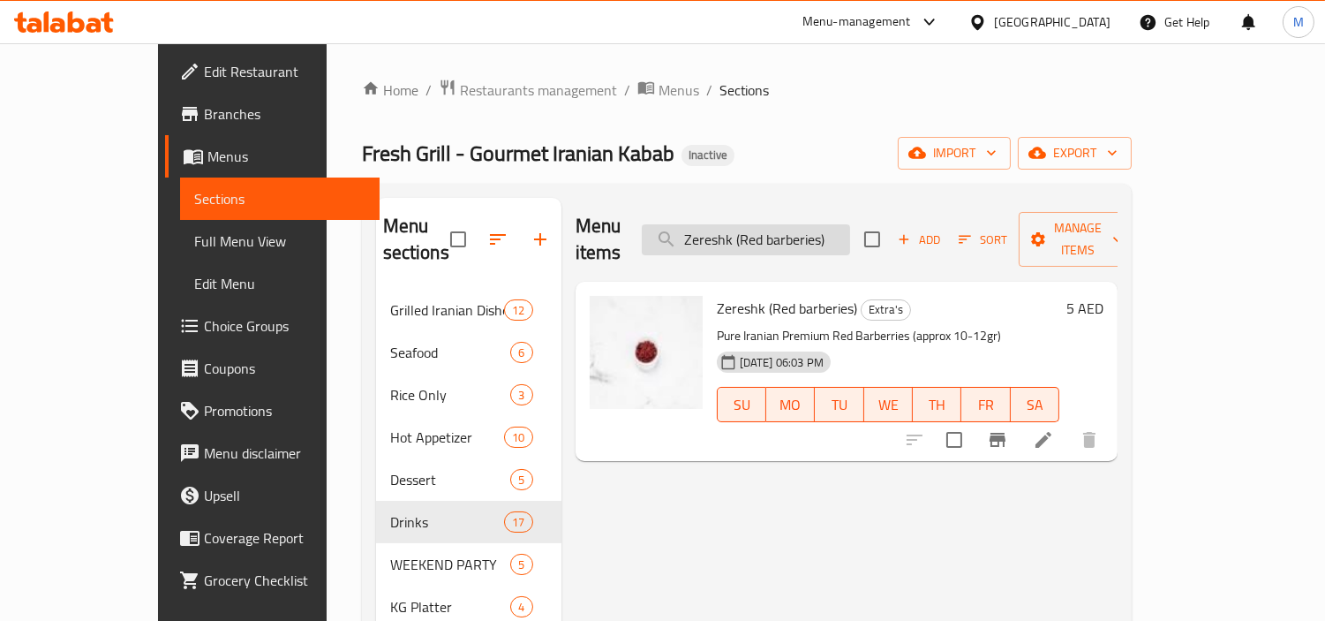
click at [780, 227] on input "Zereshk (Red barberies)" at bounding box center [746, 239] width 208 height 31
paste input "Red Somac (Somagh ghermez"
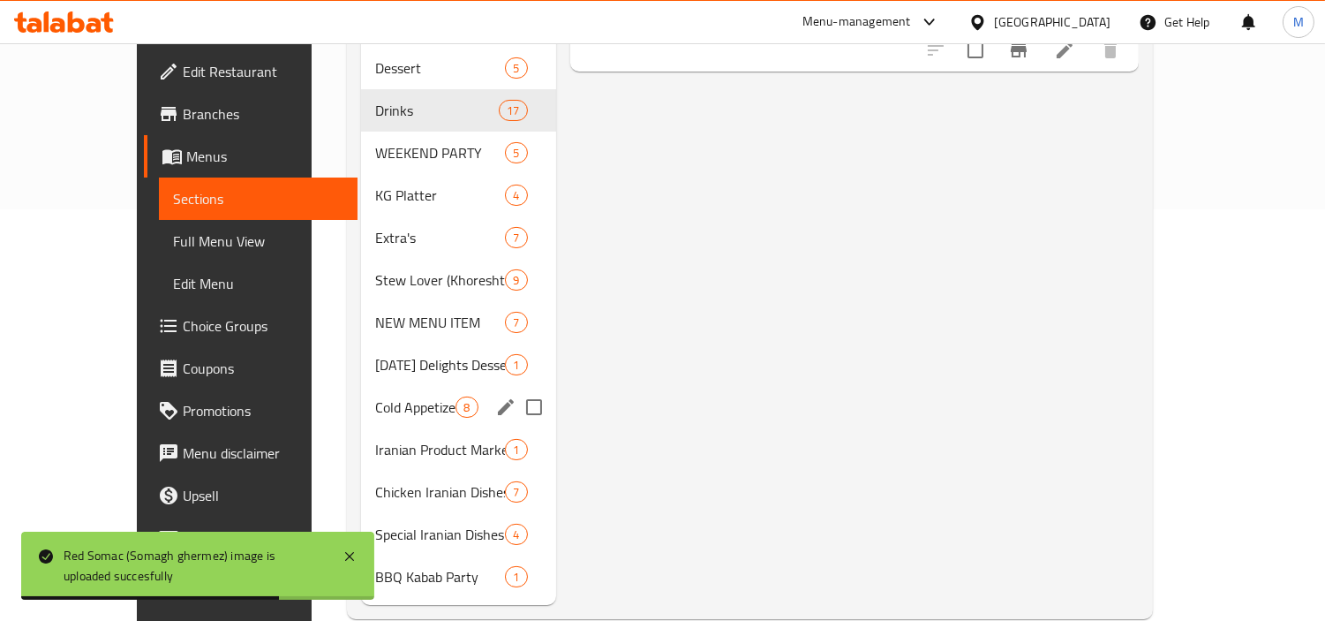
scroll to position [418, 0]
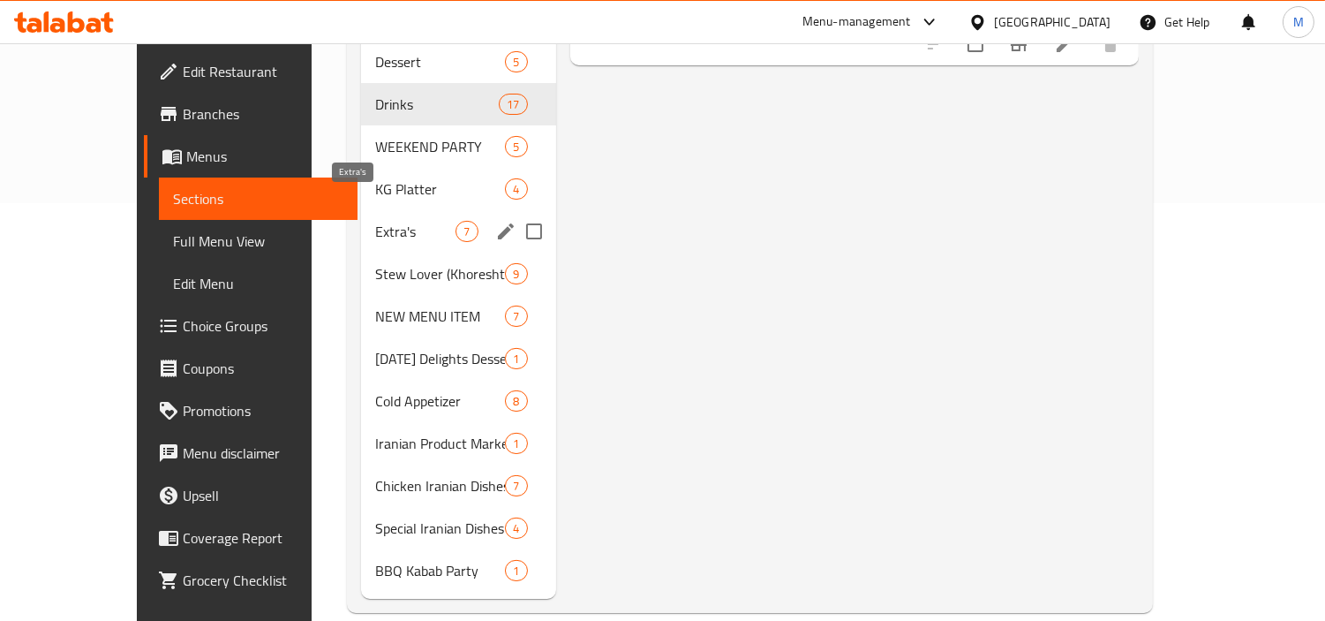
click at [375, 221] on span "Extra's" at bounding box center [415, 231] width 80 height 21
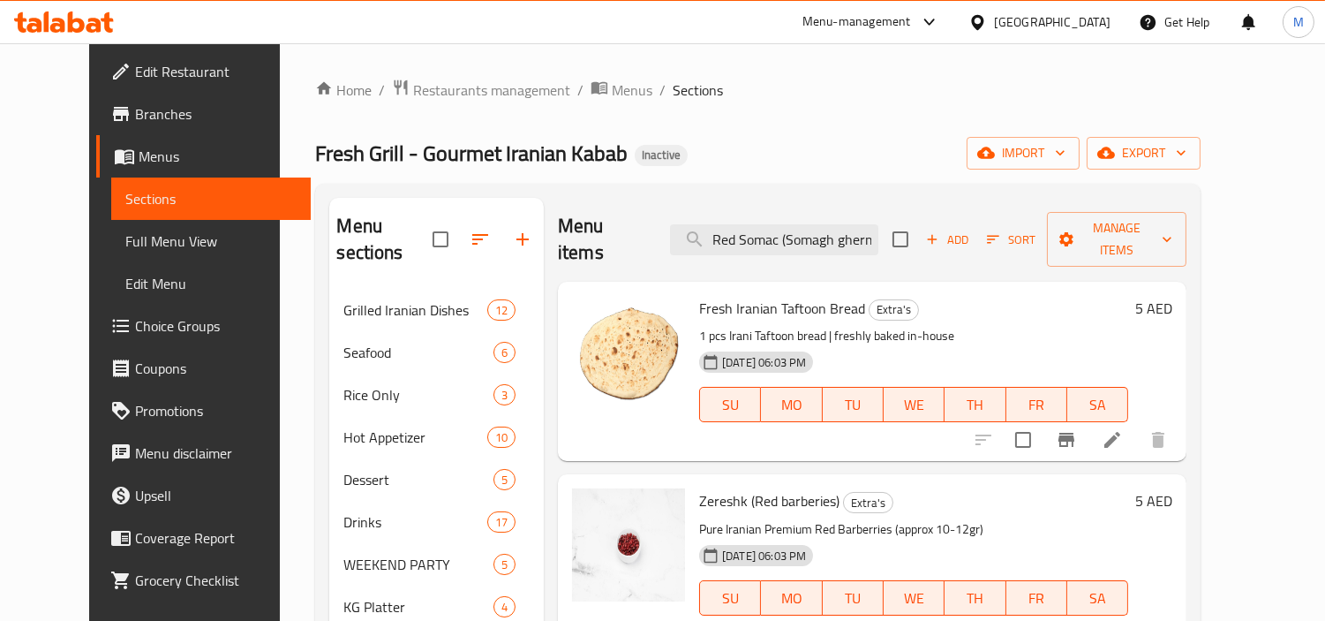
click at [1030, 296] on h6 "Fresh Iranian Taftoon Bread Extra's" at bounding box center [913, 308] width 429 height 25
click at [850, 224] on input "Red Somac (Somagh ghermez)" at bounding box center [774, 239] width 208 height 31
paste input "Gheimeh [PERSON_NAME] (with lamb meat) - [PERSON_NAME]"
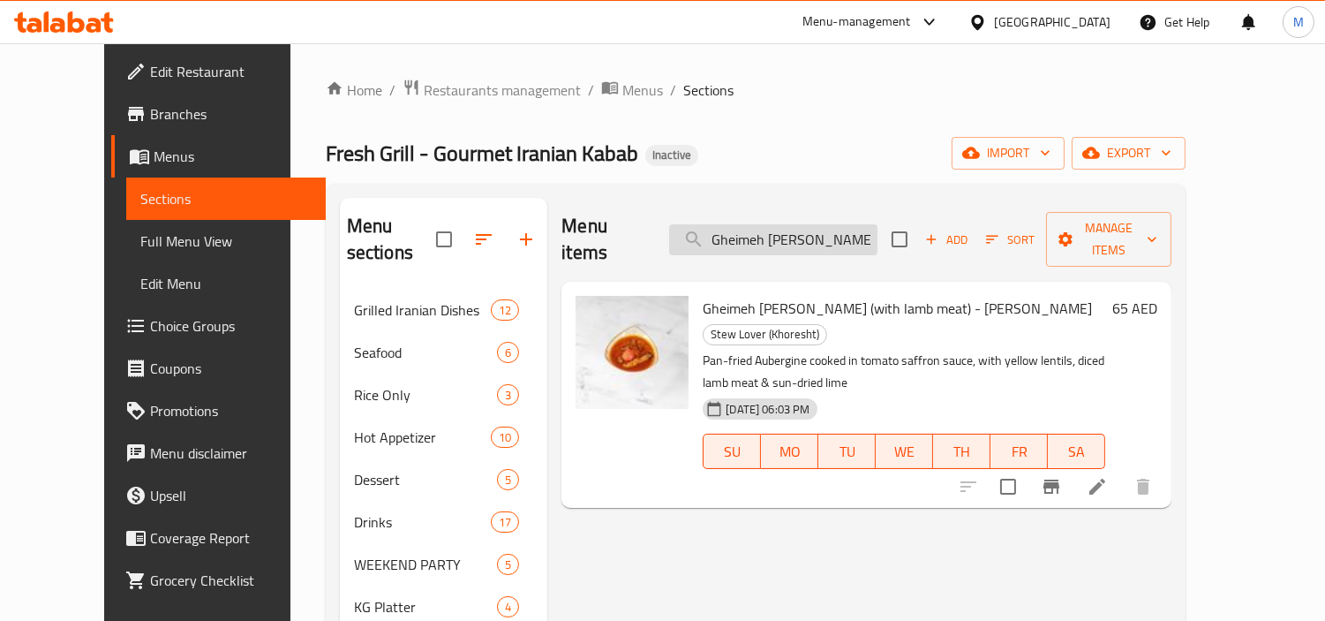
click at [819, 232] on input "Gheimeh [PERSON_NAME] (with lamb meat) - [PERSON_NAME]" at bounding box center [773, 239] width 208 height 31
paste input "with rice (with lamb meat) - Cholo"
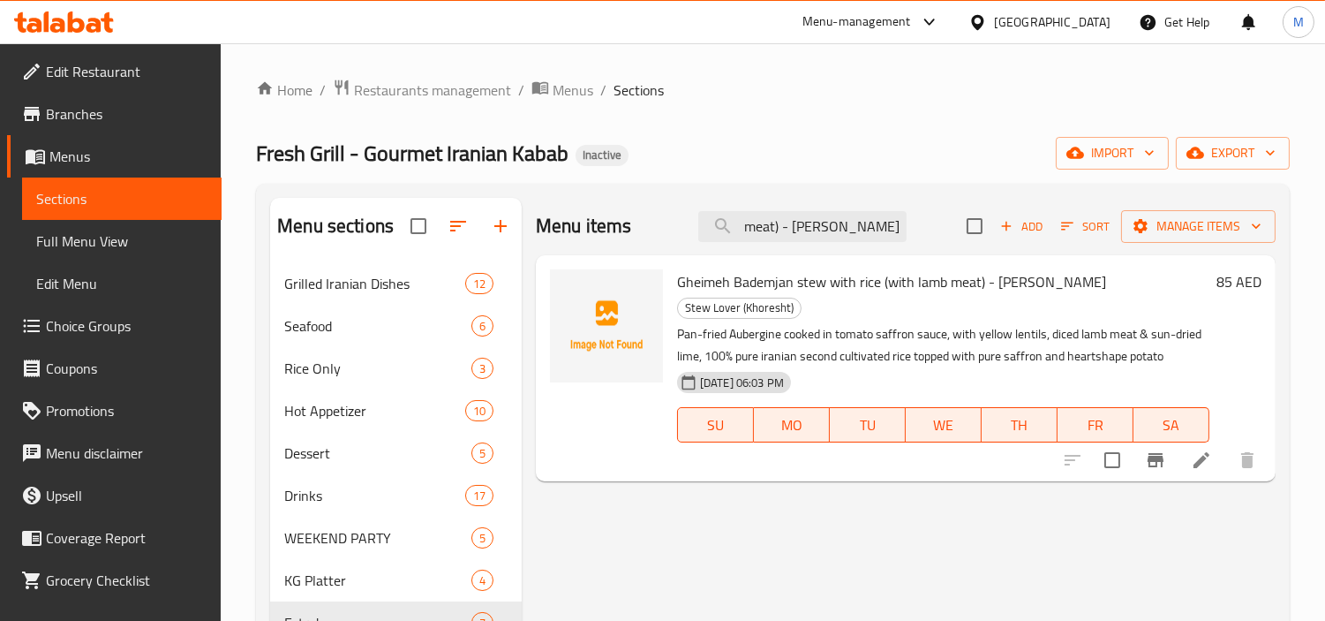
type input "Gheimeh Bademjan stew with rice (with lamb meat) - [PERSON_NAME]"
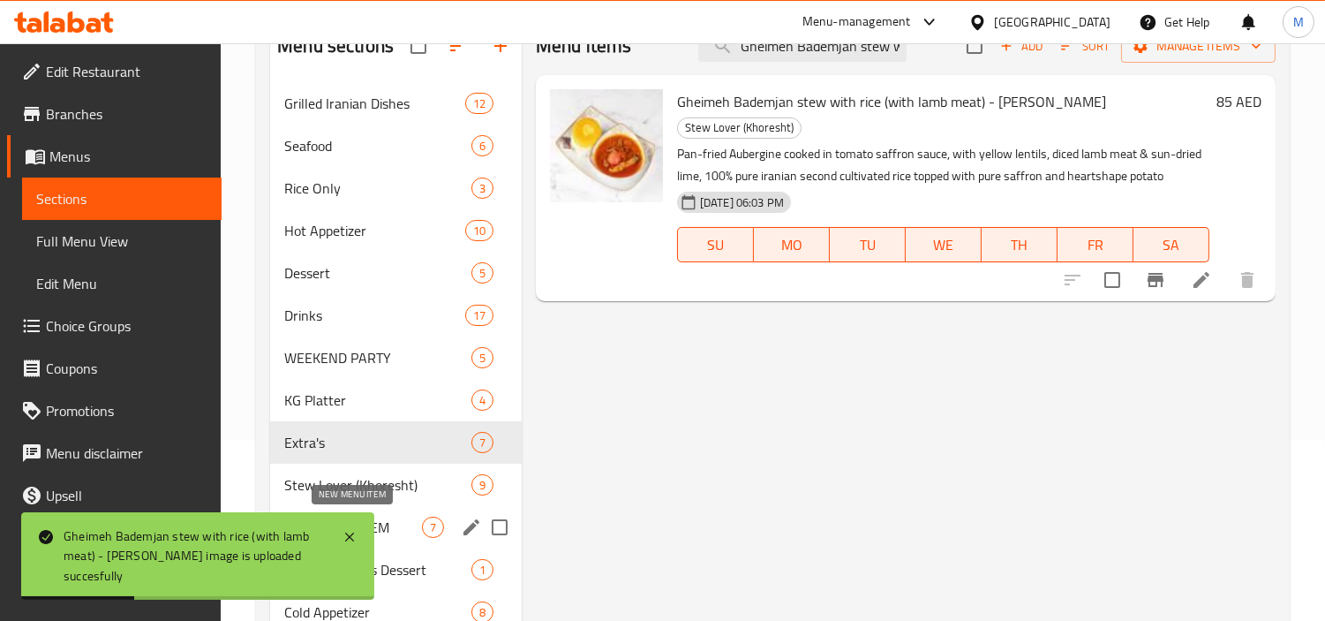
scroll to position [294, 0]
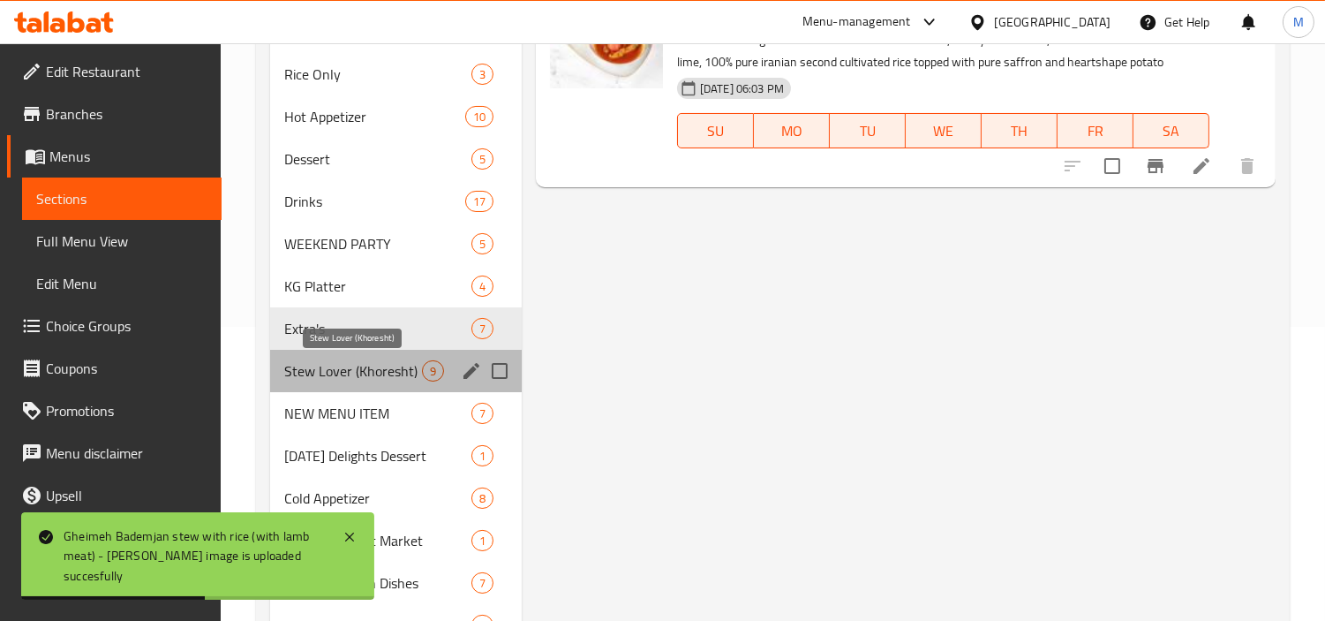
click at [358, 378] on span "Stew Lover (Khoresht)" at bounding box center [353, 370] width 138 height 21
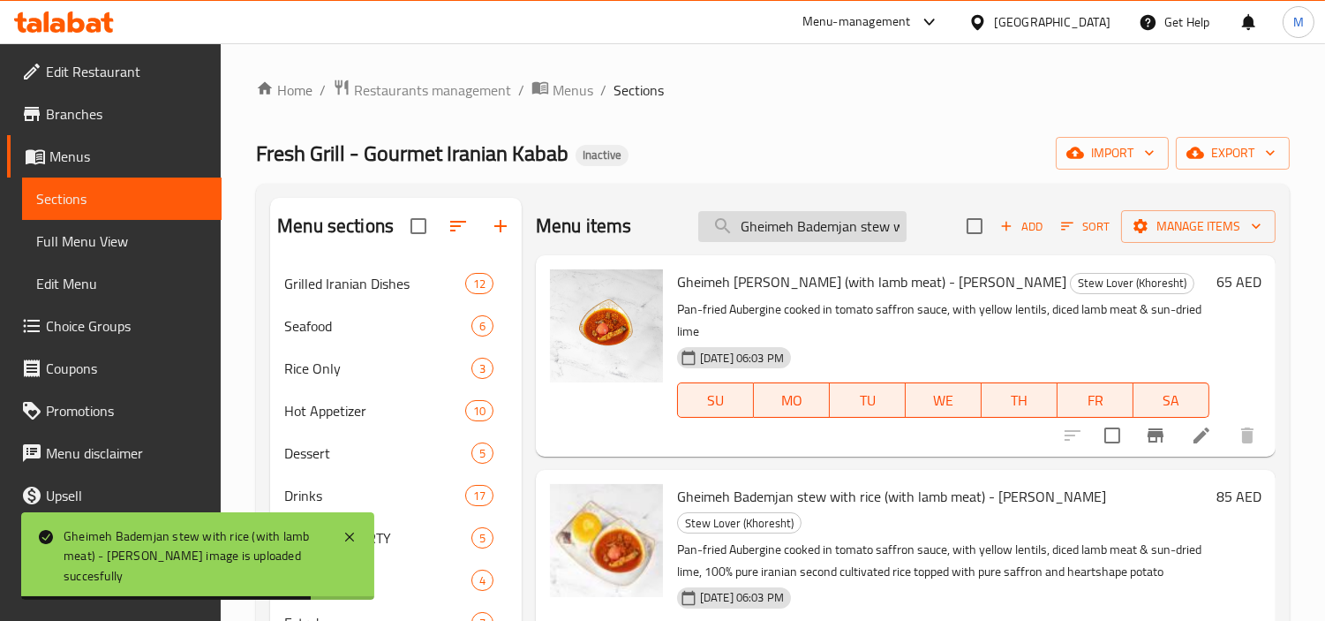
click at [798, 225] on input "Gheimeh Bademjan stew with rice (with lamb meat) - [PERSON_NAME]" at bounding box center [802, 226] width 208 height 31
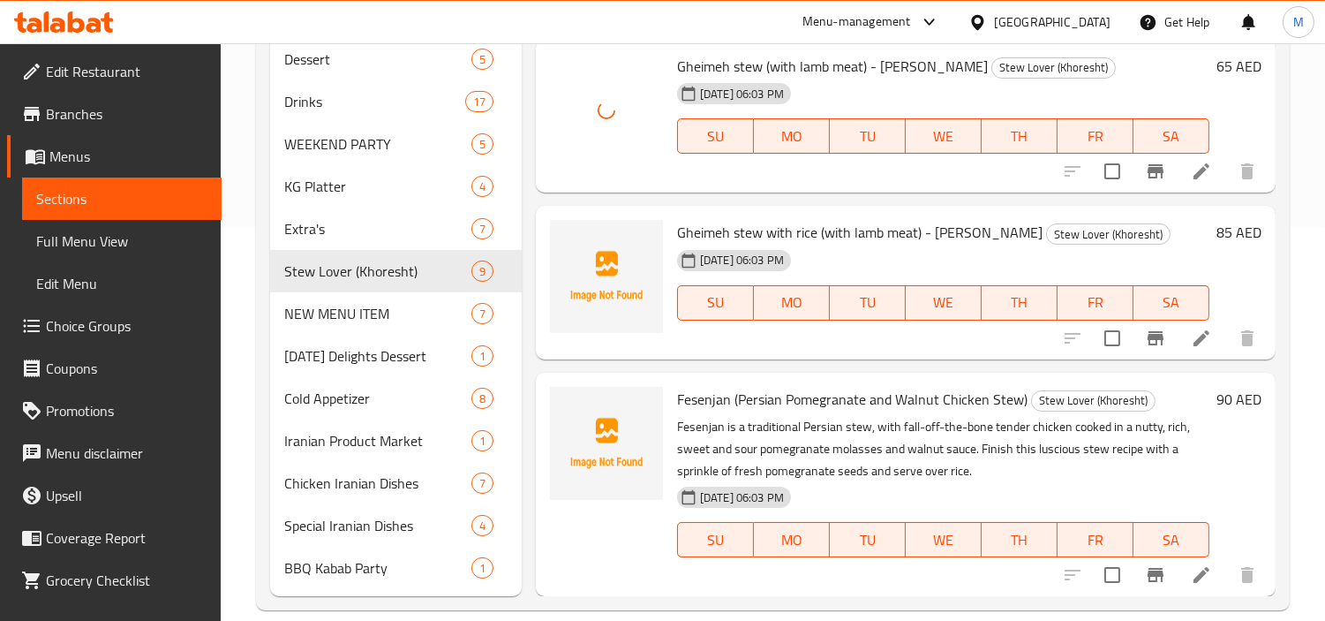
scroll to position [418, 0]
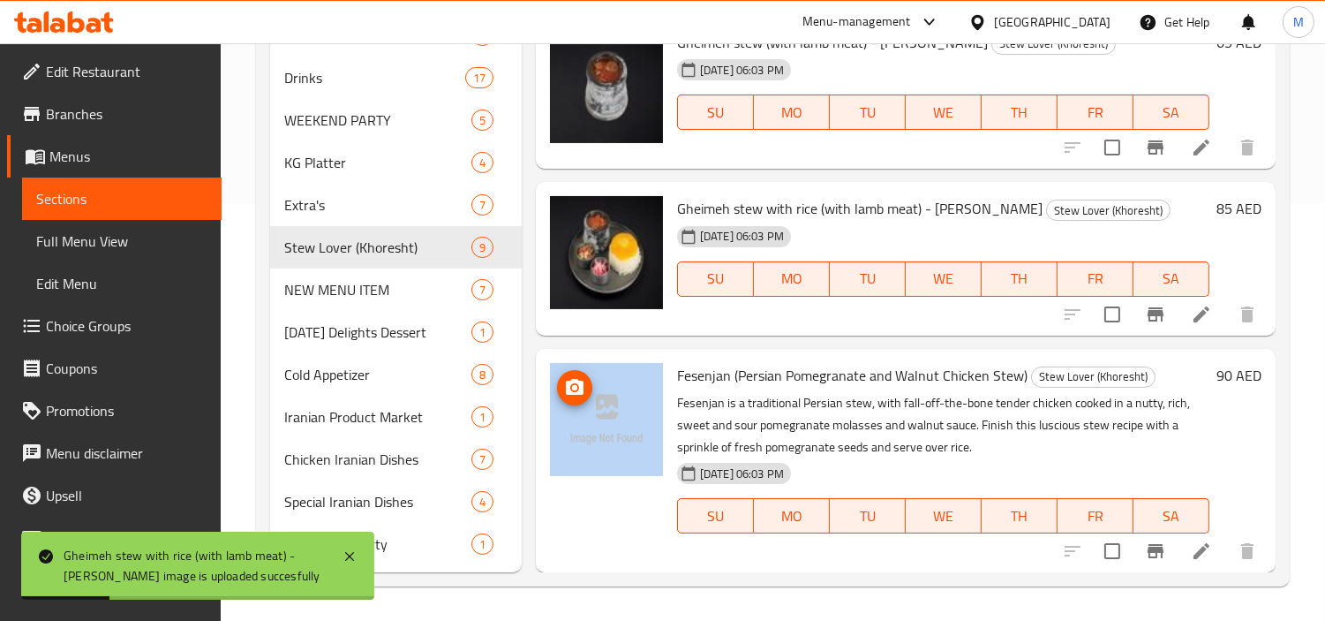
click at [622, 468] on div at bounding box center [606, 460] width 127 height 209
click at [602, 528] on div at bounding box center [606, 460] width 127 height 209
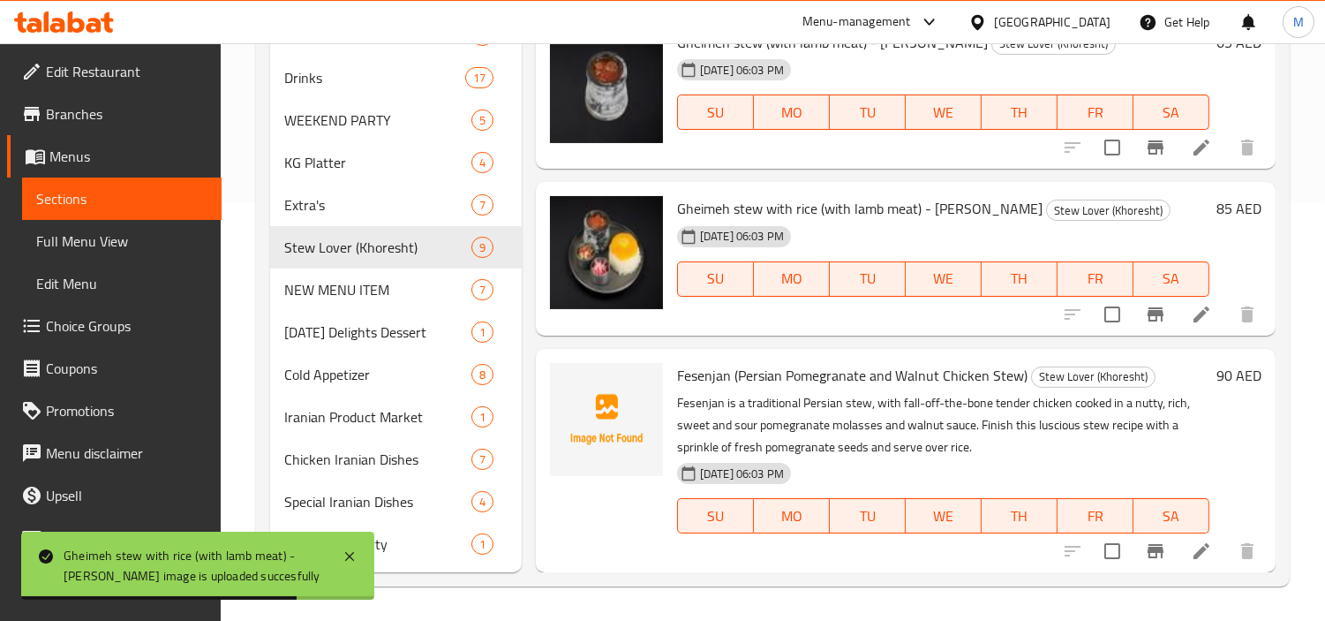
drag, startPoint x: 433, startPoint y: 589, endPoint x: 518, endPoint y: 570, distance: 87.6
click at [518, 570] on div "Home / Restaurants management / Menus / Sections Fresh Grill - Gourmet Iranian …" at bounding box center [773, 124] width 1104 height 996
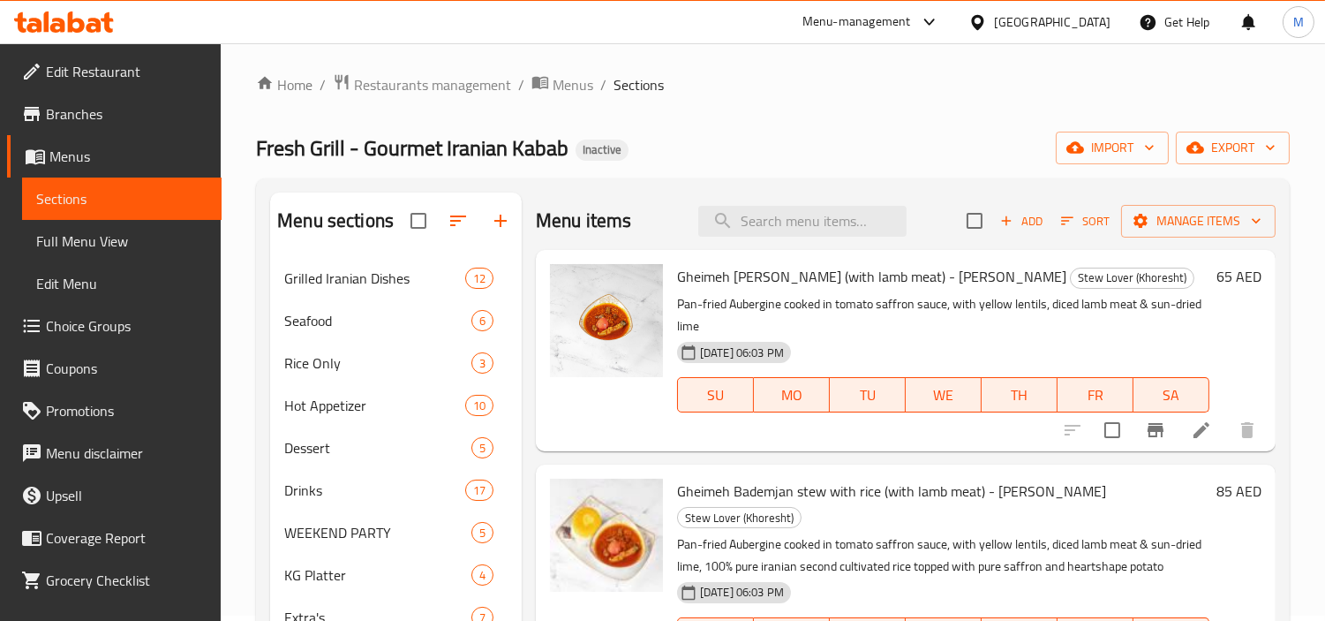
scroll to position [0, 0]
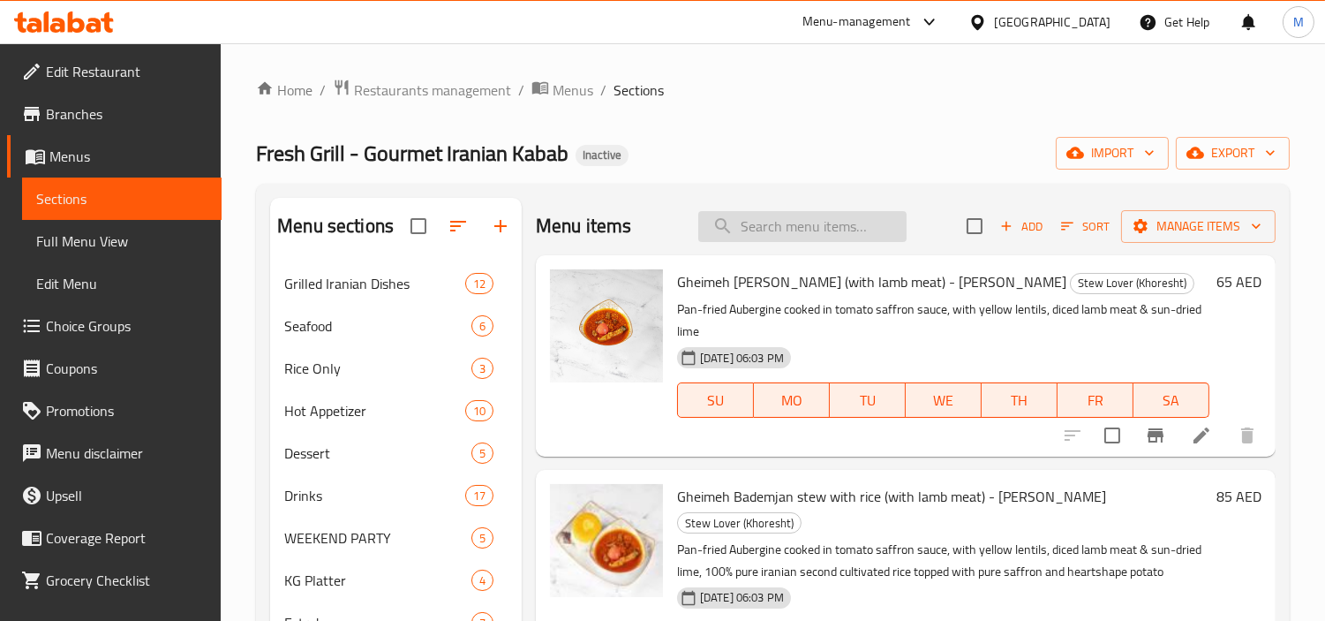
click at [861, 225] on input "search" at bounding box center [802, 226] width 208 height 31
click at [849, 221] on input "search" at bounding box center [802, 226] width 208 height 31
paste input "Tahdig ( Crispy Persian Rice )"
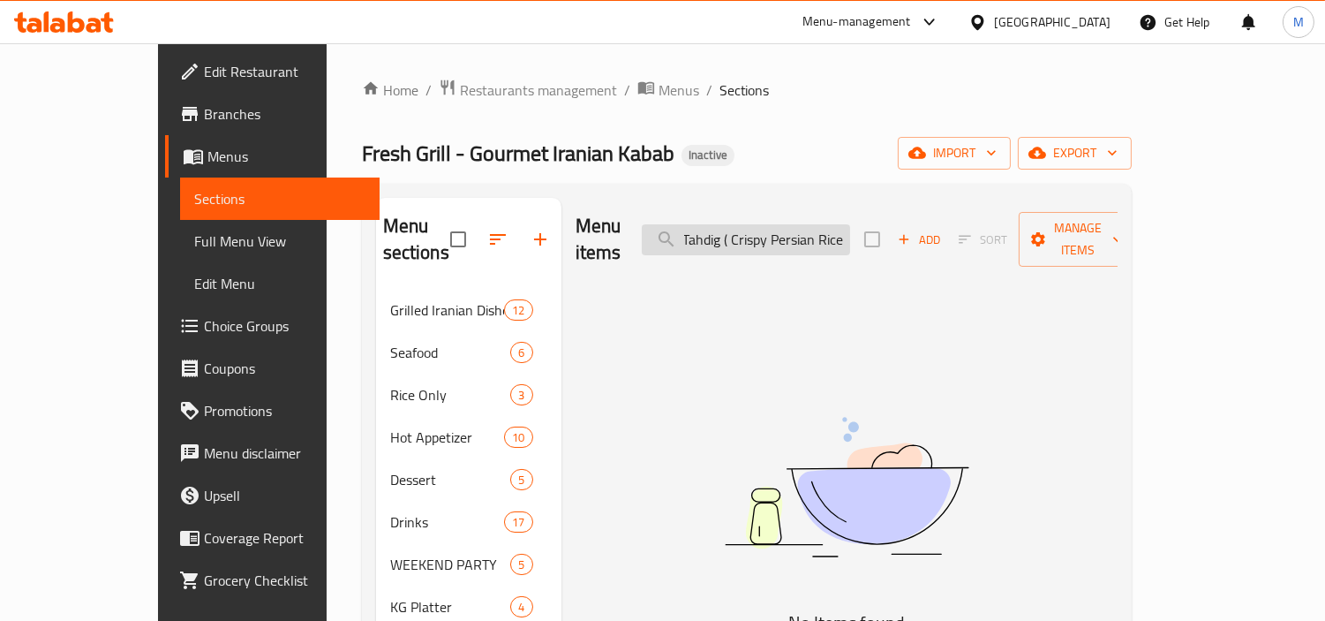
scroll to position [0, 3]
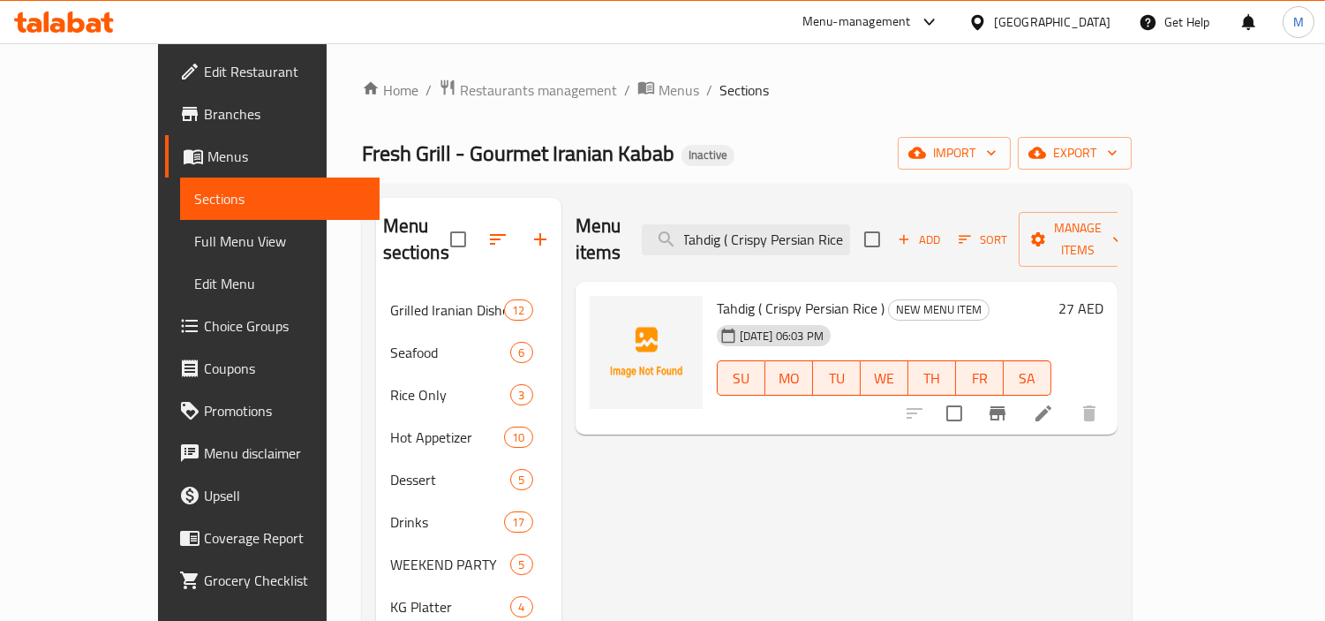
type input "Tahdig ( Crispy Persian Rice"
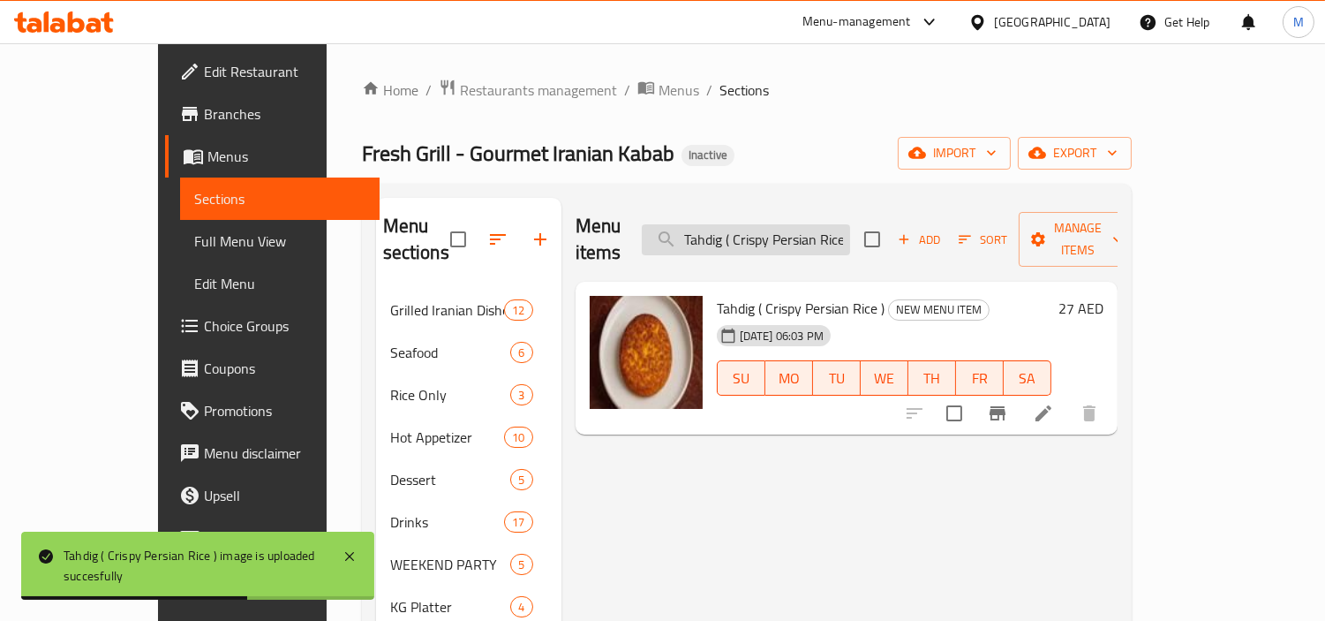
click at [850, 224] on input "Tahdig ( Crispy Persian Rice" at bounding box center [746, 239] width 208 height 31
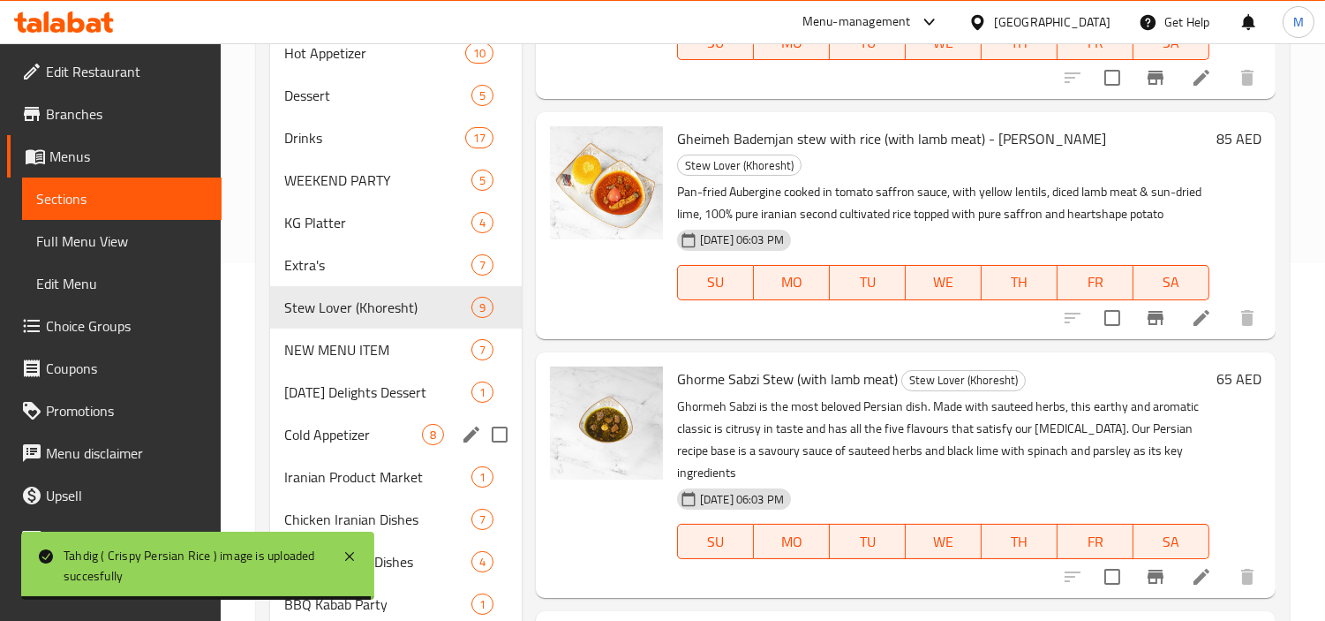
scroll to position [418, 0]
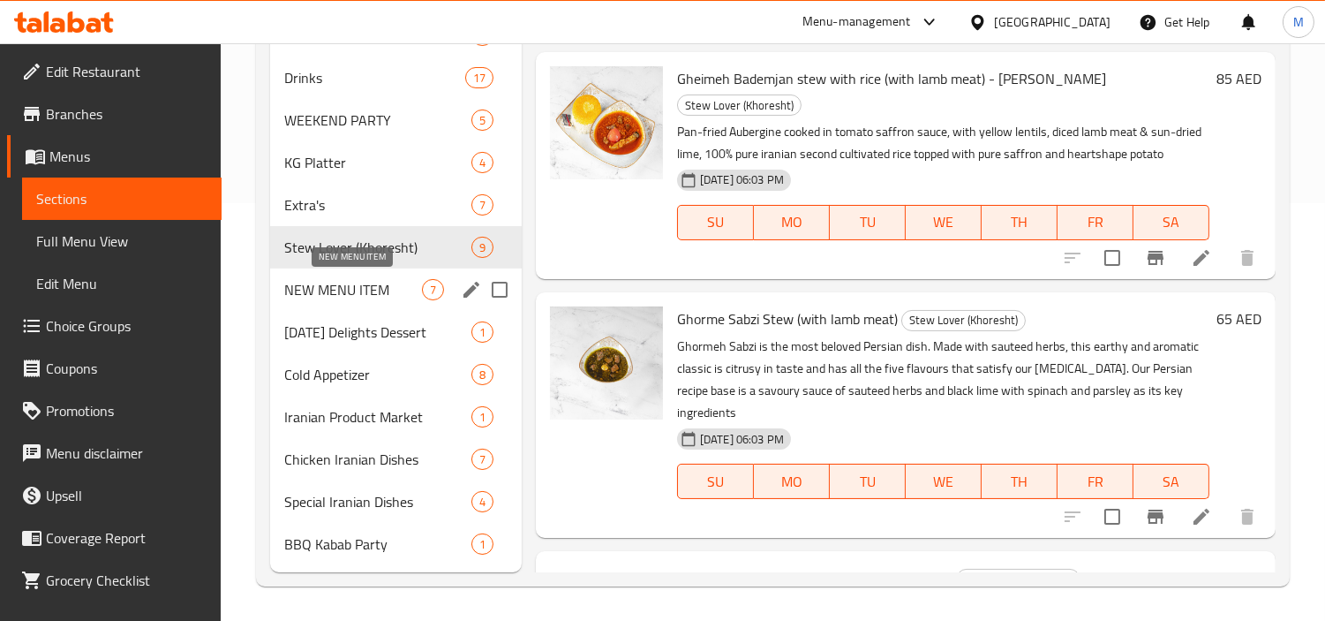
click at [347, 284] on span "NEW MENU ITEM" at bounding box center [353, 289] width 138 height 21
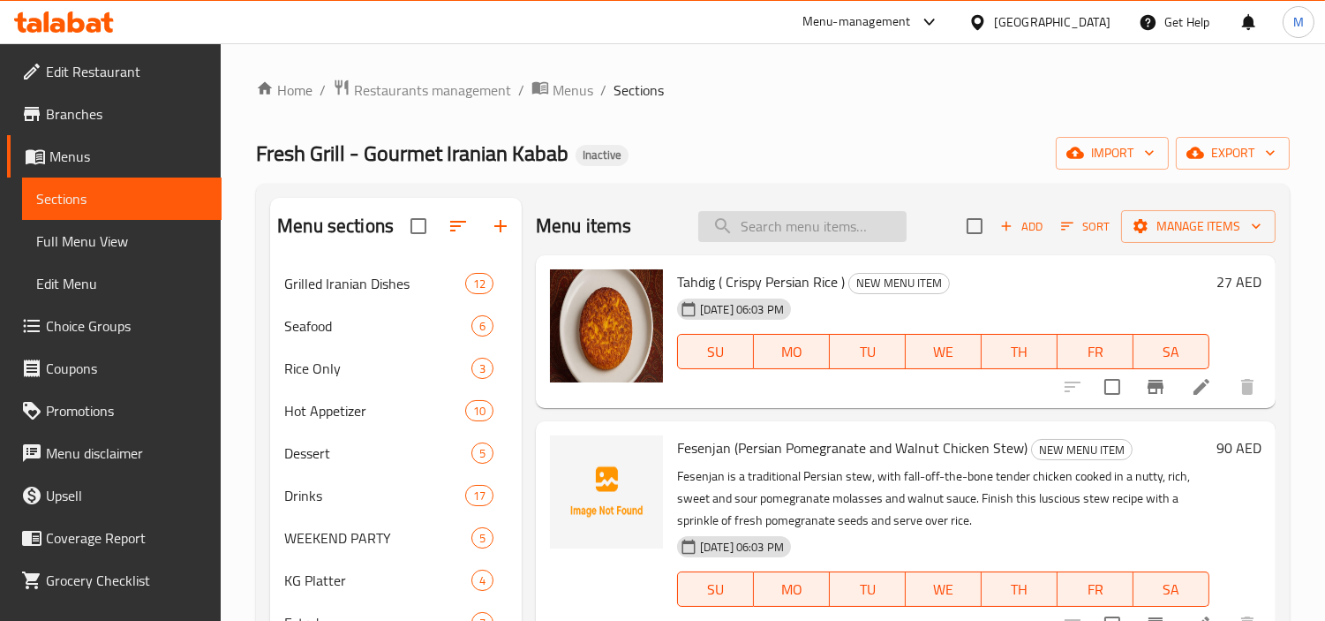
click at [833, 213] on input "search" at bounding box center [802, 226] width 208 height 31
paste input "Cholo Akbar Joojeh (Persian Fried Chicken with Pomegranate Sauce)"
click at [845, 233] on input "Cholo Akbar Joojeh (Persian Fried Chicken with Pomegranate Sauce)" at bounding box center [802, 226] width 208 height 31
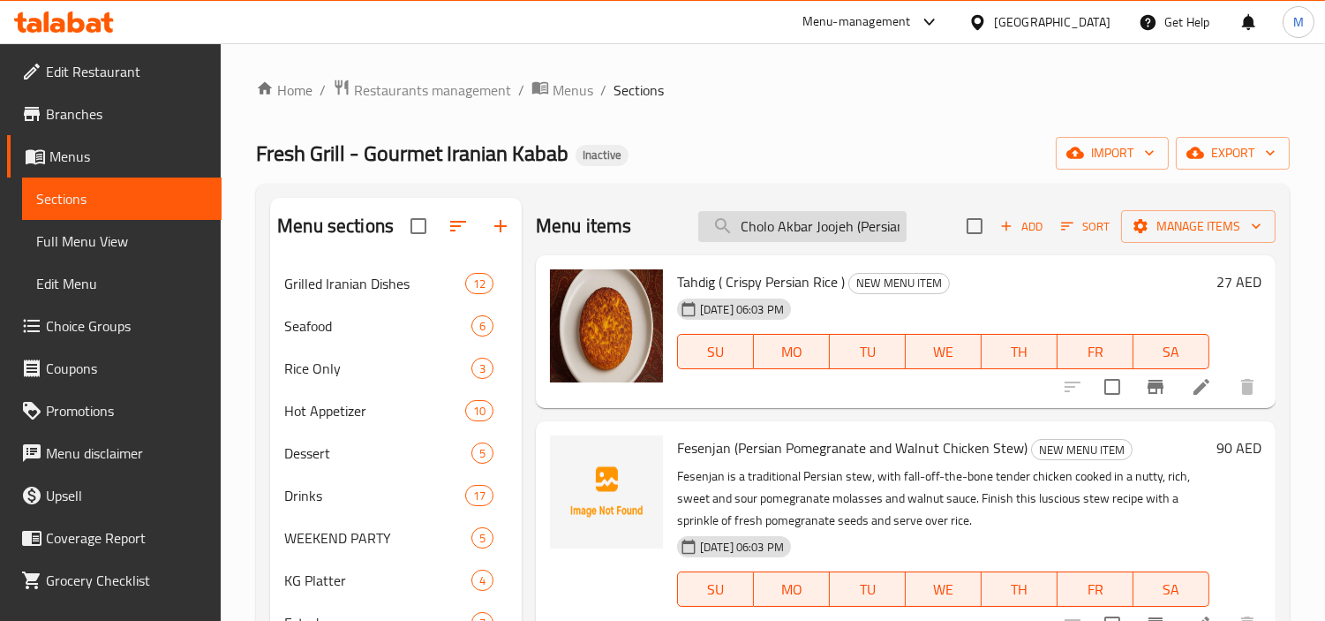
paste input "Lamb Neck With Rice ( Cholo Gosht Gardan )"
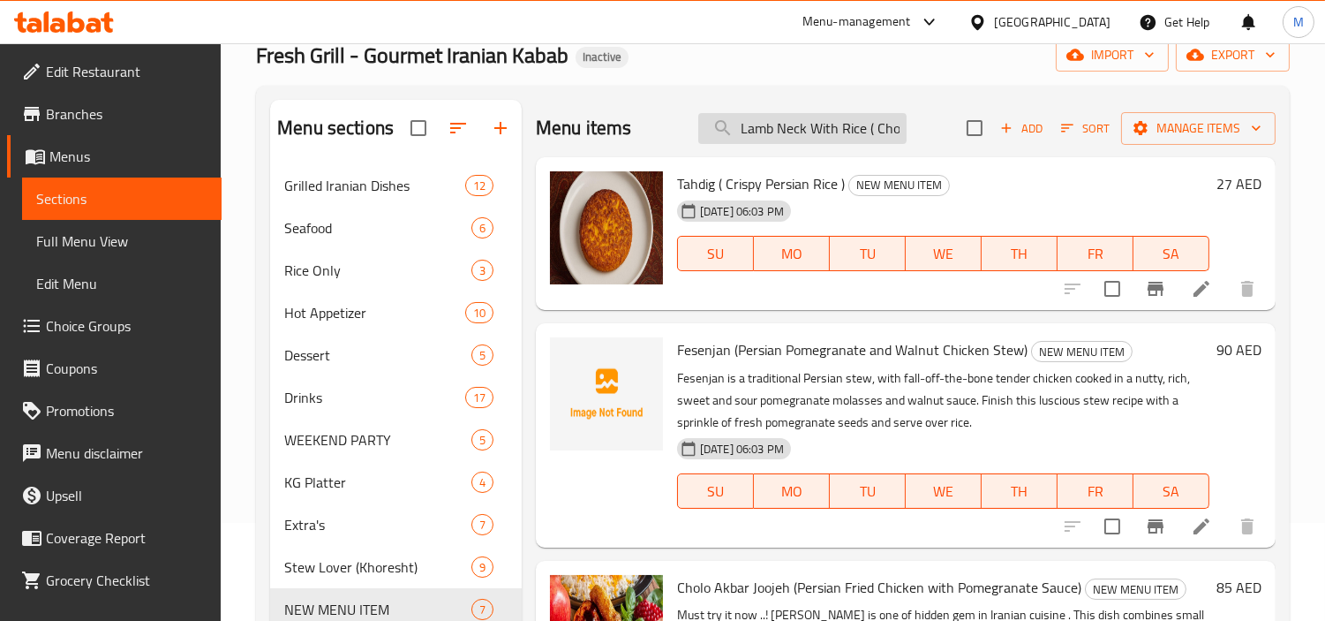
click at [863, 136] on input "Lamb Neck With Rice ( Cholo Gosht Gardan" at bounding box center [802, 128] width 208 height 31
paste input "Royal Mixed Grill For 1 person (Cholo Kabab Royal)"
click at [858, 124] on input "Royal Mixed Grill For 1 person (Cholo Kabab Royal)" at bounding box center [802, 128] width 208 height 31
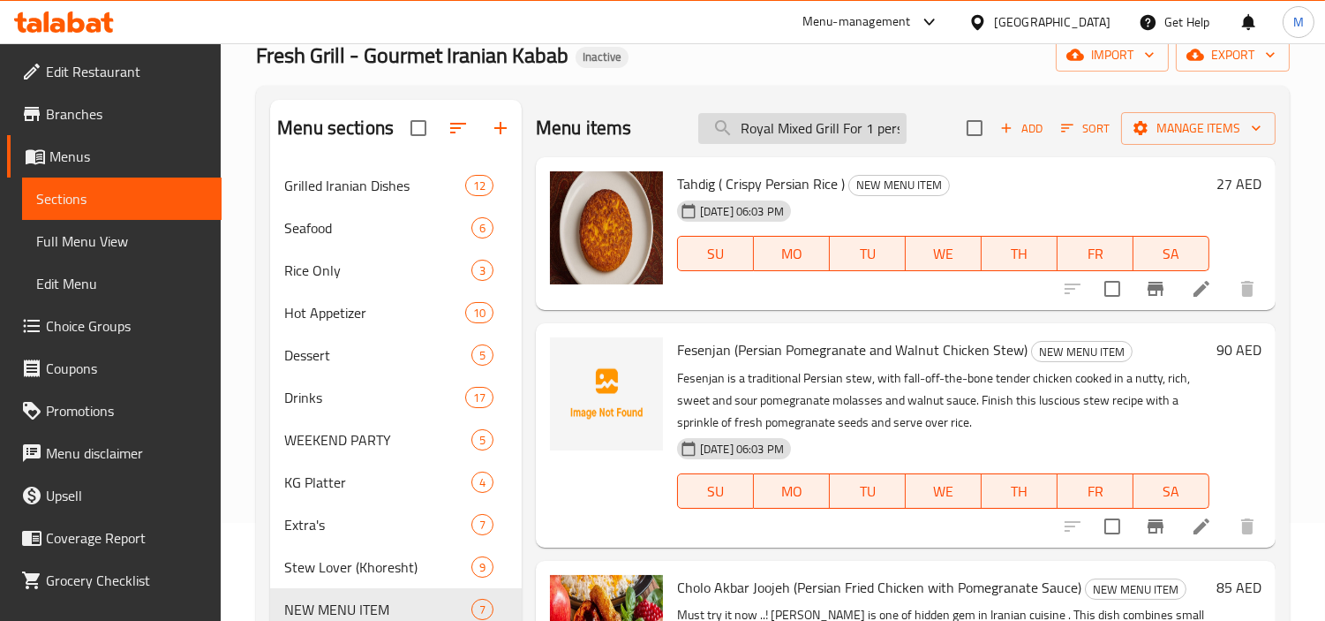
click at [858, 124] on input "Royal Mixed Grill For 1 person (Cholo Kabab Royal)" at bounding box center [802, 128] width 208 height 31
paste input "[PERSON_NAME] Platter"
click at [783, 132] on input "[PERSON_NAME] Platter" at bounding box center [802, 128] width 208 height 31
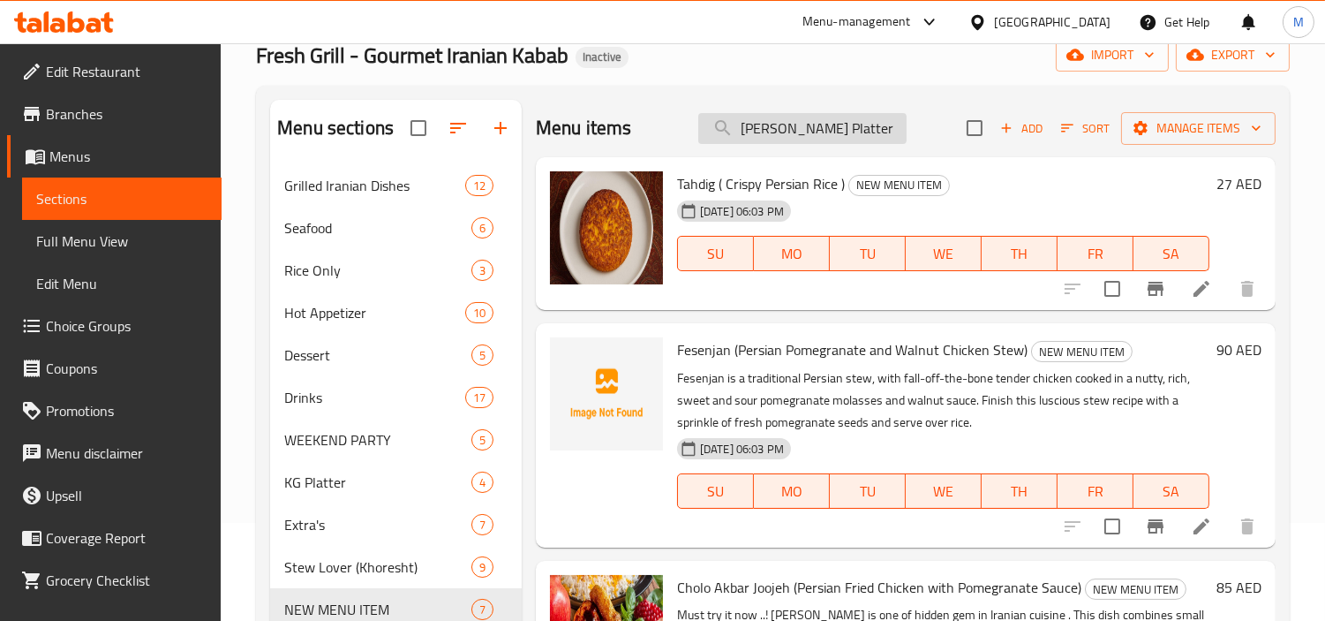
click at [783, 132] on input "[PERSON_NAME] Platter" at bounding box center [802, 128] width 208 height 31
paste input "Hummus"
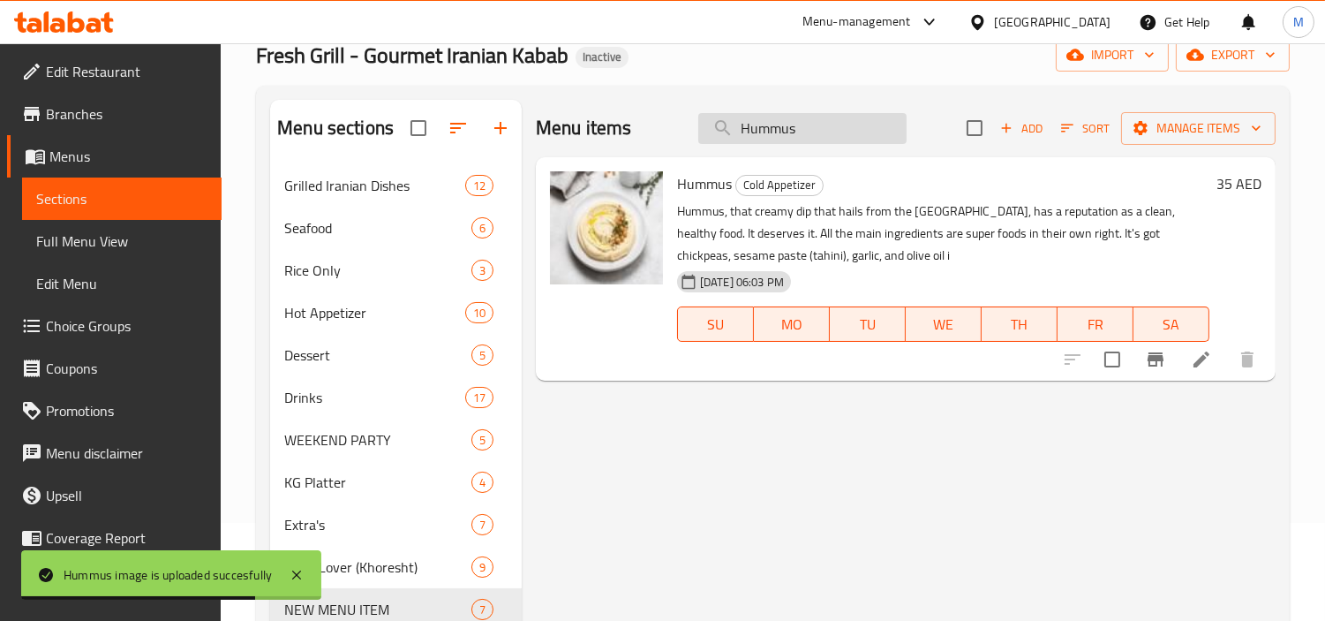
click at [825, 122] on input "Hummus" at bounding box center [802, 128] width 208 height 31
paste input "Mast-O Musir ( Shallot Yogurt)"
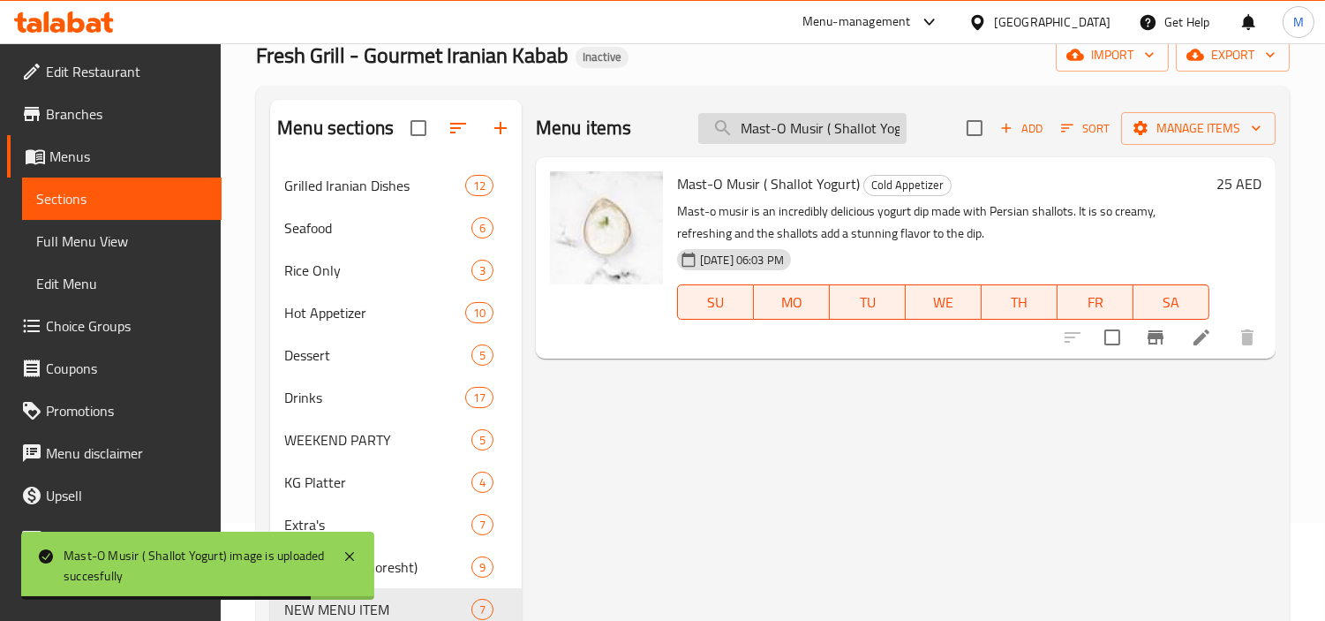
click at [831, 124] on input "Mast-O Musir ( Shallot Yogurt)" at bounding box center [802, 128] width 208 height 31
paste input "cucumber yogurt (mast o khiar"
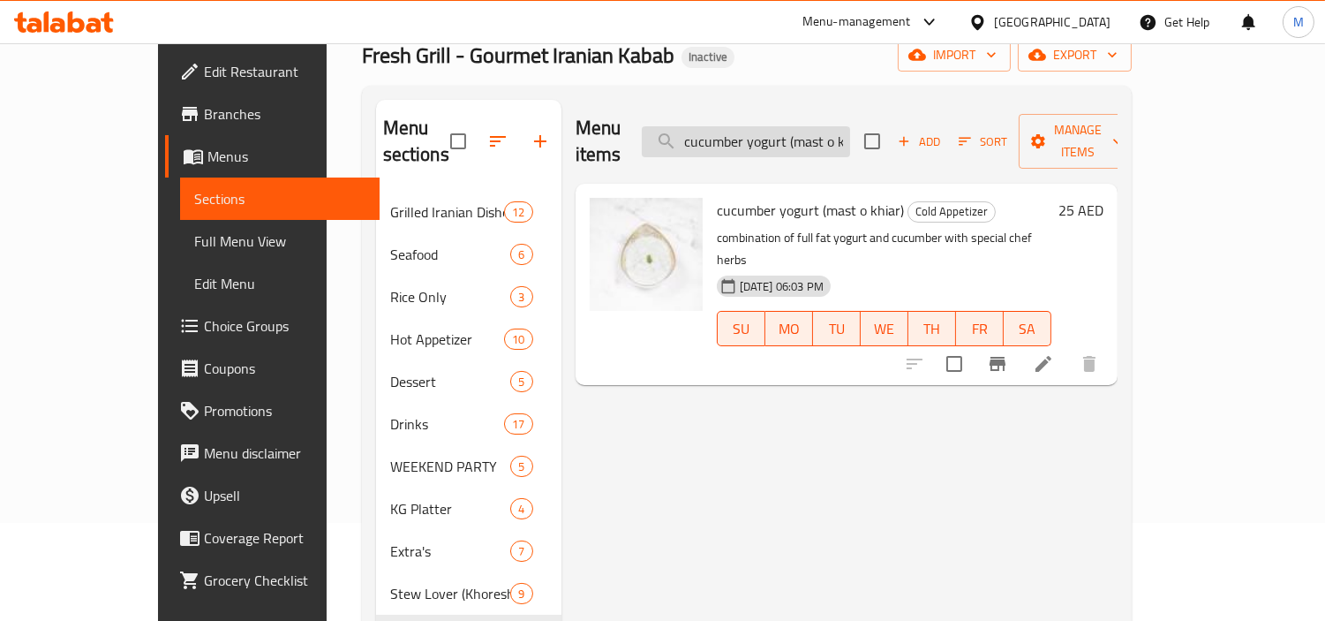
click at [831, 137] on input "cucumber yogurt (mast o khiar)" at bounding box center [746, 141] width 208 height 31
paste input "[PERSON_NAME]"
click at [831, 137] on input "[PERSON_NAME]" at bounding box center [746, 141] width 208 height 31
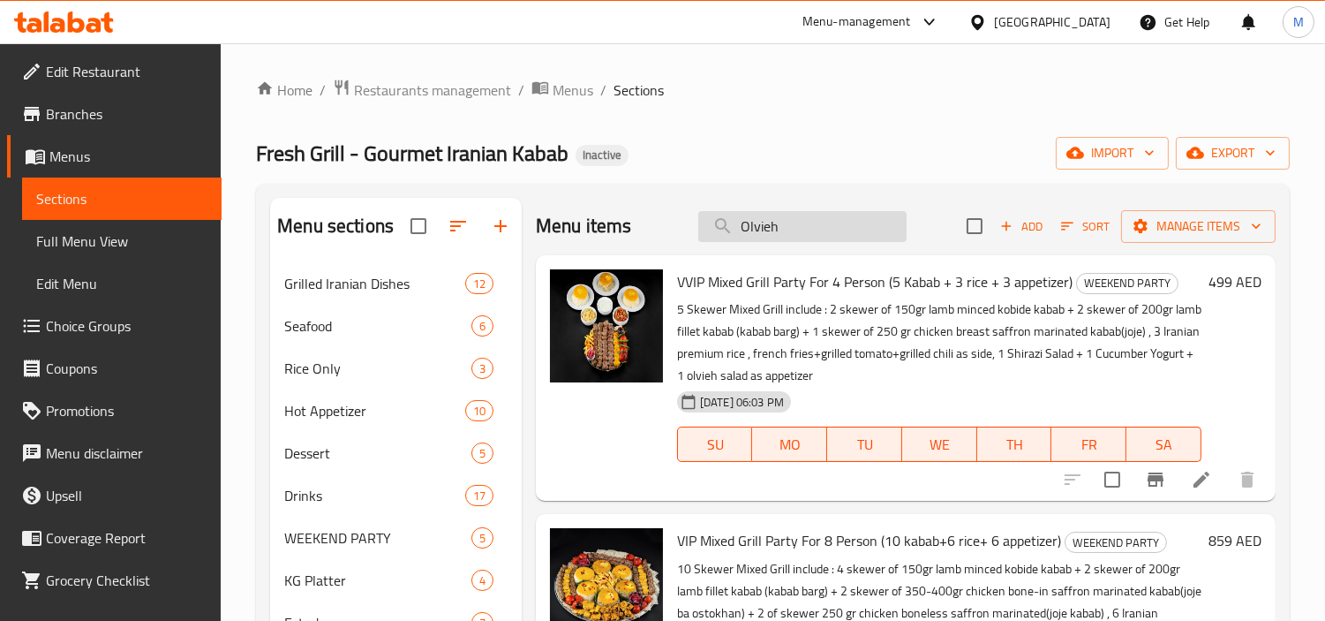
click at [821, 215] on input "Olvieh" at bounding box center [802, 226] width 208 height 31
paste input "Homemade Cucumber Pickle (khiarshor irani)"
click at [821, 215] on input "Homemade Cucumber Pickle (khiarshor irani)" at bounding box center [802, 226] width 208 height 31
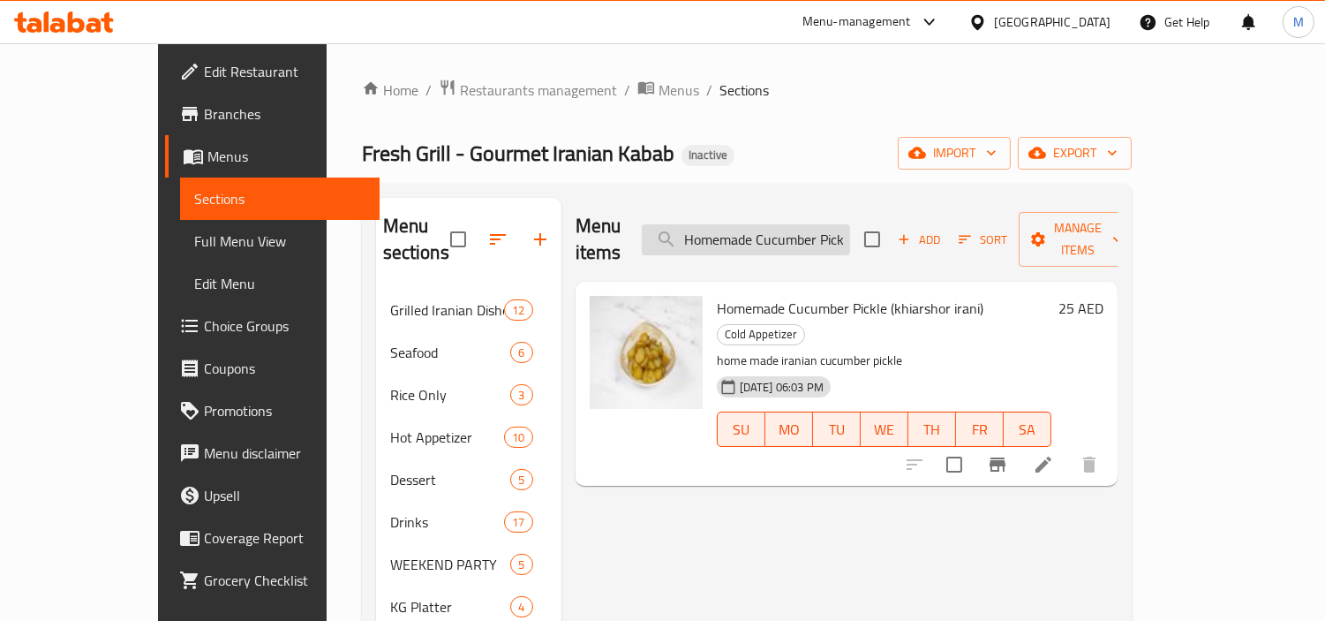
click at [813, 231] on input "Homemade Cucumber Pickle (khiarshor irani)" at bounding box center [746, 239] width 208 height 31
paste input "Shirazi Salad"
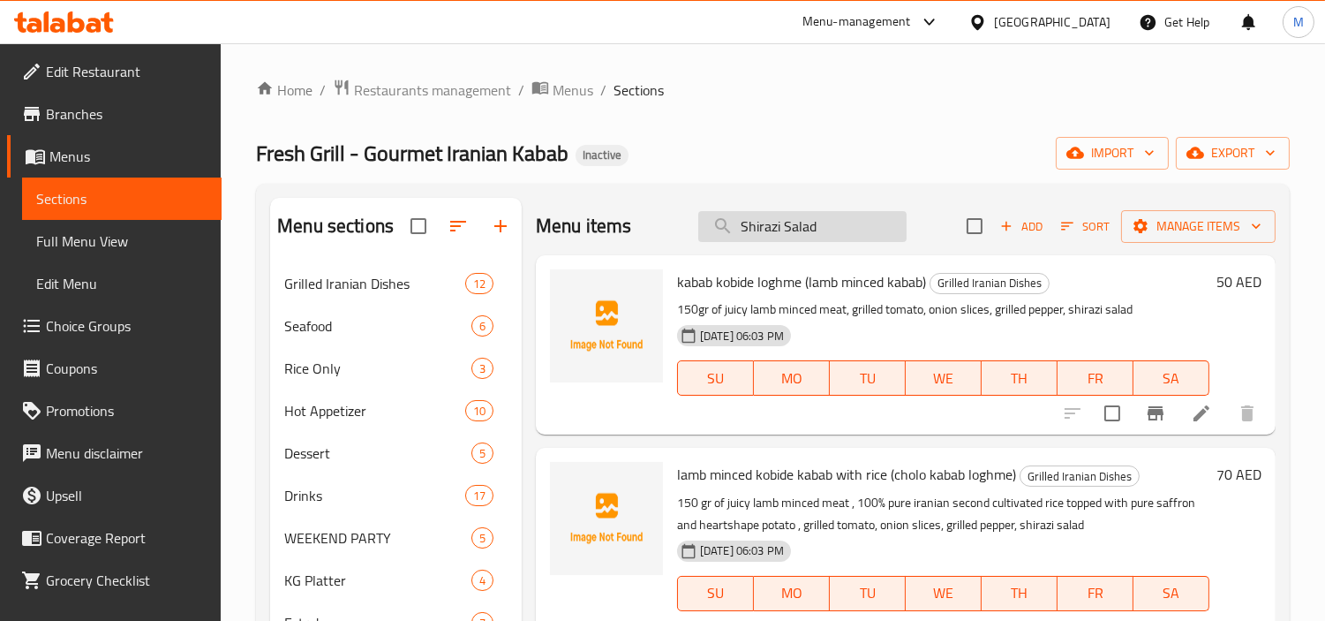
click at [839, 228] on input "Shirazi Salad" at bounding box center [802, 226] width 208 height 31
paste input "seasonal s"
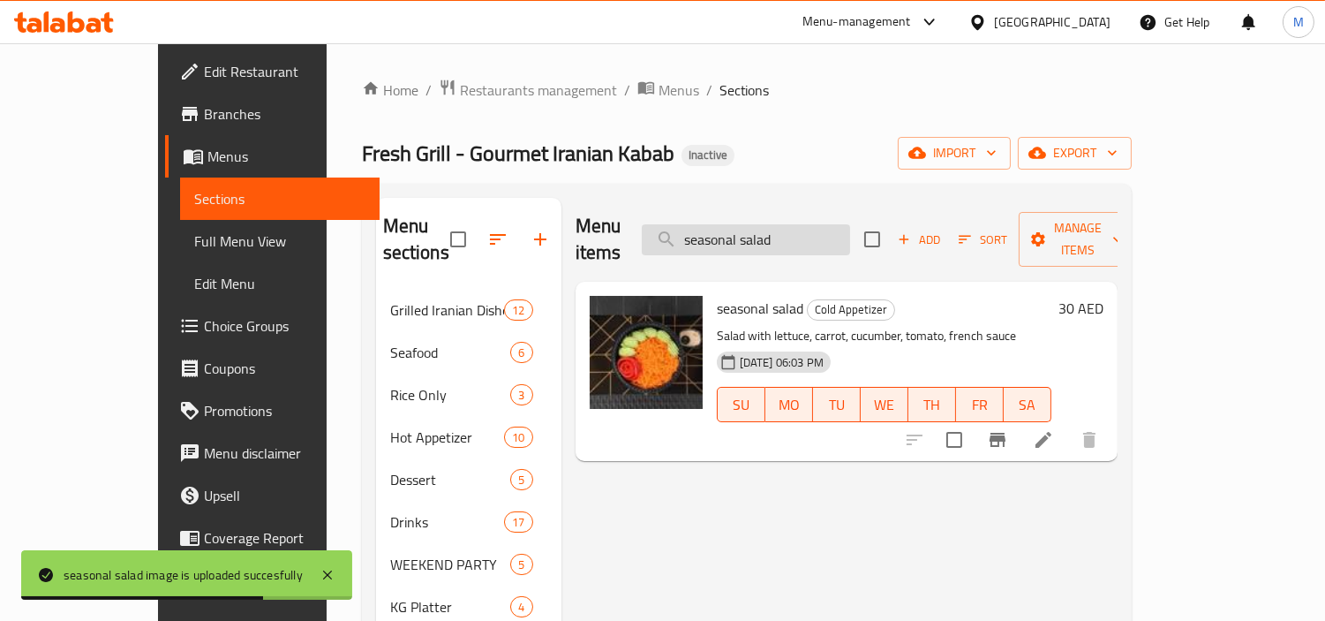
click at [795, 232] on input "seasonal salad" at bounding box center [746, 239] width 208 height 31
paste input "Iranian Mixed Vegetables Pickled"
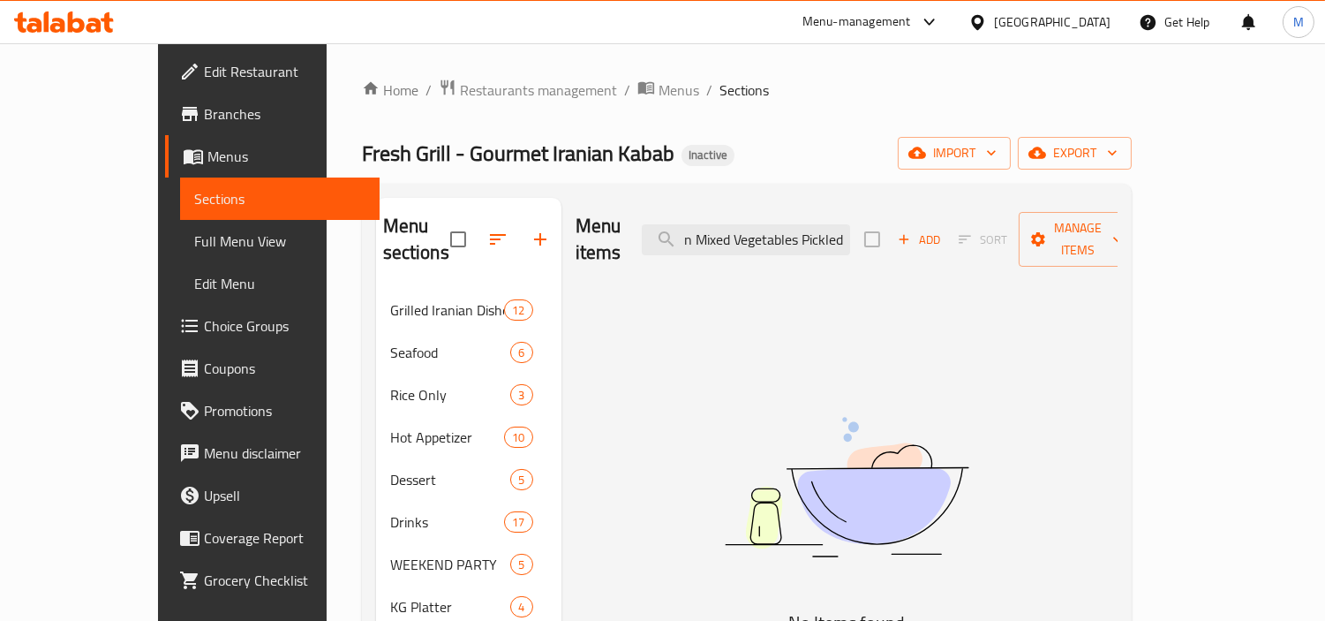
scroll to position [0, 35]
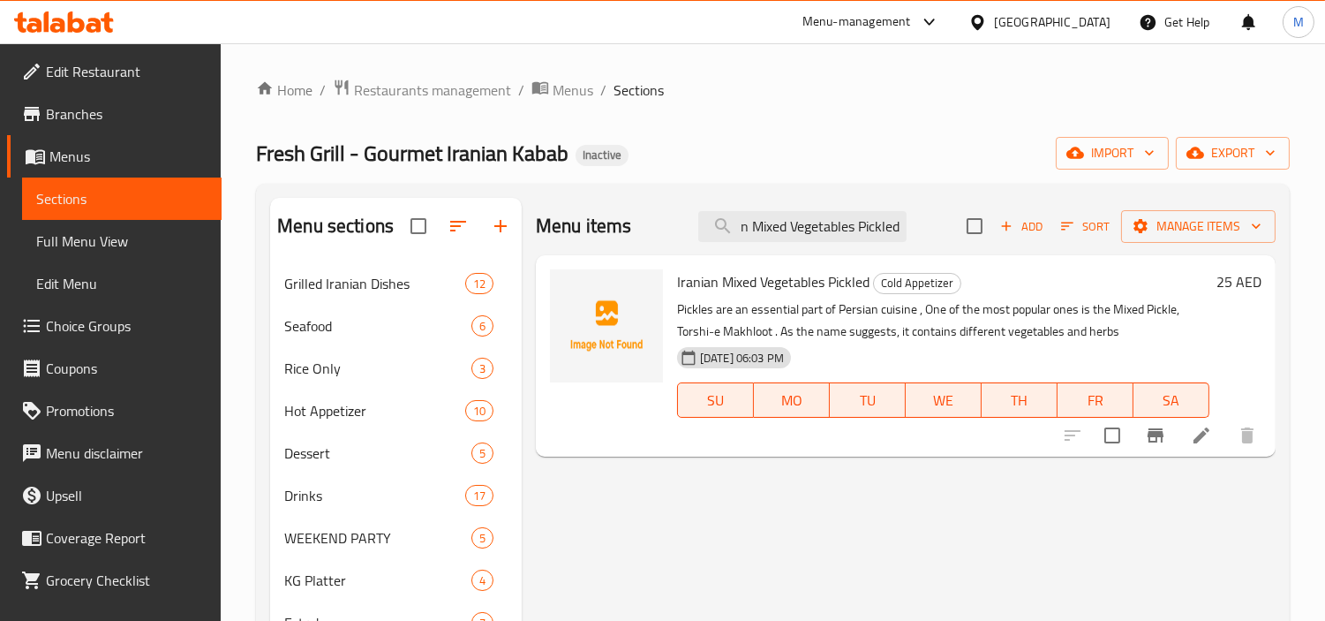
type input "Iranian Mixed Vegetables Pickled"
